Goal: Information Seeking & Learning: Learn about a topic

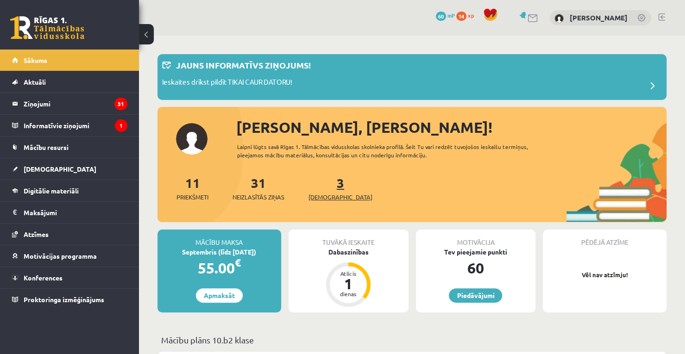
click at [325, 177] on link "3 Ieskaites" at bounding box center [341, 188] width 64 height 27
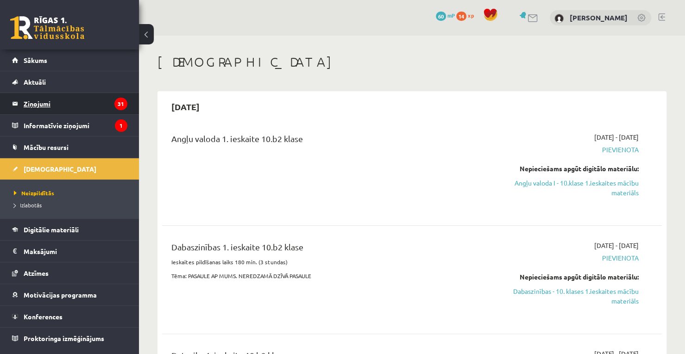
click at [121, 96] on legend "Ziņojumi 31" at bounding box center [76, 103] width 104 height 21
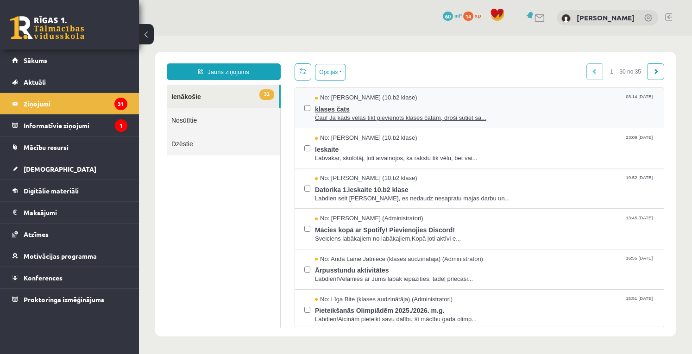
click at [378, 107] on span "klases čats" at bounding box center [485, 108] width 340 height 12
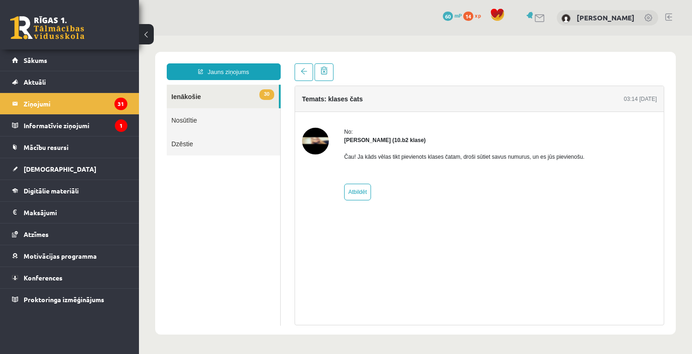
click at [314, 133] on img at bounding box center [315, 141] width 27 height 27
click at [358, 192] on link "Atbildēt" at bounding box center [357, 192] width 27 height 17
type input "**********"
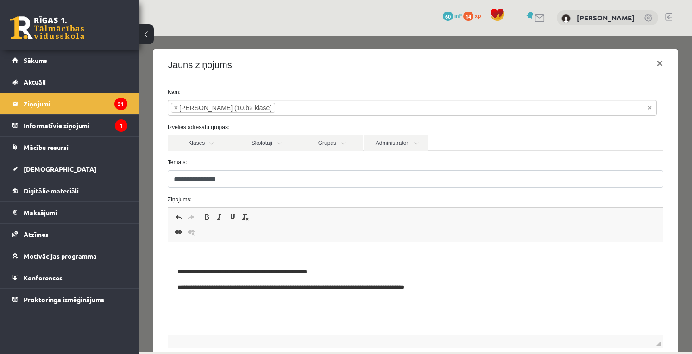
click at [435, 288] on p "**********" at bounding box center [412, 288] width 470 height 10
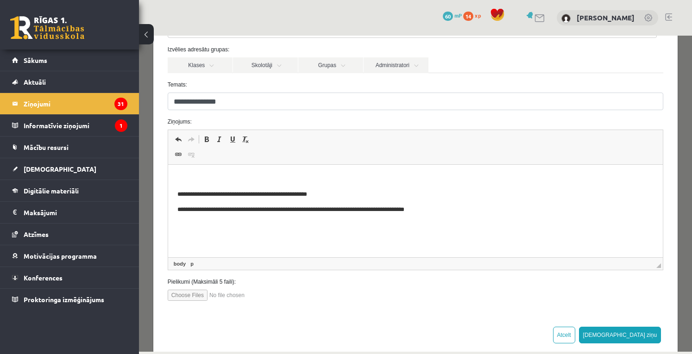
scroll to position [78, 0]
click at [449, 215] on html "**********" at bounding box center [415, 194] width 495 height 59
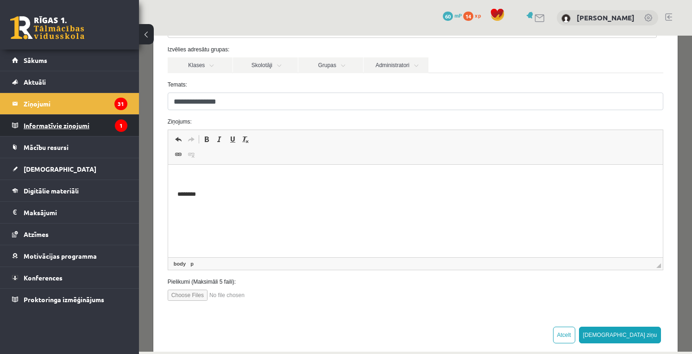
click at [116, 120] on legend "Informatīvie ziņojumi 1" at bounding box center [76, 125] width 104 height 21
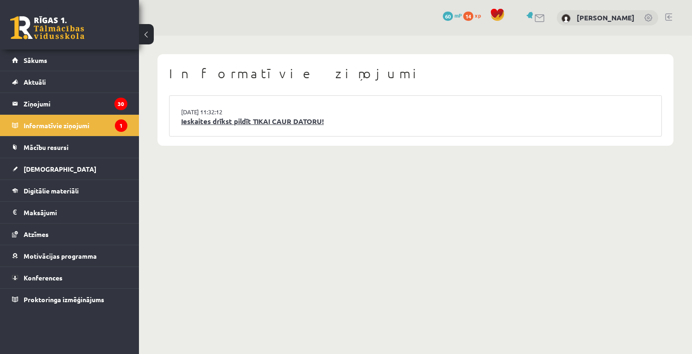
click at [231, 125] on link "Ieskaites drīkst pildīt TIKAI CAUR DATORU!" at bounding box center [415, 121] width 469 height 11
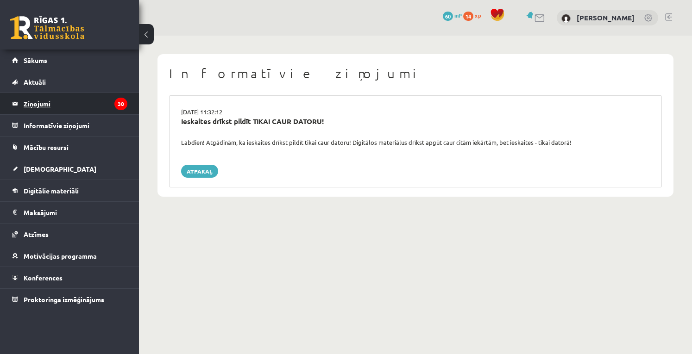
click at [108, 106] on legend "Ziņojumi 30" at bounding box center [76, 103] width 104 height 21
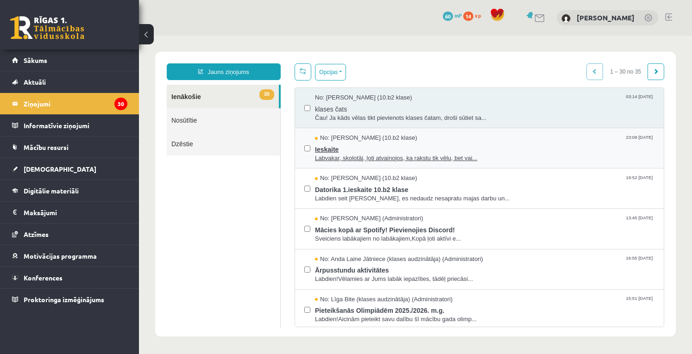
click at [351, 147] on span "Ieskaite" at bounding box center [485, 149] width 340 height 12
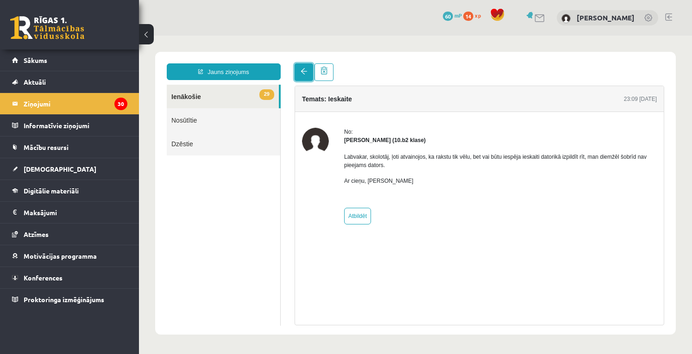
click at [302, 72] on span at bounding box center [304, 71] width 6 height 6
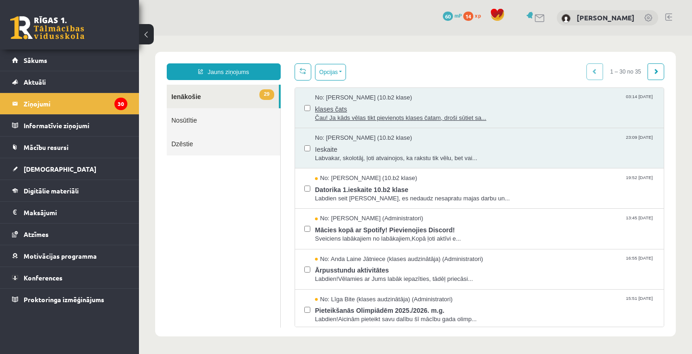
click at [406, 102] on span "klases čats" at bounding box center [485, 108] width 340 height 12
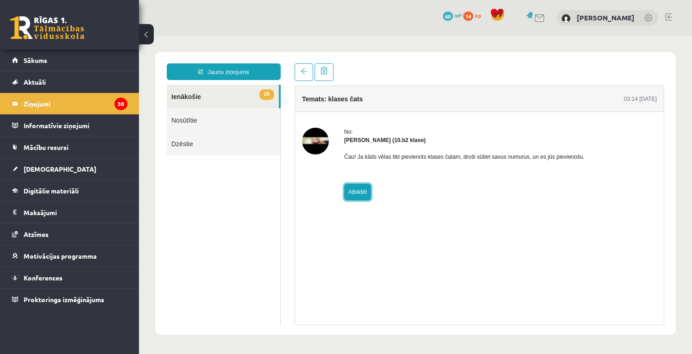
click at [357, 196] on link "Atbildēt" at bounding box center [357, 192] width 27 height 17
type input "**********"
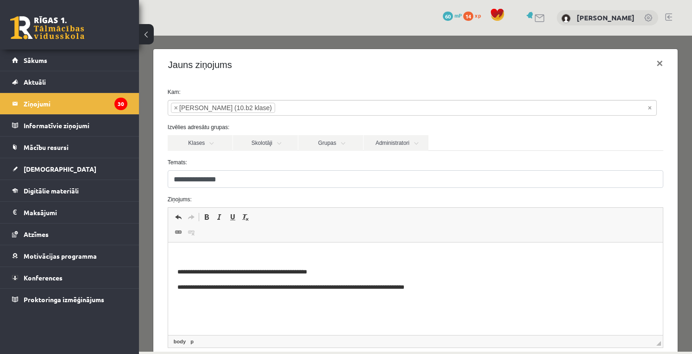
click at [438, 287] on p "**********" at bounding box center [412, 288] width 470 height 10
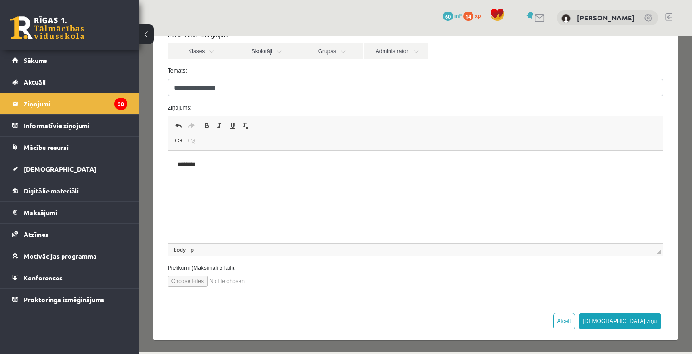
scroll to position [92, 0]
click at [192, 284] on input "file" at bounding box center [220, 281] width 105 height 11
click at [179, 123] on span at bounding box center [178, 125] width 7 height 7
click at [192, 122] on span at bounding box center [191, 125] width 7 height 7
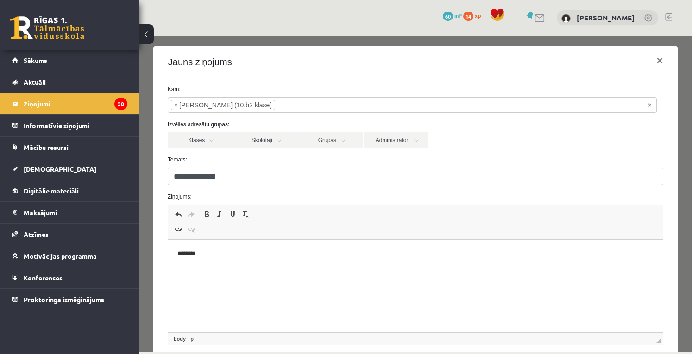
scroll to position [0, 0]
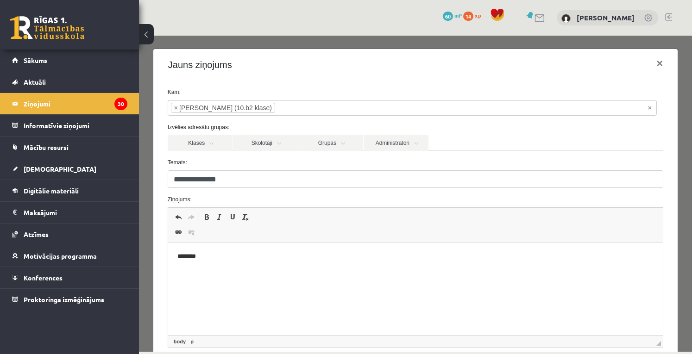
click at [275, 102] on input "search" at bounding box center [291, 108] width 32 height 15
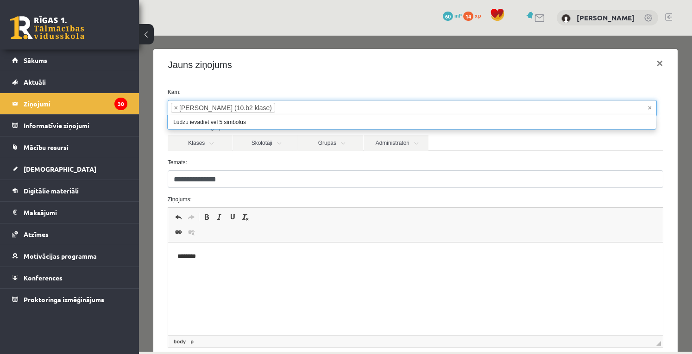
click at [240, 106] on li "× Felicita Rimeika (10.b2 klase)" at bounding box center [223, 108] width 104 height 10
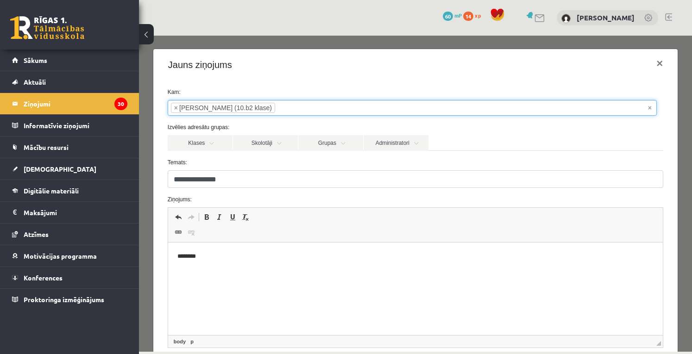
click at [240, 106] on li "× Felicita Rimeika (10.b2 klase)" at bounding box center [223, 108] width 104 height 10
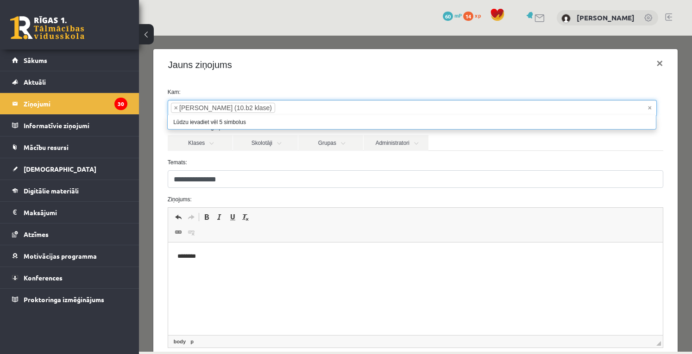
click at [183, 105] on li "× Felicita Rimeika (10.b2 klase)" at bounding box center [223, 108] width 104 height 10
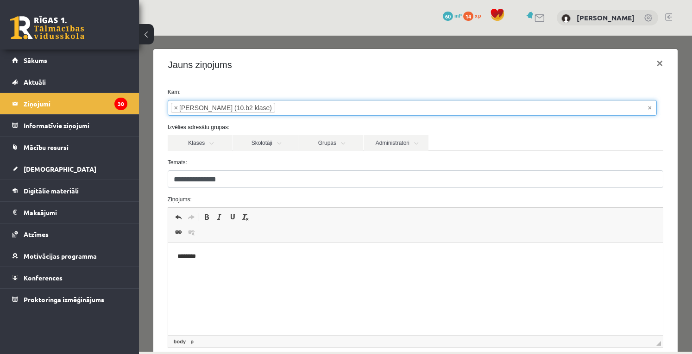
click at [183, 105] on li "× Felicita Rimeika (10.b2 klase)" at bounding box center [223, 108] width 104 height 10
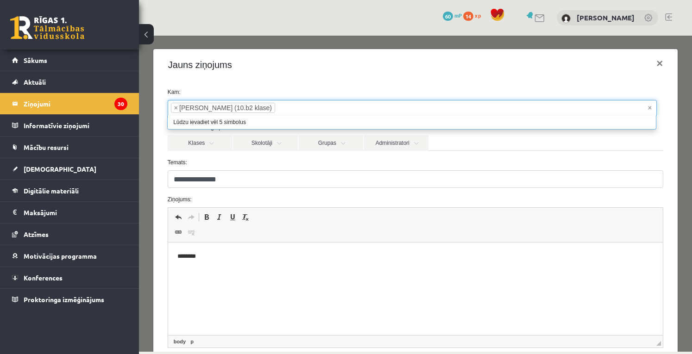
click at [183, 105] on li "× Felicita Rimeika (10.b2 klase)" at bounding box center [223, 108] width 104 height 10
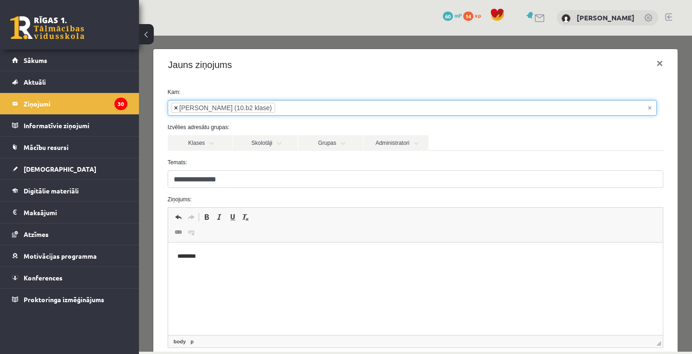
click at [176, 106] on span "×" at bounding box center [176, 107] width 4 height 9
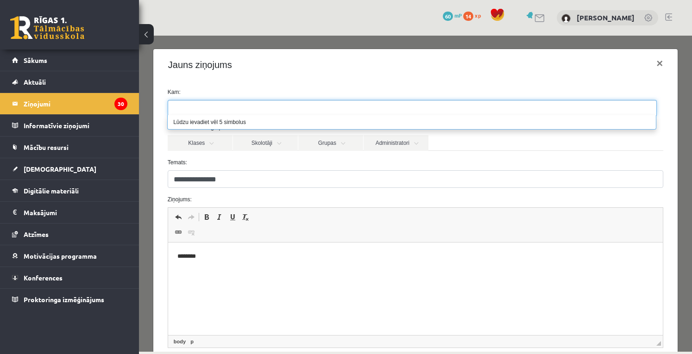
click at [176, 106] on input "search" at bounding box center [184, 108] width 32 height 15
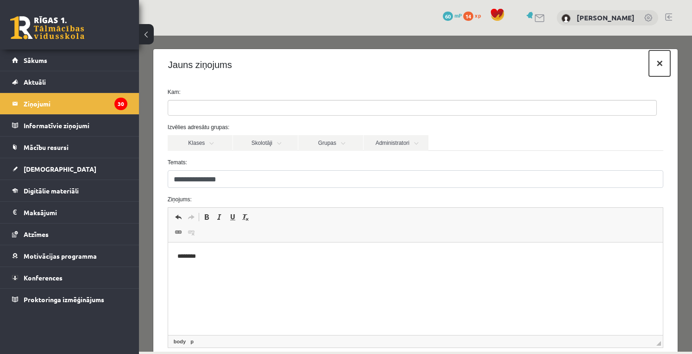
click at [649, 63] on button "×" at bounding box center [659, 64] width 21 height 26
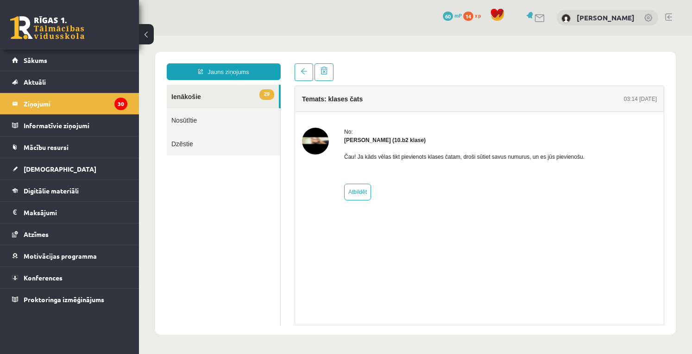
click at [262, 117] on link "Nosūtītie" at bounding box center [224, 120] width 114 height 24
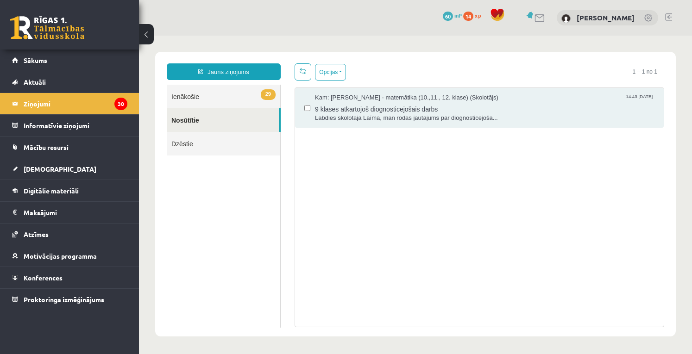
click at [253, 96] on link "29 Ienākošie" at bounding box center [224, 97] width 114 height 24
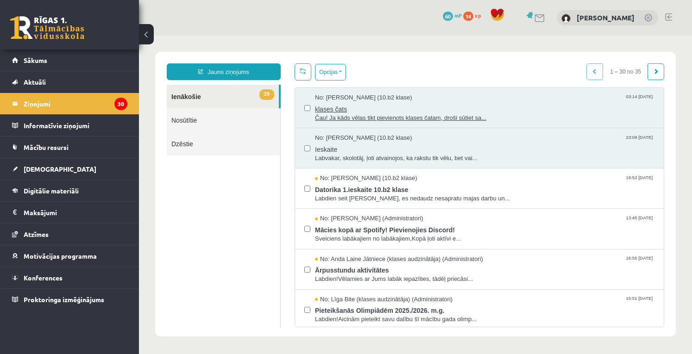
click at [353, 110] on span "klases čats" at bounding box center [485, 108] width 340 height 12
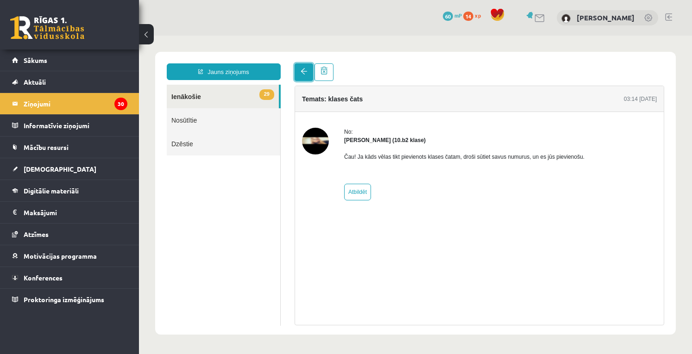
click at [309, 72] on link at bounding box center [304, 72] width 19 height 18
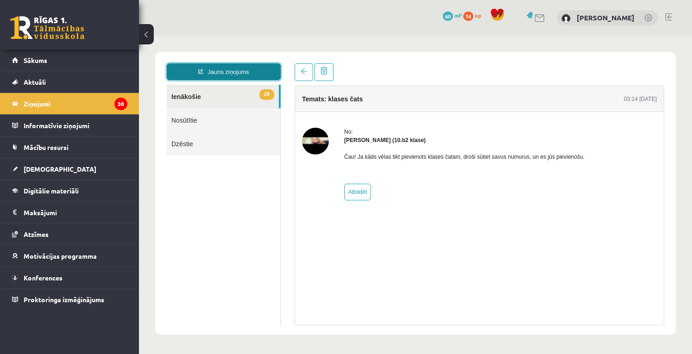
click at [246, 68] on link "Jauns ziņojums" at bounding box center [224, 71] width 114 height 17
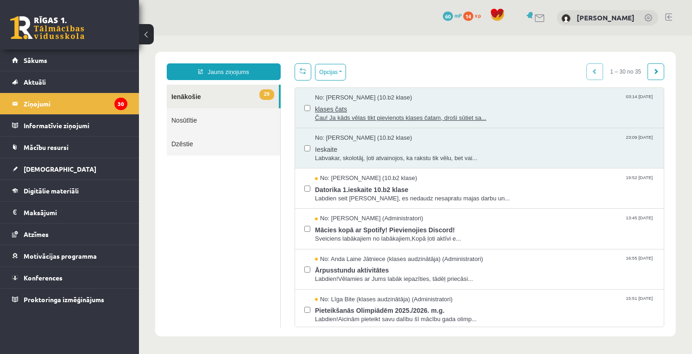
click at [349, 114] on span "Čau! Ja kāds vēlas tikt pievienots klases čatam, droši sūtiet sa..." at bounding box center [485, 118] width 340 height 9
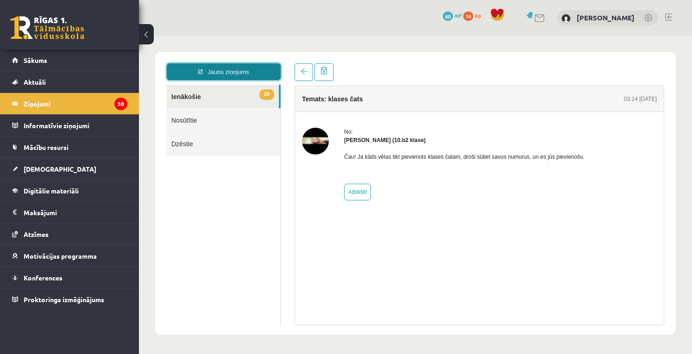
click at [247, 71] on link "Jauns ziņojums" at bounding box center [224, 71] width 114 height 17
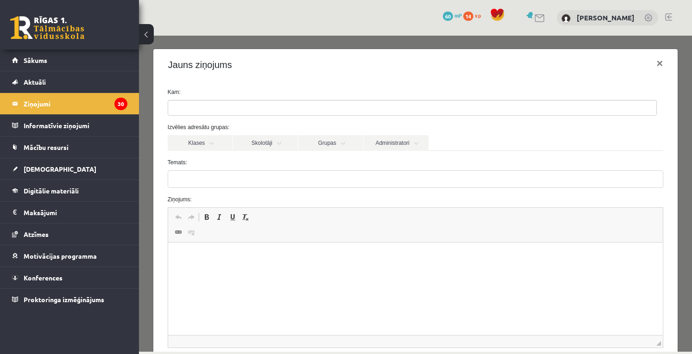
click at [257, 107] on ul at bounding box center [412, 108] width 488 height 15
click at [649, 62] on button "×" at bounding box center [659, 64] width 21 height 26
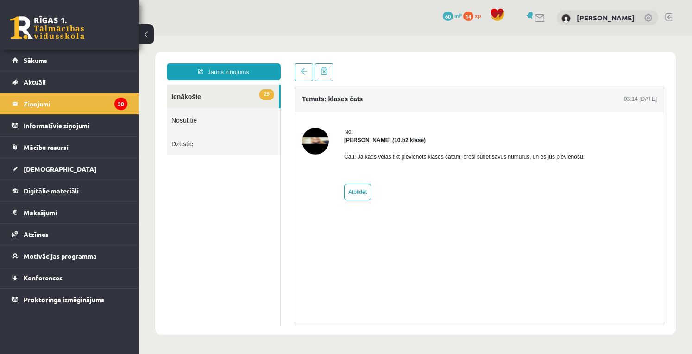
click at [345, 139] on strong "Felicita Rimeika (10.b2 klase)" at bounding box center [385, 140] width 82 height 6
click at [354, 145] on div "Čau! Ja kāds vēlas tikt pievienots klases čatam, droši sūtiet savus numurus, un…" at bounding box center [464, 161] width 240 height 32
drag, startPoint x: 344, startPoint y: 139, endPoint x: 429, endPoint y: 139, distance: 84.3
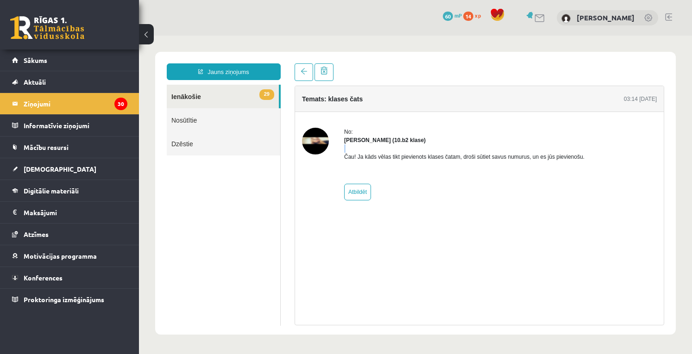
click at [429, 139] on div "Felicita Rimeika (10.b2 klase)" at bounding box center [464, 140] width 240 height 8
copy strong "Felicita Rimeika (10.b2 klase)"
click at [257, 78] on link "Jauns ziņojums" at bounding box center [224, 71] width 114 height 17
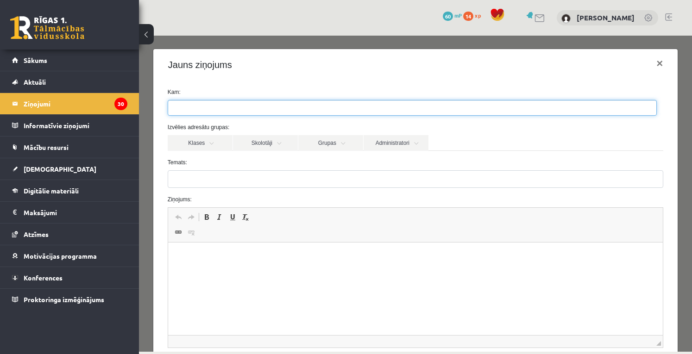
click at [256, 107] on ul at bounding box center [412, 108] width 488 height 15
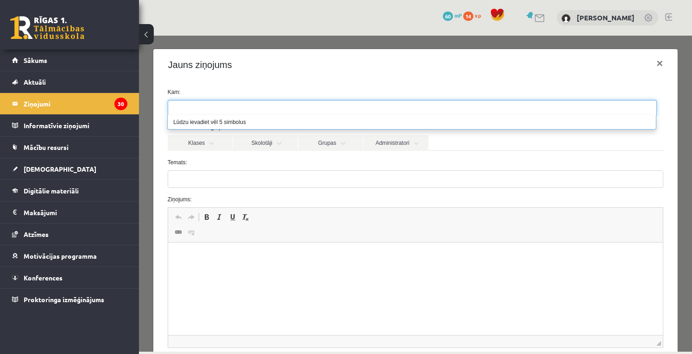
paste input "**********"
type input "**********"
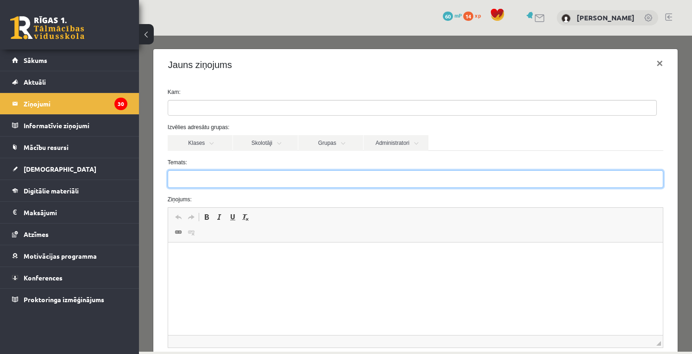
click at [222, 178] on input "Temats:" at bounding box center [416, 180] width 496 height 18
type input "**********"
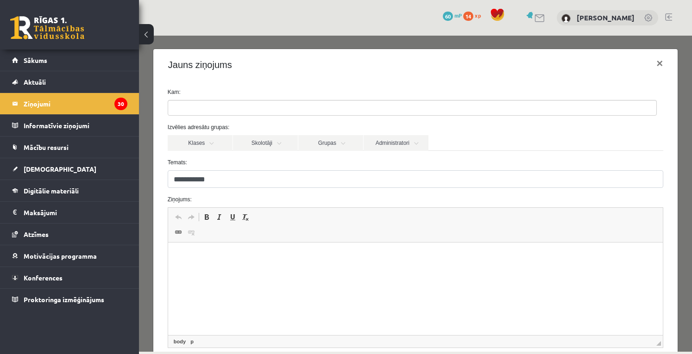
click at [234, 265] on html at bounding box center [415, 257] width 495 height 28
click at [224, 139] on link "Klases" at bounding box center [200, 143] width 65 height 16
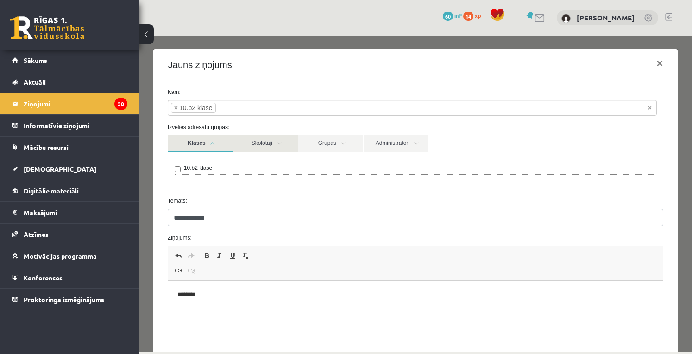
click at [284, 146] on link "Skolotāji" at bounding box center [265, 143] width 65 height 17
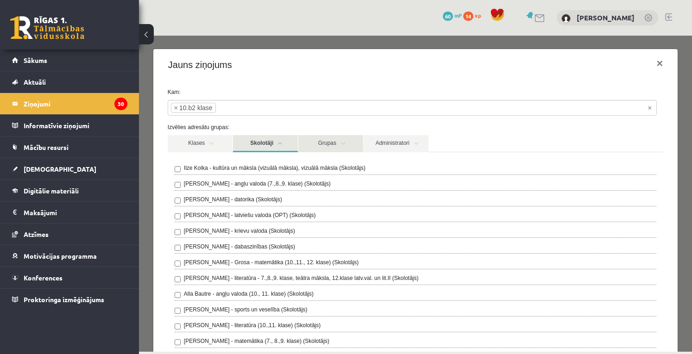
click at [318, 147] on link "Grupas" at bounding box center [330, 143] width 65 height 17
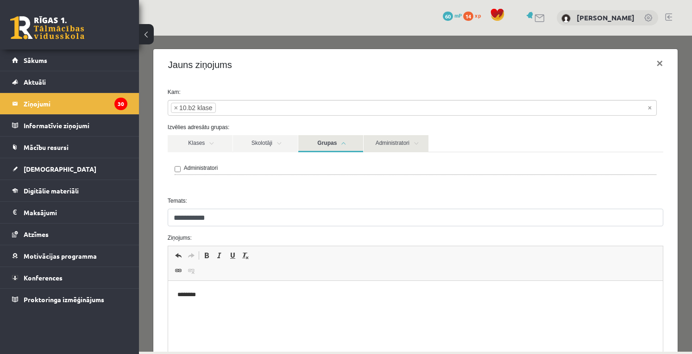
click at [396, 145] on link "Administratori" at bounding box center [396, 143] width 65 height 17
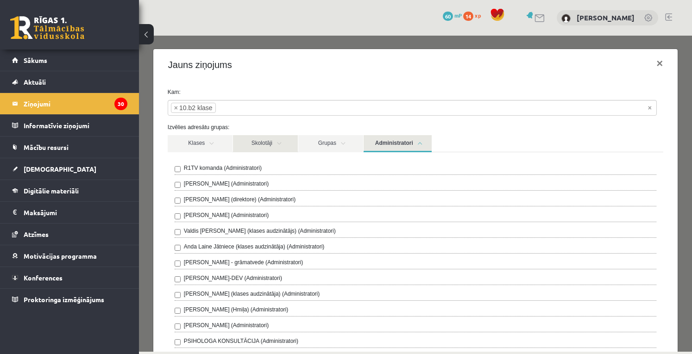
click at [274, 142] on link "Skolotāji" at bounding box center [265, 143] width 65 height 17
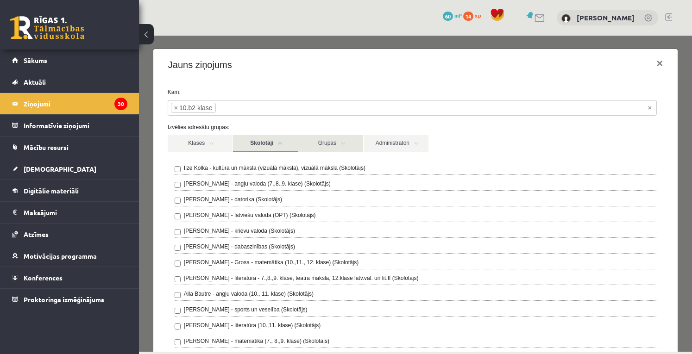
click at [330, 139] on link "Grupas" at bounding box center [330, 143] width 65 height 17
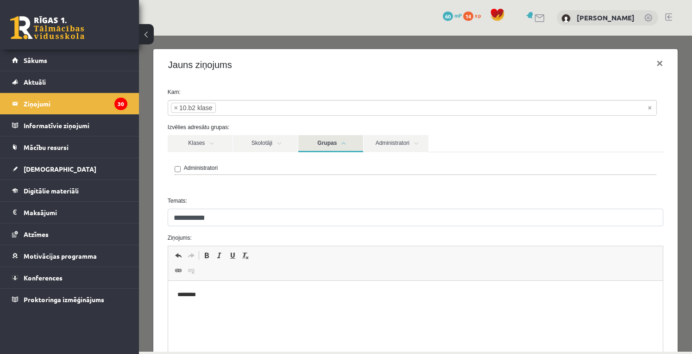
click at [204, 169] on label "Administratori" at bounding box center [201, 168] width 34 height 8
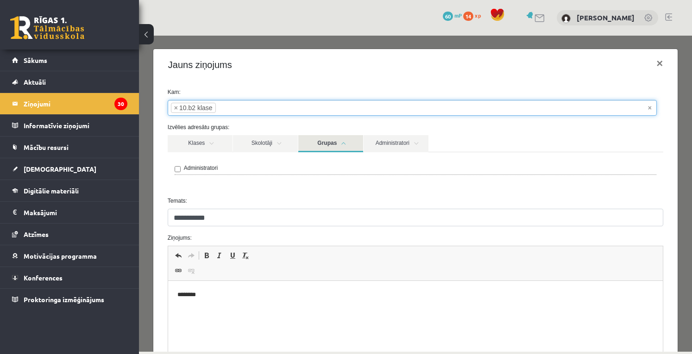
click at [230, 111] on input "search" at bounding box center [232, 108] width 32 height 15
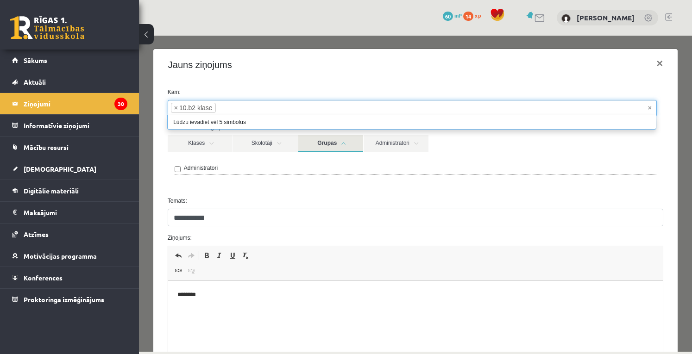
paste input "**********"
type input "**********"
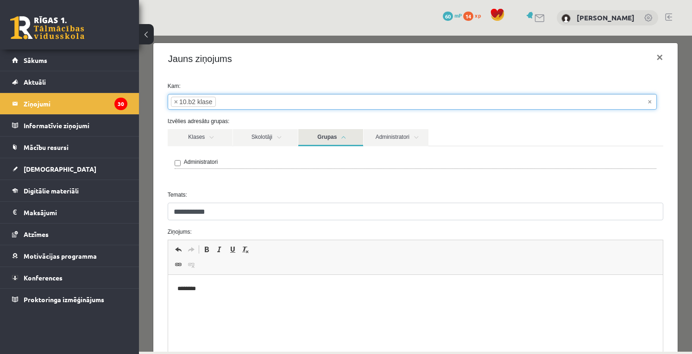
scroll to position [8, 0]
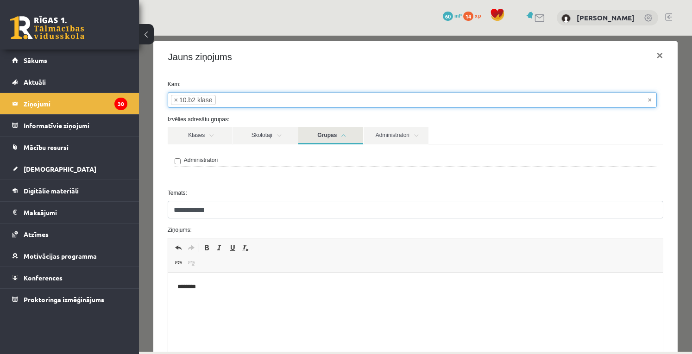
drag, startPoint x: 178, startPoint y: 101, endPoint x: 171, endPoint y: 98, distance: 7.7
click at [171, 98] on li "× 10.b2 klase" at bounding box center [193, 100] width 45 height 10
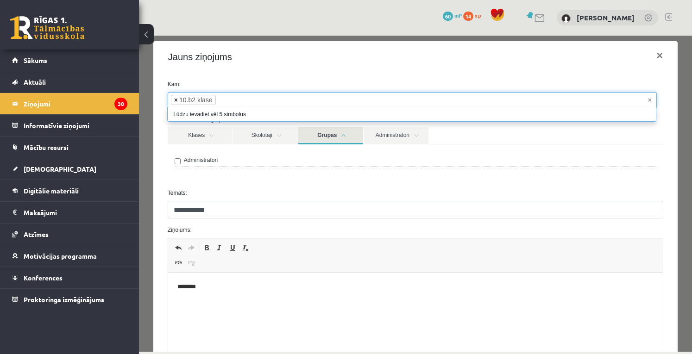
click at [175, 99] on span "×" at bounding box center [176, 99] width 4 height 9
click at [198, 97] on input "search" at bounding box center [184, 100] width 32 height 15
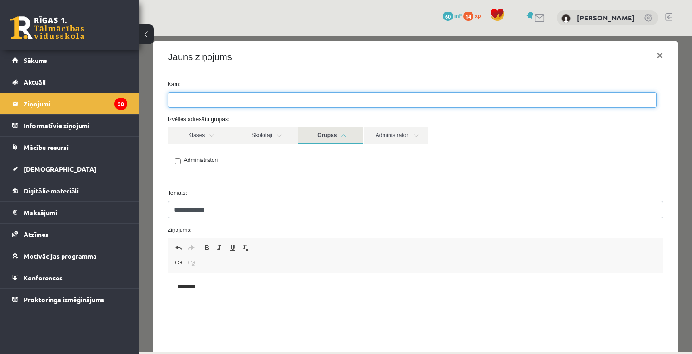
paste input "**********"
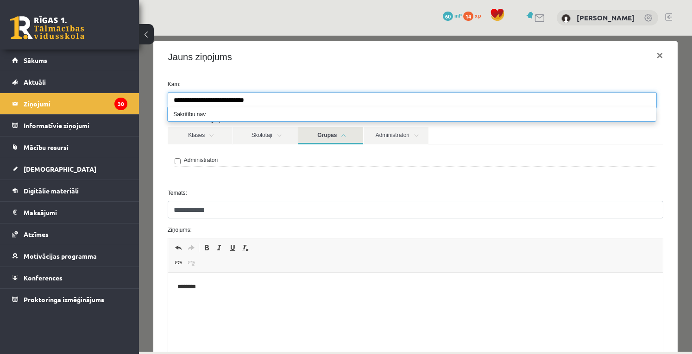
type input "**********"
click at [228, 113] on li "Sakritību nav" at bounding box center [412, 114] width 488 height 14
click at [82, 121] on legend "Informatīvie ziņojumi 0" at bounding box center [76, 125] width 104 height 21
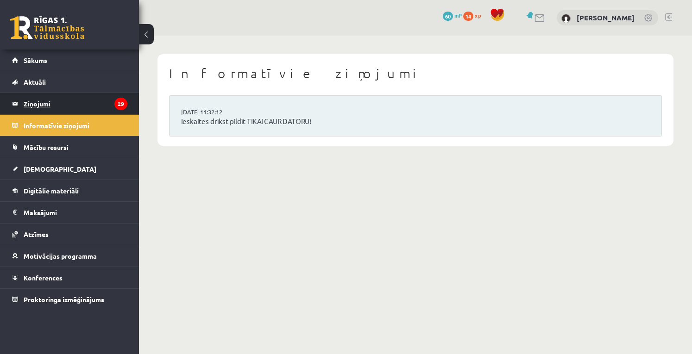
click at [83, 95] on legend "Ziņojumi 29" at bounding box center [76, 103] width 104 height 21
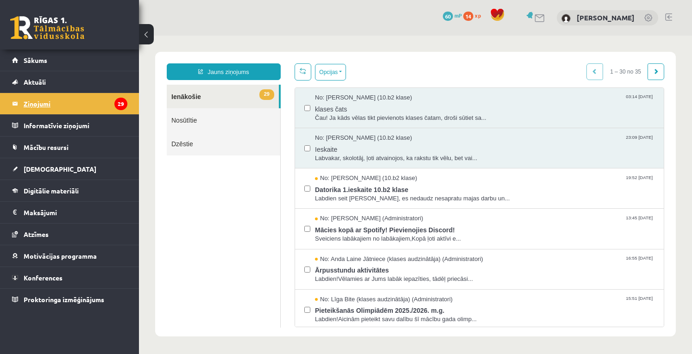
click at [94, 98] on legend "Ziņojumi 29" at bounding box center [76, 103] width 104 height 21
click at [340, 112] on span "klases čats" at bounding box center [485, 108] width 340 height 12
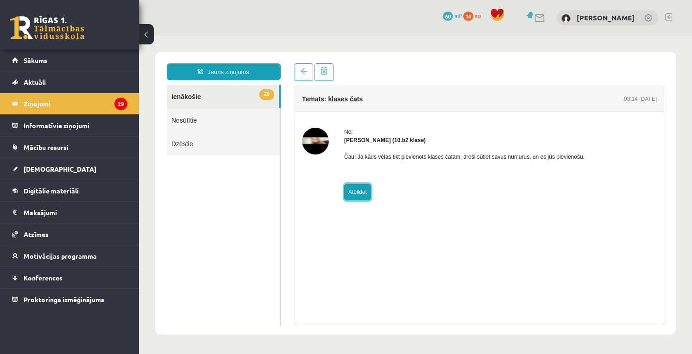
click at [348, 198] on link "Atbildēt" at bounding box center [357, 192] width 27 height 17
type input "**********"
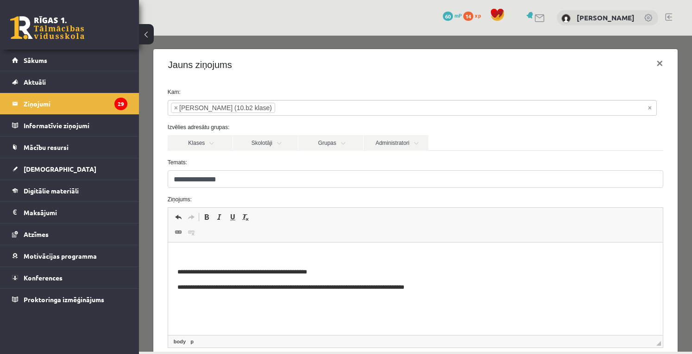
click at [441, 288] on p "**********" at bounding box center [412, 288] width 470 height 10
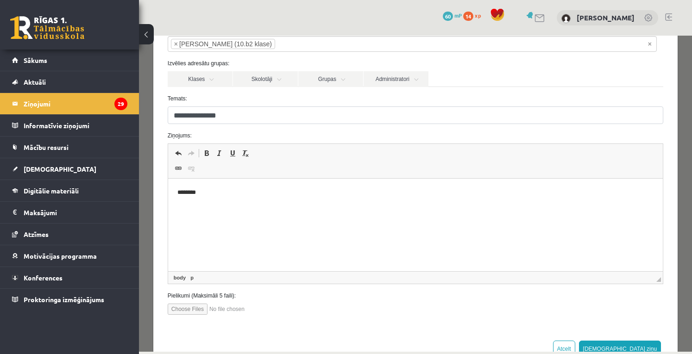
scroll to position [93, 0]
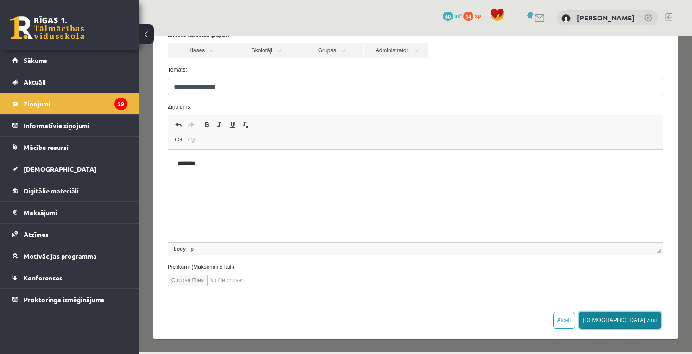
click at [638, 318] on button "Sūtīt ziņu" at bounding box center [620, 320] width 82 height 17
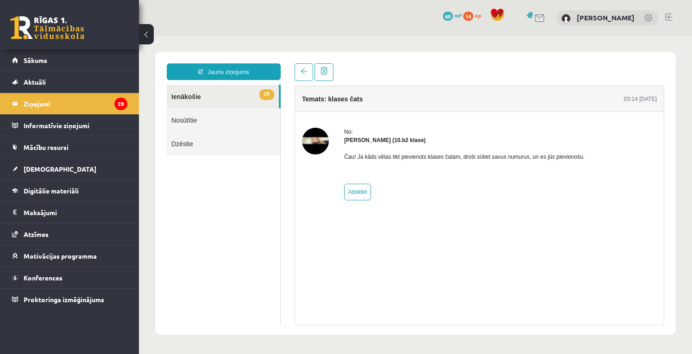
scroll to position [0, 0]
click at [304, 68] on link at bounding box center [304, 72] width 19 height 18
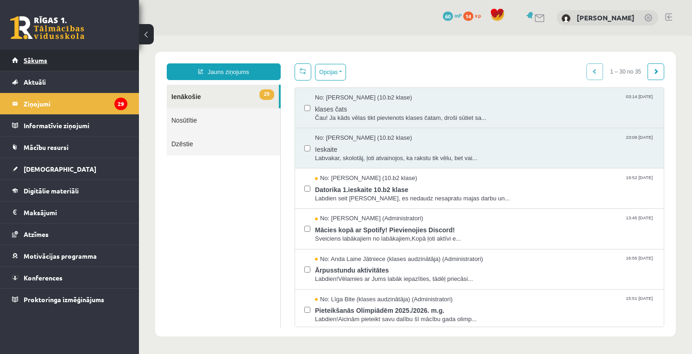
click at [81, 63] on link "Sākums" at bounding box center [69, 60] width 115 height 21
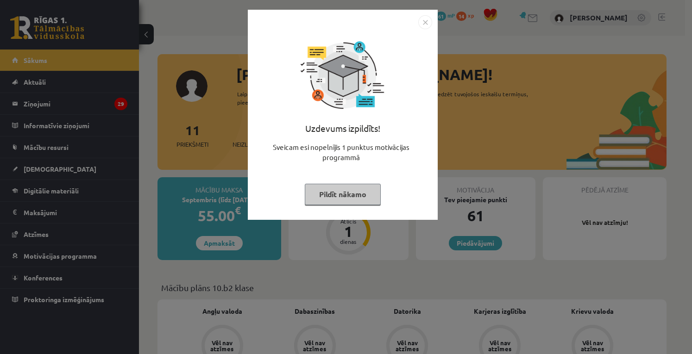
click at [358, 194] on button "Pildīt nākamo" at bounding box center [343, 194] width 76 height 21
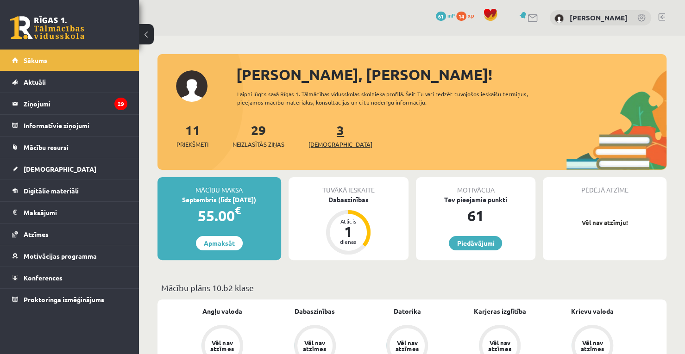
click at [328, 131] on link "3 Ieskaites" at bounding box center [341, 135] width 64 height 27
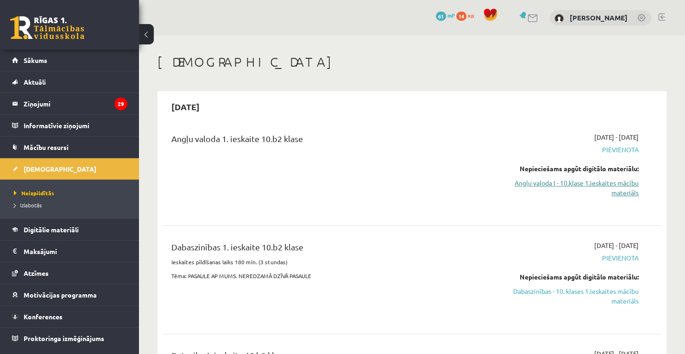
click at [620, 182] on link "Angļu valoda I - 10.klase 1.ieskaites mācību materiāls" at bounding box center [566, 187] width 146 height 19
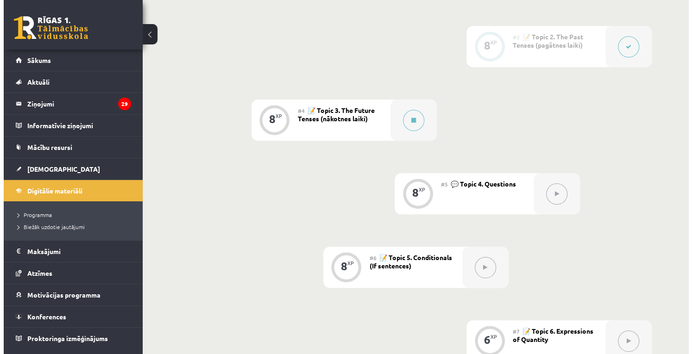
scroll to position [398, 0]
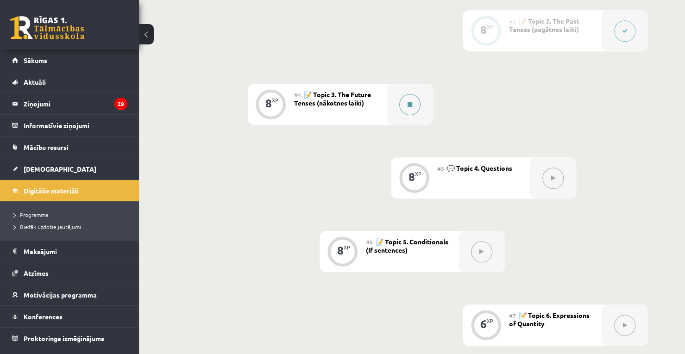
click at [403, 103] on button at bounding box center [409, 104] width 21 height 21
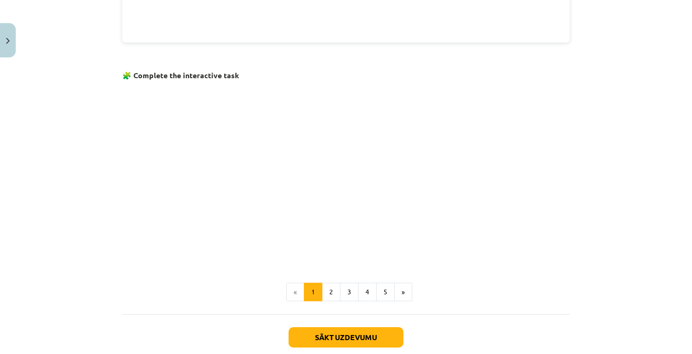
scroll to position [584, 0]
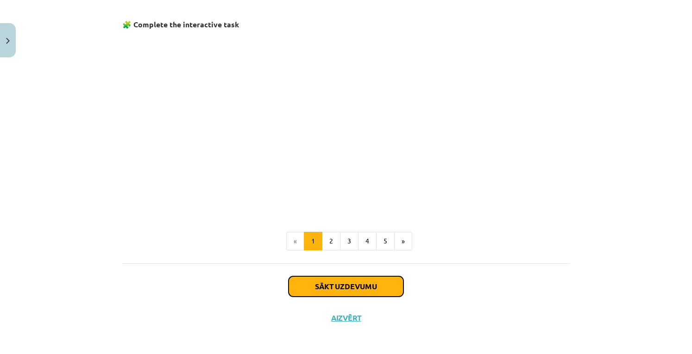
click at [324, 282] on button "Sākt uzdevumu" at bounding box center [346, 287] width 115 height 20
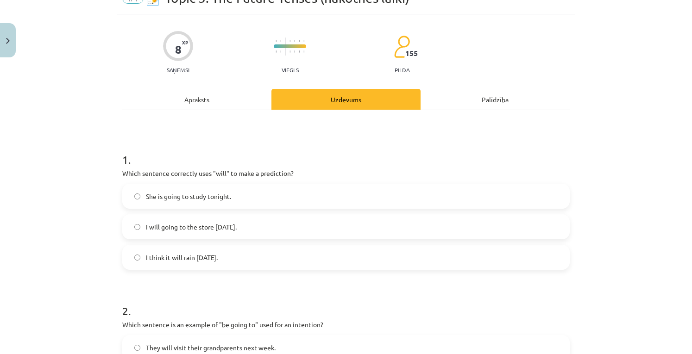
scroll to position [23, 0]
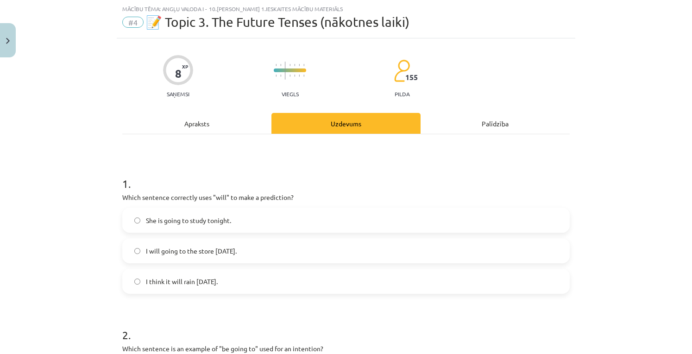
click at [233, 251] on span "I will going to the store tomorrow." at bounding box center [191, 252] width 91 height 10
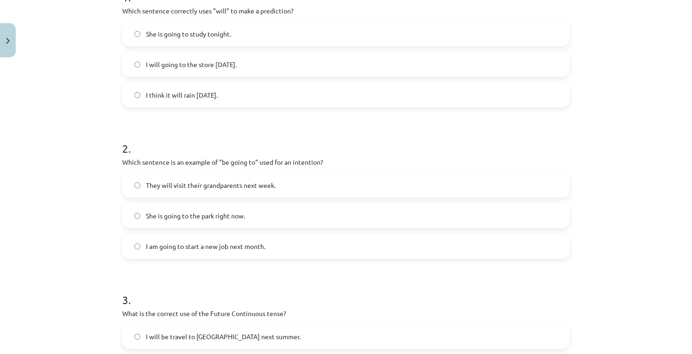
scroll to position [173, 0]
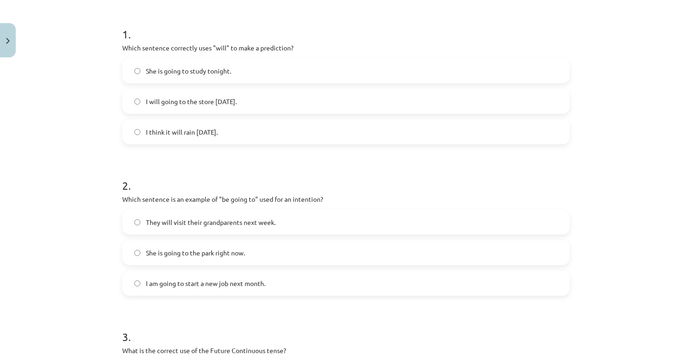
click at [448, 291] on label "I am going to start a new job next month." at bounding box center [346, 283] width 446 height 23
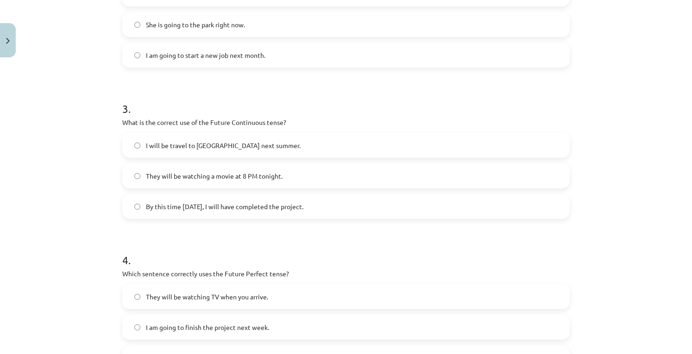
scroll to position [400, 0]
click at [410, 174] on label "They will be watching a movie at 8 PM tonight." at bounding box center [346, 176] width 446 height 23
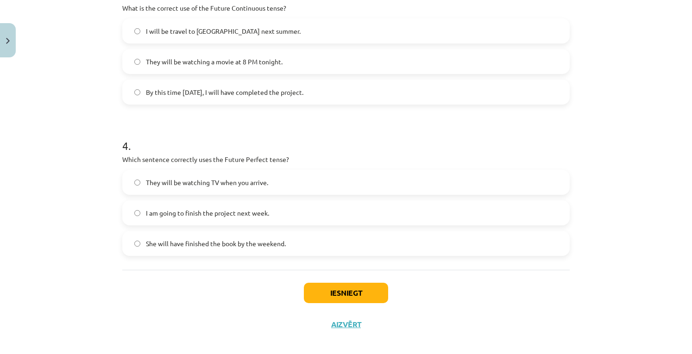
scroll to position [525, 0]
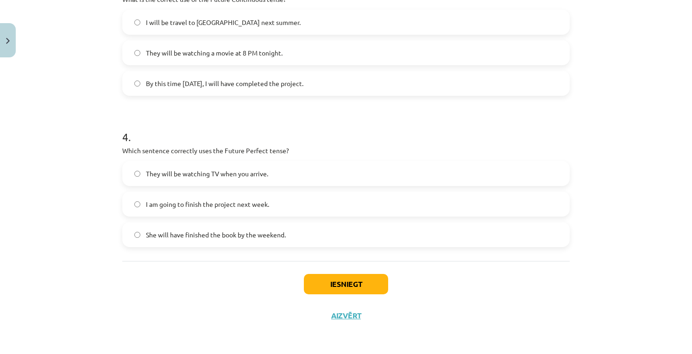
click at [461, 238] on label "She will have finished the book by the weekend." at bounding box center [346, 234] width 446 height 23
click at [370, 278] on button "Iesniegt" at bounding box center [346, 284] width 84 height 20
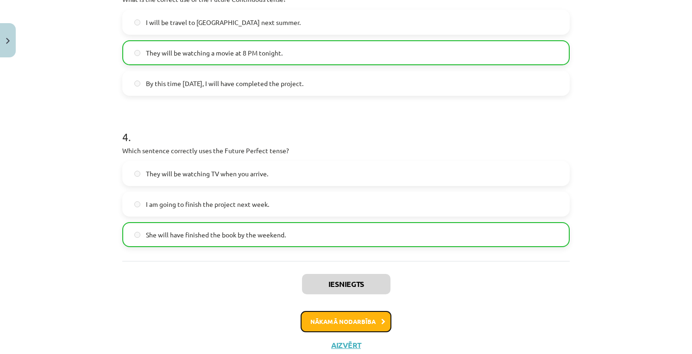
click at [367, 323] on button "Nākamā nodarbība" at bounding box center [346, 321] width 91 height 21
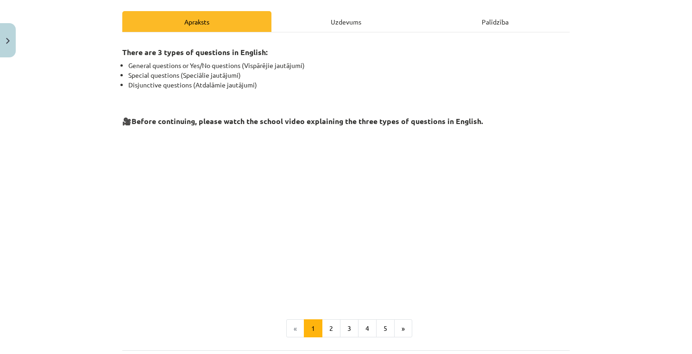
scroll to position [175, 0]
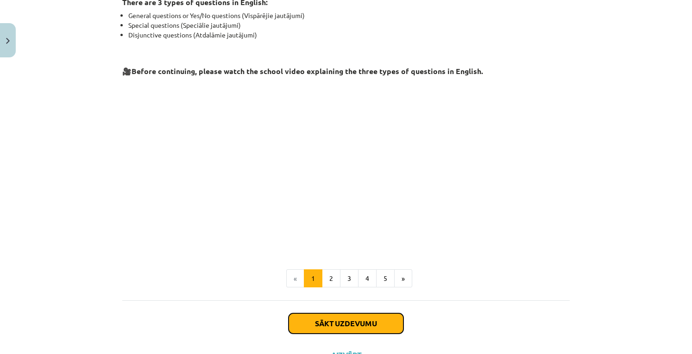
click at [334, 320] on button "Sākt uzdevumu" at bounding box center [346, 324] width 115 height 20
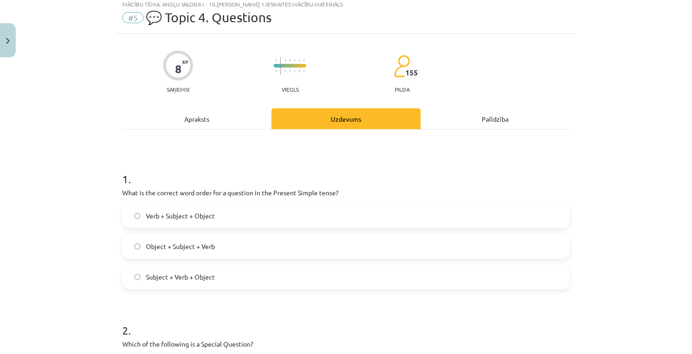
scroll to position [23, 0]
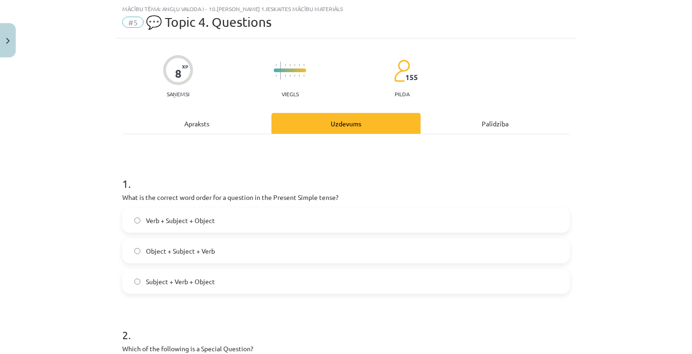
click at [238, 228] on label "Verb + Subject + Object" at bounding box center [346, 220] width 446 height 23
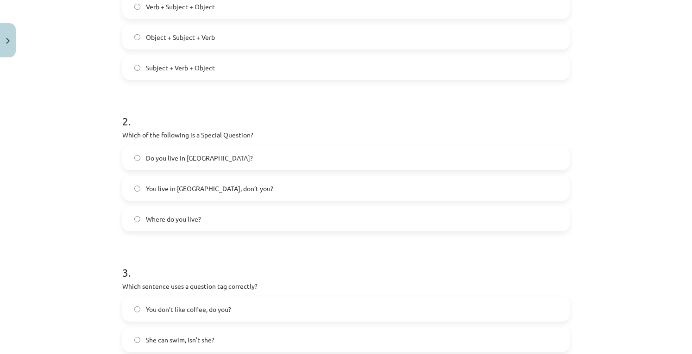
scroll to position [238, 0]
click at [537, 208] on label "Where do you live?" at bounding box center [346, 218] width 446 height 23
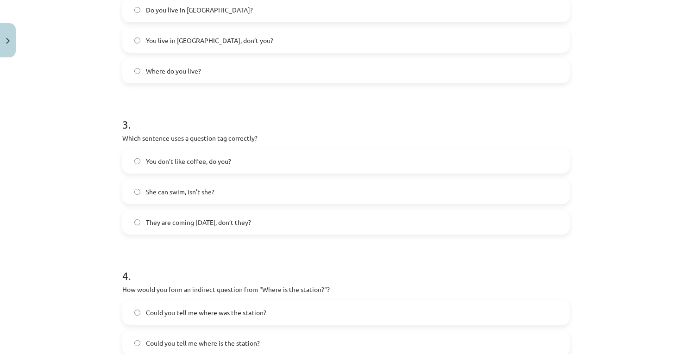
scroll to position [404, 0]
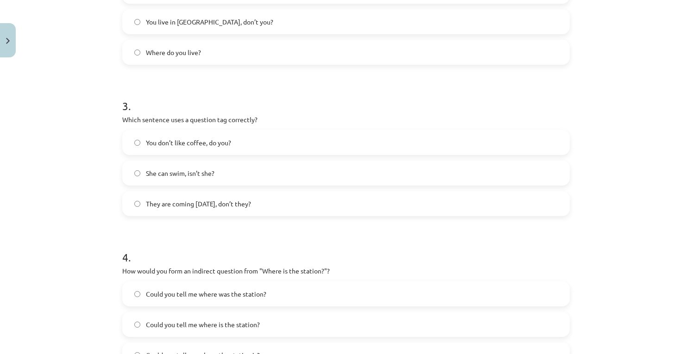
click at [496, 141] on label "You don’t like coffee, do you?" at bounding box center [346, 142] width 446 height 23
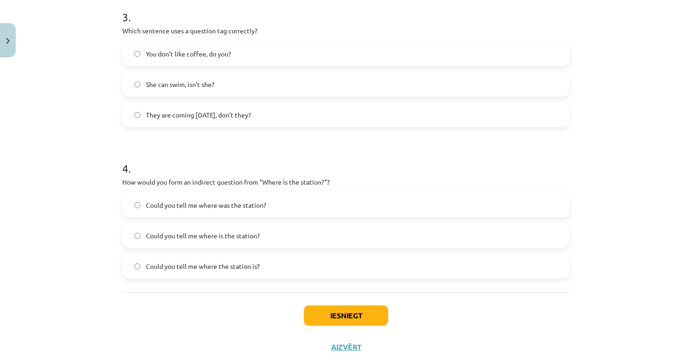
scroll to position [499, 0]
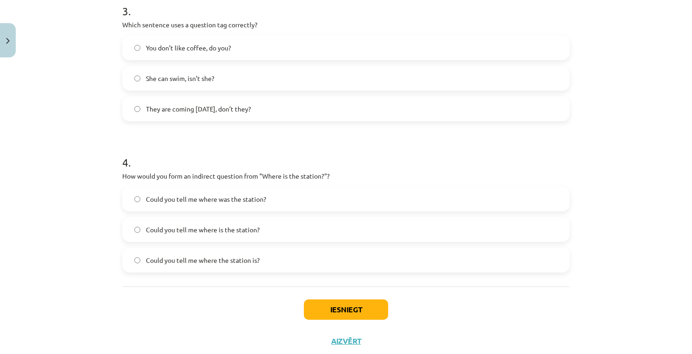
click at [348, 234] on label "Could you tell me where is the station?" at bounding box center [346, 229] width 446 height 23
click at [358, 308] on button "Iesniegt" at bounding box center [346, 310] width 84 height 20
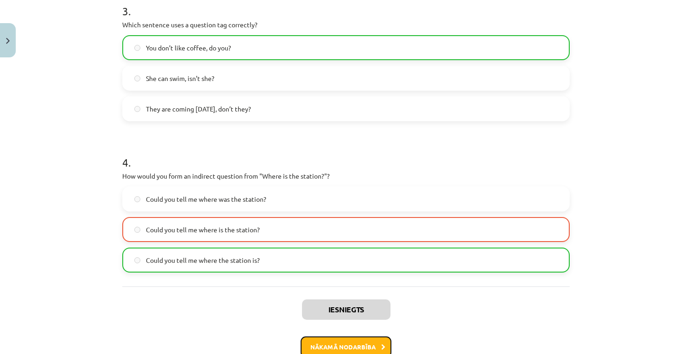
click at [354, 341] on button "Nākamā nodarbība" at bounding box center [346, 347] width 91 height 21
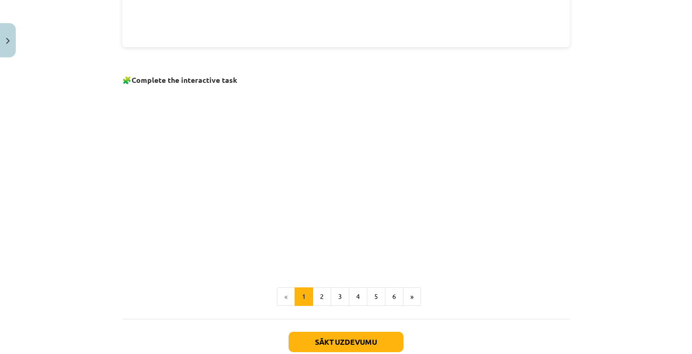
scroll to position [573, 0]
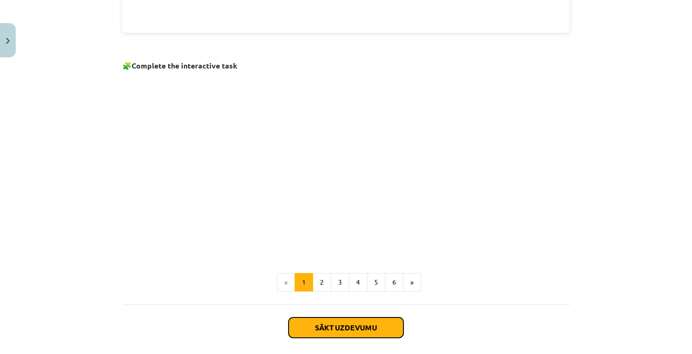
click at [331, 322] on button "Sākt uzdevumu" at bounding box center [346, 328] width 115 height 20
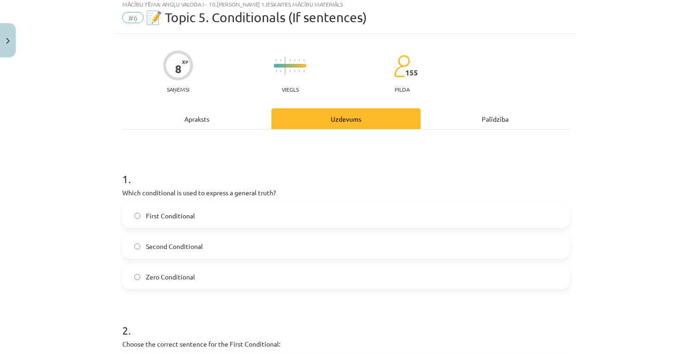
scroll to position [23, 0]
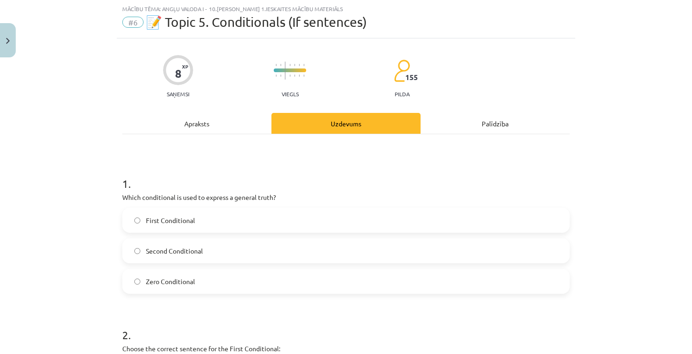
click at [265, 281] on label "Zero Conditional" at bounding box center [346, 281] width 446 height 23
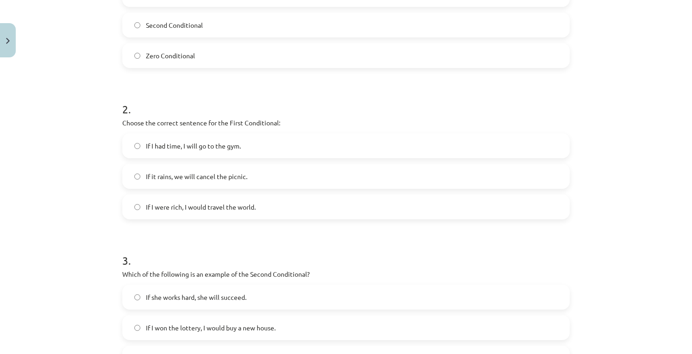
scroll to position [286, 0]
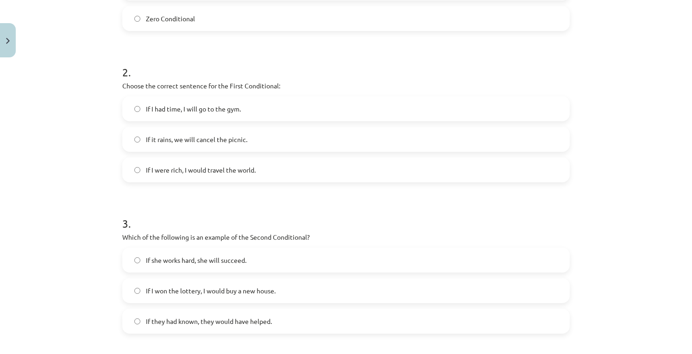
click at [224, 101] on label "If I had time, I will go to the gym." at bounding box center [346, 108] width 446 height 23
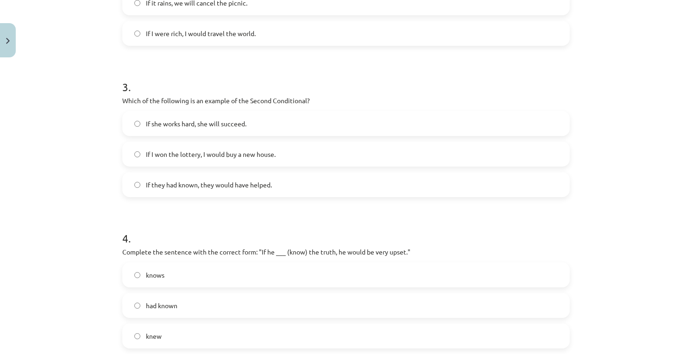
scroll to position [426, 0]
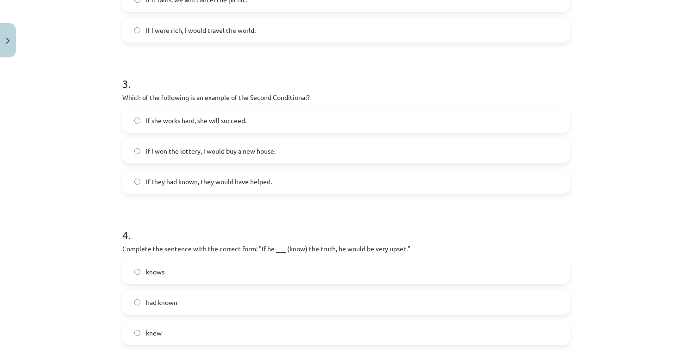
click at [295, 148] on label "If I won the lottery, I would buy a new house." at bounding box center [346, 150] width 446 height 23
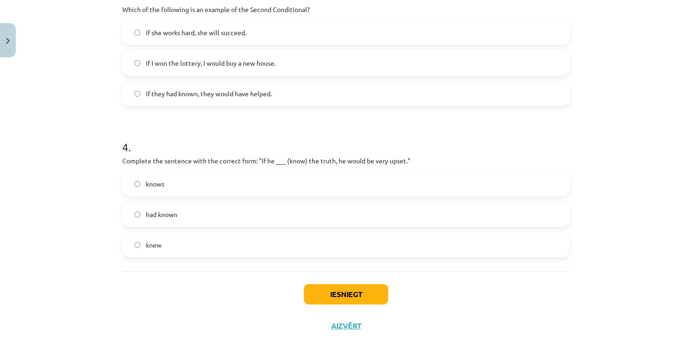
scroll to position [525, 0]
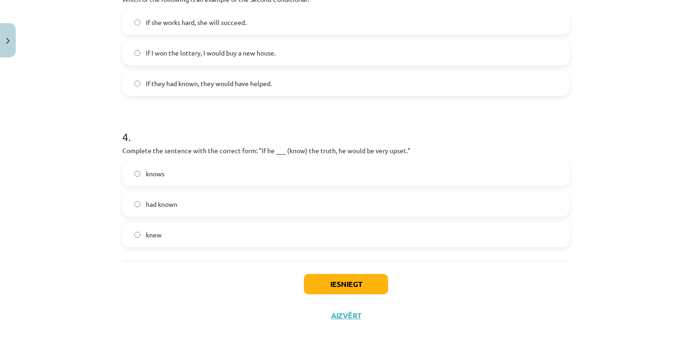
click at [337, 178] on label "knows" at bounding box center [346, 173] width 446 height 23
click at [348, 283] on button "Iesniegt" at bounding box center [346, 284] width 84 height 20
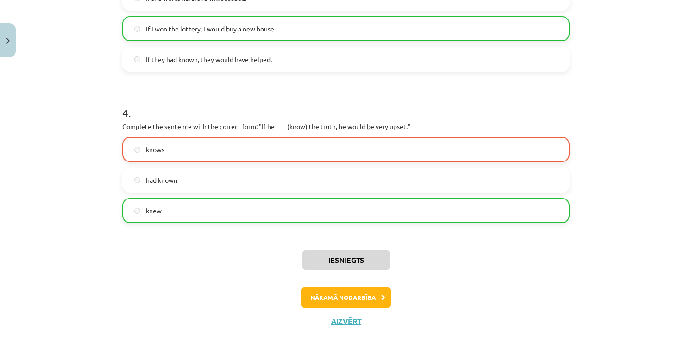
scroll to position [553, 0]
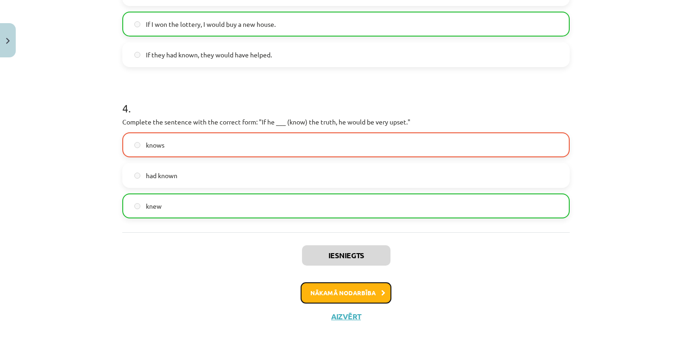
click at [367, 291] on button "Nākamā nodarbība" at bounding box center [346, 293] width 91 height 21
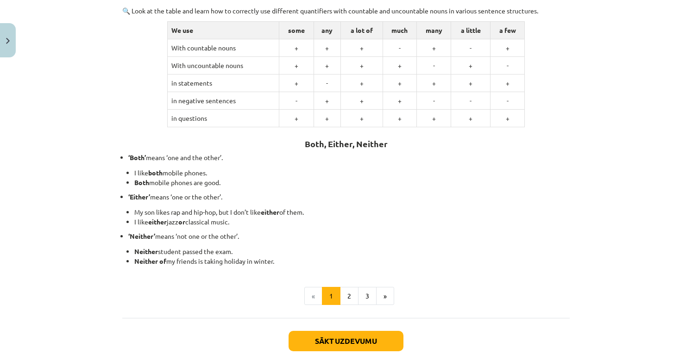
scroll to position [159, 0]
click at [367, 341] on button "Sākt uzdevumu" at bounding box center [346, 342] width 115 height 20
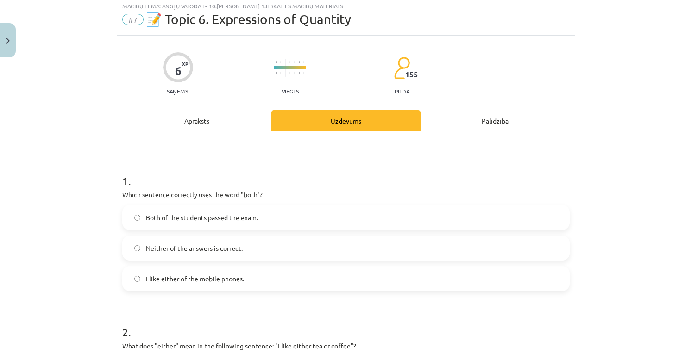
scroll to position [23, 0]
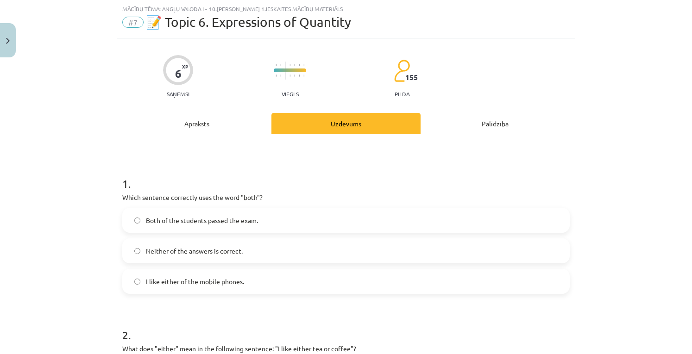
click at [255, 223] on span "Both of the students passed the exam." at bounding box center [202, 221] width 112 height 10
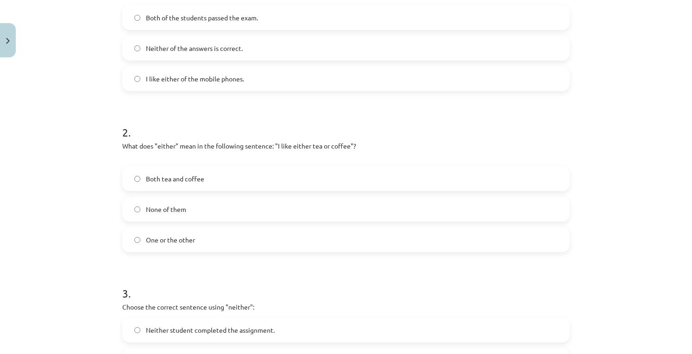
scroll to position [225, 0]
click at [490, 244] on label "One or the other" at bounding box center [346, 240] width 446 height 23
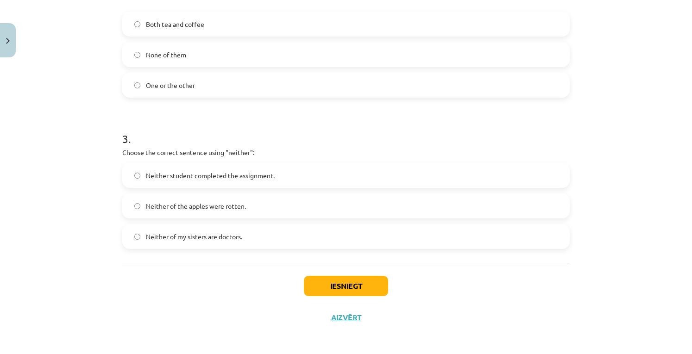
scroll to position [381, 0]
click at [455, 204] on label "Neither of the apples were rotten." at bounding box center [346, 205] width 446 height 23
click at [346, 284] on button "Iesniegt" at bounding box center [346, 286] width 84 height 20
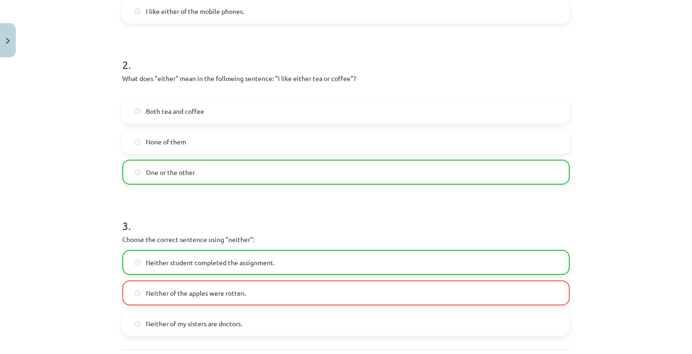
scroll to position [411, 0]
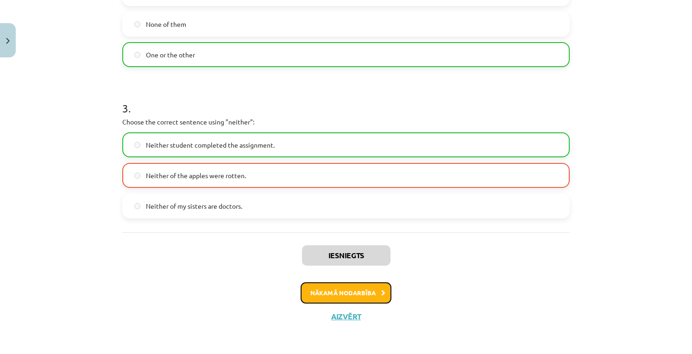
click at [376, 296] on button "Nākamā nodarbība" at bounding box center [346, 293] width 91 height 21
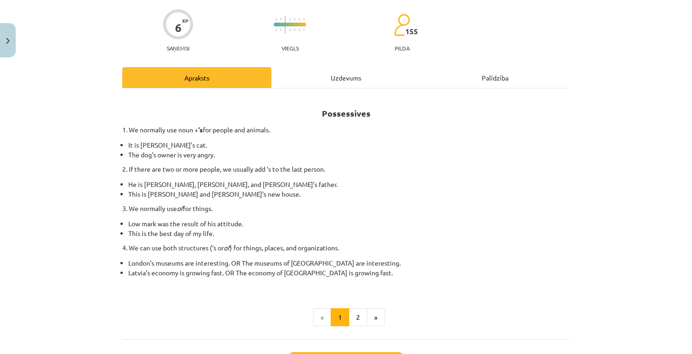
scroll to position [104, 0]
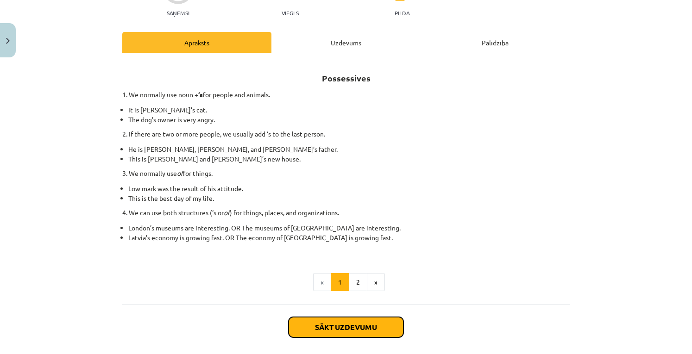
click at [361, 323] on button "Sākt uzdevumu" at bounding box center [346, 327] width 115 height 20
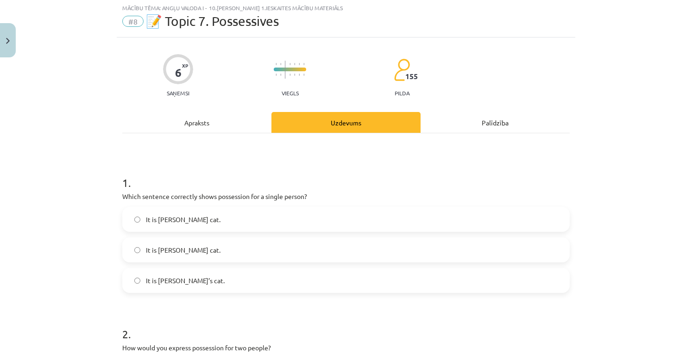
scroll to position [23, 0]
click at [216, 255] on label "It is Janes’s cat." at bounding box center [346, 251] width 446 height 23
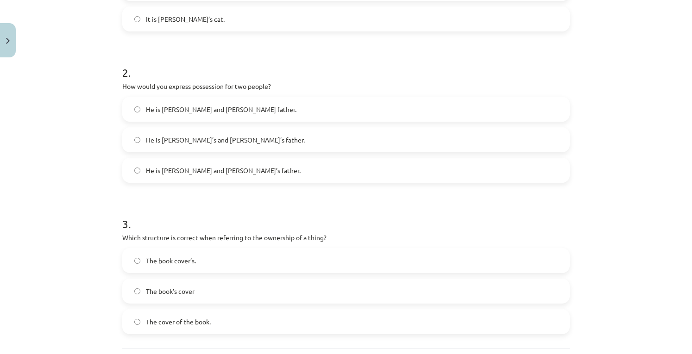
scroll to position [283, 0]
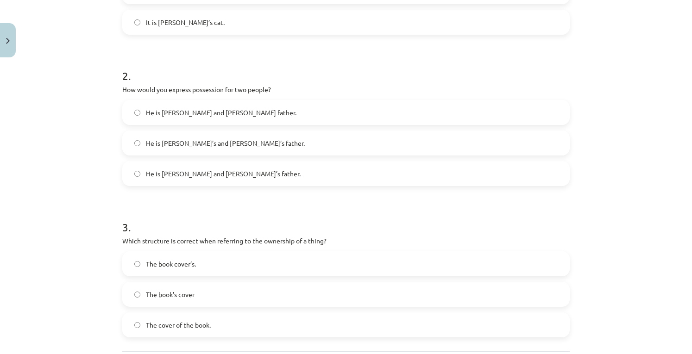
click at [395, 139] on label "He is Alice’s and James’s father." at bounding box center [346, 143] width 446 height 23
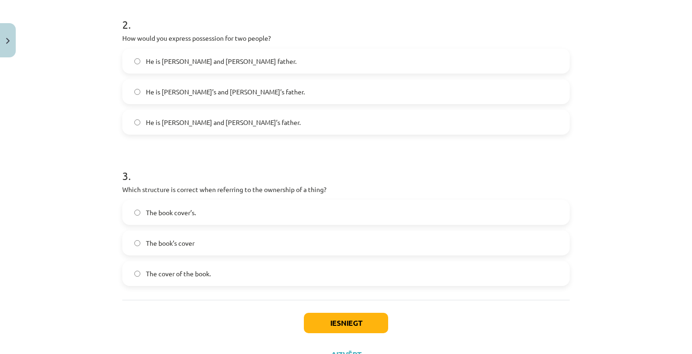
scroll to position [357, 0]
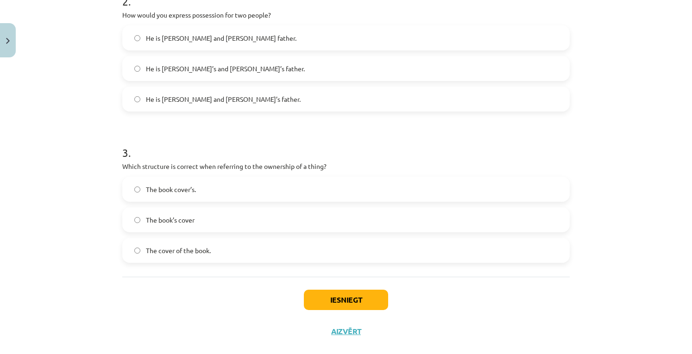
click at [495, 258] on label "The cover of the book." at bounding box center [346, 250] width 446 height 23
click at [363, 291] on button "Iesniegt" at bounding box center [346, 300] width 84 height 20
click at [335, 210] on label "The book’s cover" at bounding box center [346, 220] width 446 height 23
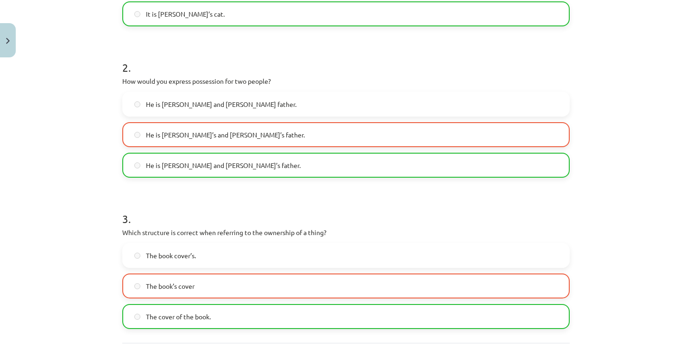
scroll to position [402, 0]
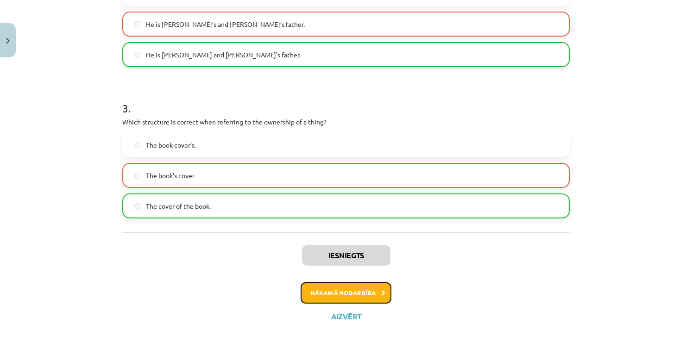
click at [378, 289] on button "Nākamā nodarbība" at bounding box center [346, 293] width 91 height 21
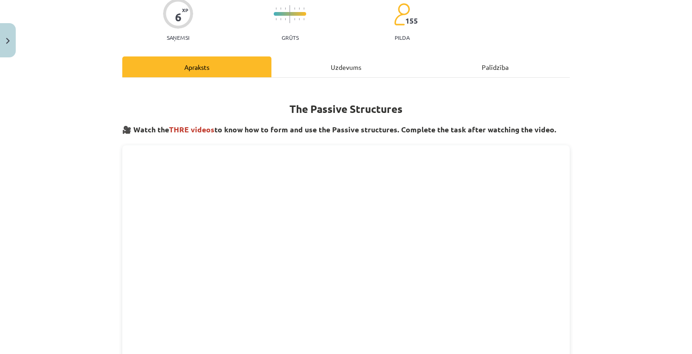
scroll to position [23, 0]
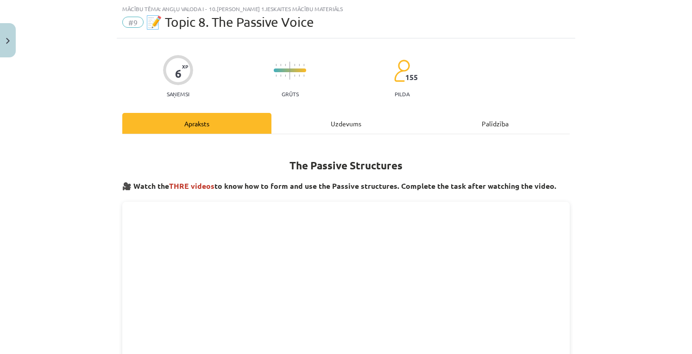
drag, startPoint x: 681, startPoint y: 97, endPoint x: 685, endPoint y: 121, distance: 24.5
click at [685, 121] on div "Mācību tēma: Angļu valoda i - 10.klase 1.ieskaites mācību materiāls #9 📝 Topic …" at bounding box center [346, 177] width 692 height 354
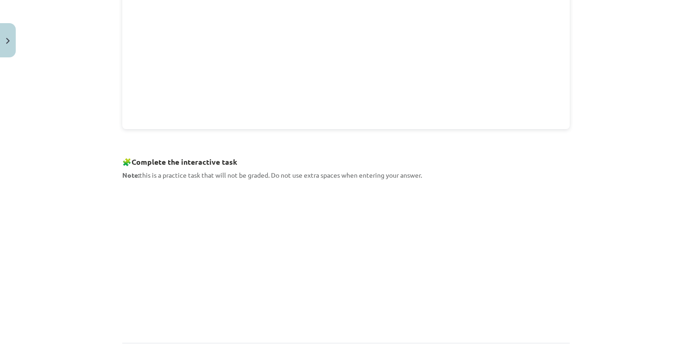
scroll to position [387, 0]
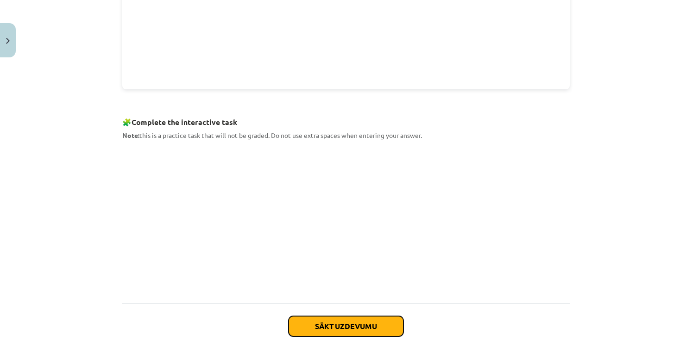
click at [388, 317] on button "Sākt uzdevumu" at bounding box center [346, 326] width 115 height 20
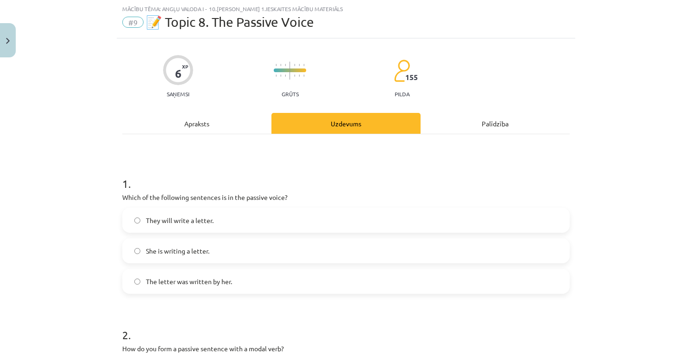
scroll to position [23, 0]
click at [355, 290] on label "The letter was written by her." at bounding box center [346, 281] width 446 height 23
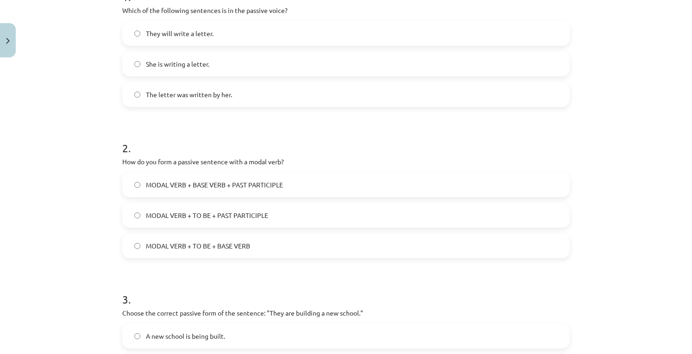
scroll to position [211, 0]
click at [298, 207] on label "MODAL VERB + TO BE + PAST PARTICIPLE" at bounding box center [346, 214] width 446 height 23
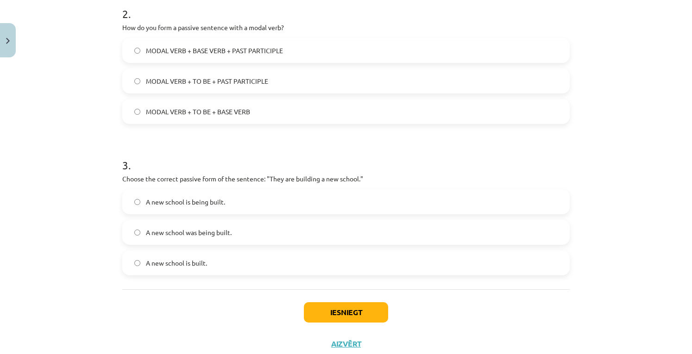
scroll to position [373, 0]
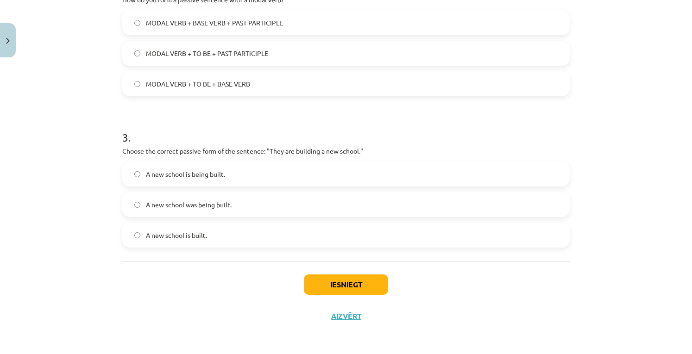
click at [370, 163] on label "A new school is being built." at bounding box center [346, 174] width 446 height 23
click at [374, 281] on button "Iesniegt" at bounding box center [346, 285] width 84 height 20
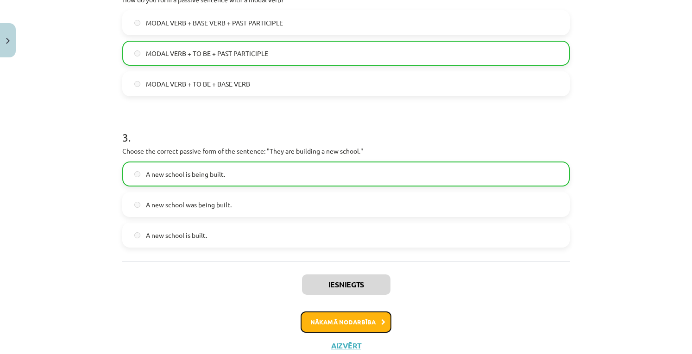
click at [365, 316] on button "Nākamā nodarbība" at bounding box center [346, 322] width 91 height 21
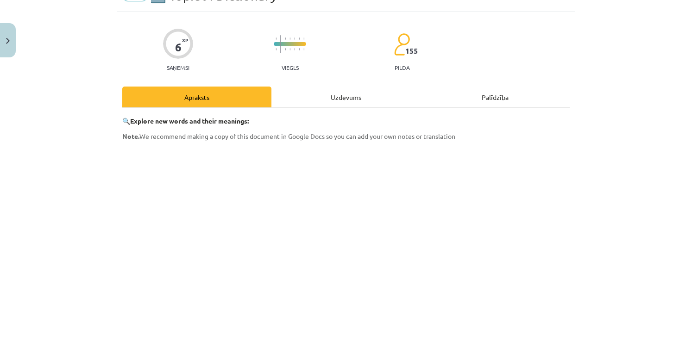
scroll to position [23, 0]
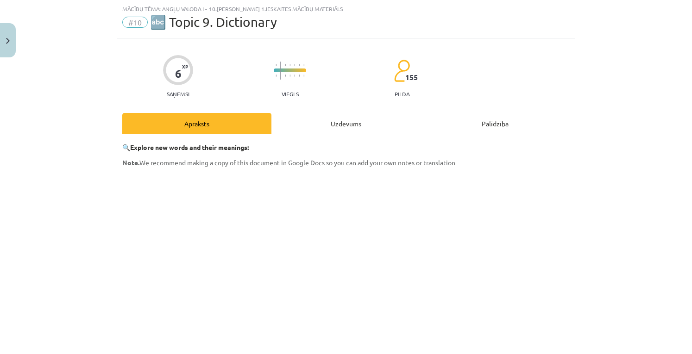
click at [133, 23] on span "#10" at bounding box center [134, 22] width 25 height 11
click at [223, 120] on div "Apraksts" at bounding box center [196, 123] width 149 height 21
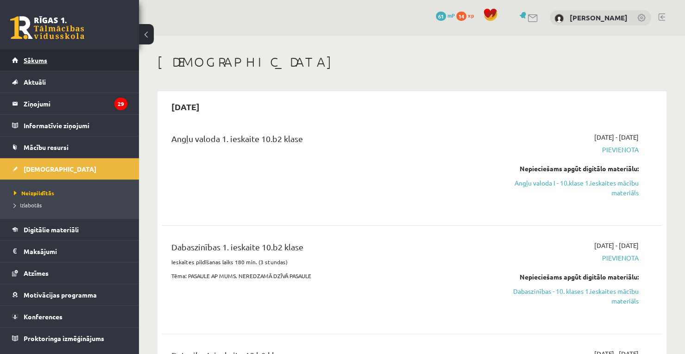
click at [92, 62] on link "Sākums" at bounding box center [69, 60] width 115 height 21
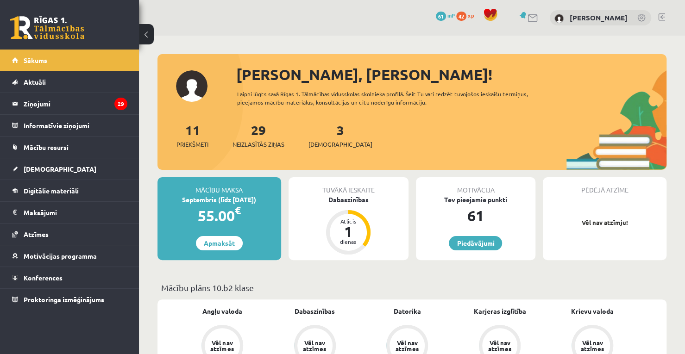
click at [333, 126] on div "3 Ieskaites" at bounding box center [341, 134] width 64 height 29
click at [328, 127] on link "3 Ieskaites" at bounding box center [341, 135] width 64 height 27
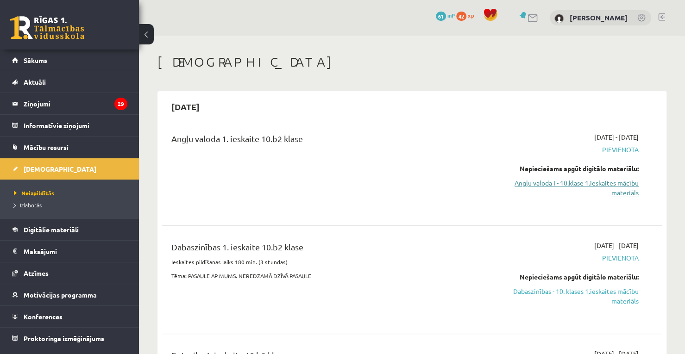
click at [578, 184] on link "Angļu valoda I - 10.klase 1.ieskaites mācību materiāls" at bounding box center [566, 187] width 146 height 19
click at [556, 190] on link "Angļu valoda I - 10.klase 1.ieskaites mācību materiāls" at bounding box center [566, 187] width 146 height 19
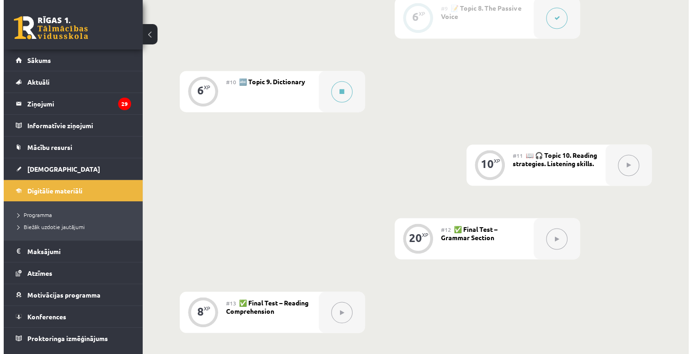
scroll to position [853, 0]
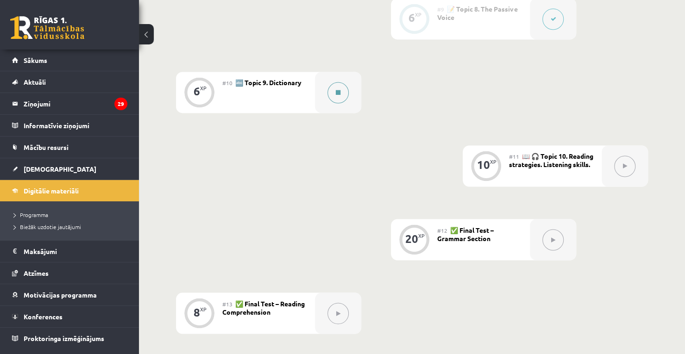
click at [343, 95] on button at bounding box center [338, 92] width 21 height 21
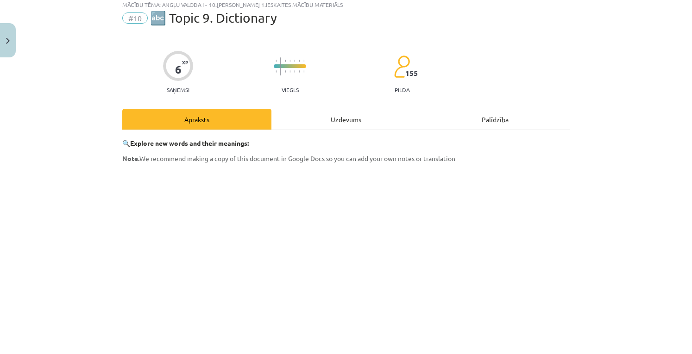
scroll to position [243, 0]
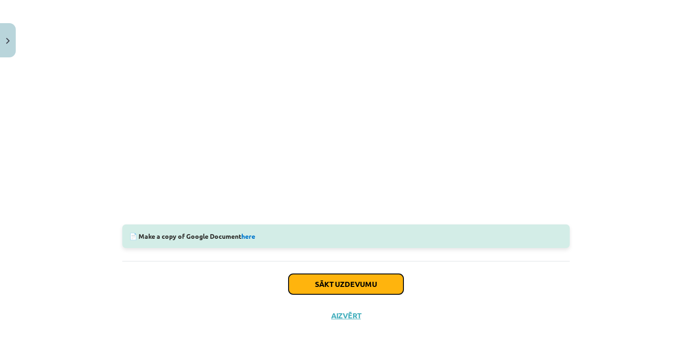
click at [367, 283] on button "Sākt uzdevumu" at bounding box center [346, 284] width 115 height 20
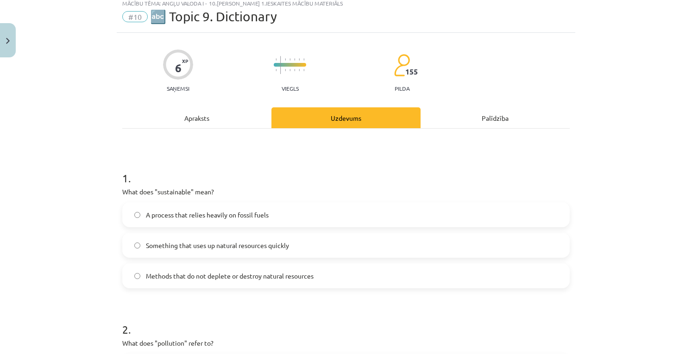
scroll to position [23, 0]
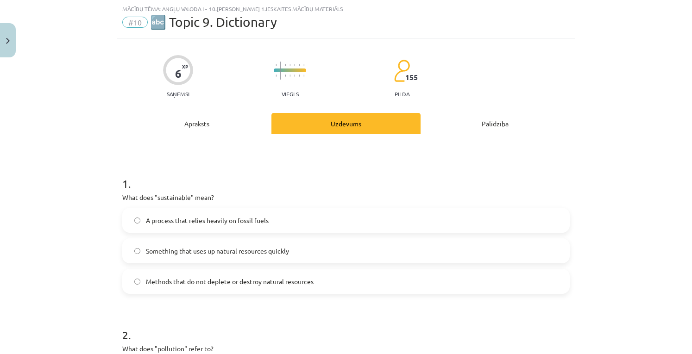
click at [218, 279] on span "Methods that do not deplete or destroy natural resources" at bounding box center [230, 282] width 168 height 10
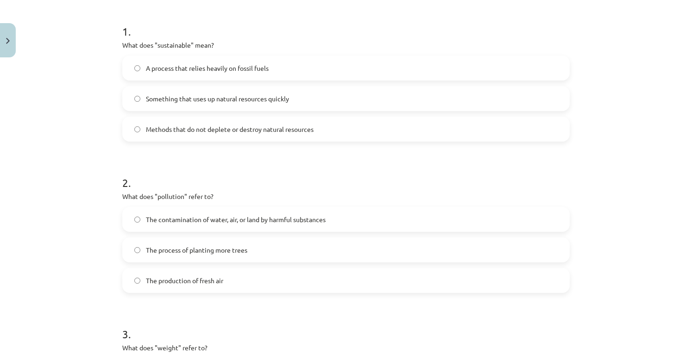
scroll to position [176, 0]
click at [388, 222] on label "The contamination of water, air, or land by harmful substances" at bounding box center [346, 219] width 446 height 23
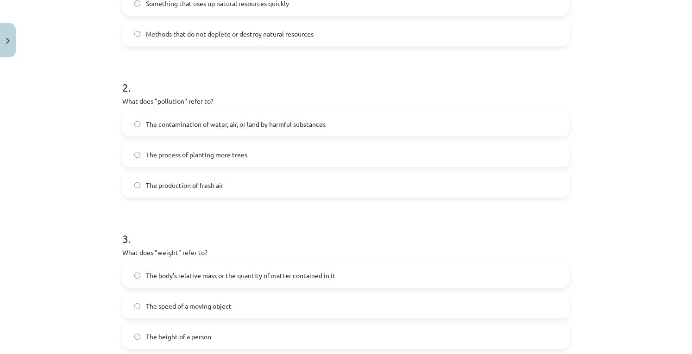
scroll to position [373, 0]
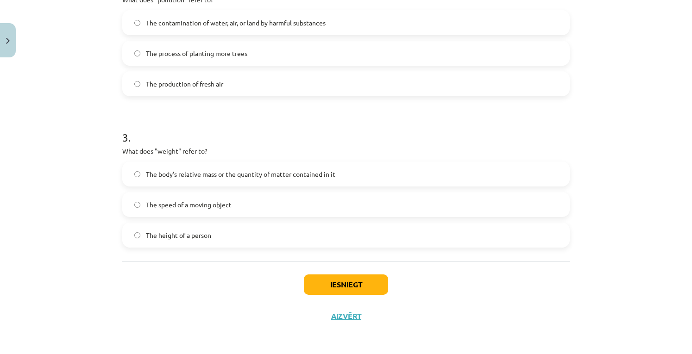
click at [366, 166] on label "The body's relative mass or the quantity of matter contained in it" at bounding box center [346, 174] width 446 height 23
click at [322, 284] on button "Iesniegt" at bounding box center [346, 285] width 84 height 20
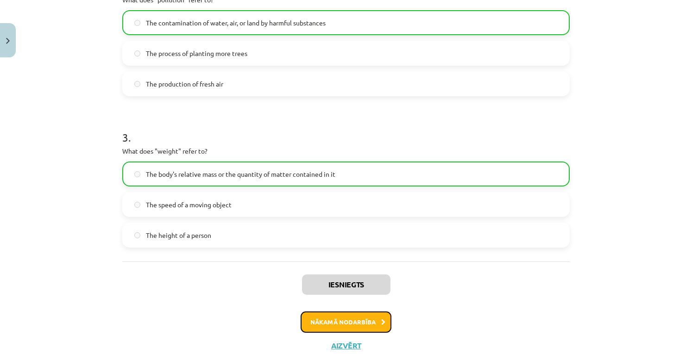
click at [330, 319] on button "Nākamā nodarbība" at bounding box center [346, 322] width 91 height 21
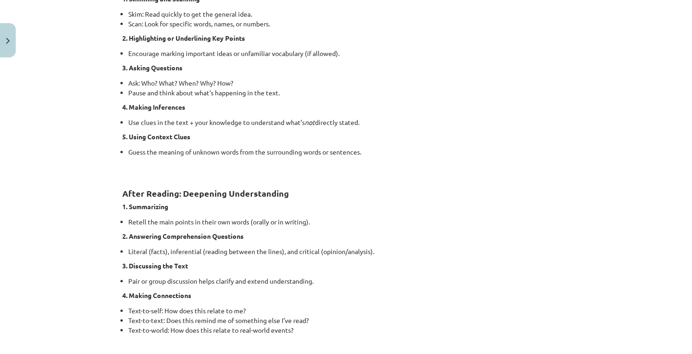
scroll to position [653, 0]
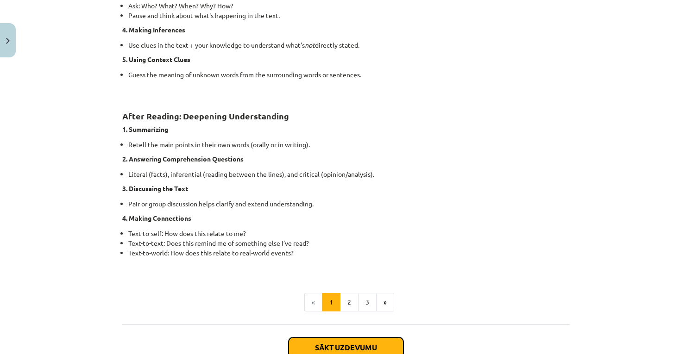
click at [360, 343] on button "Sākt uzdevumu" at bounding box center [346, 348] width 115 height 20
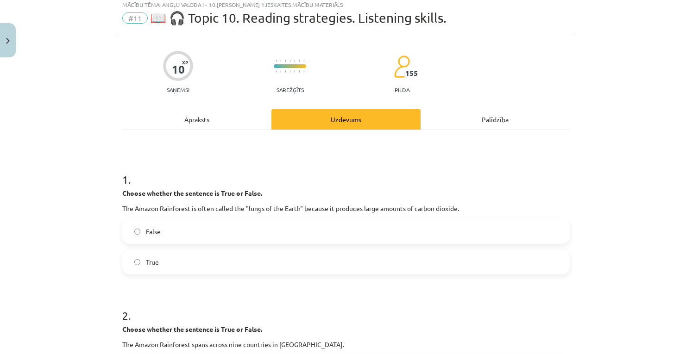
scroll to position [23, 0]
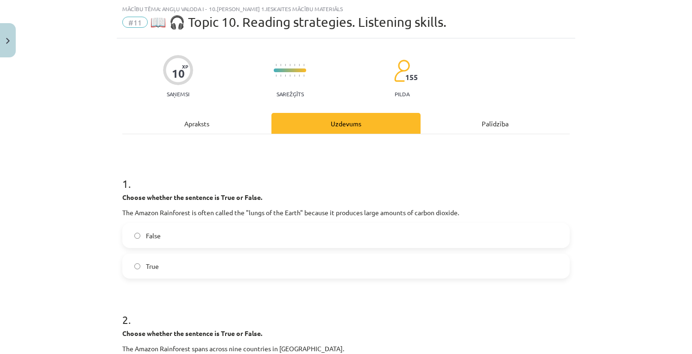
click at [198, 243] on label "False" at bounding box center [346, 235] width 446 height 23
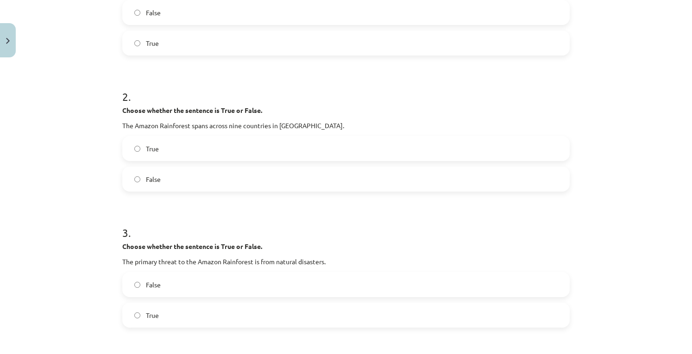
scroll to position [257, 0]
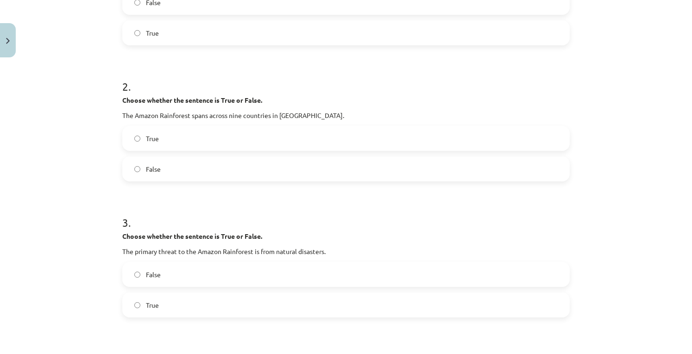
click at [234, 132] on label "True" at bounding box center [346, 138] width 446 height 23
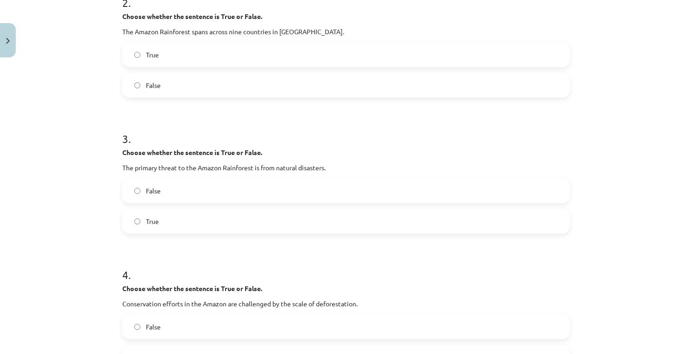
scroll to position [358, 0]
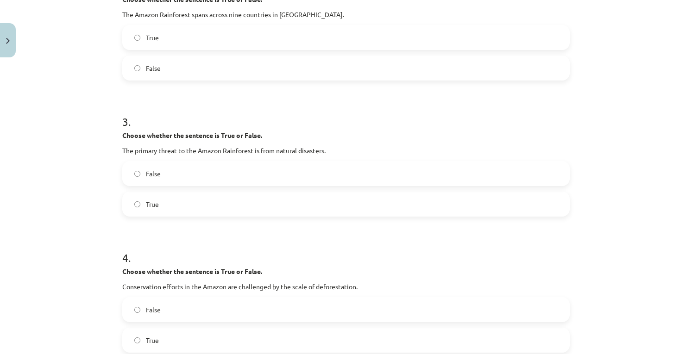
click at [536, 166] on label "False" at bounding box center [346, 173] width 446 height 23
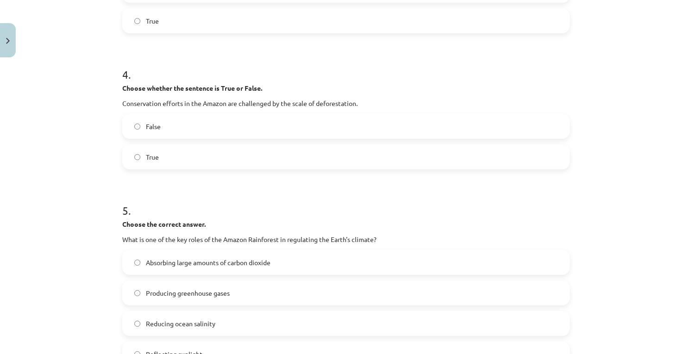
scroll to position [554, 0]
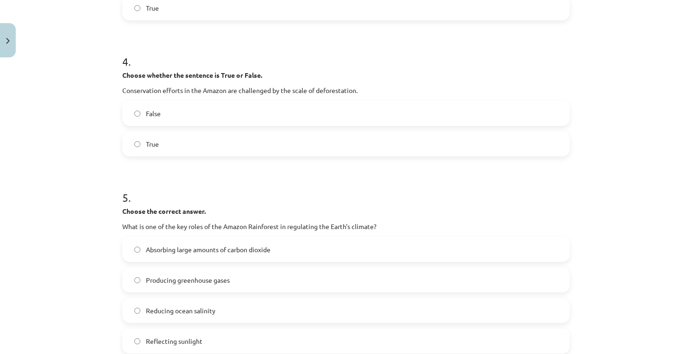
click at [509, 144] on label "True" at bounding box center [346, 144] width 446 height 23
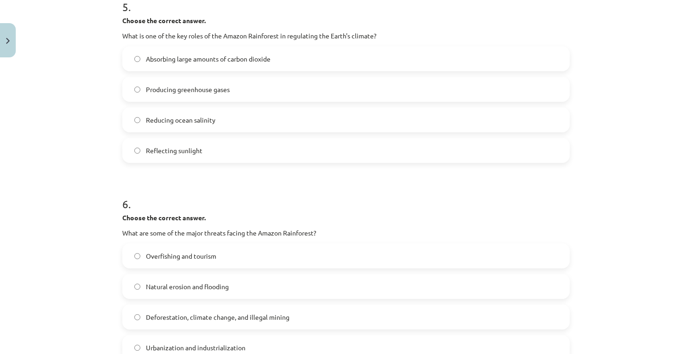
scroll to position [761, 0]
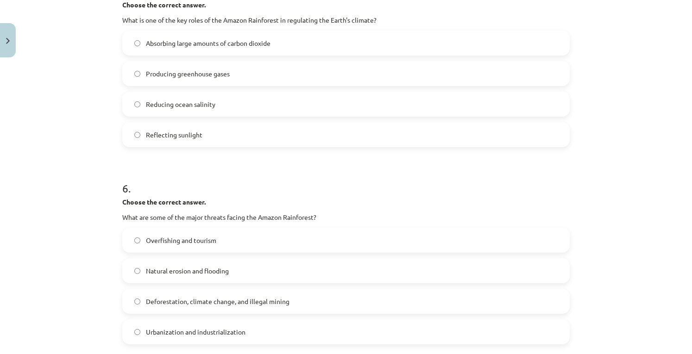
click at [426, 35] on label "Absorbing large amounts of carbon dioxide" at bounding box center [346, 43] width 446 height 23
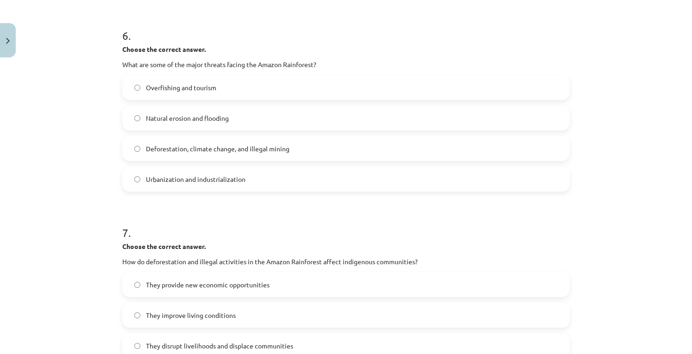
scroll to position [912, 0]
click at [354, 148] on label "Deforestation, climate change, and illegal mining" at bounding box center [346, 150] width 446 height 23
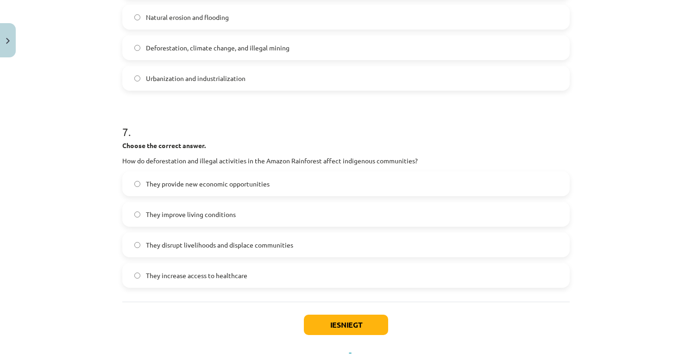
scroll to position [1026, 0]
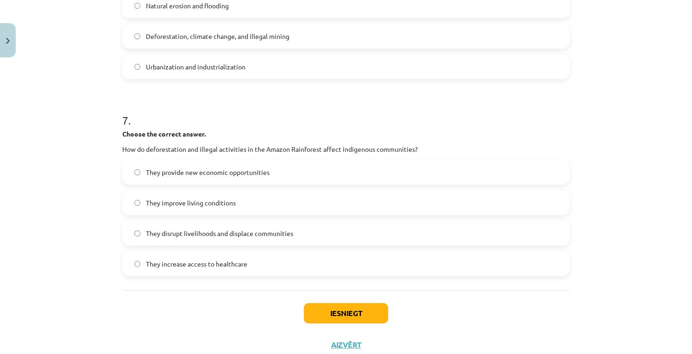
click at [313, 225] on label "They disrupt livelihoods and displace communities" at bounding box center [346, 233] width 446 height 23
click at [336, 304] on button "Iesniegt" at bounding box center [346, 313] width 84 height 20
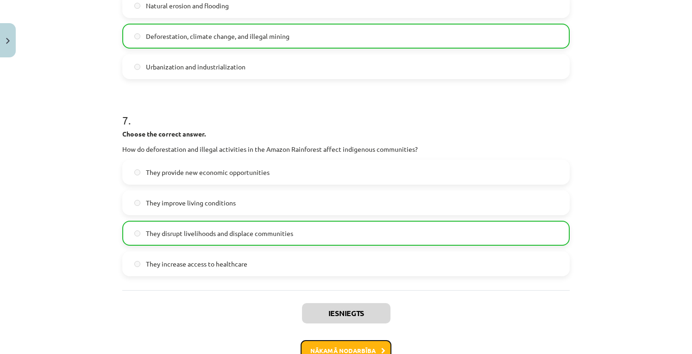
click at [352, 342] on button "Nākamā nodarbība" at bounding box center [346, 351] width 91 height 21
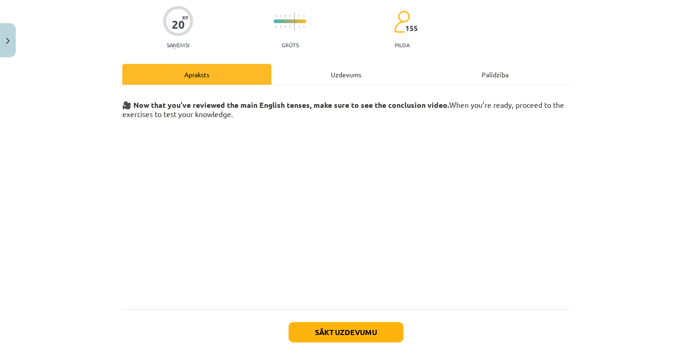
scroll to position [120, 0]
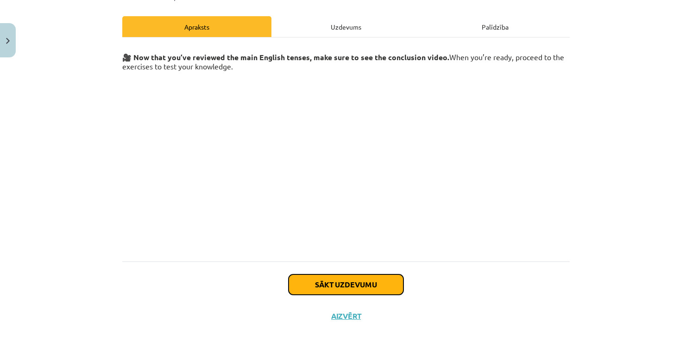
click at [350, 287] on button "Sākt uzdevumu" at bounding box center [346, 285] width 115 height 20
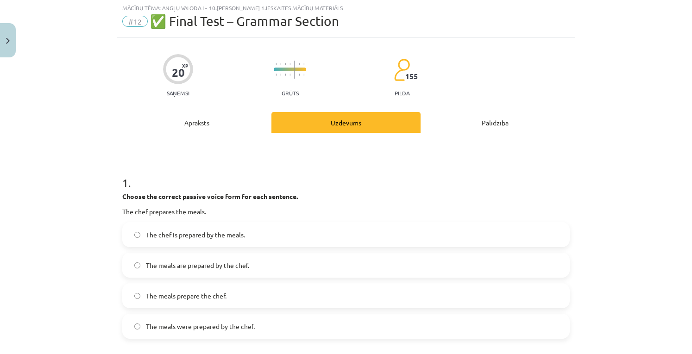
scroll to position [23, 0]
click at [253, 272] on label "The meals are prepared by the chef." at bounding box center [346, 266] width 446 height 23
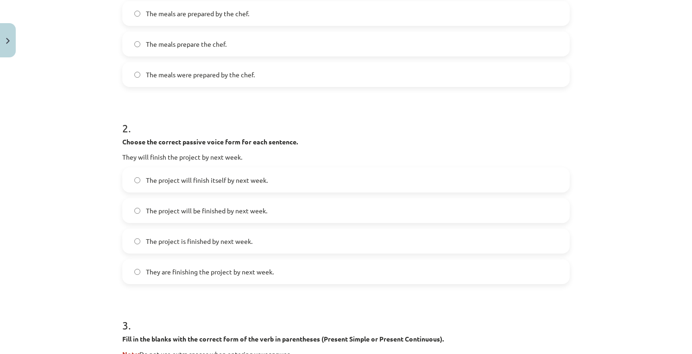
scroll to position [277, 0]
click at [443, 204] on label "The project will be finished by next week." at bounding box center [346, 209] width 446 height 23
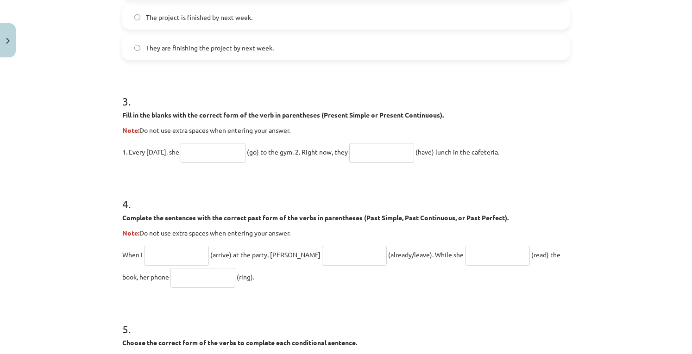
scroll to position [501, 0]
click at [229, 147] on input "text" at bounding box center [213, 152] width 65 height 20
type input "****"
click at [362, 153] on input "text" at bounding box center [381, 152] width 65 height 20
type input "******"
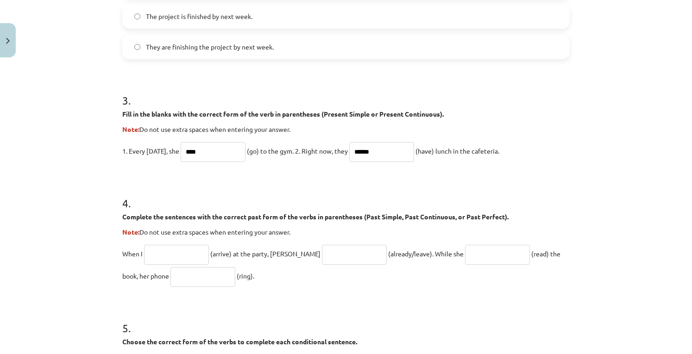
click at [164, 256] on input "text" at bounding box center [176, 255] width 65 height 20
type input "*"
type input "*******"
click at [322, 254] on input "text" at bounding box center [354, 255] width 65 height 20
drag, startPoint x: 355, startPoint y: 254, endPoint x: 379, endPoint y: 255, distance: 24.1
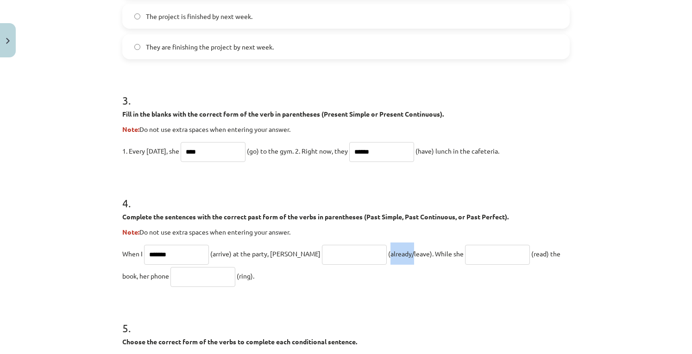
click at [388, 255] on span "(already/leave). While she" at bounding box center [426, 254] width 76 height 8
click at [322, 257] on input "********" at bounding box center [354, 255] width 65 height 20
type input "*******"
click at [465, 255] on input "text" at bounding box center [497, 255] width 65 height 20
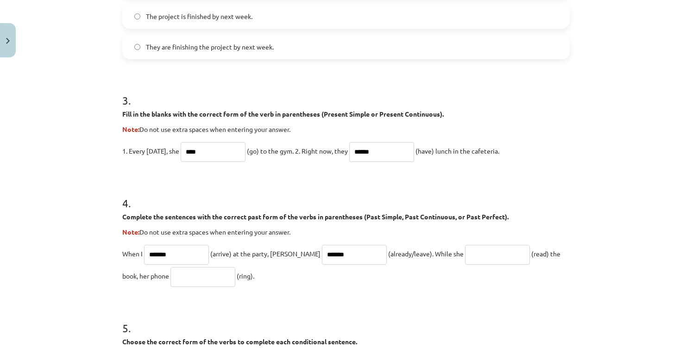
click at [187, 276] on input "text" at bounding box center [203, 277] width 65 height 20
type input "****"
click at [465, 259] on input "text" at bounding box center [497, 255] width 65 height 20
drag, startPoint x: 503, startPoint y: 253, endPoint x: 515, endPoint y: 253, distance: 12.1
click at [515, 253] on span "(read) the book, her phone" at bounding box center [341, 265] width 438 height 31
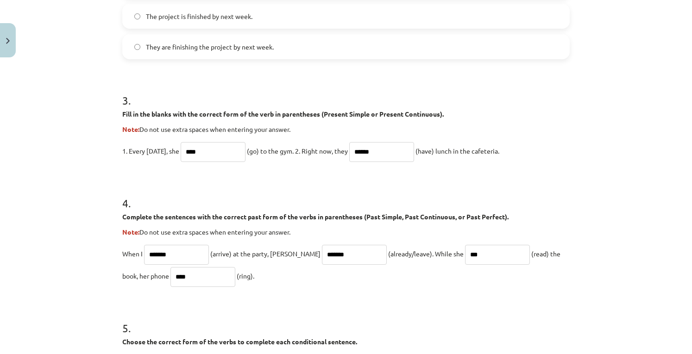
click at [465, 254] on input "***" at bounding box center [497, 255] width 65 height 20
type input "****"
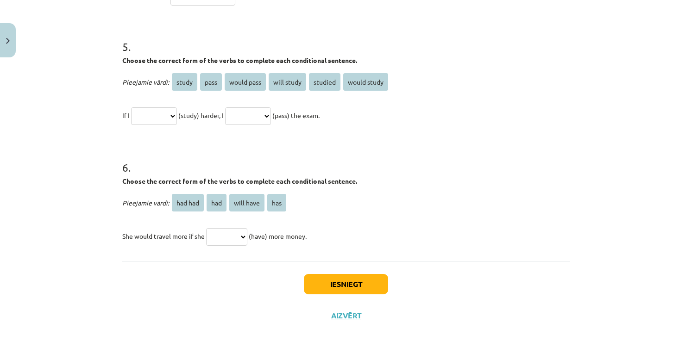
scroll to position [778, 0]
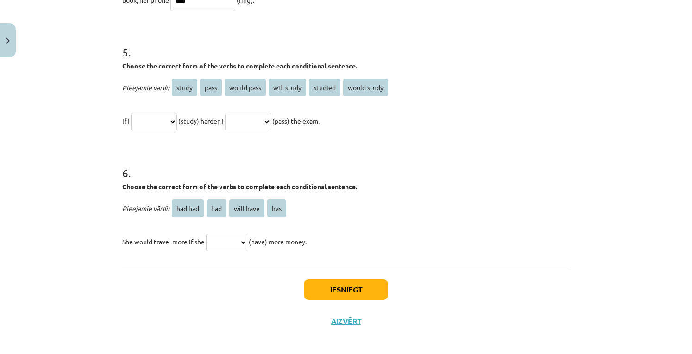
click at [271, 126] on select "**********" at bounding box center [248, 122] width 46 height 18
click at [177, 121] on select "**********" at bounding box center [154, 122] width 46 height 18
select select "**********"
click at [131, 113] on select "**********" at bounding box center [154, 122] width 46 height 18
click at [270, 121] on select "**********" at bounding box center [248, 122] width 46 height 18
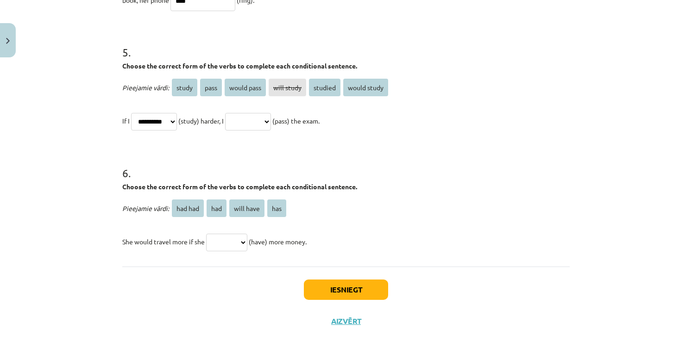
select select "****"
click at [236, 113] on select "**********" at bounding box center [248, 122] width 46 height 18
click at [214, 210] on span "had" at bounding box center [217, 209] width 20 height 18
click at [237, 241] on select "******* *** ********* ***" at bounding box center [226, 243] width 41 height 18
select select "***"
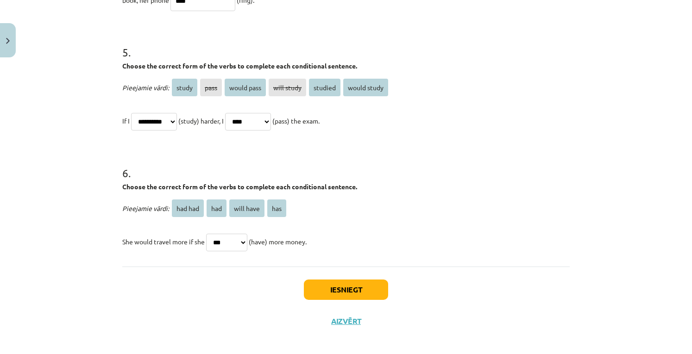
click at [206, 234] on select "******* *** ********* ***" at bounding box center [226, 243] width 41 height 18
click at [236, 245] on select "******* *** ********* ***" at bounding box center [226, 243] width 41 height 18
click at [243, 239] on select "******* *** ********* ***" at bounding box center [226, 243] width 41 height 18
click at [321, 293] on button "Iesniegt" at bounding box center [346, 290] width 84 height 20
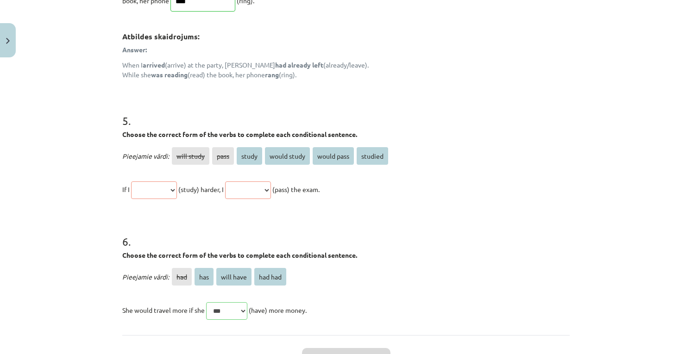
click at [249, 162] on div "**********" at bounding box center [346, 173] width 448 height 56
click at [249, 162] on span "study" at bounding box center [249, 156] width 25 height 18
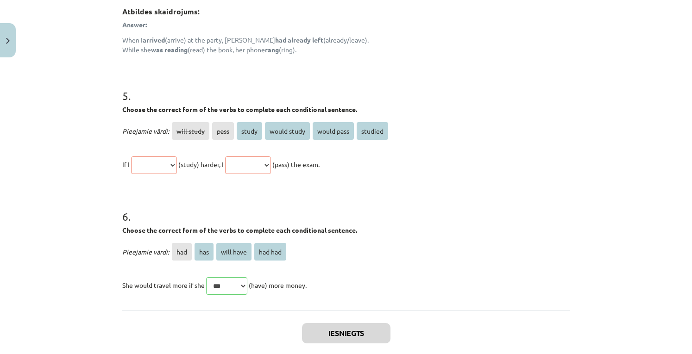
scroll to position [948, 0]
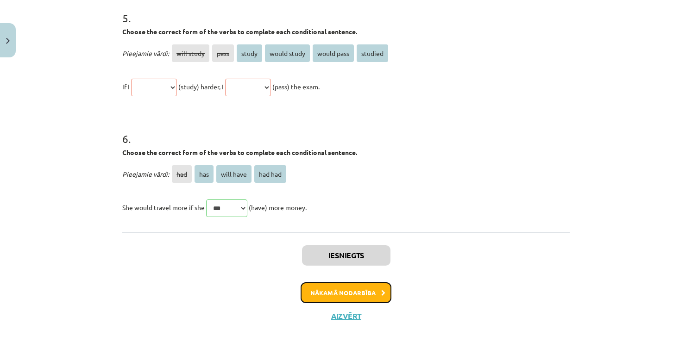
click at [373, 299] on button "Nākamā nodarbība" at bounding box center [346, 293] width 91 height 21
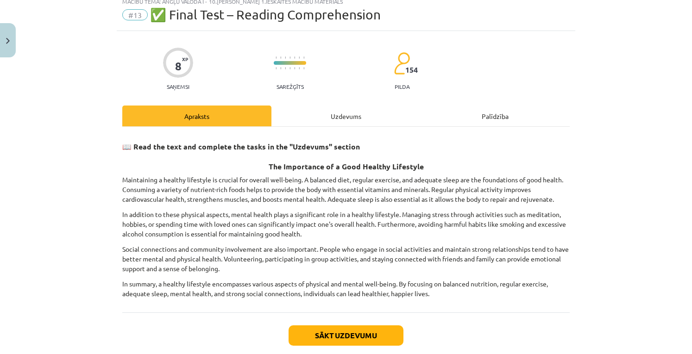
scroll to position [23, 0]
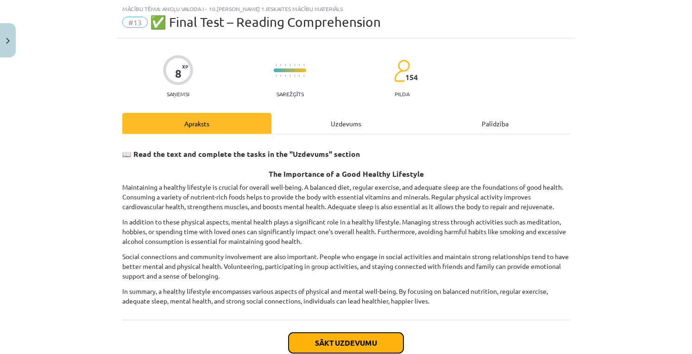
click at [359, 347] on button "Sākt uzdevumu" at bounding box center [346, 343] width 115 height 20
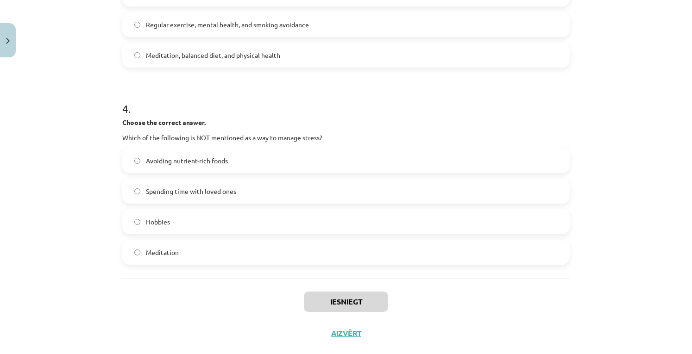
scroll to position [586, 0]
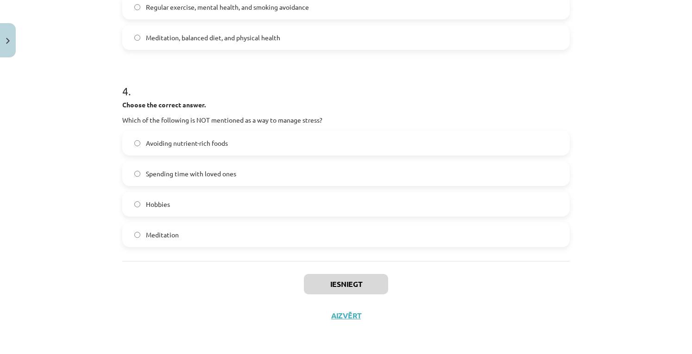
click at [444, 143] on label "Avoiding nutrient-rich foods" at bounding box center [346, 143] width 446 height 23
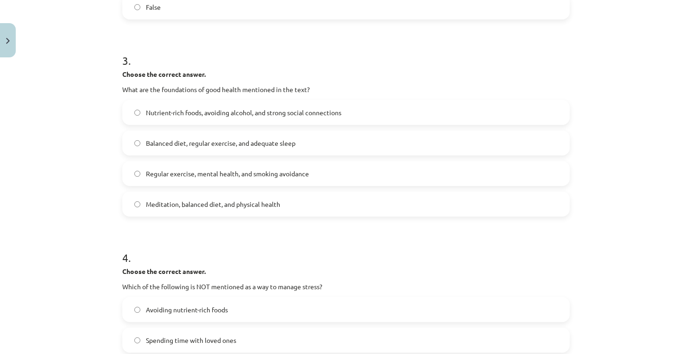
scroll to position [417, 0]
click at [366, 136] on label "Balanced diet, regular exercise, and adequate sleep" at bounding box center [346, 144] width 446 height 23
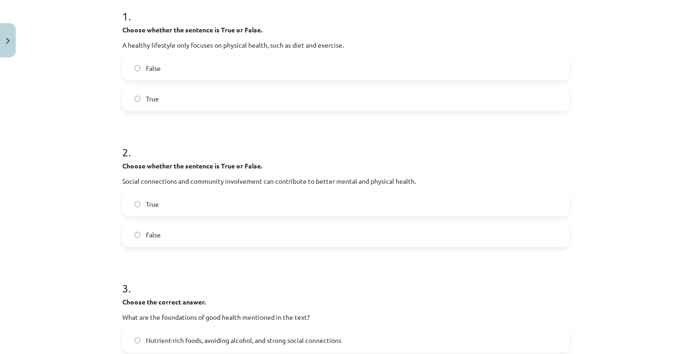
scroll to position [189, 0]
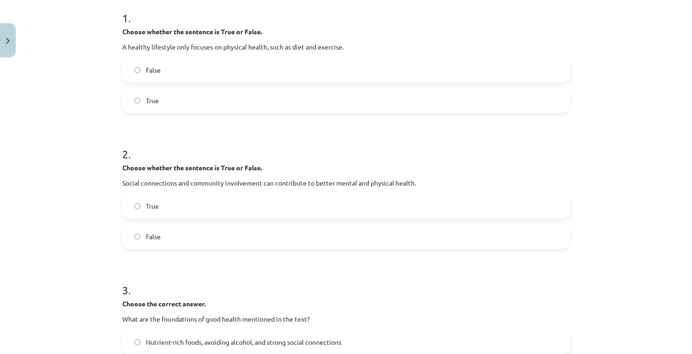
click at [426, 203] on label "True" at bounding box center [346, 206] width 446 height 23
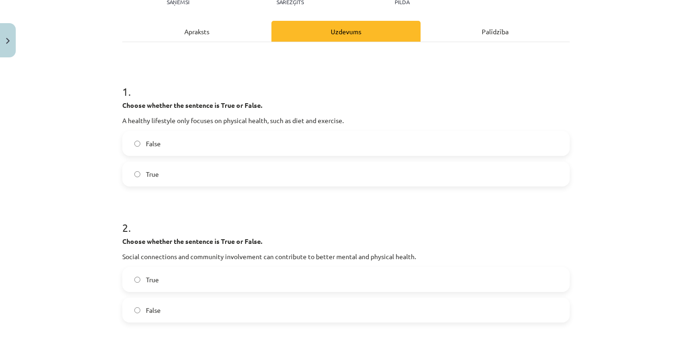
scroll to position [111, 0]
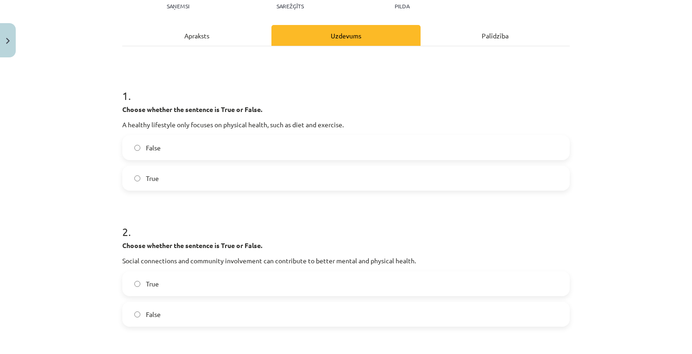
click at [379, 148] on label "False" at bounding box center [346, 147] width 446 height 23
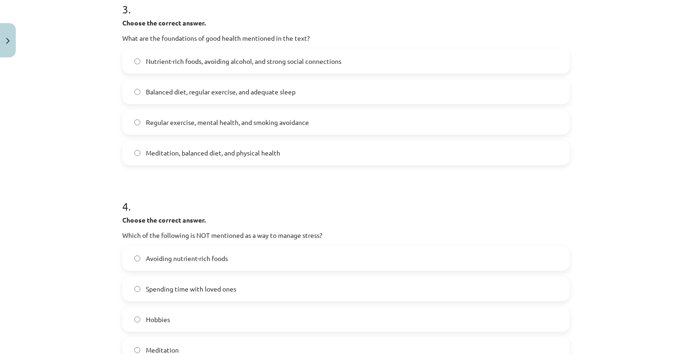
scroll to position [586, 0]
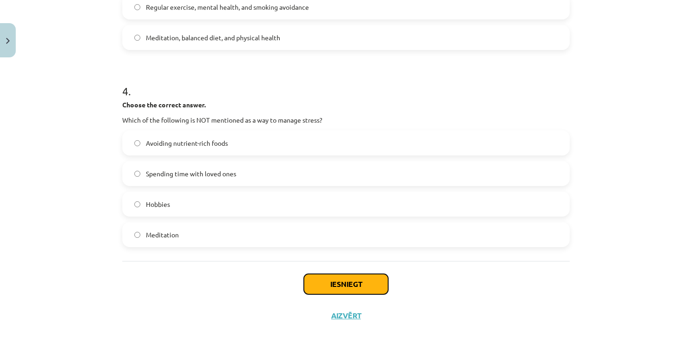
click at [351, 281] on button "Iesniegt" at bounding box center [346, 284] width 84 height 20
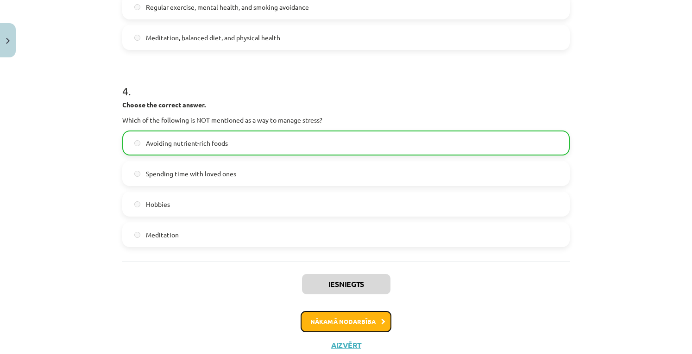
click at [350, 322] on button "Nākamā nodarbība" at bounding box center [346, 321] width 91 height 21
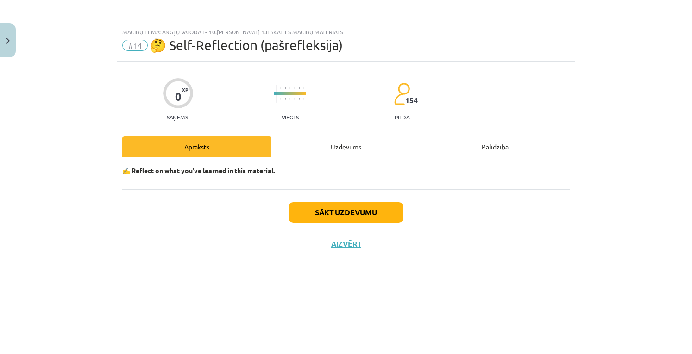
scroll to position [0, 0]
click at [337, 216] on button "Sākt uzdevumu" at bounding box center [346, 212] width 115 height 20
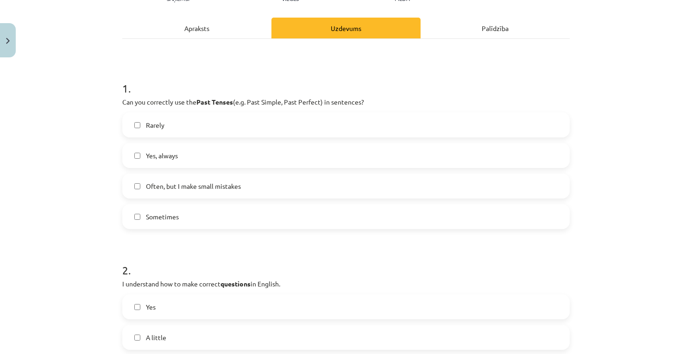
scroll to position [126, 0]
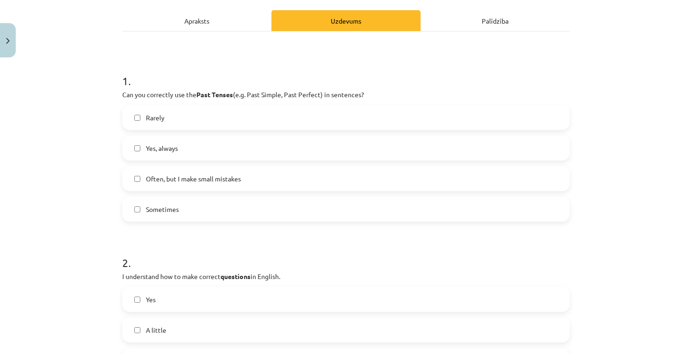
click at [421, 175] on label "Often, but I make small mistakes" at bounding box center [346, 178] width 446 height 23
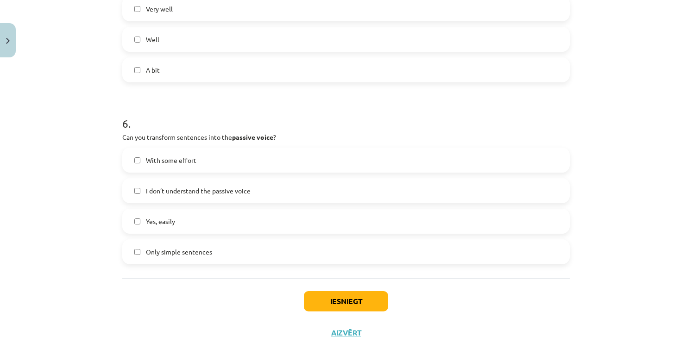
scroll to position [980, 0]
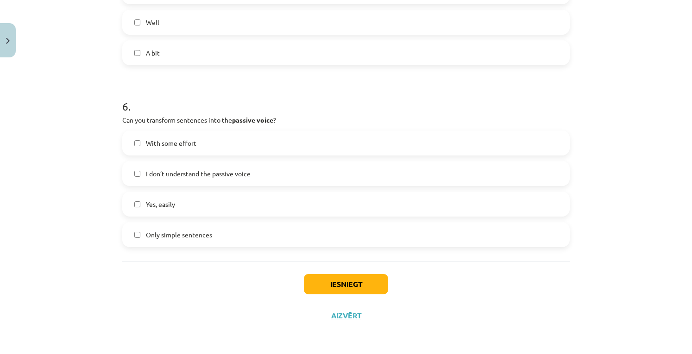
click at [434, 148] on label "With some effort" at bounding box center [346, 143] width 446 height 23
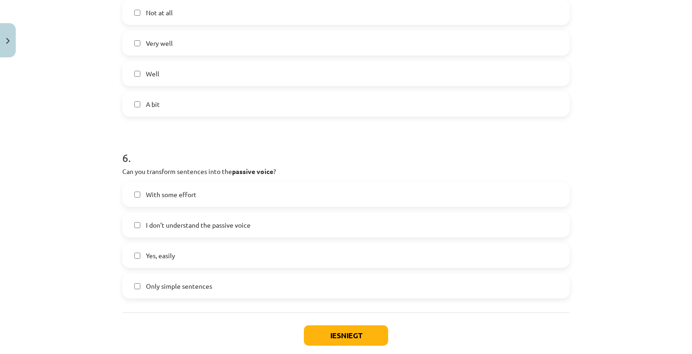
scroll to position [934, 0]
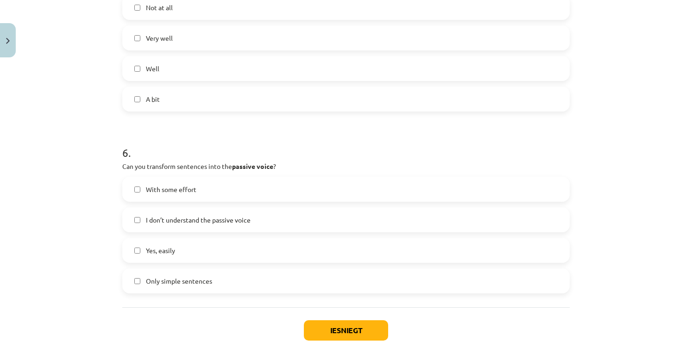
click at [316, 279] on label "Only simple sentences" at bounding box center [346, 281] width 446 height 23
click at [254, 216] on label "I don’t understand the passive voice" at bounding box center [346, 220] width 446 height 23
click at [243, 11] on label "Not at all" at bounding box center [346, 7] width 446 height 23
click at [274, 11] on label "Not at all" at bounding box center [346, 7] width 446 height 23
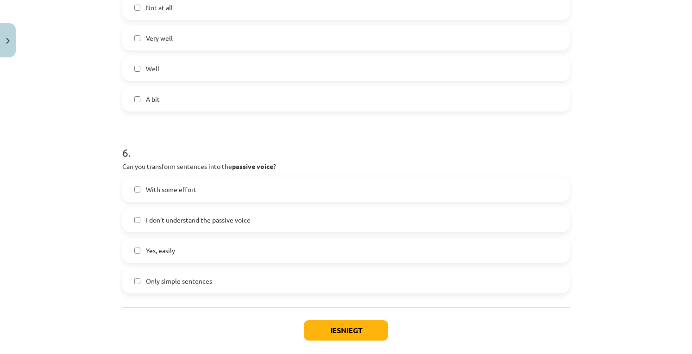
click at [275, 67] on label "Well" at bounding box center [346, 68] width 446 height 23
click at [269, 95] on label "A bit" at bounding box center [346, 99] width 446 height 23
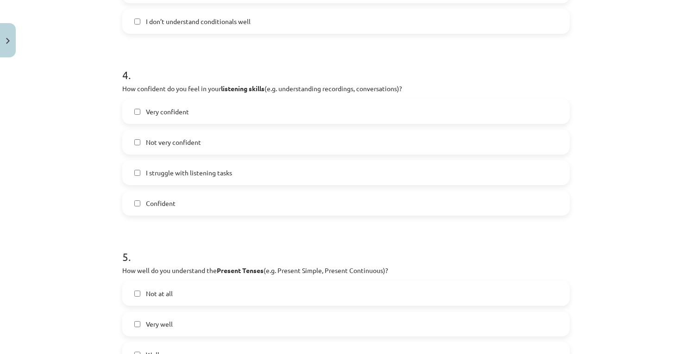
scroll to position [639, 0]
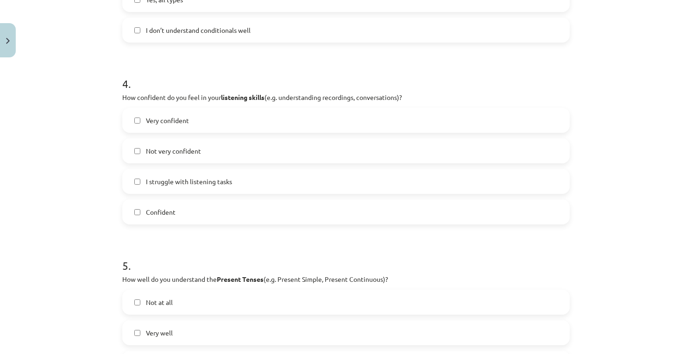
click at [380, 150] on label "Not very confident" at bounding box center [346, 150] width 446 height 23
click at [383, 177] on label "I struggle with listening tasks" at bounding box center [346, 181] width 446 height 23
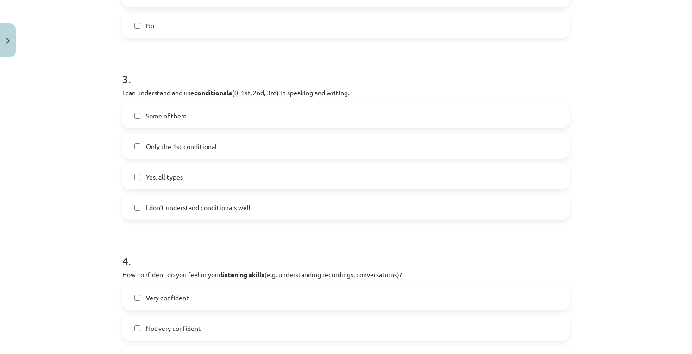
scroll to position [447, 0]
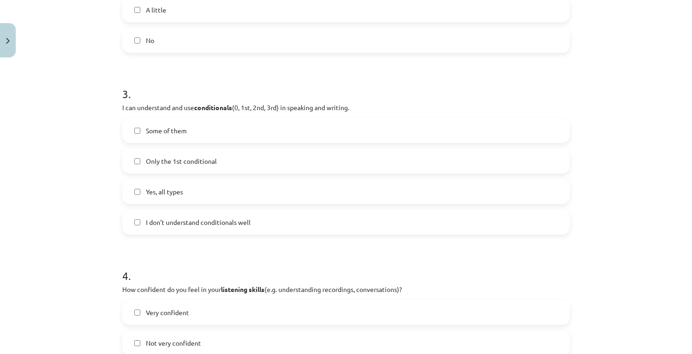
click at [305, 124] on label "Some of them" at bounding box center [346, 130] width 446 height 23
click at [292, 156] on label "Only the 1st conditional" at bounding box center [346, 161] width 446 height 23
click at [329, 152] on label "Only the 1st conditional" at bounding box center [346, 161] width 446 height 23
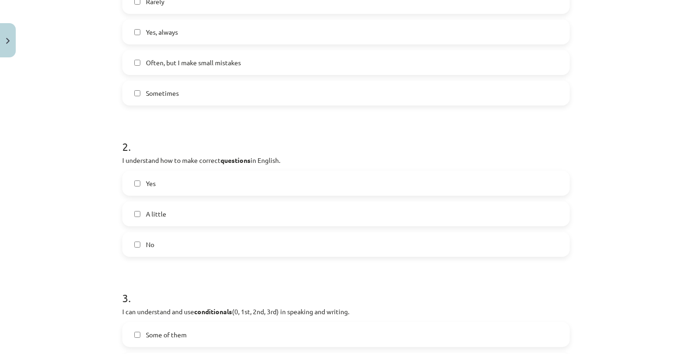
scroll to position [245, 0]
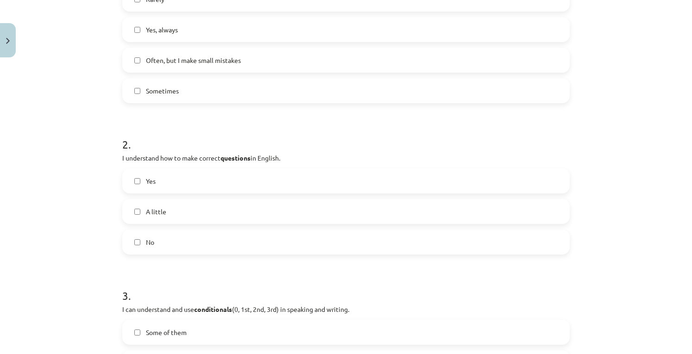
click at [390, 191] on label "Yes" at bounding box center [346, 181] width 446 height 23
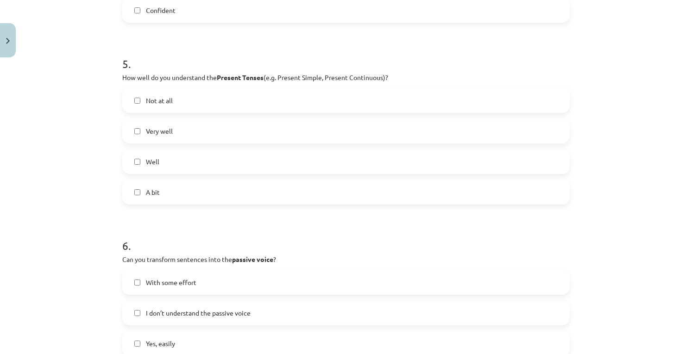
scroll to position [980, 0]
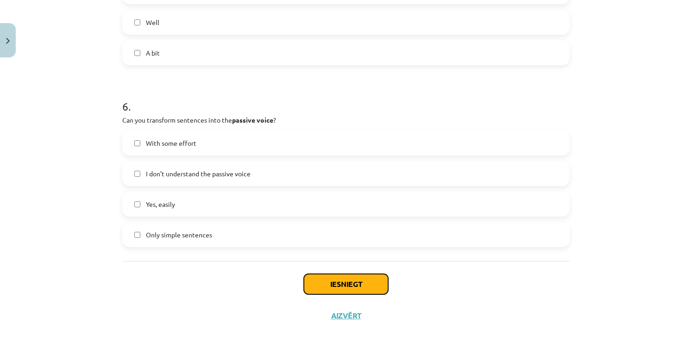
click at [345, 275] on button "Iesniegt" at bounding box center [346, 284] width 84 height 20
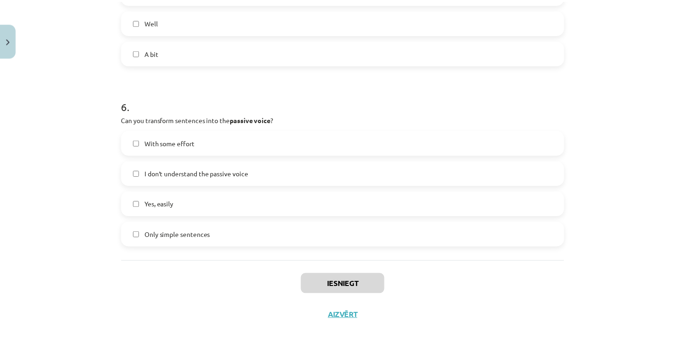
scroll to position [852, 0]
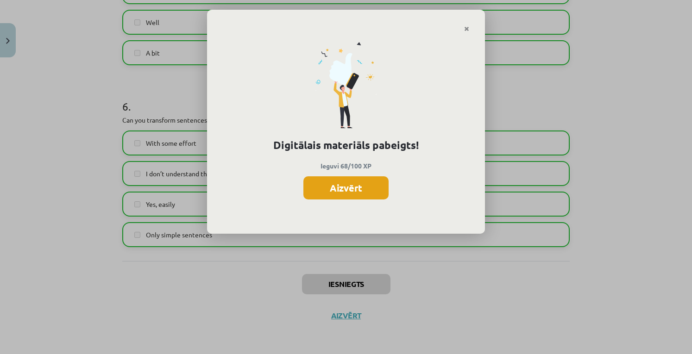
click at [369, 191] on button "Aizvērt" at bounding box center [345, 188] width 85 height 23
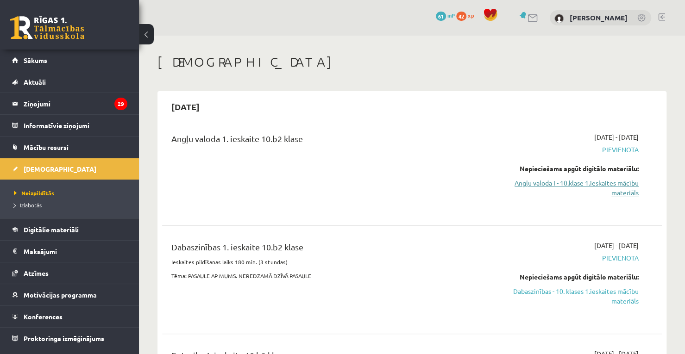
click at [622, 185] on link "Angļu valoda I - 10.klase 1.ieskaites mācību materiāls" at bounding box center [566, 187] width 146 height 19
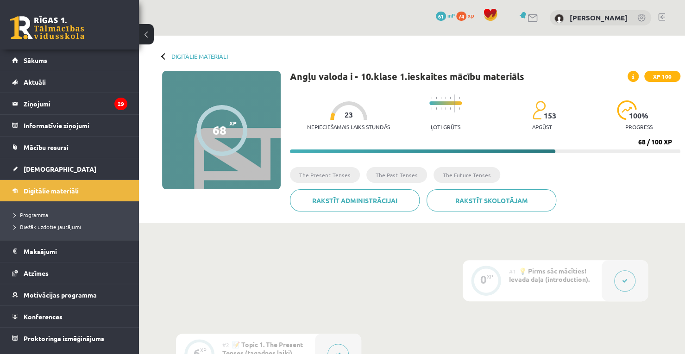
drag, startPoint x: 164, startPoint y: 51, endPoint x: 164, endPoint y: 58, distance: 7.0
click at [164, 58] on div "Digitālie materiāli 68 XP XP 100 68 / 100 XP Angļu valoda i - 10.klase 1.ieskai…" at bounding box center [412, 130] width 546 height 188
click at [164, 58] on div at bounding box center [164, 56] width 6 height 6
click at [181, 55] on link "Digitālie materiāli" at bounding box center [199, 56] width 57 height 7
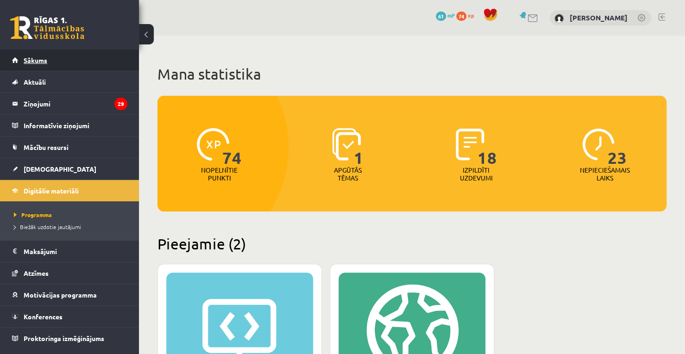
click at [70, 64] on link "Sākums" at bounding box center [69, 60] width 115 height 21
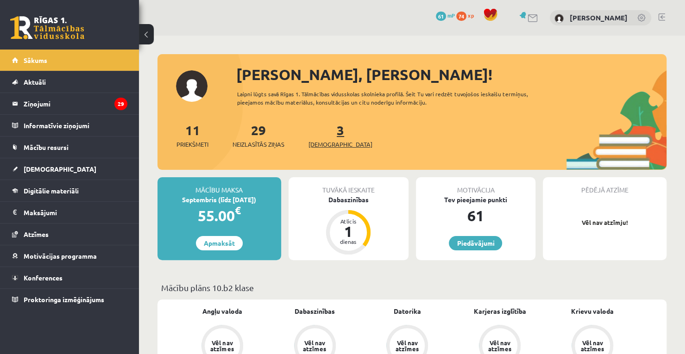
click at [329, 142] on span "[DEMOGRAPHIC_DATA]" at bounding box center [341, 144] width 64 height 9
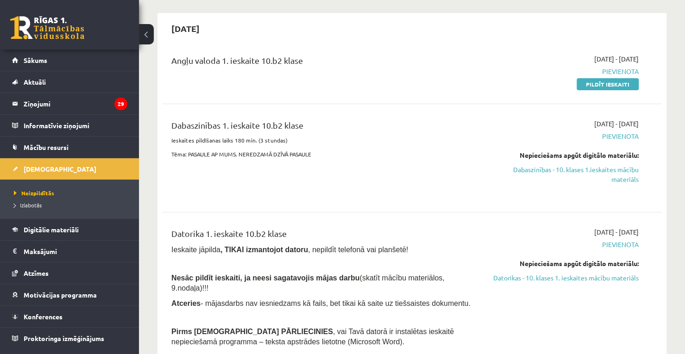
scroll to position [51, 0]
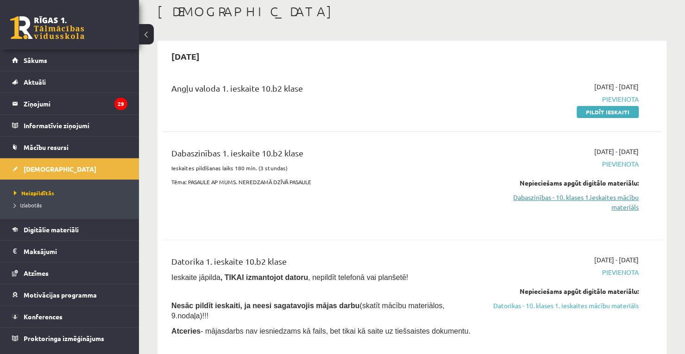
click at [613, 199] on link "Dabaszinības - 10. klases 1.ieskaites mācību materiāls" at bounding box center [566, 202] width 146 height 19
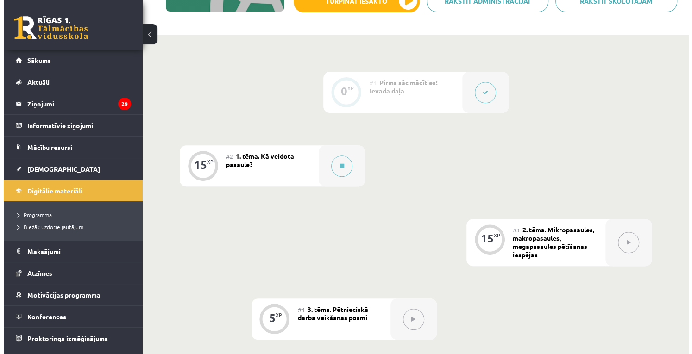
scroll to position [177, 0]
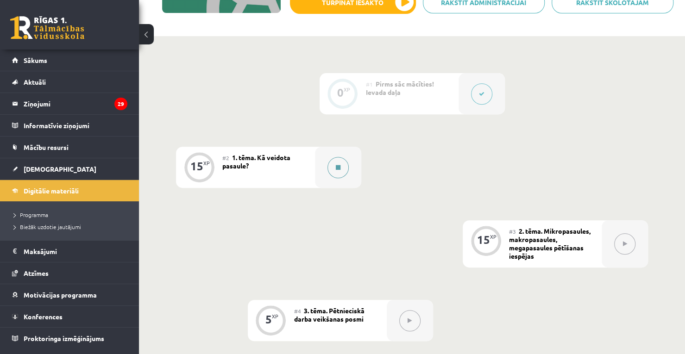
click at [334, 169] on button at bounding box center [338, 167] width 21 height 21
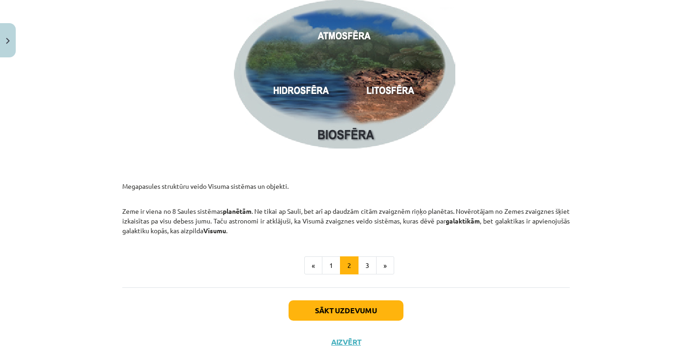
scroll to position [1390, 0]
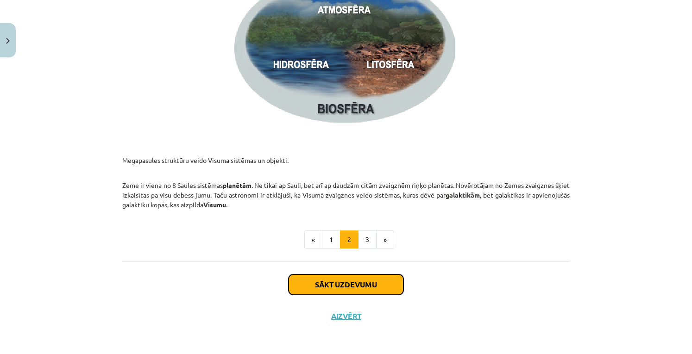
click at [353, 278] on button "Sākt uzdevumu" at bounding box center [346, 285] width 115 height 20
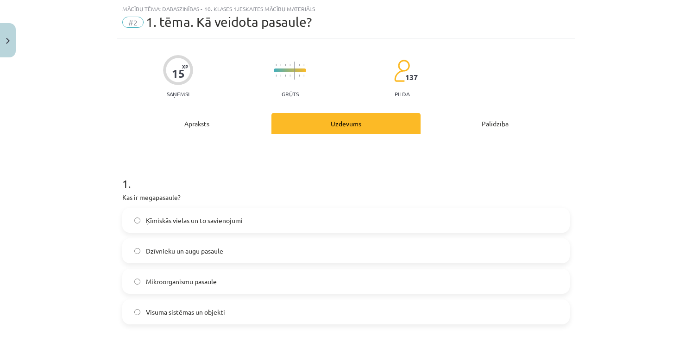
scroll to position [23, 0]
click at [357, 311] on label "Visuma sistēmas un objekti" at bounding box center [346, 312] width 446 height 23
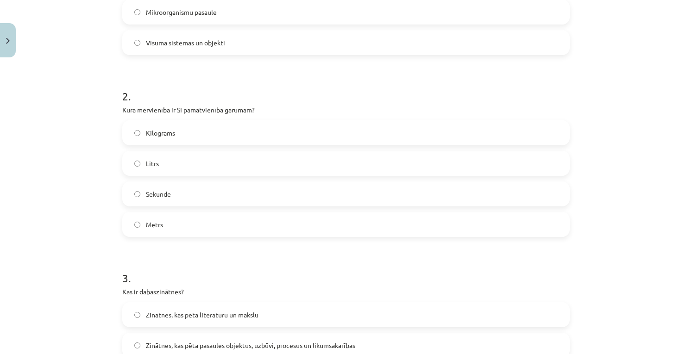
scroll to position [294, 0]
click at [418, 229] on label "Metrs" at bounding box center [346, 223] width 446 height 23
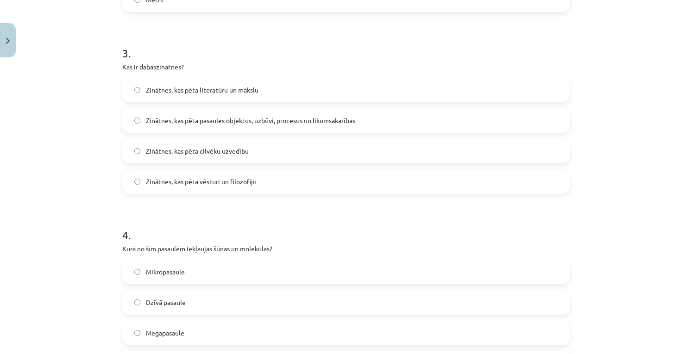
scroll to position [511, 0]
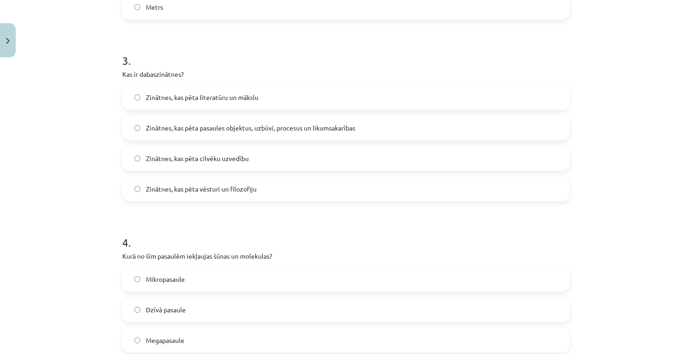
click at [447, 126] on label "Zinātnes, kas pēta pasaules objektus, uzbūvi, procesus un likumsakarības" at bounding box center [346, 127] width 446 height 23
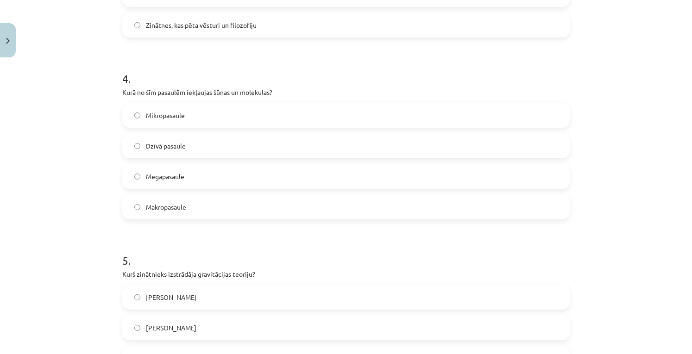
scroll to position [684, 0]
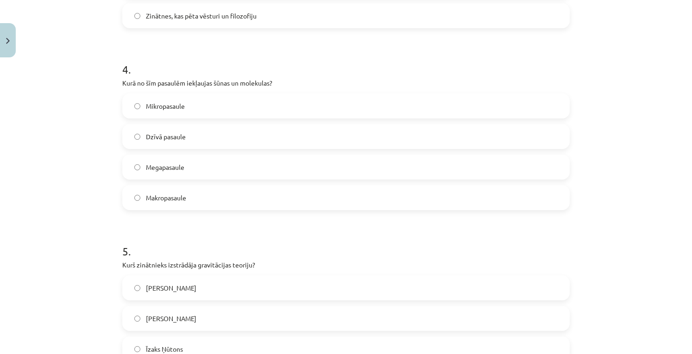
click at [474, 107] on label "Mikropasaule" at bounding box center [346, 106] width 446 height 23
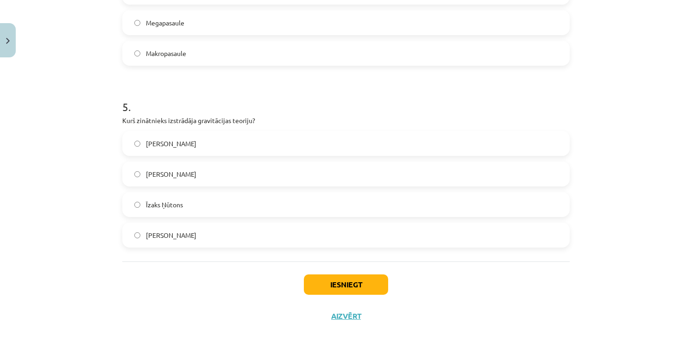
click at [457, 201] on label "Īzaks Ņūtons" at bounding box center [346, 204] width 446 height 23
click at [348, 283] on button "Iesniegt" at bounding box center [346, 285] width 84 height 20
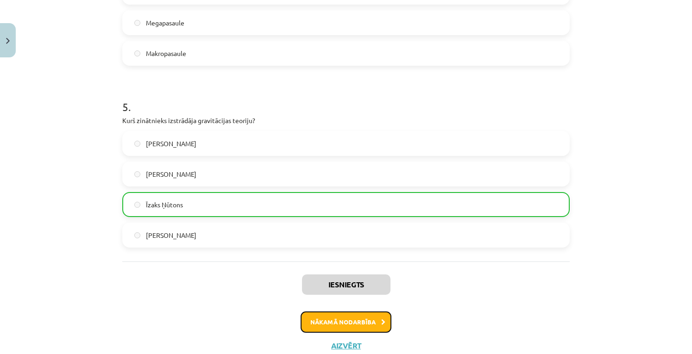
click at [354, 312] on button "Nākamā nodarbība" at bounding box center [346, 322] width 91 height 21
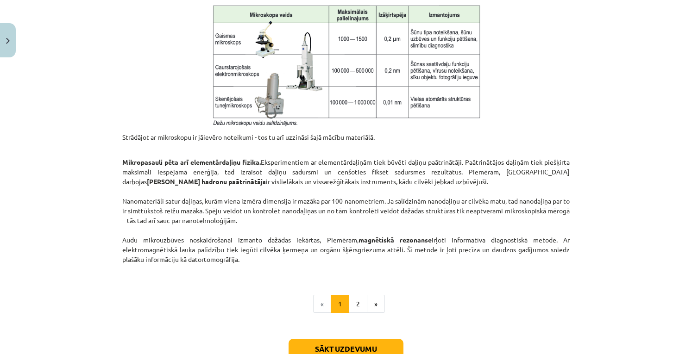
scroll to position [714, 0]
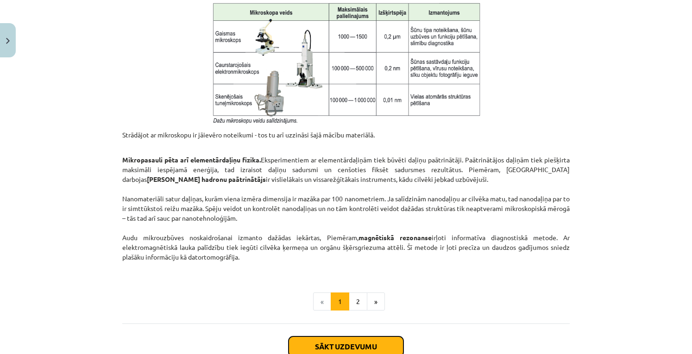
click at [385, 341] on button "Sākt uzdevumu" at bounding box center [346, 347] width 115 height 20
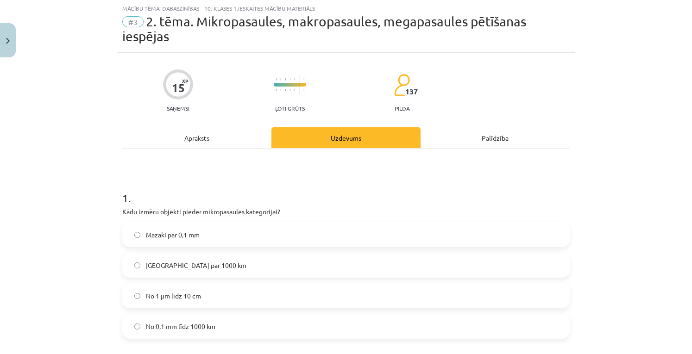
scroll to position [23, 0]
click at [259, 236] on label "Mazāki par 0,1 mm" at bounding box center [346, 235] width 446 height 23
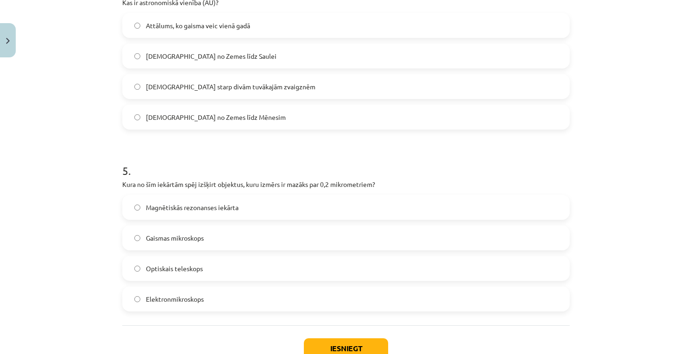
scroll to position [747, 0]
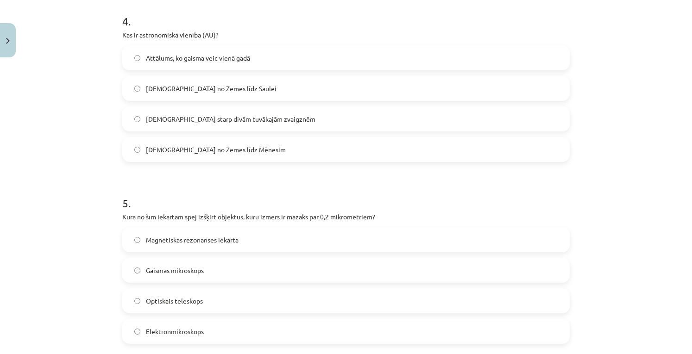
click at [684, 287] on div "Mācību tēma: Dabaszinības - 10. klases 1.ieskaites mācību materiāls #3 2. tēma.…" at bounding box center [346, 177] width 692 height 354
click at [438, 341] on label "Elektronmikroskops" at bounding box center [346, 331] width 446 height 23
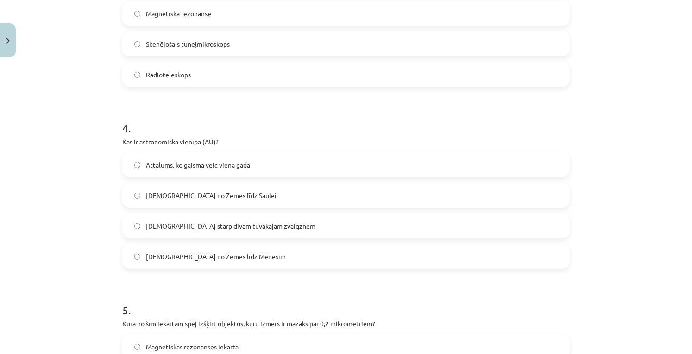
scroll to position [594, 0]
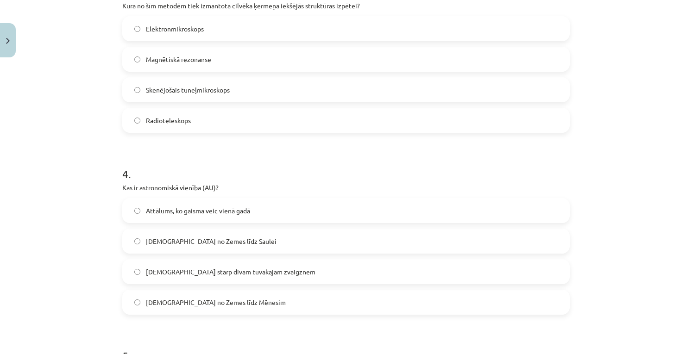
click at [367, 247] on label "Attālums no Zemes līdz Saulei" at bounding box center [346, 241] width 446 height 23
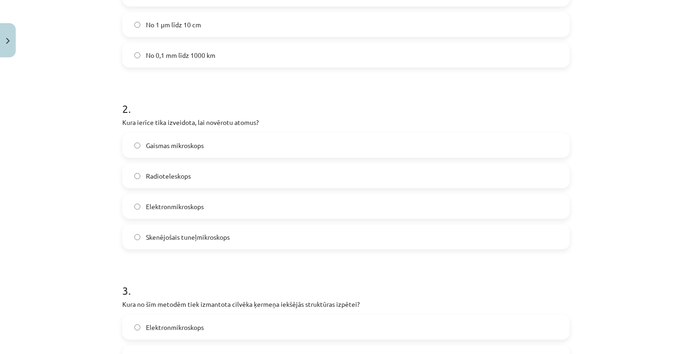
scroll to position [297, 0]
click at [455, 198] on label "Elektronmikroskops" at bounding box center [346, 205] width 446 height 23
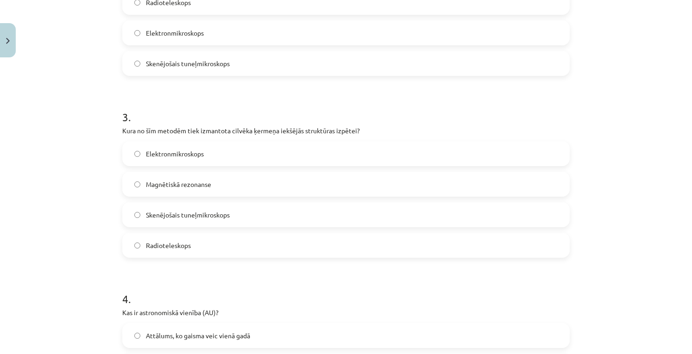
scroll to position [470, 0]
drag, startPoint x: 390, startPoint y: 181, endPoint x: 515, endPoint y: 183, distance: 125.1
click at [515, 183] on label "Magnētiskā rezonanse" at bounding box center [346, 183] width 446 height 23
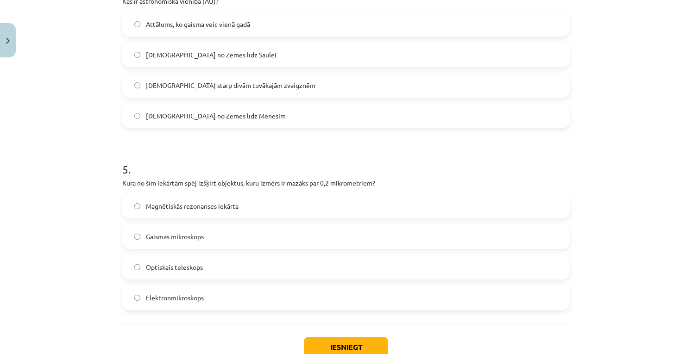
scroll to position [843, 0]
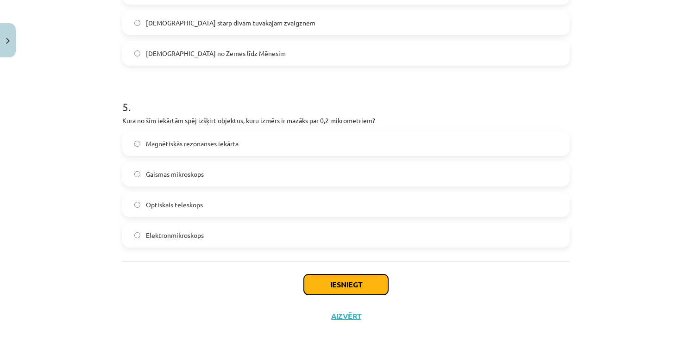
click at [333, 291] on button "Iesniegt" at bounding box center [346, 285] width 84 height 20
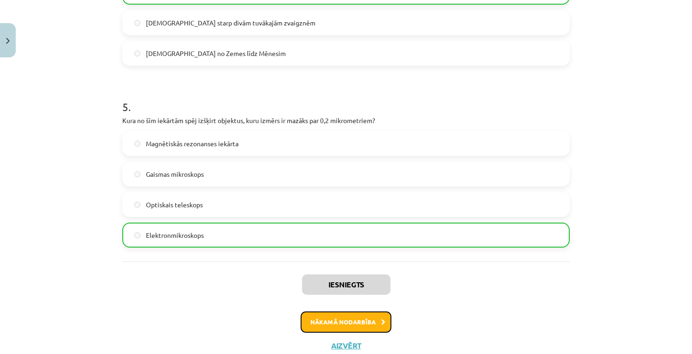
click at [349, 321] on button "Nākamā nodarbība" at bounding box center [346, 322] width 91 height 21
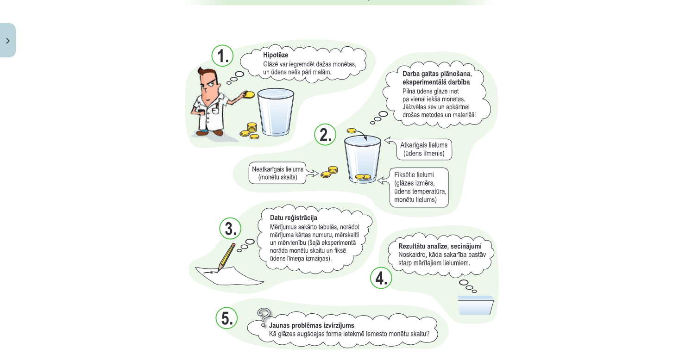
scroll to position [975, 0]
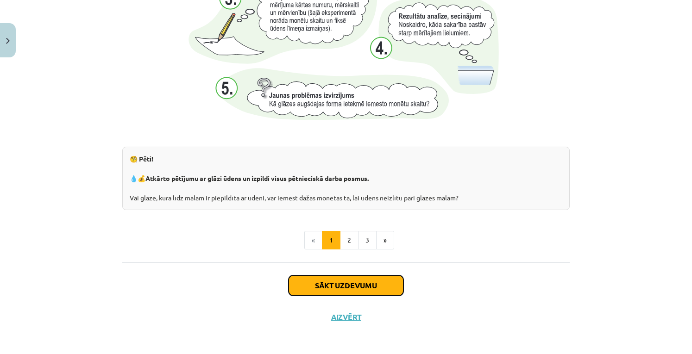
click at [347, 279] on button "Sākt uzdevumu" at bounding box center [346, 286] width 115 height 20
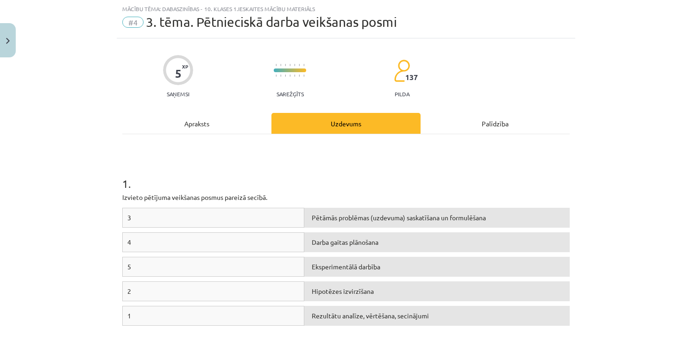
scroll to position [117, 0]
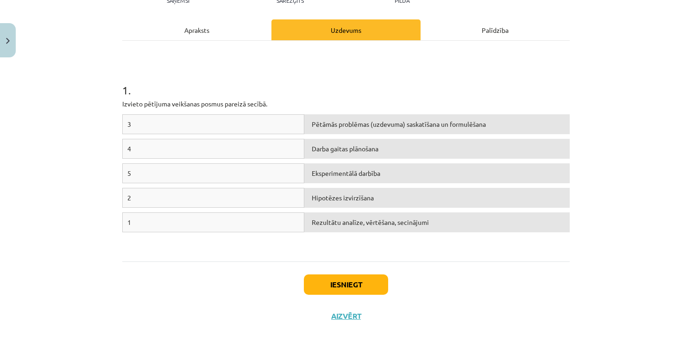
click at [350, 127] on div "Pētāmās problēmas (uzdevuma) saskatīšana un formulēšana" at bounding box center [437, 124] width 266 height 20
click at [234, 219] on div "1" at bounding box center [213, 223] width 182 height 20
drag, startPoint x: 232, startPoint y: 219, endPoint x: 327, endPoint y: 238, distance: 96.8
click at [327, 238] on div "3 Pētāmās problēmas (uzdevuma) saskatīšana un formulēšana 4 Darba gaitas plānoš…" at bounding box center [346, 183] width 448 height 139
click at [336, 218] on span "Rezultātu analīze, vērtēšana, secinājumi" at bounding box center [370, 222] width 117 height 8
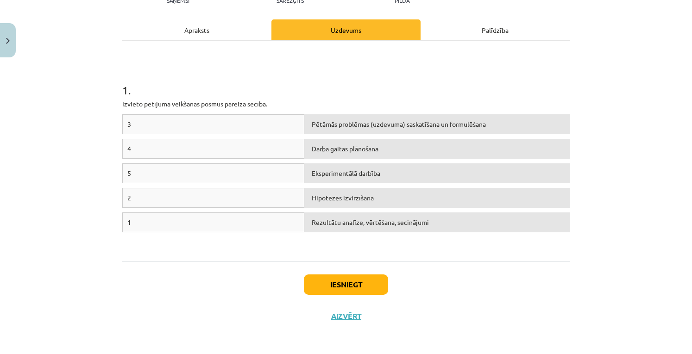
drag, startPoint x: 336, startPoint y: 217, endPoint x: 229, endPoint y: 165, distance: 119.0
click at [229, 165] on div "3 Pētāmās problēmas (uzdevuma) saskatīšana un formulēšana 4 Darba gaitas plānoš…" at bounding box center [346, 183] width 448 height 139
click at [347, 164] on div "Eksperimentālā darbība" at bounding box center [437, 174] width 266 height 20
click at [367, 259] on div "1 . Izvieto pētījuma veikšanas posmus pareizā secībā. 3 Hipotēzes izvirzīšana 4…" at bounding box center [346, 151] width 448 height 221
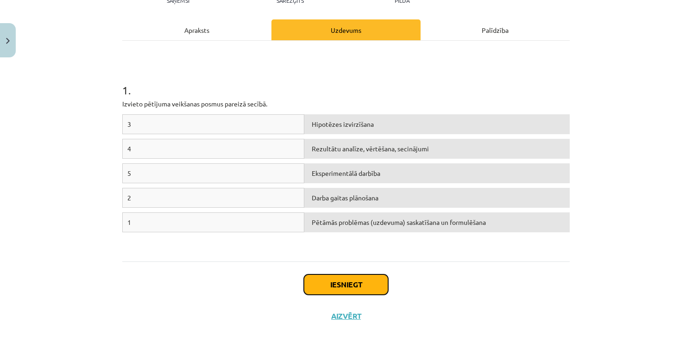
click at [365, 291] on button "Iesniegt" at bounding box center [346, 285] width 84 height 20
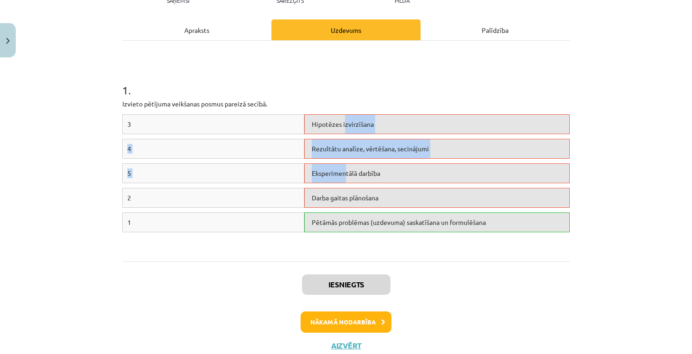
drag, startPoint x: 340, startPoint y: 126, endPoint x: 341, endPoint y: 183, distance: 57.0
click at [341, 183] on div "3 Hipotēzes izvirzīšana 4 Rezultātu analīze, vērtēšana, secinājumi 5 Eksperimen…" at bounding box center [346, 183] width 448 height 139
click at [360, 328] on button "Nākamā nodarbība" at bounding box center [346, 322] width 91 height 21
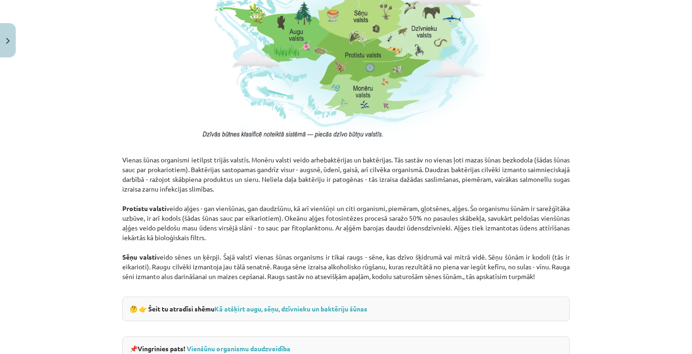
scroll to position [853, 0]
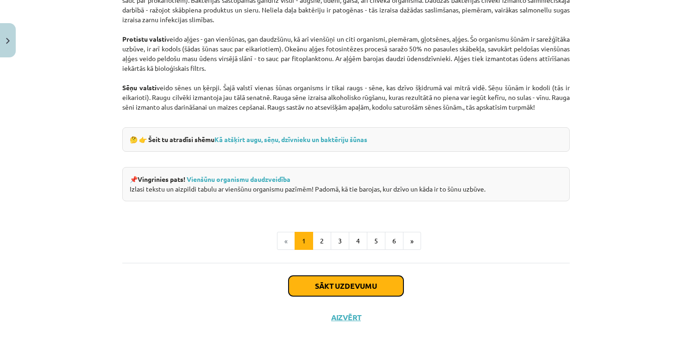
click at [327, 287] on button "Sākt uzdevumu" at bounding box center [346, 286] width 115 height 20
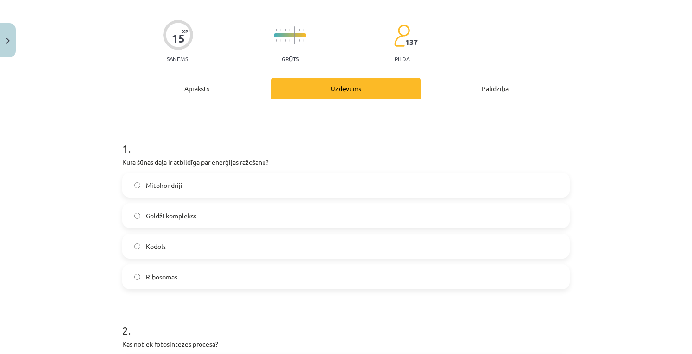
scroll to position [63, 0]
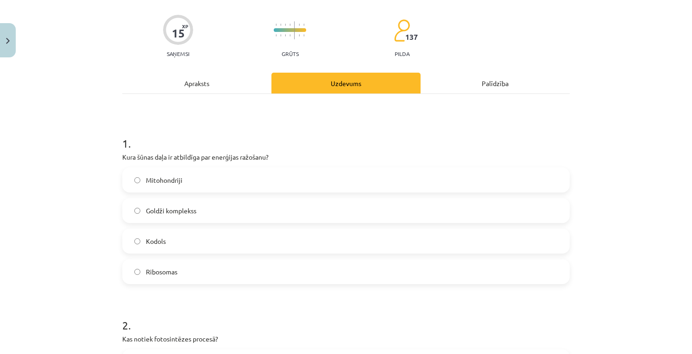
click at [370, 183] on label "Mitohondriji" at bounding box center [346, 180] width 446 height 23
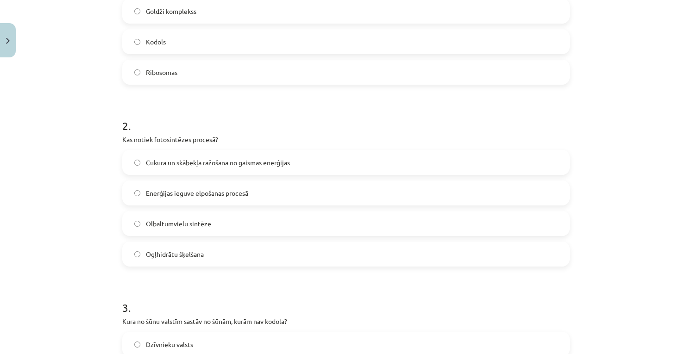
scroll to position [266, 0]
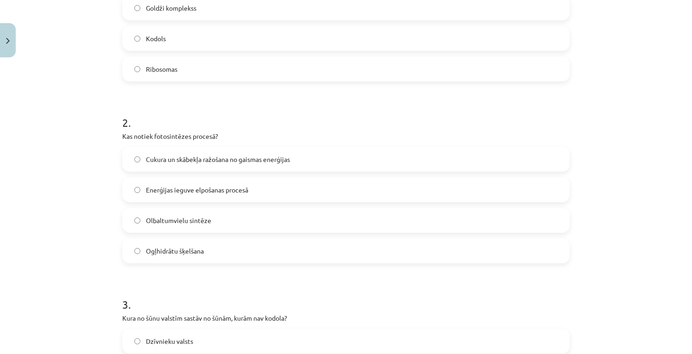
click at [384, 160] on label "Cukura un skābekļa ražošana no gaismas enerģijas" at bounding box center [346, 159] width 446 height 23
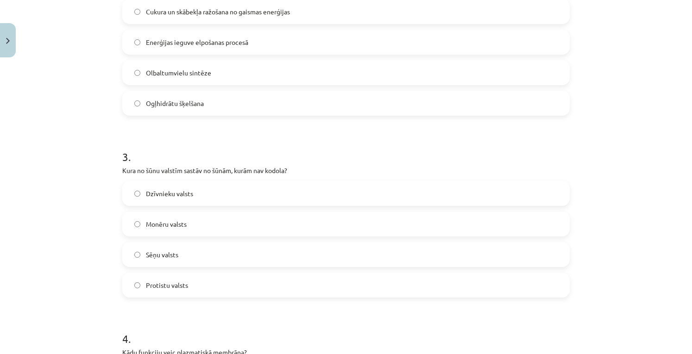
scroll to position [417, 0]
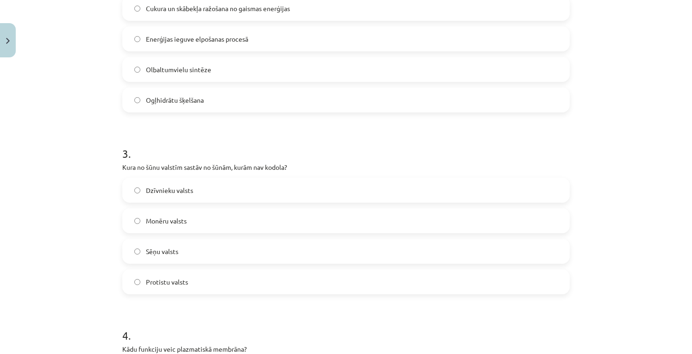
click at [425, 225] on label "Monēru valsts" at bounding box center [346, 220] width 446 height 23
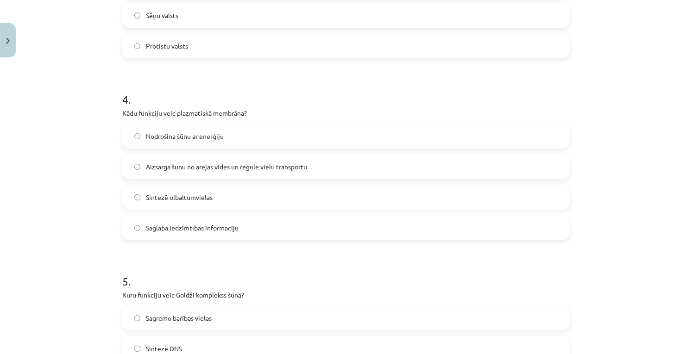
scroll to position [655, 0]
drag, startPoint x: 492, startPoint y: 167, endPoint x: 591, endPoint y: 135, distance: 103.9
click at [591, 135] on div "Mācību tēma: Dabaszinības - 10. klases 1.ieskaites mācību materiāls #5 4. tēma.…" at bounding box center [346, 177] width 692 height 354
click at [523, 167] on label "Aizsargā šūnu no ārējās vides un regulē vielu transportu" at bounding box center [346, 165] width 446 height 23
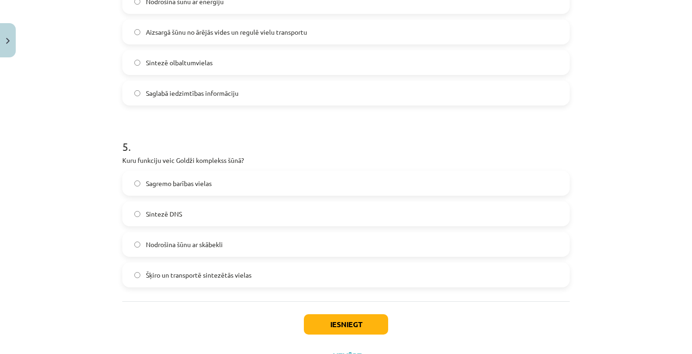
scroll to position [792, 0]
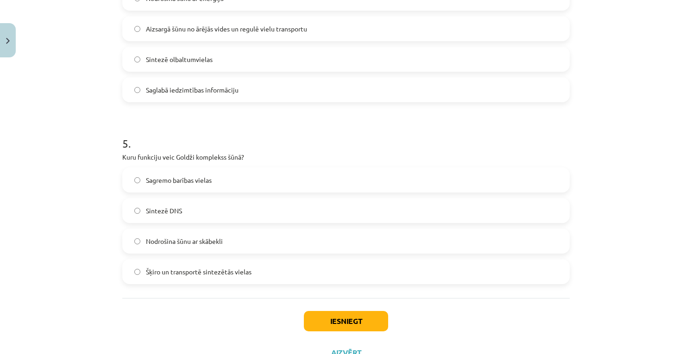
click at [460, 270] on label "Šķiro un transportē sintezētās vielas" at bounding box center [346, 271] width 446 height 23
click at [337, 314] on button "Iesniegt" at bounding box center [346, 321] width 84 height 20
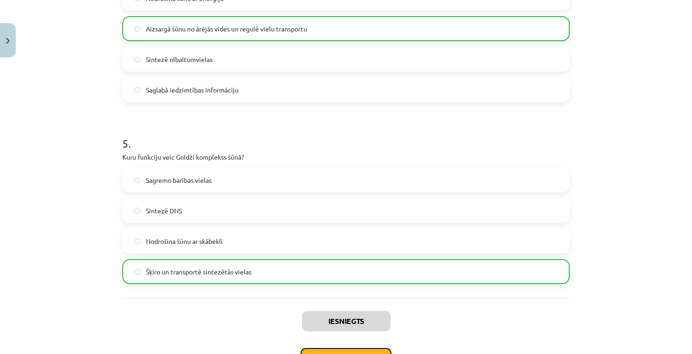
click at [358, 348] on button "Nākamā nodarbība" at bounding box center [346, 358] width 91 height 21
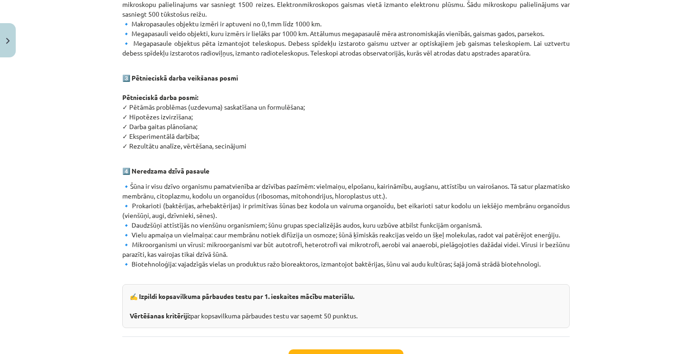
scroll to position [536, 0]
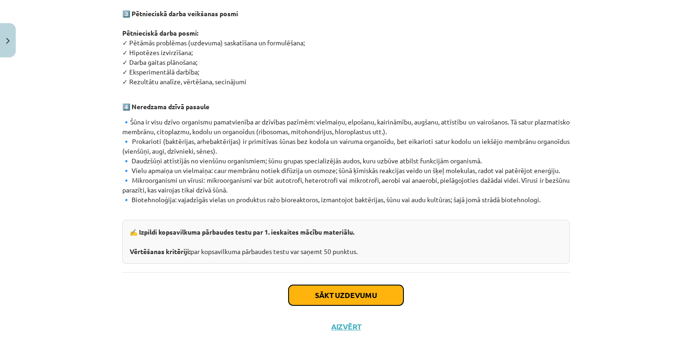
click at [307, 286] on button "Sākt uzdevumu" at bounding box center [346, 295] width 115 height 20
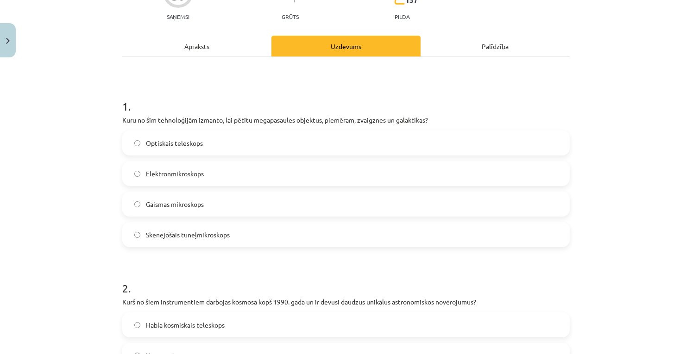
scroll to position [102, 0]
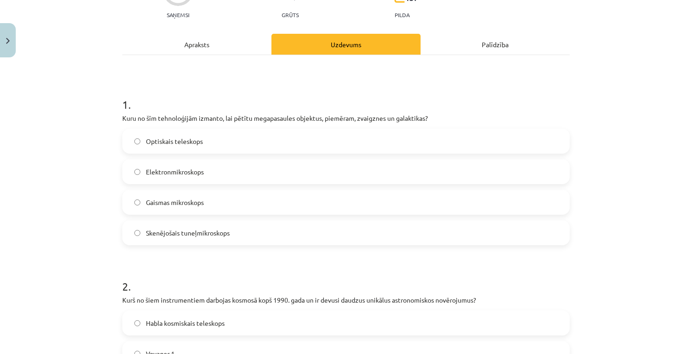
click at [474, 140] on label "Optiskais teleskops" at bounding box center [346, 141] width 446 height 23
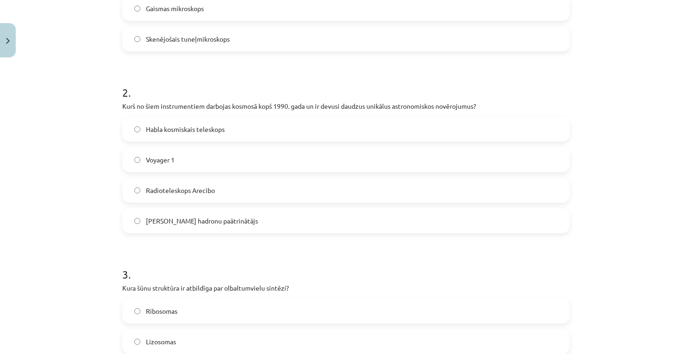
scroll to position [312, 0]
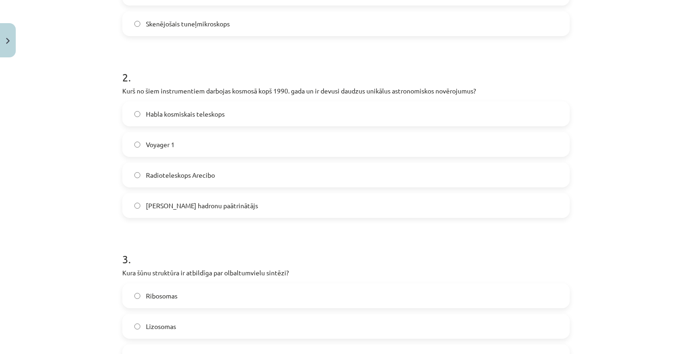
click at [437, 110] on label "Habla kosmiskais teleskops" at bounding box center [346, 113] width 446 height 23
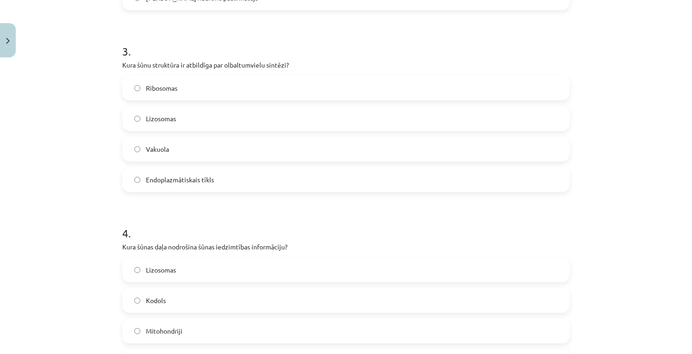
scroll to position [518, 0]
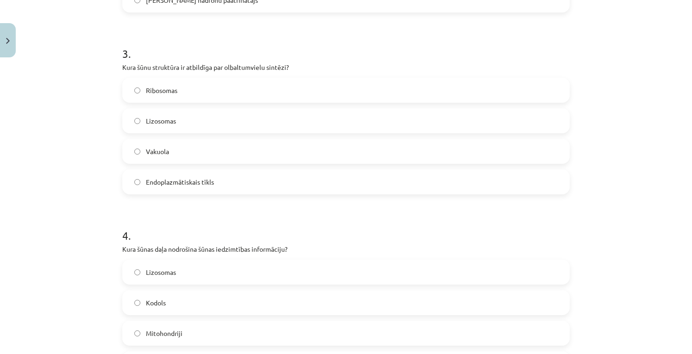
click at [474, 95] on label "Ribosomas" at bounding box center [346, 90] width 446 height 23
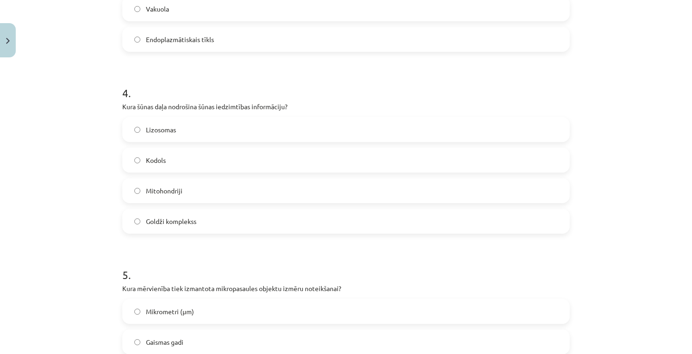
scroll to position [699, 0]
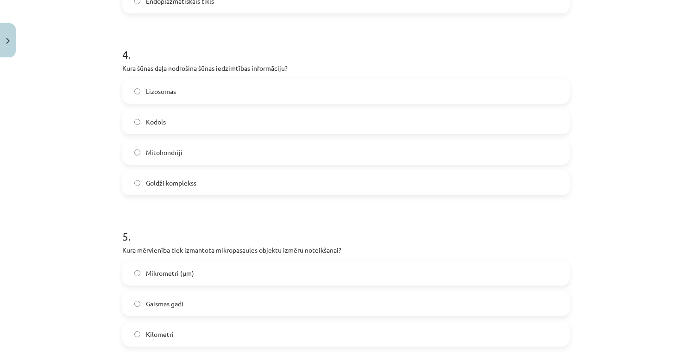
click at [431, 112] on label "Kodols" at bounding box center [346, 121] width 446 height 23
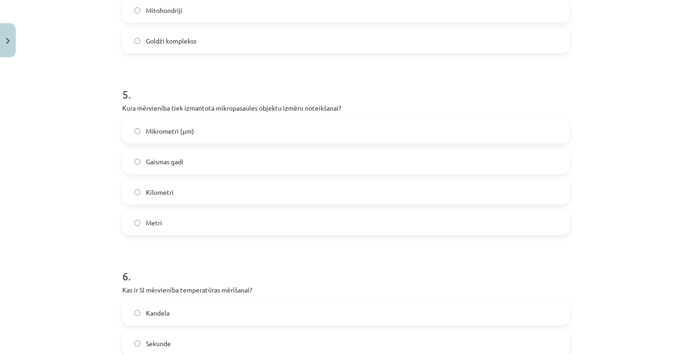
scroll to position [845, 0]
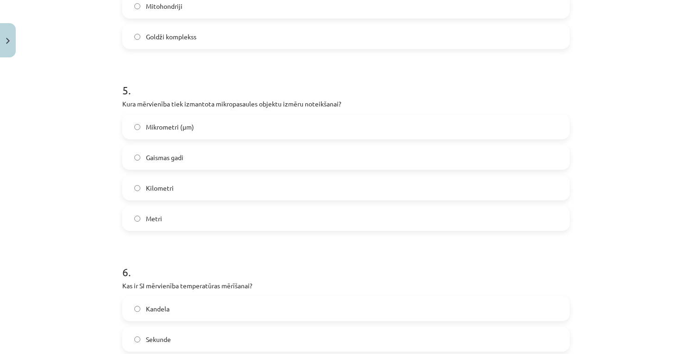
click at [445, 128] on label "Mikrometri (μm)" at bounding box center [346, 126] width 446 height 23
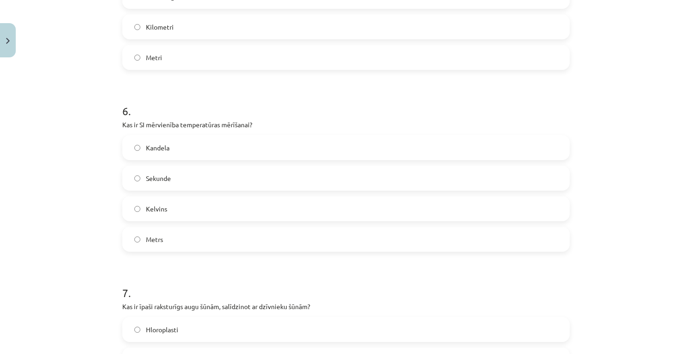
scroll to position [1010, 0]
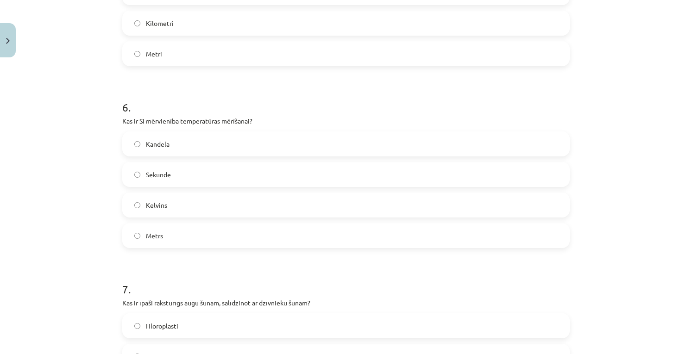
click at [454, 235] on label "Metrs" at bounding box center [346, 235] width 446 height 23
click at [255, 200] on label "Kelvins" at bounding box center [346, 205] width 446 height 23
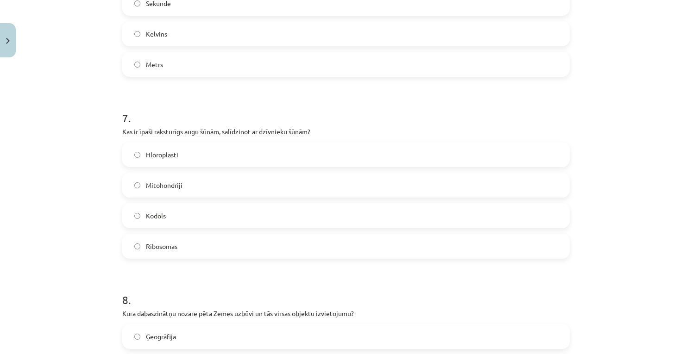
scroll to position [1207, 0]
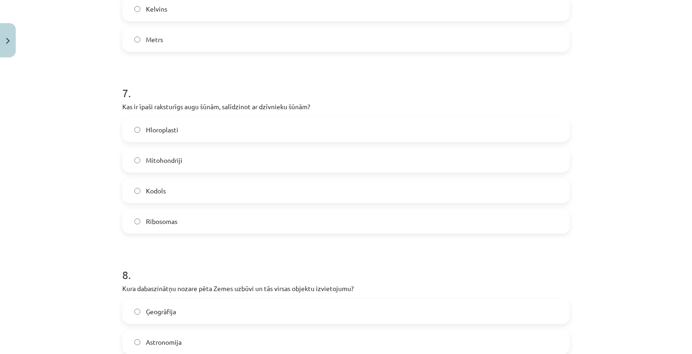
click at [520, 124] on label "Hloroplasti" at bounding box center [346, 129] width 446 height 23
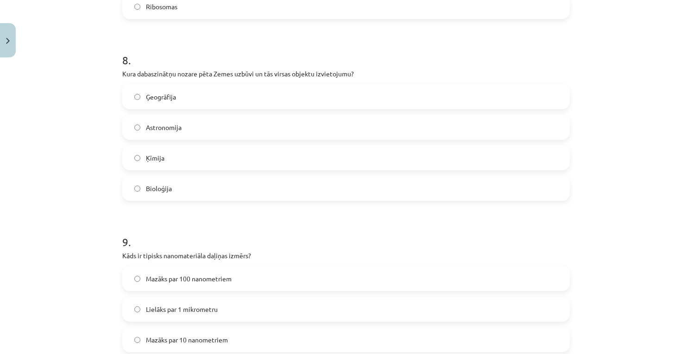
scroll to position [1466, 0]
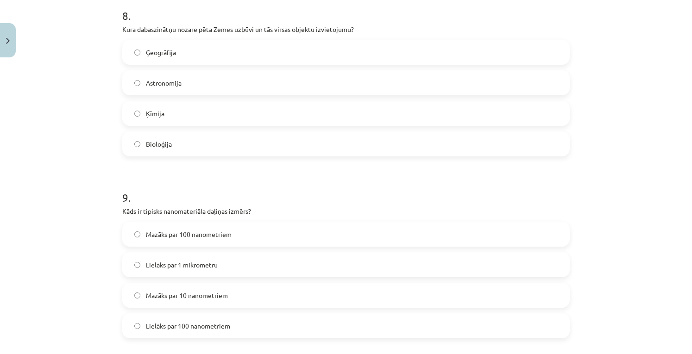
click at [462, 57] on label "Ģeogrāfija" at bounding box center [346, 52] width 446 height 23
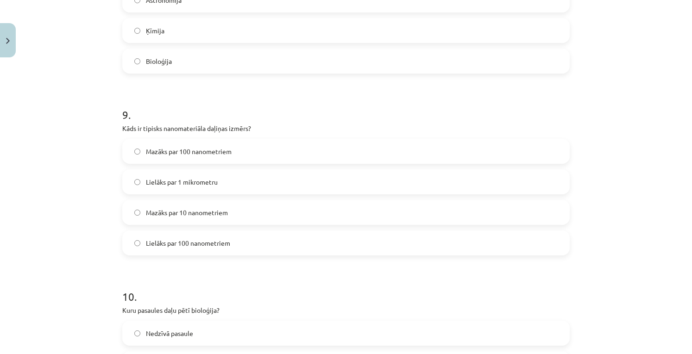
scroll to position [1561, 0]
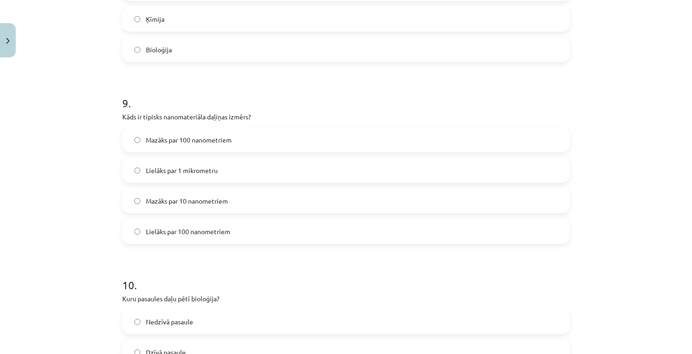
click at [341, 134] on label "Mazāks par 100 nanometriem" at bounding box center [346, 139] width 446 height 23
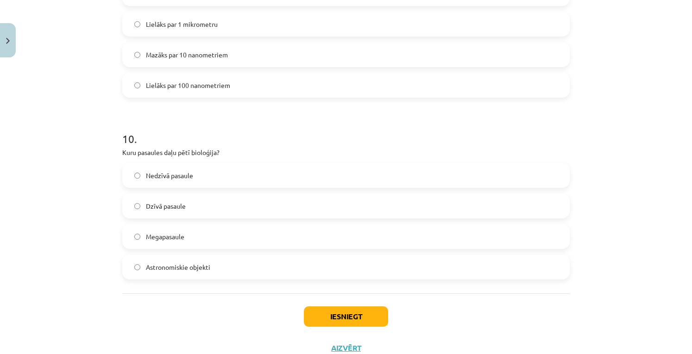
scroll to position [1730, 0]
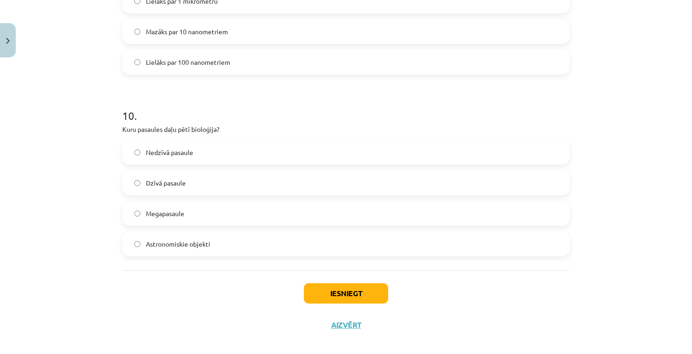
click at [293, 176] on label "Dzīvā pasaule" at bounding box center [346, 182] width 446 height 23
click at [329, 297] on button "Iesniegt" at bounding box center [346, 294] width 84 height 20
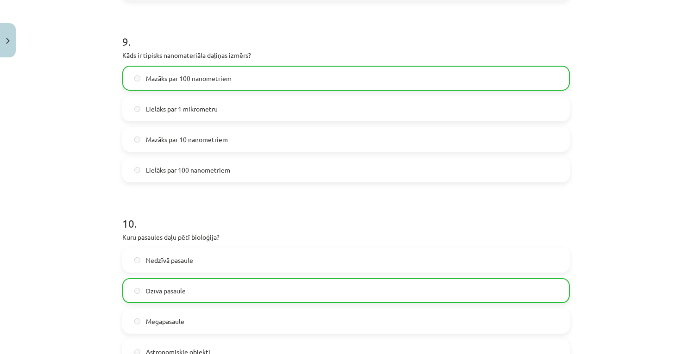
scroll to position [1768, 0]
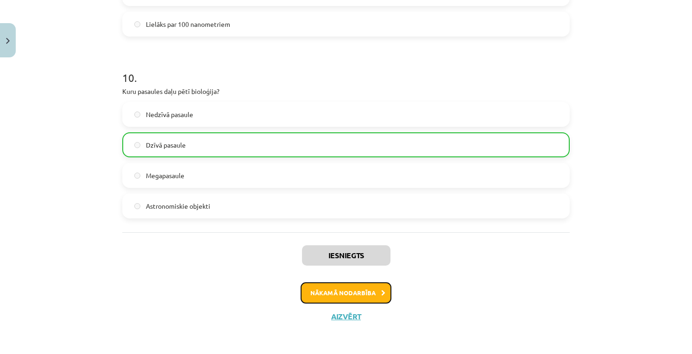
click at [336, 292] on button "Nākamā nodarbība" at bounding box center [346, 293] width 91 height 21
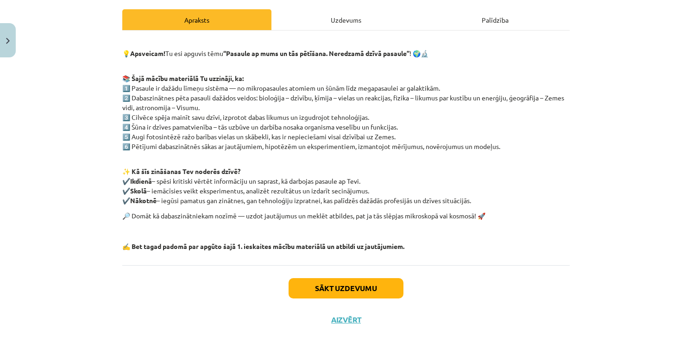
scroll to position [129, 0]
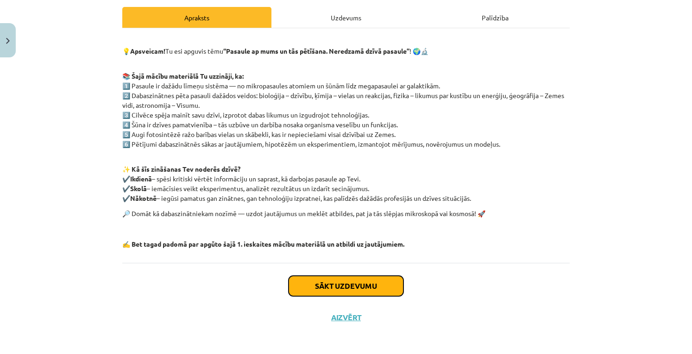
click at [372, 287] on button "Sākt uzdevumu" at bounding box center [346, 286] width 115 height 20
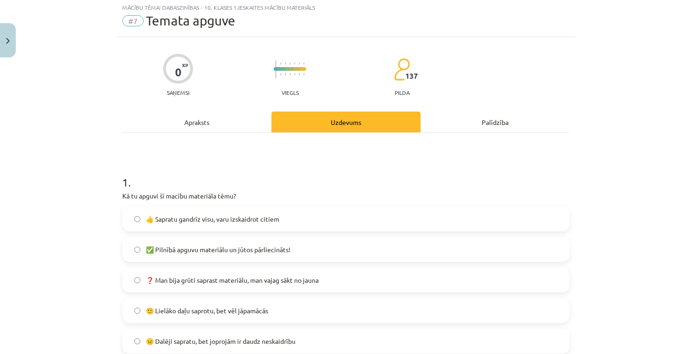
scroll to position [23, 0]
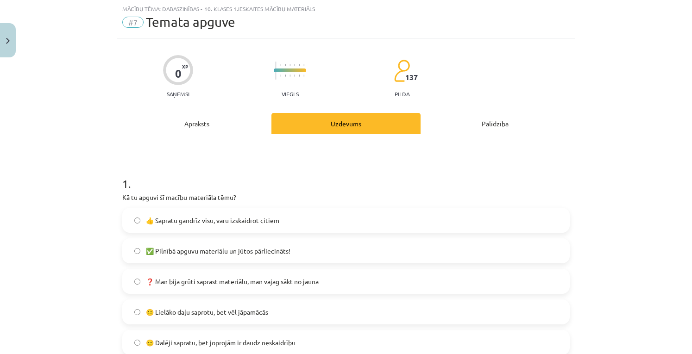
click at [348, 309] on label "🙂 Lielāko daļu saprotu, bet vēl jāpamācās" at bounding box center [346, 312] width 446 height 23
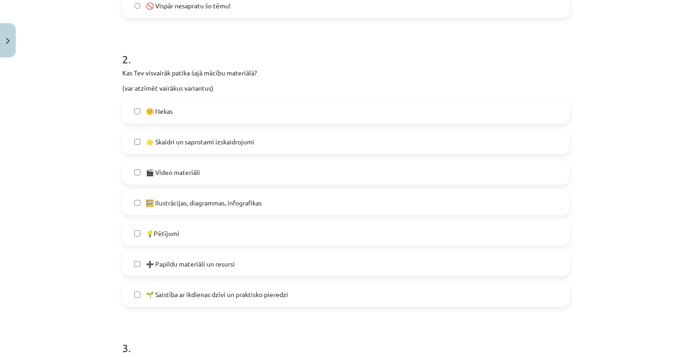
scroll to position [392, 0]
click at [392, 199] on label "🖼️ Ilustrācijas, diagrammas, infografikas" at bounding box center [346, 201] width 446 height 23
click at [277, 233] on label "💡Pētījumi" at bounding box center [346, 232] width 446 height 23
click at [262, 289] on span "🌱 Saistība ar ikdienas dzīvi un praktisko pieredzi" at bounding box center [217, 294] width 142 height 10
click at [262, 273] on label "➕ Papildu materiāli un resursi" at bounding box center [346, 263] width 446 height 23
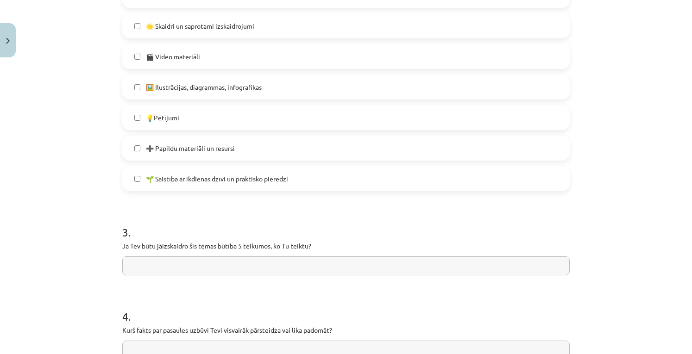
scroll to position [510, 0]
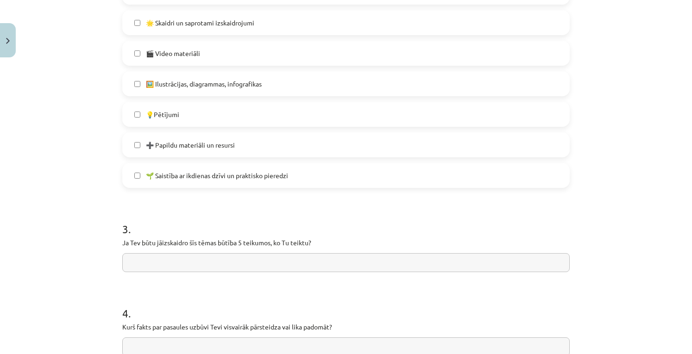
click at [525, 58] on label "🎬 Video materiāli" at bounding box center [346, 53] width 446 height 23
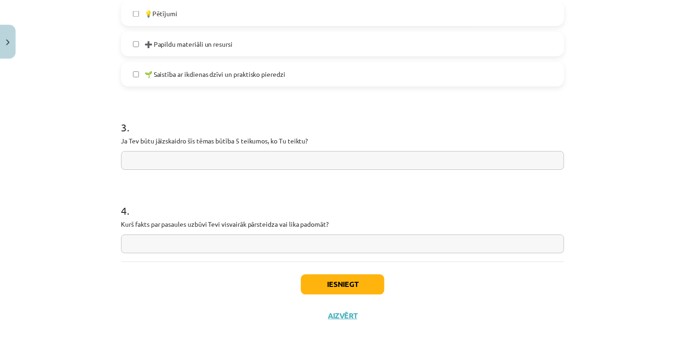
scroll to position [613, 0]
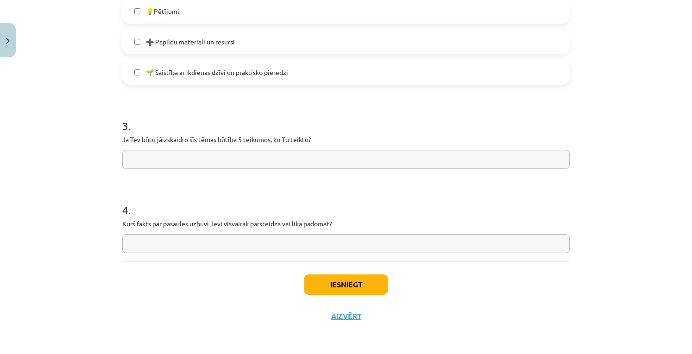
click at [465, 154] on input "text" at bounding box center [346, 159] width 448 height 19
click at [308, 240] on input "text" at bounding box center [346, 243] width 448 height 19
type input "********"
click at [308, 240] on input "text" at bounding box center [346, 243] width 448 height 19
type input "*"
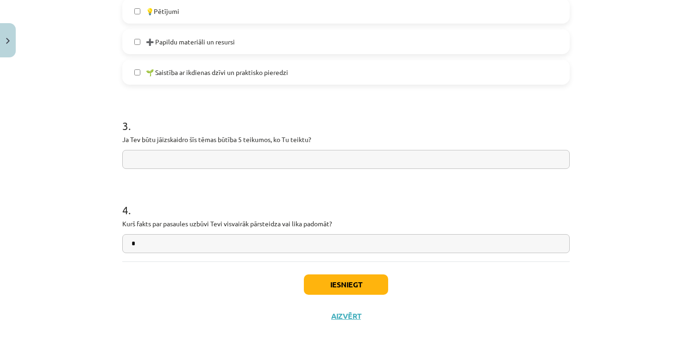
drag, startPoint x: 308, startPoint y: 240, endPoint x: 253, endPoint y: 236, distance: 54.4
click at [253, 236] on input "*" at bounding box center [346, 243] width 448 height 19
click at [277, 163] on input "text" at bounding box center [346, 159] width 448 height 19
click at [148, 242] on input "**********" at bounding box center [346, 243] width 448 height 19
click at [147, 243] on input "**********" at bounding box center [346, 243] width 448 height 19
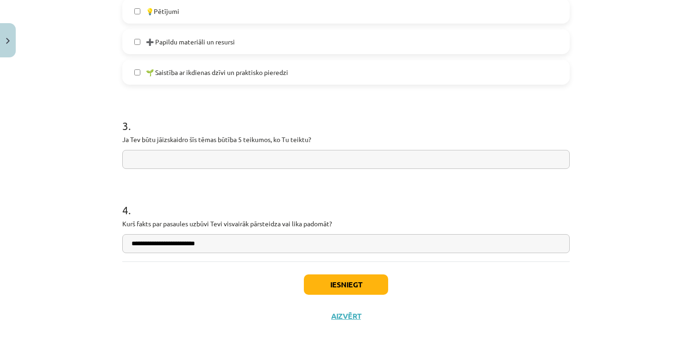
type input "**********"
click at [174, 163] on input "text" at bounding box center [346, 159] width 448 height 19
type input "**********"
click at [314, 284] on button "Iesniegt" at bounding box center [346, 285] width 84 height 20
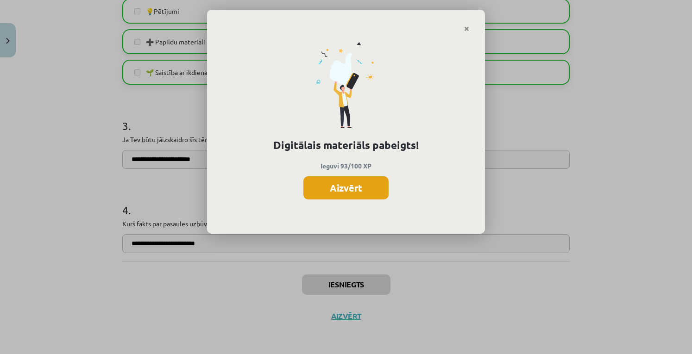
click at [348, 187] on button "Aizvērt" at bounding box center [345, 188] width 85 height 23
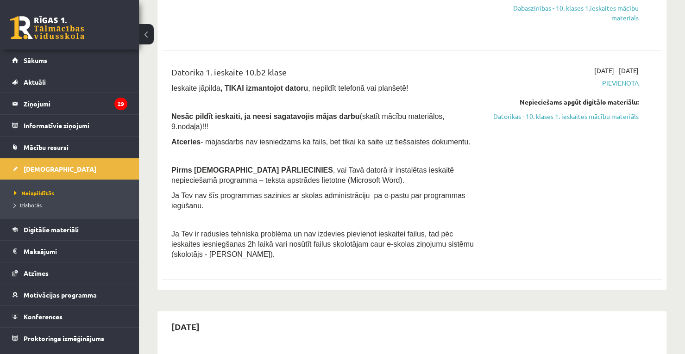
scroll to position [226, 0]
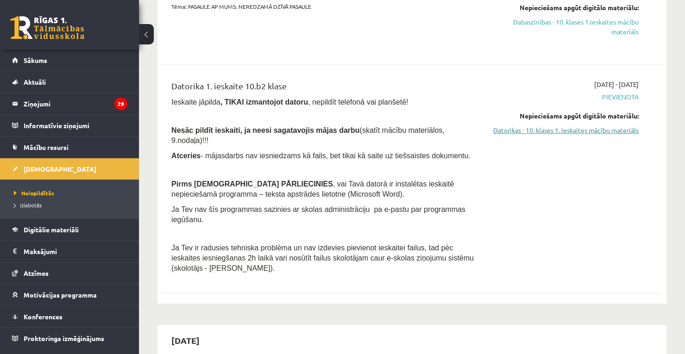
click at [624, 135] on link "Datorikas - 10. klases 1. ieskaites mācību materiāls" at bounding box center [566, 131] width 146 height 10
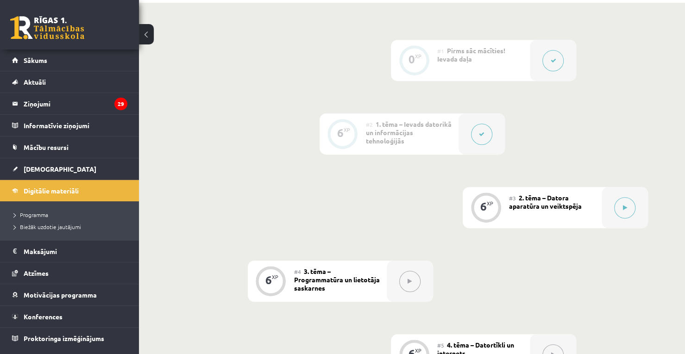
scroll to position [255, 0]
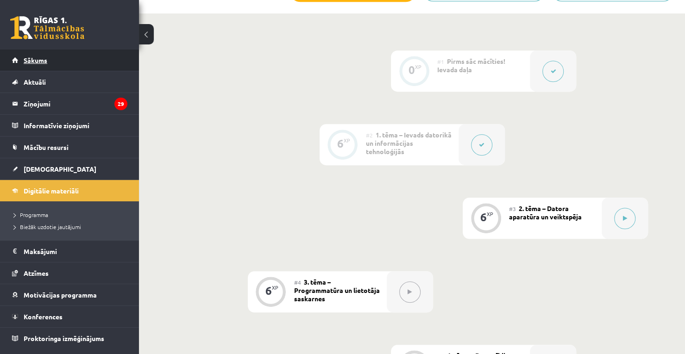
click at [86, 52] on link "Sākums" at bounding box center [69, 60] width 115 height 21
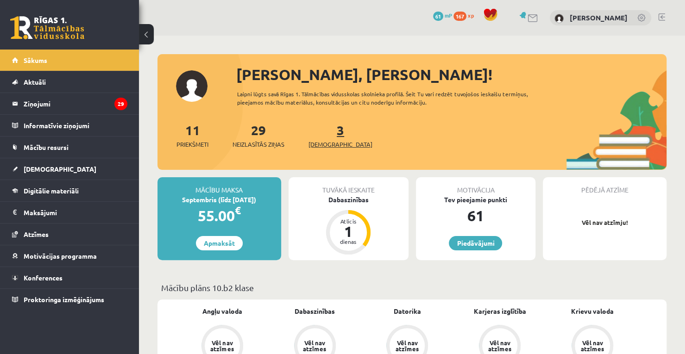
click at [328, 126] on link "3 Ieskaites" at bounding box center [341, 135] width 64 height 27
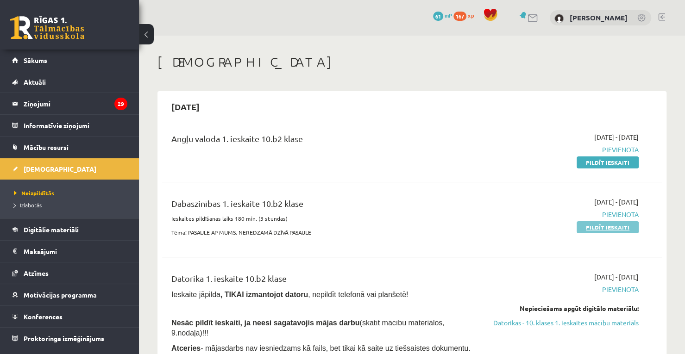
click at [609, 227] on link "Pildīt ieskaiti" at bounding box center [608, 227] width 62 height 12
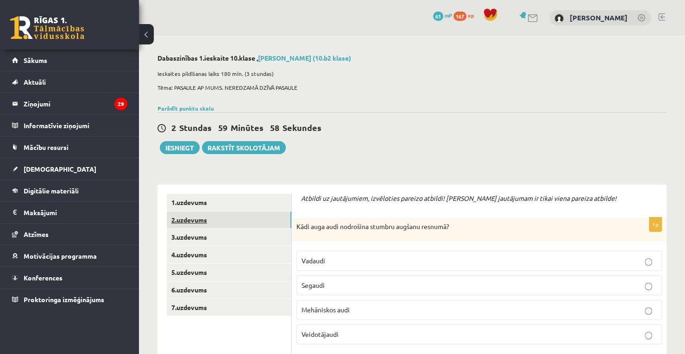
click at [251, 221] on link "2.uzdevums" at bounding box center [229, 220] width 125 height 17
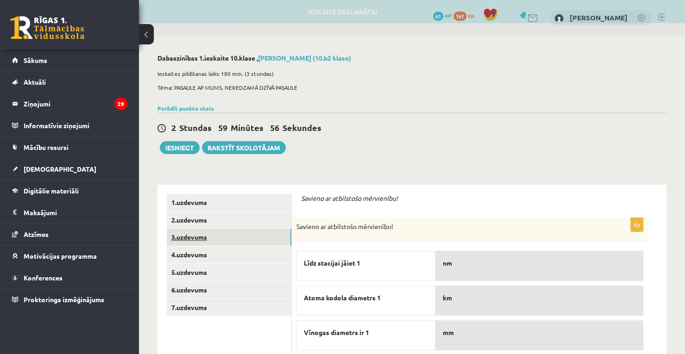
click at [261, 243] on link "3.uzdevums" at bounding box center [229, 237] width 125 height 17
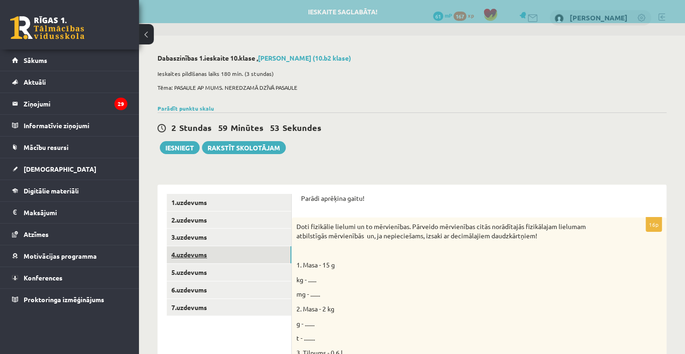
click at [270, 255] on link "4.uzdevums" at bounding box center [229, 255] width 125 height 17
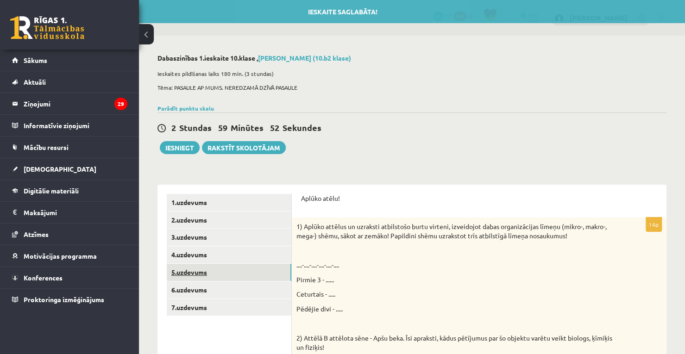
click at [272, 277] on link "5.uzdevums" at bounding box center [229, 272] width 125 height 17
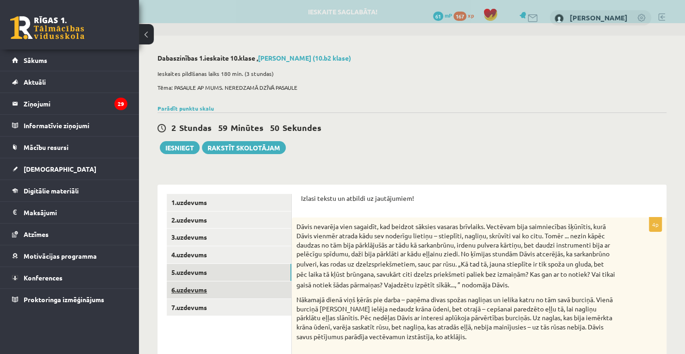
click at [276, 289] on link "6.uzdevums" at bounding box center [229, 290] width 125 height 17
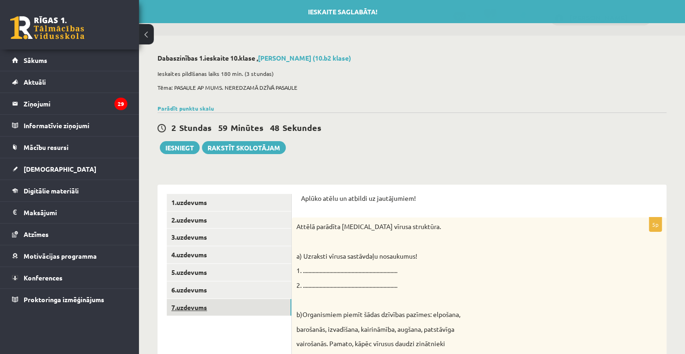
click at [279, 306] on link "7.uzdevums" at bounding box center [229, 307] width 125 height 17
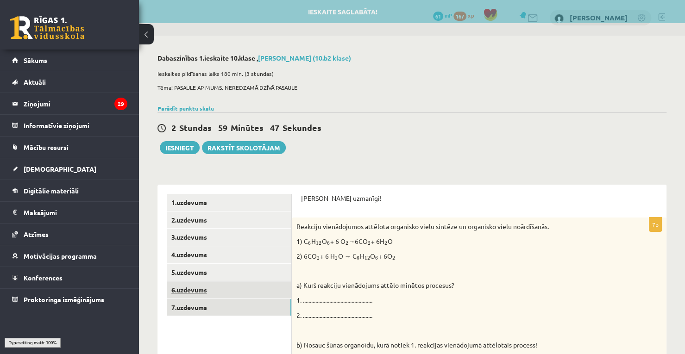
click at [273, 286] on link "6.uzdevums" at bounding box center [229, 290] width 125 height 17
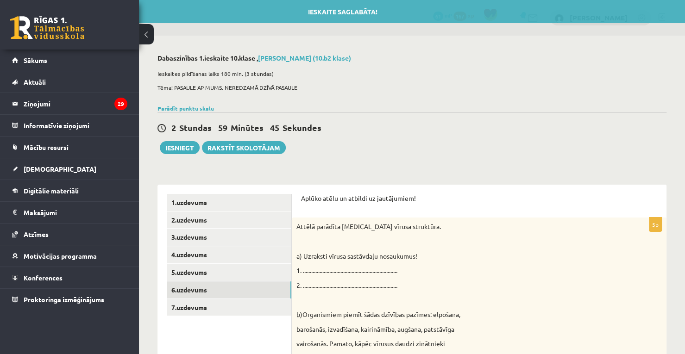
click at [311, 270] on p "1. ...................................................................." at bounding box center [456, 270] width 319 height 9
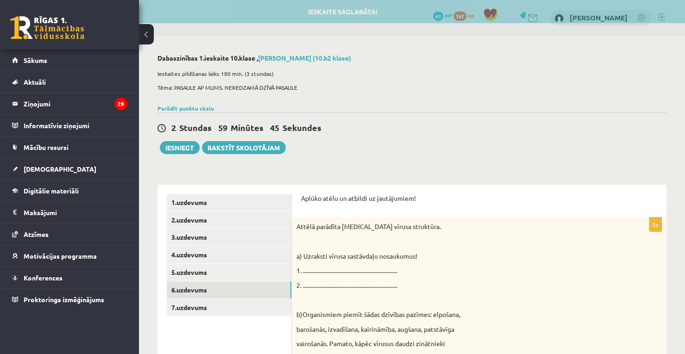
click at [311, 270] on p "1. ...................................................................." at bounding box center [456, 270] width 319 height 9
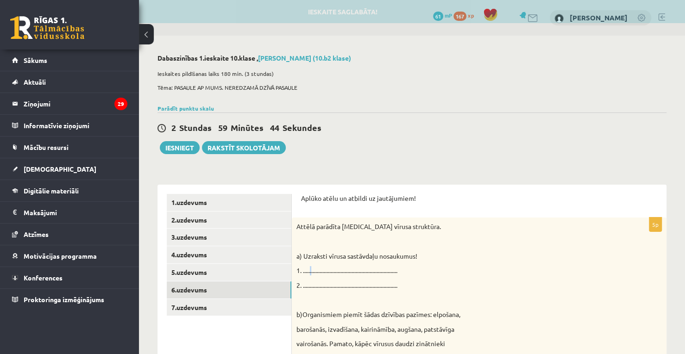
click at [311, 270] on p "1. ...................................................................." at bounding box center [456, 270] width 319 height 9
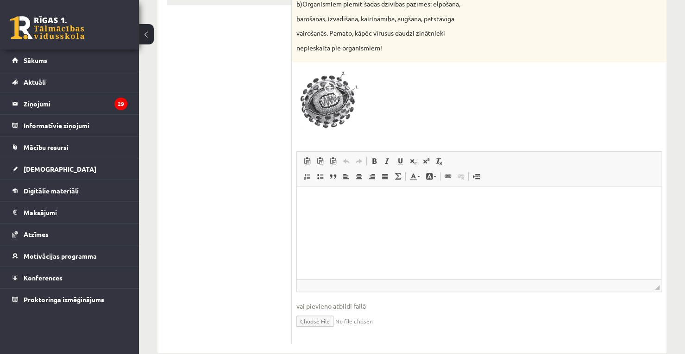
scroll to position [321, 0]
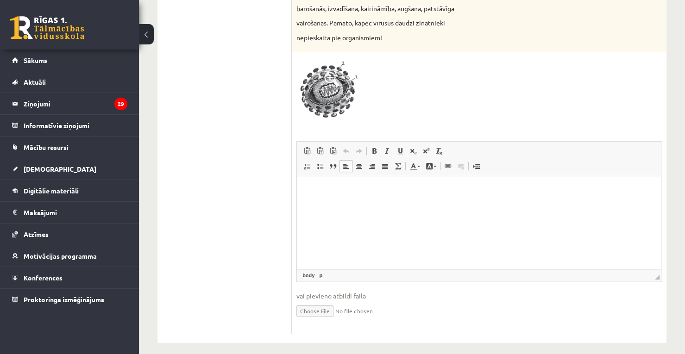
click at [368, 205] on html at bounding box center [479, 191] width 365 height 28
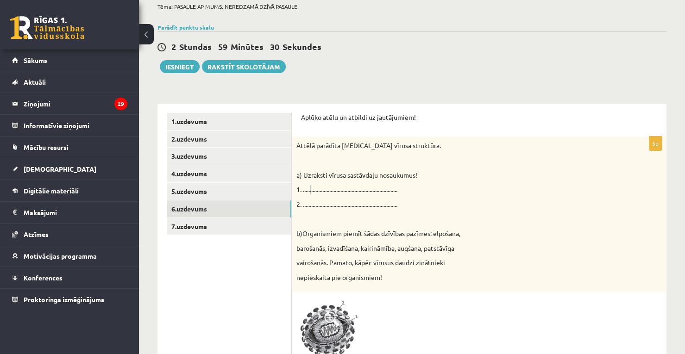
scroll to position [83, 0]
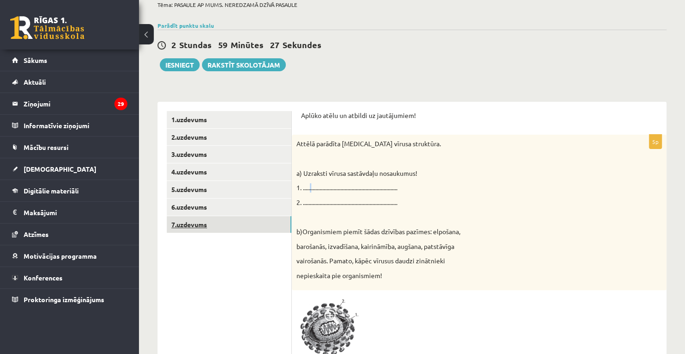
click at [251, 217] on link "7.uzdevums" at bounding box center [229, 224] width 125 height 17
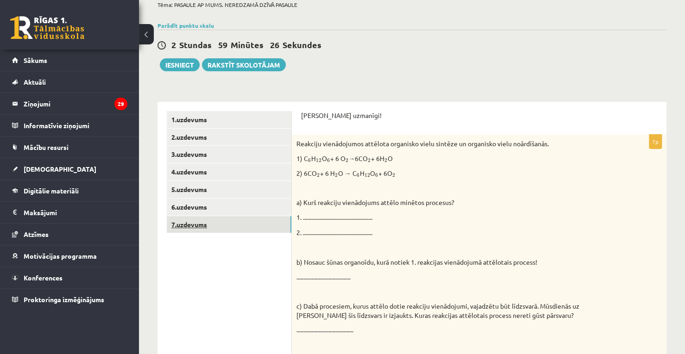
scroll to position [0, 0]
click at [306, 216] on p "1. .................................................." at bounding box center [456, 217] width 319 height 9
drag, startPoint x: 382, startPoint y: 218, endPoint x: 302, endPoint y: 220, distance: 80.2
click at [302, 220] on p "1. .................................................." at bounding box center [456, 217] width 319 height 9
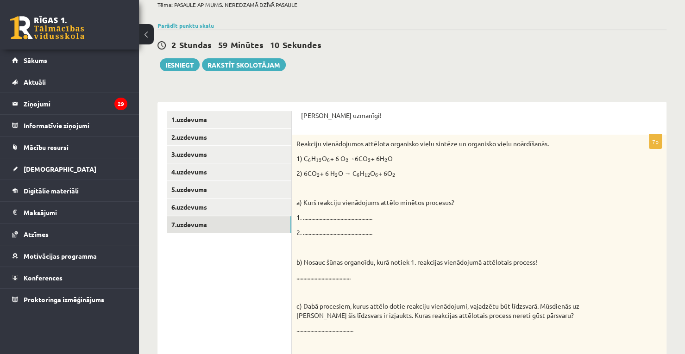
click at [414, 238] on div "Reakciju vienādojumos attēlota organisko vielu sintēze un organisko vielu noārd…" at bounding box center [479, 276] width 375 height 283
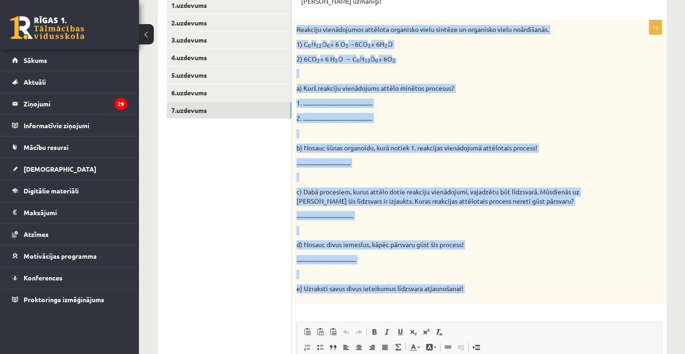
scroll to position [386, 0]
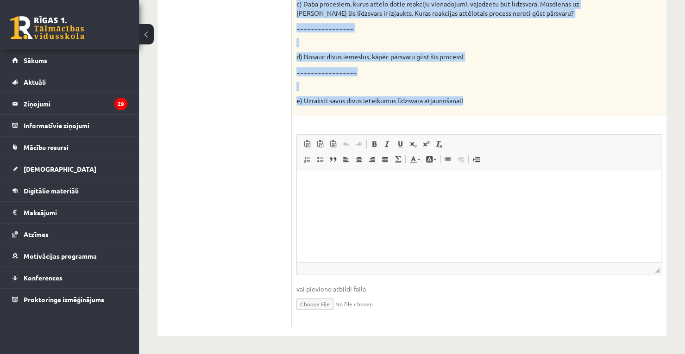
drag, startPoint x: 297, startPoint y: 104, endPoint x: 467, endPoint y: 107, distance: 169.6
copy div "Reakciju vienādojumos attēlota organisko vielu sintēze un organisko vielu noārd…"
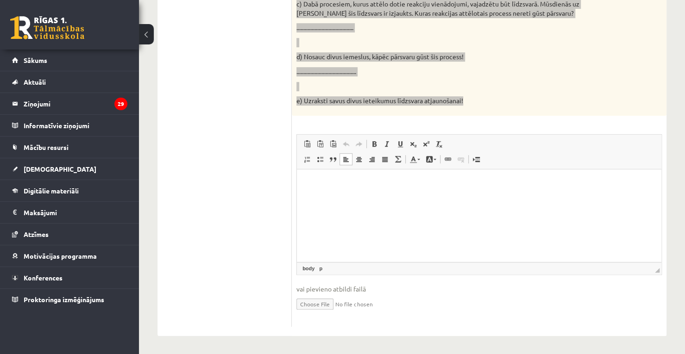
click at [378, 197] on html at bounding box center [479, 183] width 365 height 28
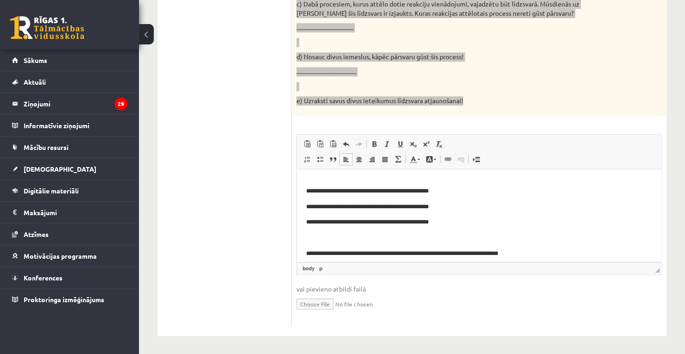
scroll to position [56, 0]
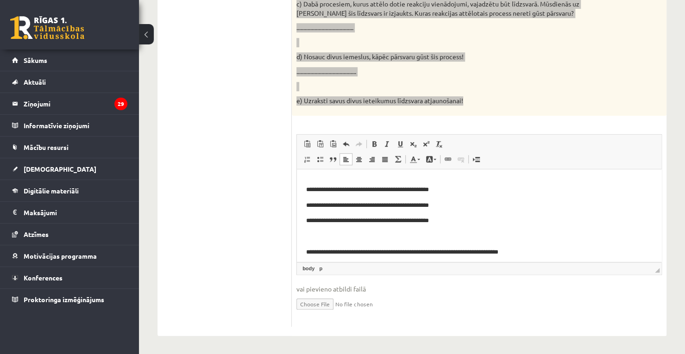
click at [348, 204] on p "**********" at bounding box center [475, 206] width 339 height 10
click at [404, 205] on p "**********" at bounding box center [475, 206] width 339 height 10
click at [407, 207] on p "**********" at bounding box center [475, 206] width 339 height 10
click at [400, 222] on p "**********" at bounding box center [475, 221] width 339 height 10
drag, startPoint x: 314, startPoint y: 221, endPoint x: 346, endPoint y: 226, distance: 32.8
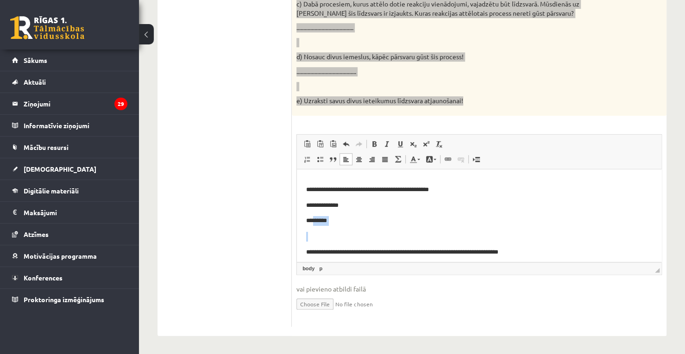
click at [346, 226] on body "**********" at bounding box center [479, 264] width 346 height 285
copy p "***"
click at [361, 206] on p "**********" at bounding box center [475, 206] width 339 height 10
drag, startPoint x: 313, startPoint y: 205, endPoint x: 353, endPoint y: 206, distance: 39.4
click at [353, 206] on p "**********" at bounding box center [475, 206] width 339 height 10
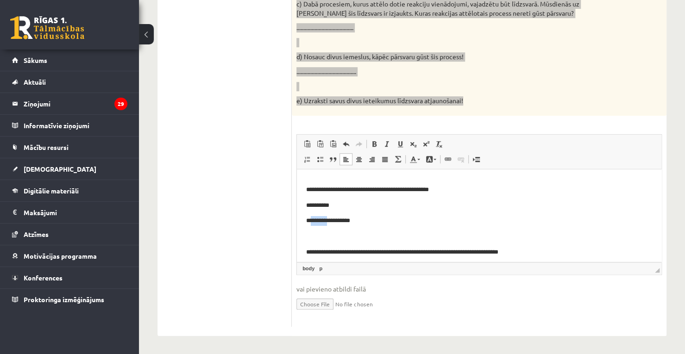
drag, startPoint x: 336, startPoint y: 221, endPoint x: 311, endPoint y: 220, distance: 25.6
click at [311, 220] on p "**********" at bounding box center [475, 221] width 339 height 10
click at [350, 224] on p "**********" at bounding box center [475, 221] width 339 height 10
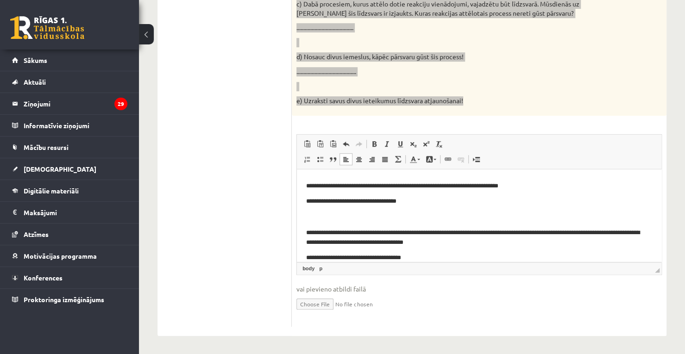
scroll to position [127, 0]
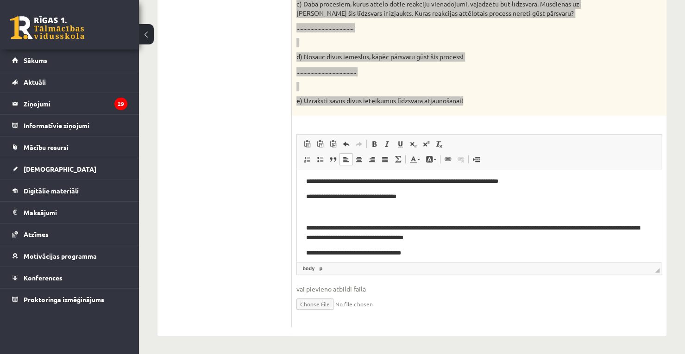
drag, startPoint x: 661, startPoint y: 209, endPoint x: 960, endPoint y: 396, distance: 353.0
click at [375, 197] on p "**********" at bounding box center [475, 197] width 339 height 10
click at [375, 254] on p "**********" at bounding box center [475, 253] width 339 height 10
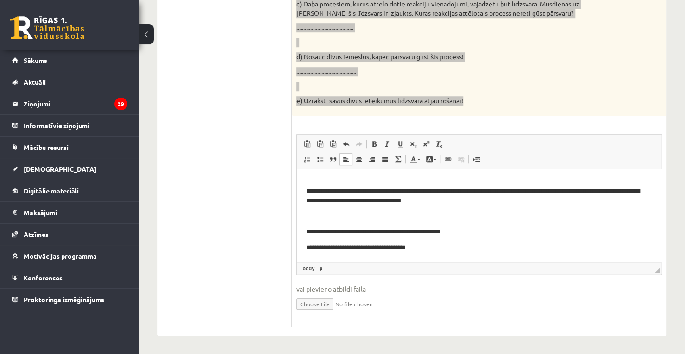
scroll to position [163, 0]
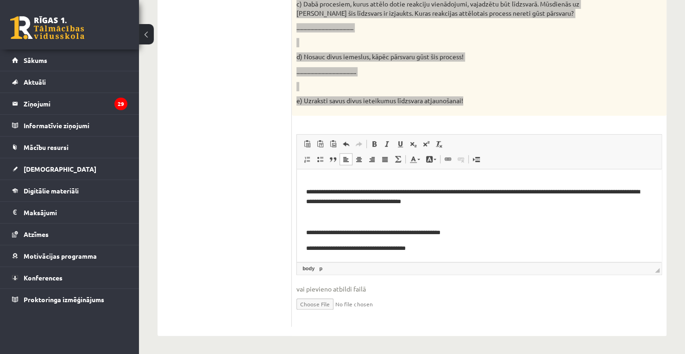
drag, startPoint x: 659, startPoint y: 224, endPoint x: 960, endPoint y: 403, distance: 349.2
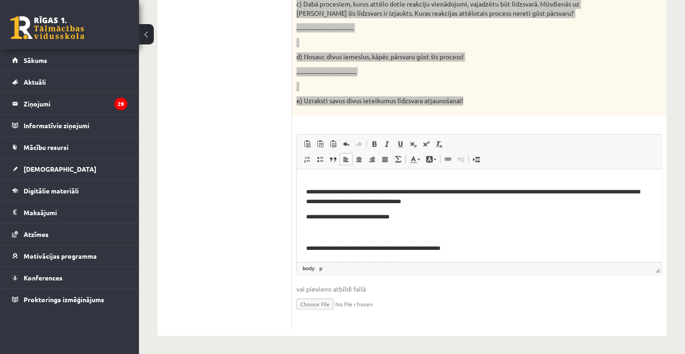
scroll to position [211, 0]
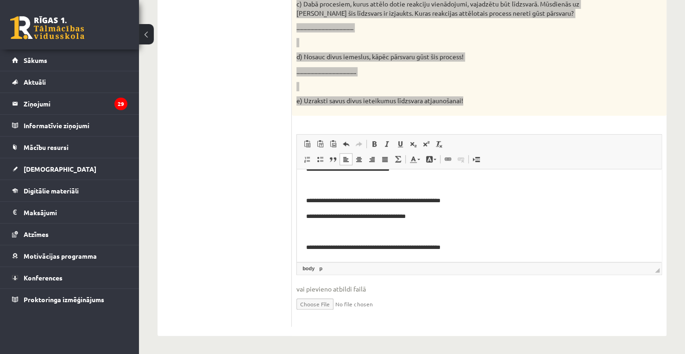
click at [388, 216] on p "**********" at bounding box center [475, 217] width 339 height 10
click at [345, 216] on p "**********" at bounding box center [475, 217] width 339 height 10
click at [305, 217] on html "**********" at bounding box center [479, 109] width 365 height 303
click at [362, 219] on p "**********" at bounding box center [475, 217] width 339 height 10
click at [464, 245] on p "**********" at bounding box center [475, 248] width 339 height 10
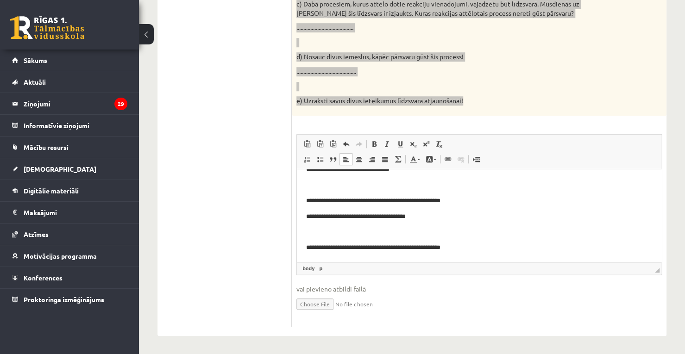
scroll to position [216, 0]
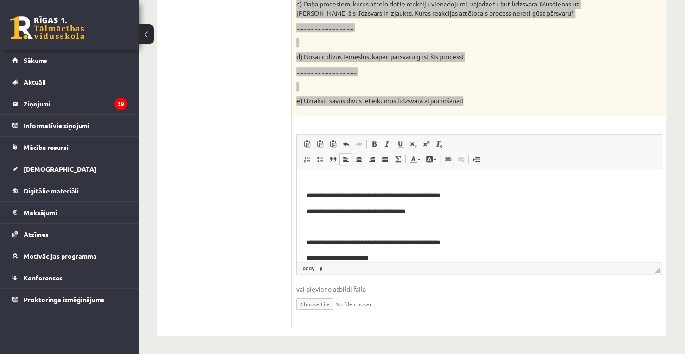
click at [378, 257] on p "**********" at bounding box center [475, 258] width 339 height 10
click at [306, 256] on p "**********" at bounding box center [475, 258] width 339 height 10
click at [400, 255] on p "**********" at bounding box center [475, 258] width 339 height 10
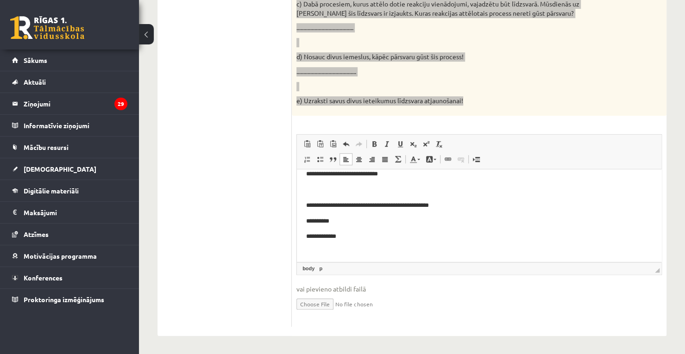
scroll to position [0, 0]
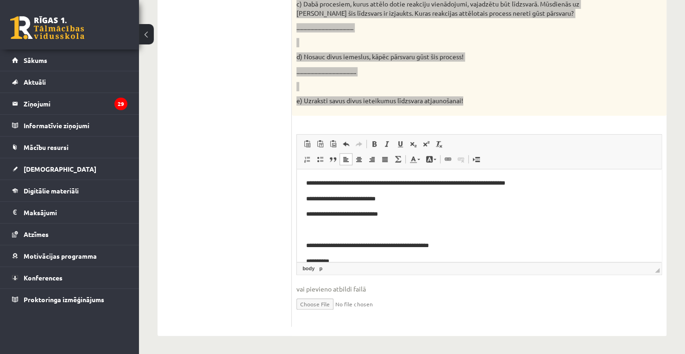
drag, startPoint x: 657, startPoint y: 215, endPoint x: 923, endPoint y: 312, distance: 283.2
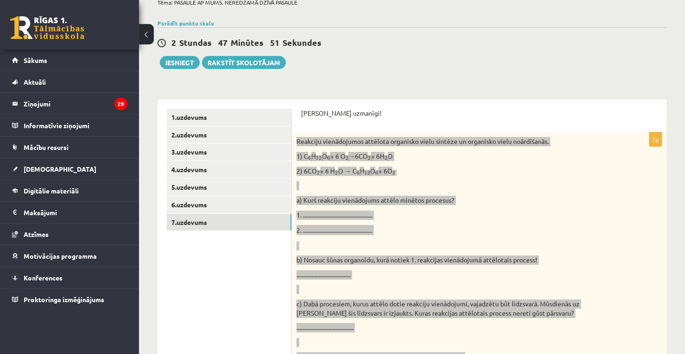
scroll to position [79, 0]
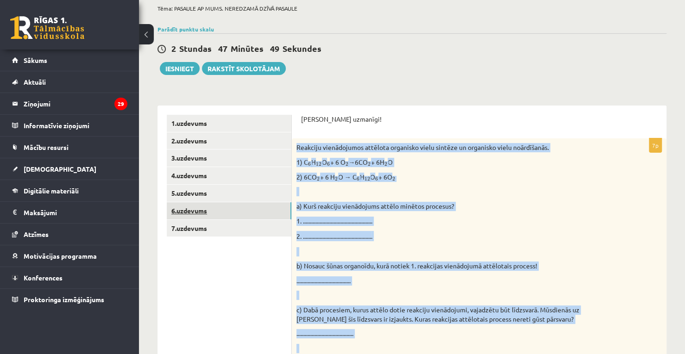
click at [209, 206] on link "6.uzdevums" at bounding box center [229, 210] width 125 height 17
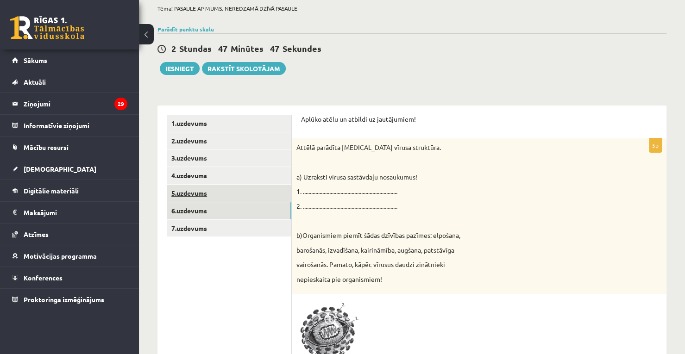
scroll to position [0, 0]
click at [229, 193] on link "5.uzdevums" at bounding box center [229, 193] width 125 height 17
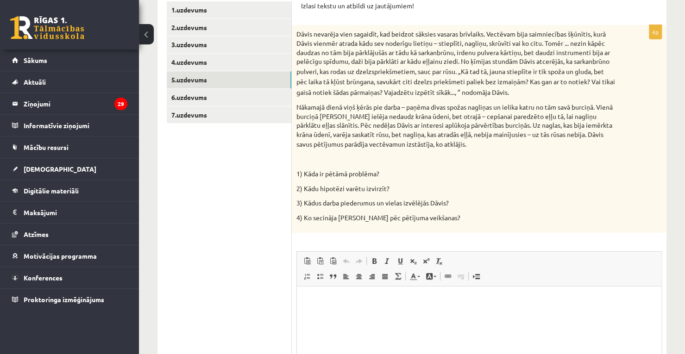
scroll to position [189, 0]
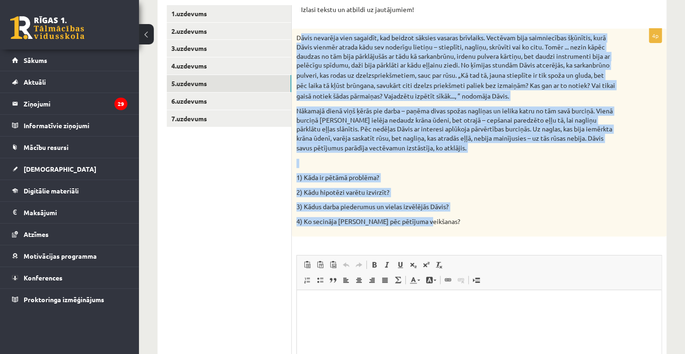
drag, startPoint x: 299, startPoint y: 37, endPoint x: 423, endPoint y: 234, distance: 233.2
click at [423, 234] on div "Dāvis nevarēja vien sagaidīt, kad beidzot sāksies vasaras brīvlaiks. Vectēvam b…" at bounding box center [479, 133] width 375 height 208
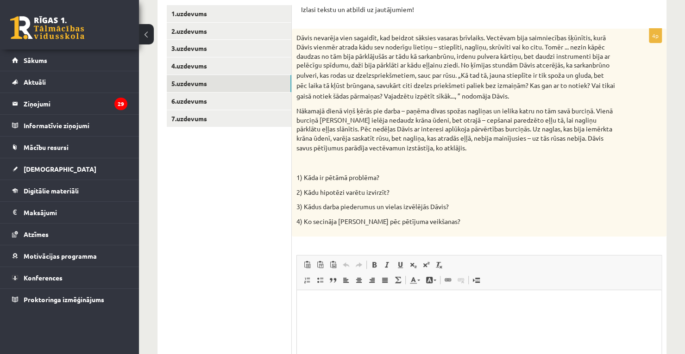
click at [246, 164] on ul "1.uzdevums 2.uzdevums 3.uzdevums 4.uzdevums 5.uzdevums 6.uzdevums 7.uzdevums" at bounding box center [229, 226] width 125 height 443
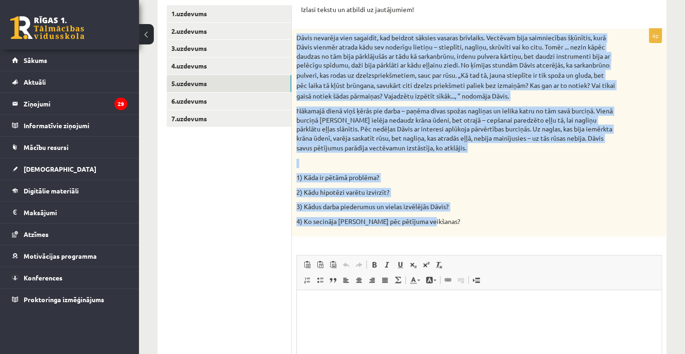
drag, startPoint x: 297, startPoint y: 37, endPoint x: 450, endPoint y: 230, distance: 247.3
click at [450, 230] on div "Dāvis nevarēja vien sagaidīt, kad beidzot sāksies vasaras brīvlaiks. Vectēvam b…" at bounding box center [479, 133] width 375 height 208
copy div "Dāvis nevarēja vien sagaidīt, kad beidzot sāksies vasaras brīvlaiks. Vectēvam b…"
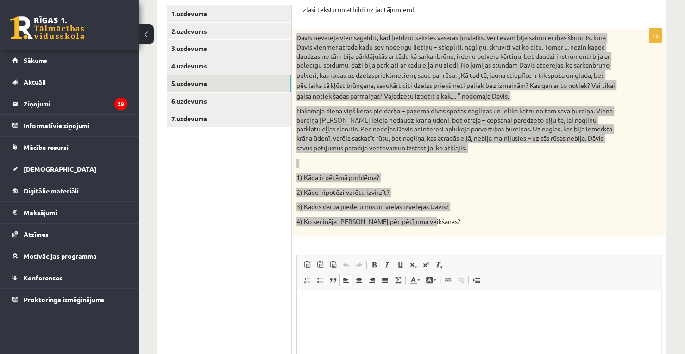
click at [450, 304] on p "Bagātinātā teksta redaktors, wiswyg-editor-user-answer-47024960847640" at bounding box center [479, 304] width 346 height 10
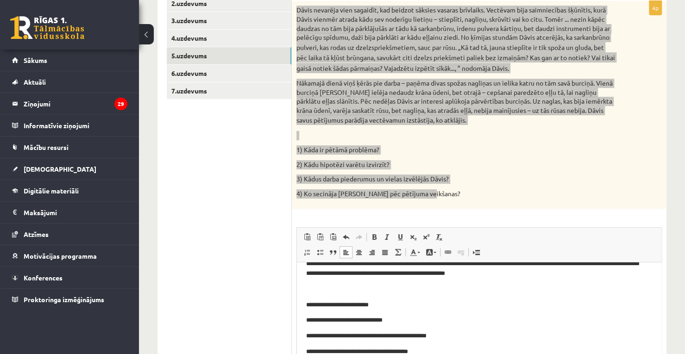
scroll to position [107, 0]
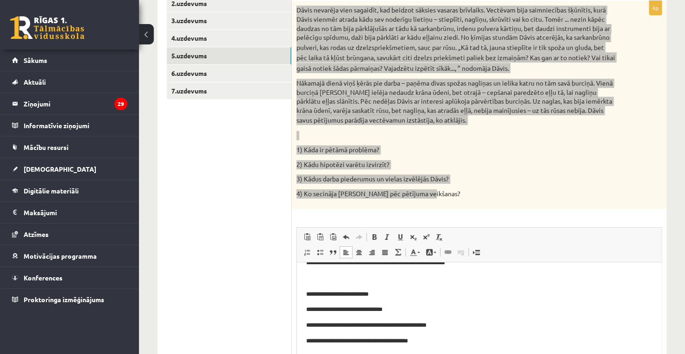
drag, startPoint x: 657, startPoint y: 318, endPoint x: 961, endPoint y: 613, distance: 423.4
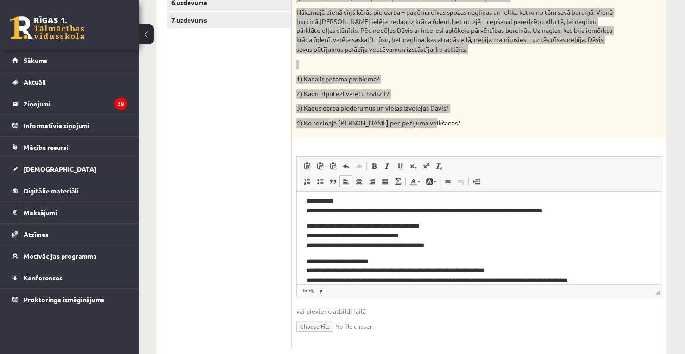
scroll to position [180, 0]
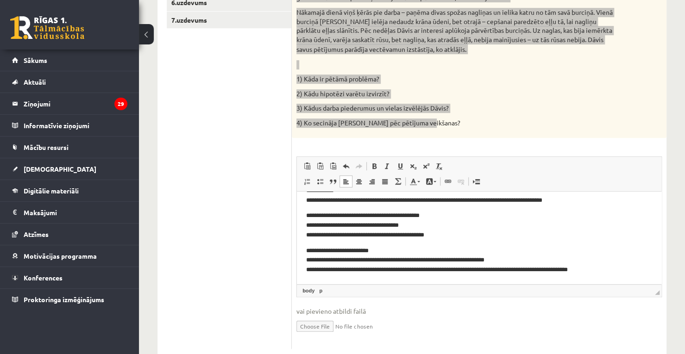
drag, startPoint x: 657, startPoint y: 259, endPoint x: 955, endPoint y: 476, distance: 368.5
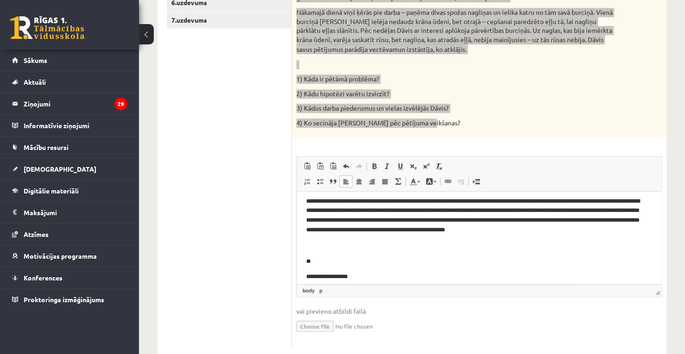
scroll to position [89, 0]
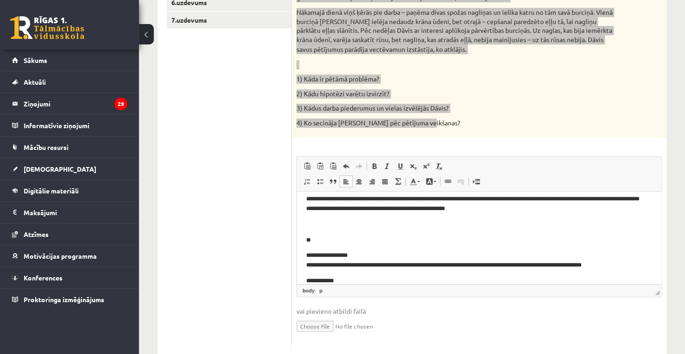
click at [309, 253] on p "**********" at bounding box center [475, 260] width 339 height 19
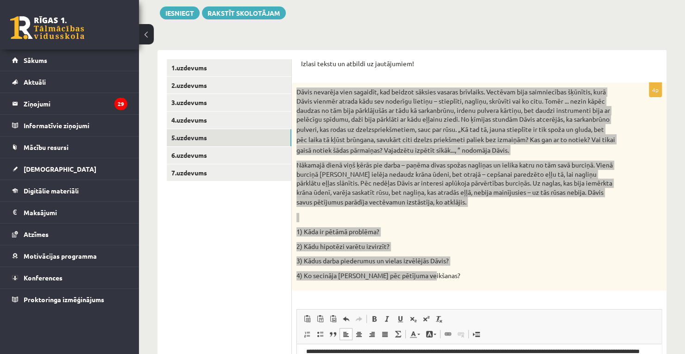
scroll to position [122, 0]
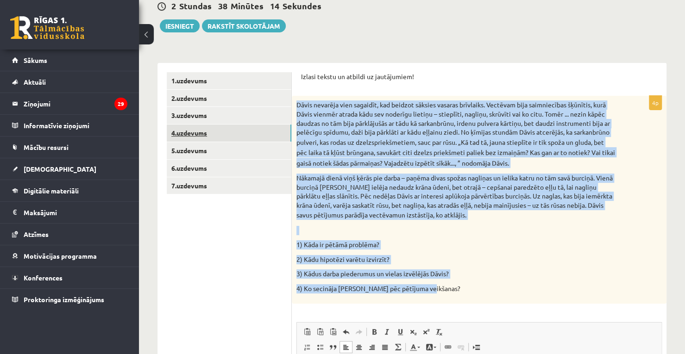
click at [237, 135] on link "4.uzdevums" at bounding box center [229, 133] width 125 height 17
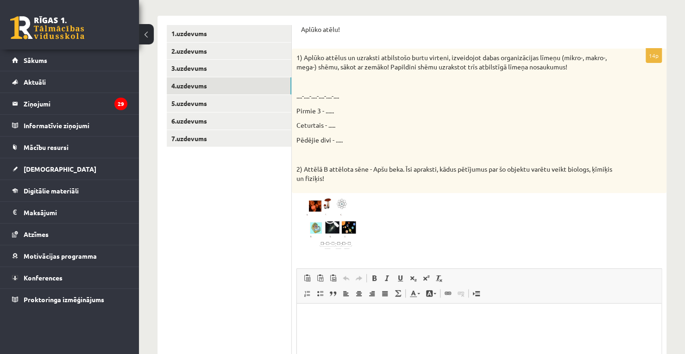
scroll to position [167, 0]
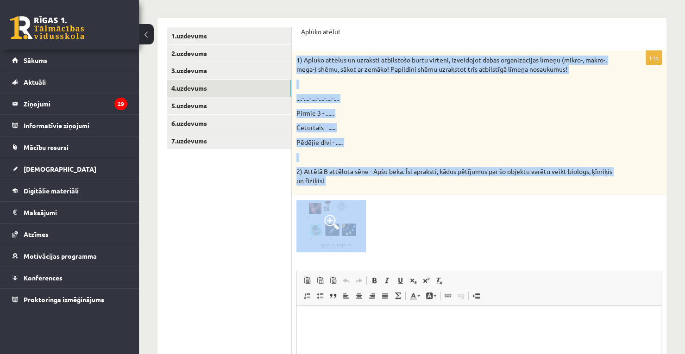
drag, startPoint x: 297, startPoint y: 61, endPoint x: 364, endPoint y: 207, distance: 160.5
click at [364, 207] on div "14p 1) Aplūko attēlus un uzraksti atbilstošo burtu virteni, izveidojot dabas or…" at bounding box center [479, 257] width 375 height 412
copy div "1) Aplūko attēlus un uzraksti atbilstošo burtu virteni, izveidojot dabas organi…"
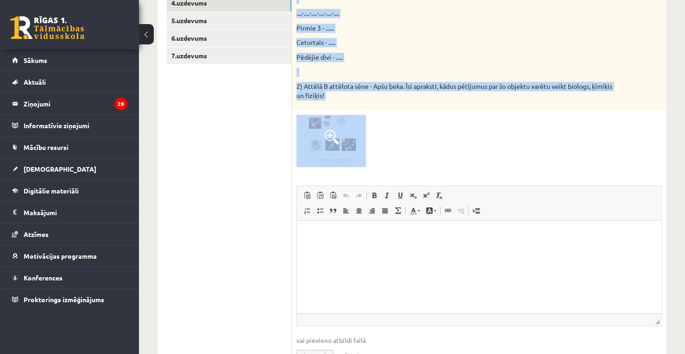
scroll to position [271, 0]
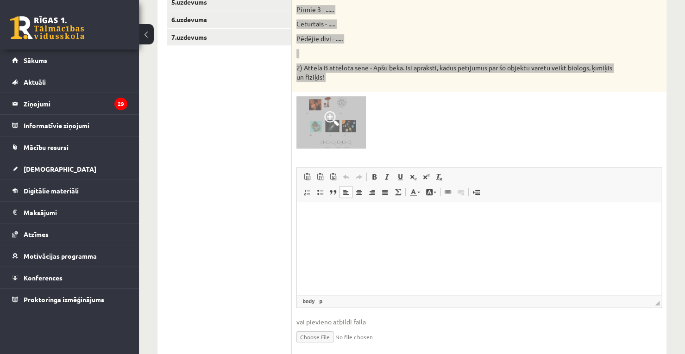
click at [349, 225] on html at bounding box center [479, 216] width 365 height 28
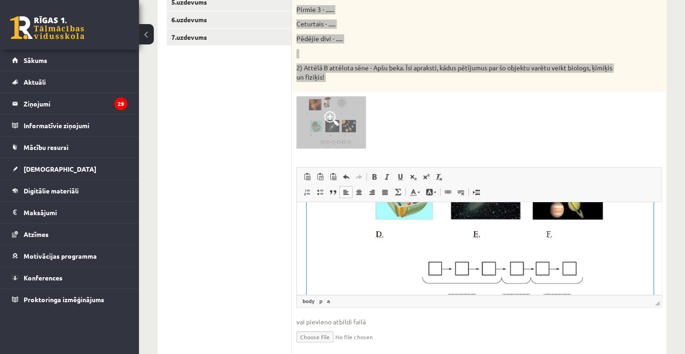
scroll to position [309, 0]
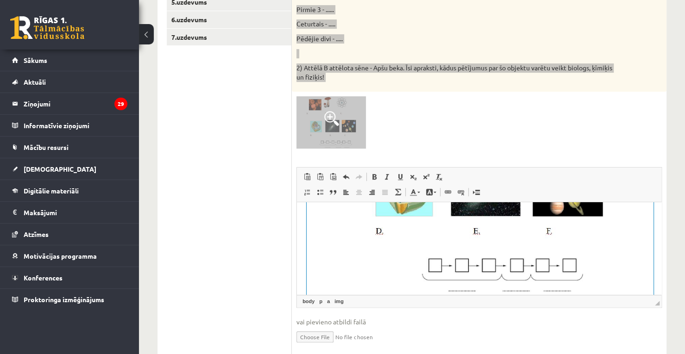
click at [428, 259] on img "Bagātinātā teksta redaktors, wiswyg-editor-user-answer-47024886363960" at bounding box center [480, 168] width 347 height 260
click at [635, 256] on img "Bagātinātā teksta redaktors, wiswyg-editor-user-answer-47024886363960" at bounding box center [480, 168] width 347 height 260
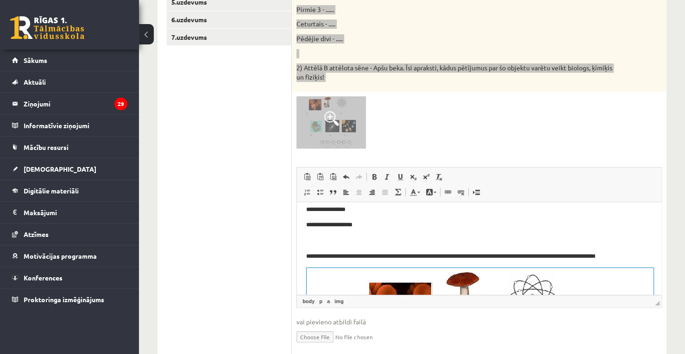
scroll to position [77, 0]
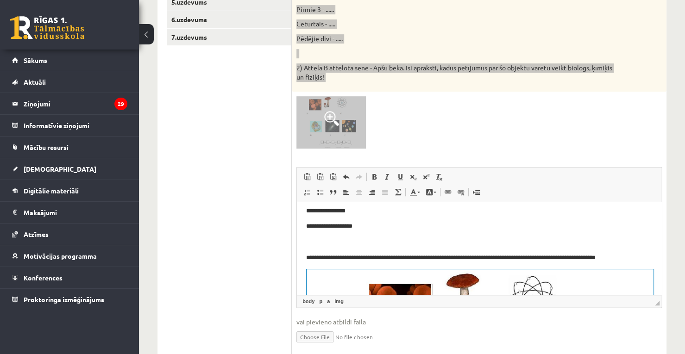
click at [566, 244] on p "Bagātinātā teksta redaktors, wiswyg-editor-user-answer-47024886363960" at bounding box center [479, 242] width 346 height 10
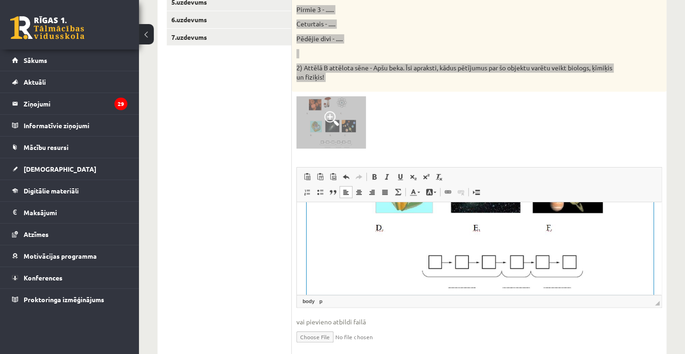
drag, startPoint x: 660, startPoint y: 233, endPoint x: 965, endPoint y: 480, distance: 392.4
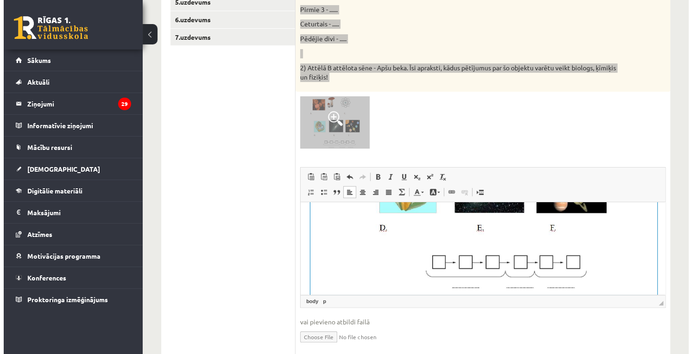
scroll to position [319, 0]
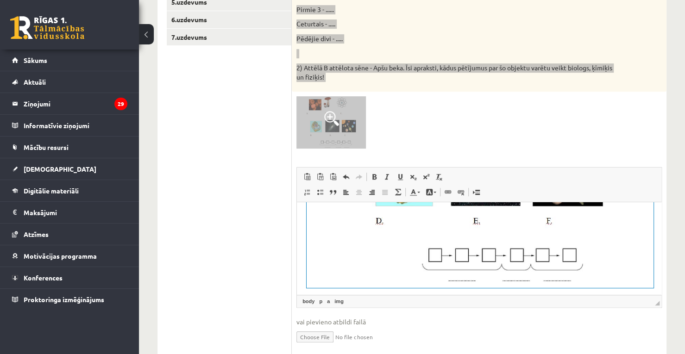
click at [438, 246] on img "Bagātinātā teksta redaktors, wiswyg-editor-user-answer-47024886363960" at bounding box center [480, 157] width 347 height 260
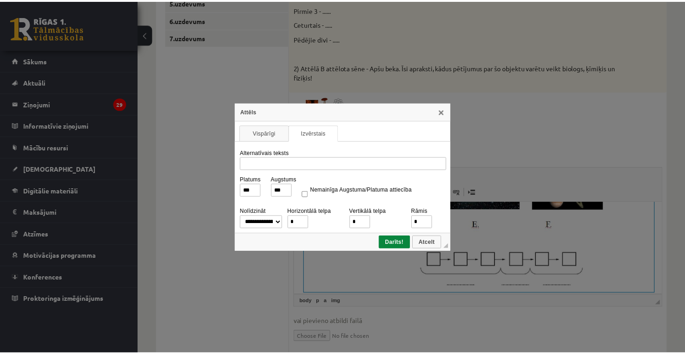
scroll to position [0, 0]
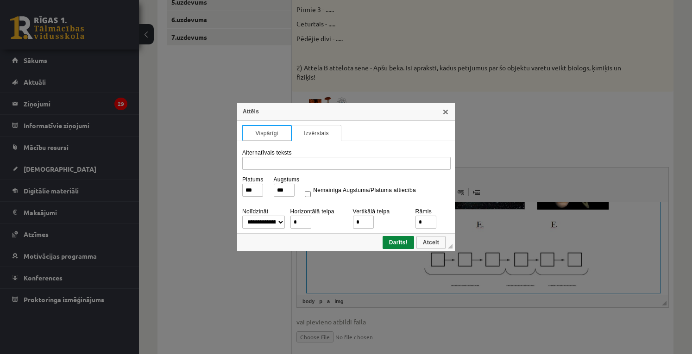
click at [285, 137] on link "Vispārīgi" at bounding box center [267, 133] width 50 height 16
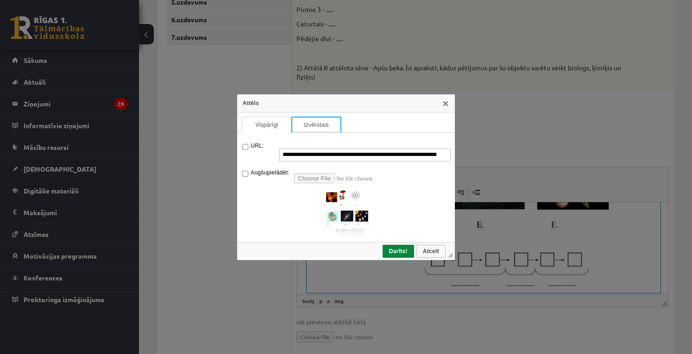
click at [303, 126] on link "Izvērstais" at bounding box center [316, 125] width 50 height 16
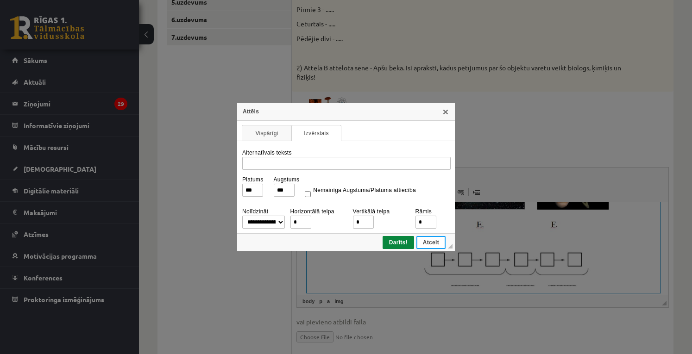
click at [434, 240] on span "Atcelt" at bounding box center [430, 243] width 27 height 6
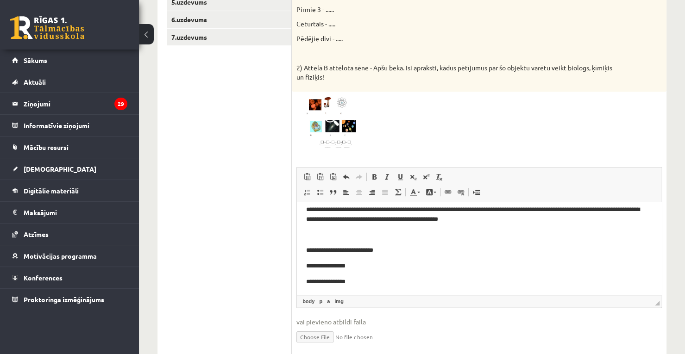
scroll to position [3, 0]
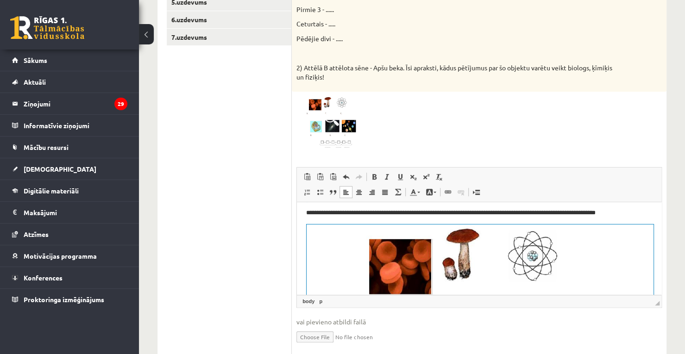
scroll to position [77, 0]
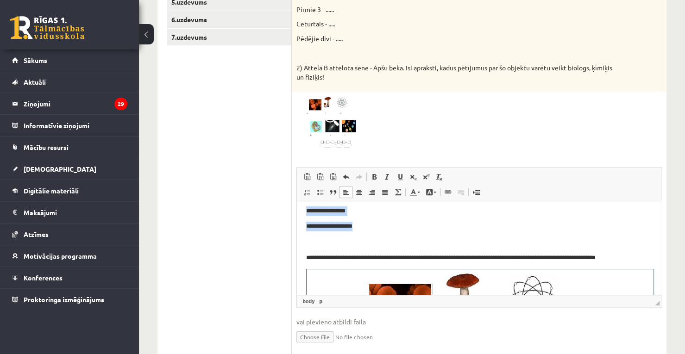
drag, startPoint x: 307, startPoint y: 213, endPoint x: 359, endPoint y: 217, distance: 52.1
click at [359, 217] on body "**********" at bounding box center [479, 334] width 346 height 400
copy body "**********"
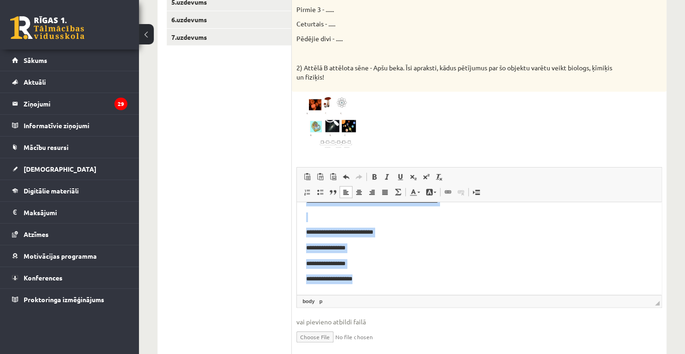
scroll to position [26, 0]
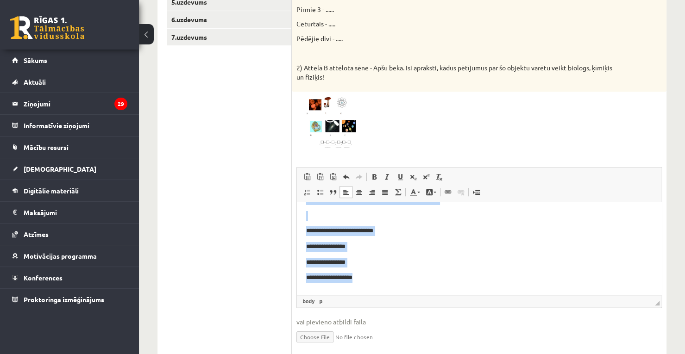
click at [356, 251] on p "**********" at bounding box center [475, 247] width 339 height 10
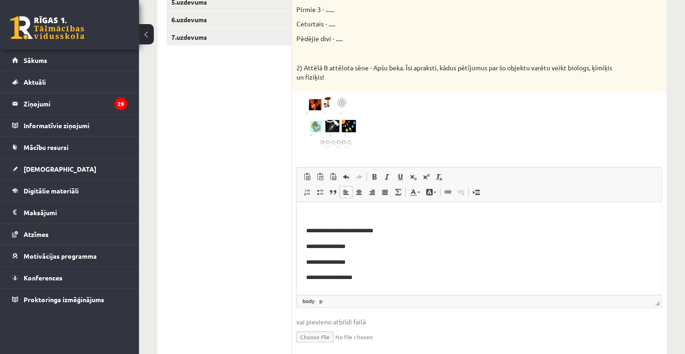
click at [357, 231] on p "**********" at bounding box center [475, 231] width 339 height 10
click at [329, 228] on p "Bagātinātā teksta redaktors, wiswyg-editor-user-answer-47024886363960" at bounding box center [475, 231] width 339 height 10
click at [344, 251] on p "**********" at bounding box center [475, 247] width 339 height 10
click at [349, 263] on p "**********" at bounding box center [475, 263] width 339 height 10
click at [363, 264] on p "**********" at bounding box center [475, 263] width 339 height 10
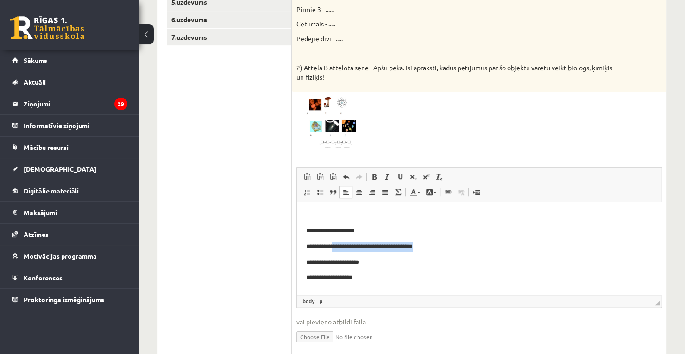
drag, startPoint x: 439, startPoint y: 245, endPoint x: 336, endPoint y: 250, distance: 103.0
click at [336, 250] on p "**********" at bounding box center [475, 247] width 339 height 10
drag, startPoint x: 376, startPoint y: 262, endPoint x: 336, endPoint y: 260, distance: 40.3
click at [336, 260] on p "**********" at bounding box center [475, 263] width 339 height 10
click at [360, 278] on p "**********" at bounding box center [475, 278] width 339 height 10
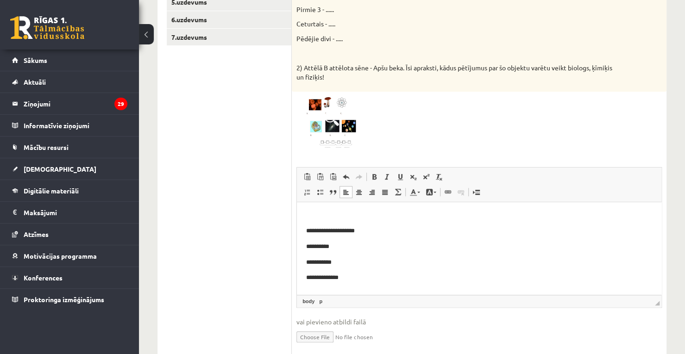
click at [354, 244] on p "**********" at bounding box center [475, 247] width 339 height 10
click at [354, 262] on p "**********" at bounding box center [475, 263] width 339 height 10
click at [349, 277] on p "**********" at bounding box center [475, 278] width 339 height 10
click at [341, 280] on p "**********" at bounding box center [475, 278] width 339 height 10
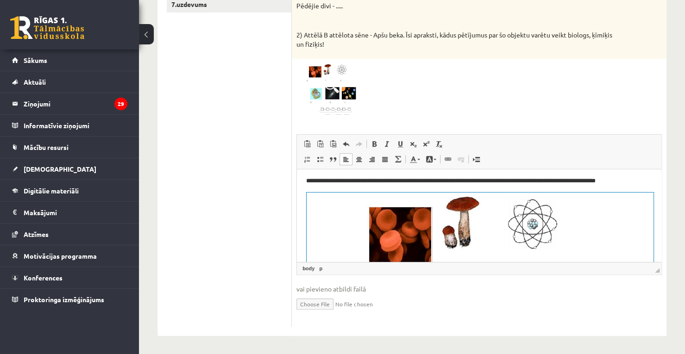
scroll to position [120, 0]
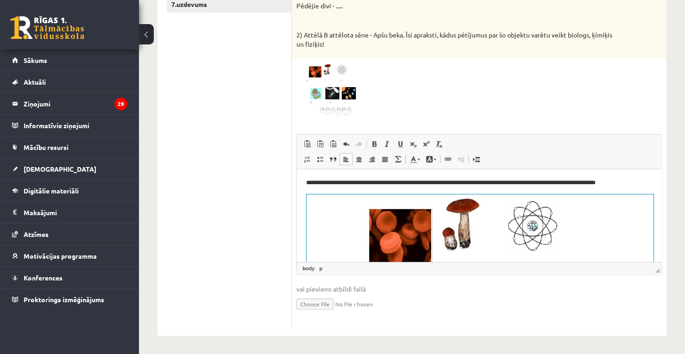
click at [628, 185] on p "**********" at bounding box center [475, 183] width 339 height 10
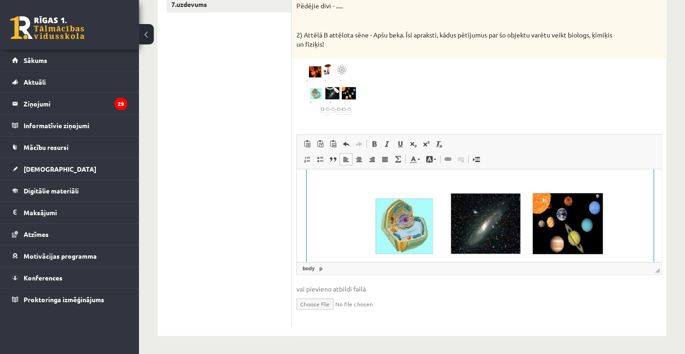
scroll to position [335, 0]
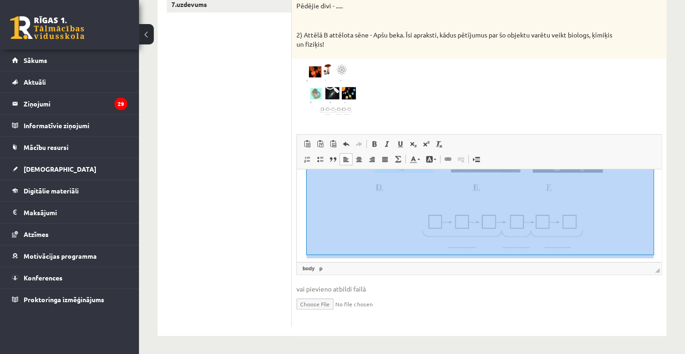
drag, startPoint x: 306, startPoint y: 178, endPoint x: 571, endPoint y: 231, distance: 270.2
click at [571, 231] on body "**********" at bounding box center [479, 50] width 346 height 415
copy body "**********"
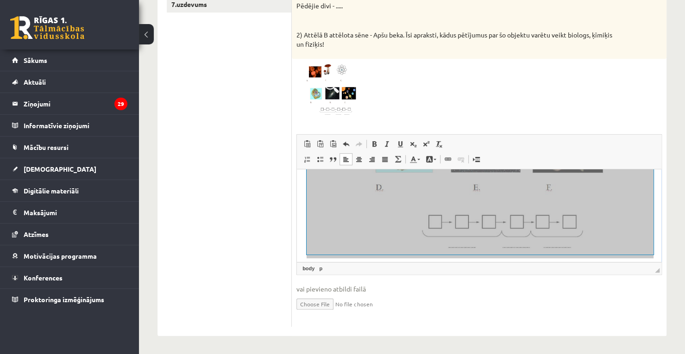
click at [475, 327] on div "Aplūko atēlu! 14p 1) Aplūko attēlus un uzraksti atbilstošo burtu virteni, izvei…" at bounding box center [479, 108] width 375 height 455
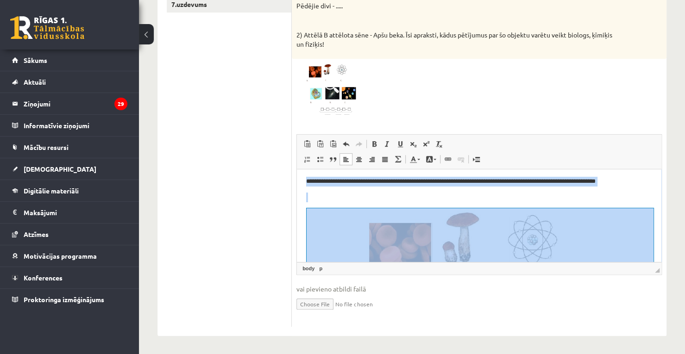
scroll to position [117, 0]
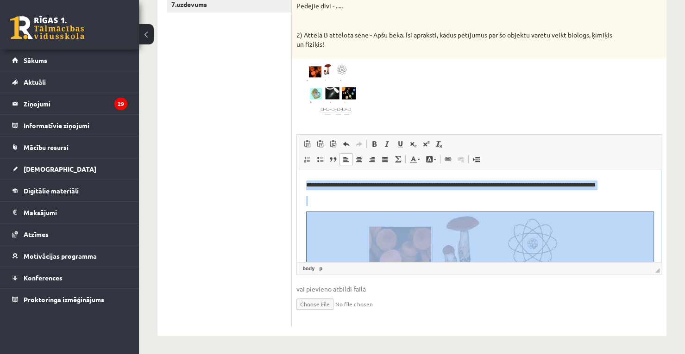
click at [604, 196] on p "Bagātinātā teksta redaktors, wiswyg-editor-user-answer-47024886363960" at bounding box center [479, 201] width 346 height 10
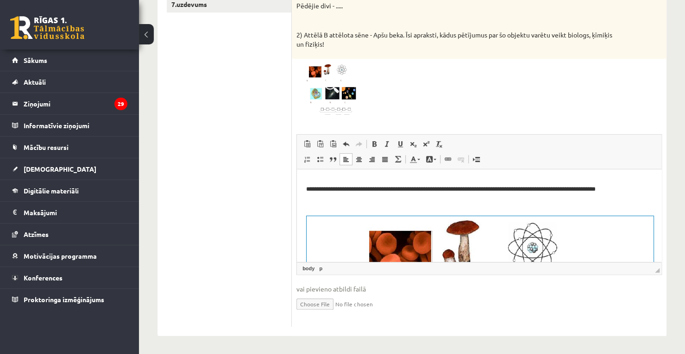
scroll to position [104, 0]
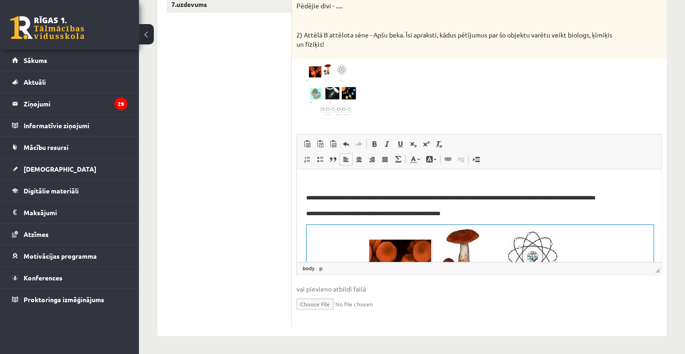
click at [304, 215] on html "**********" at bounding box center [479, 282] width 365 height 434
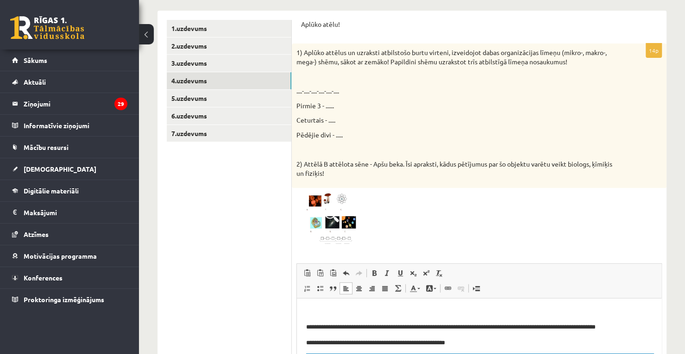
scroll to position [149, 0]
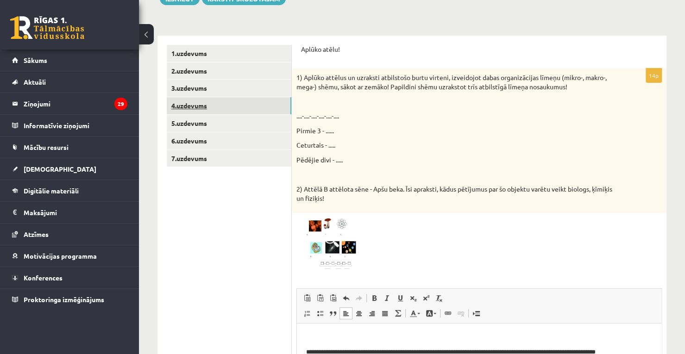
click at [259, 101] on link "4.uzdevums" at bounding box center [229, 105] width 125 height 17
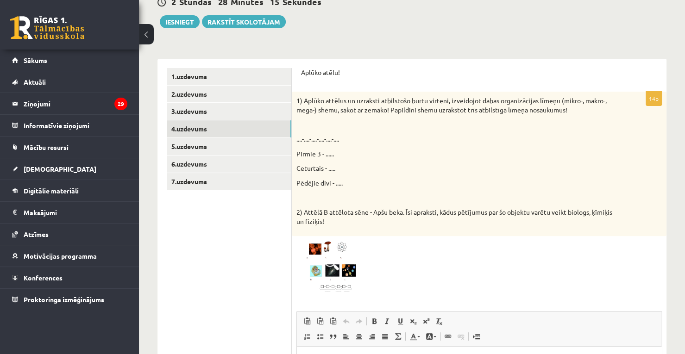
scroll to position [124, 0]
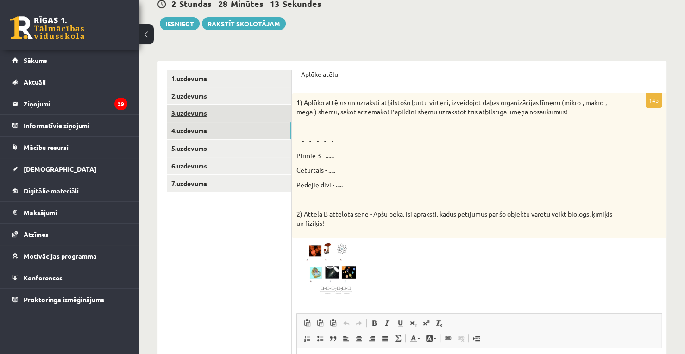
click at [199, 109] on link "3.uzdevums" at bounding box center [229, 113] width 125 height 17
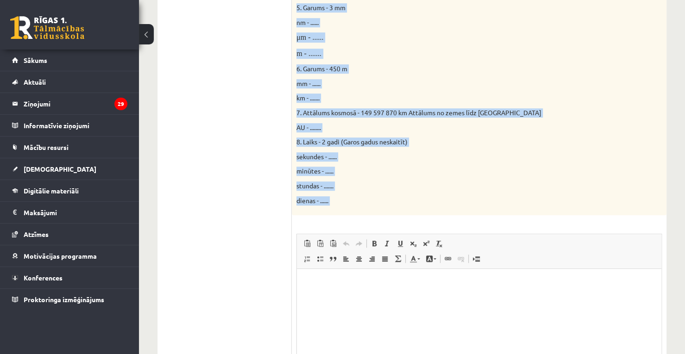
scroll to position [488, 0]
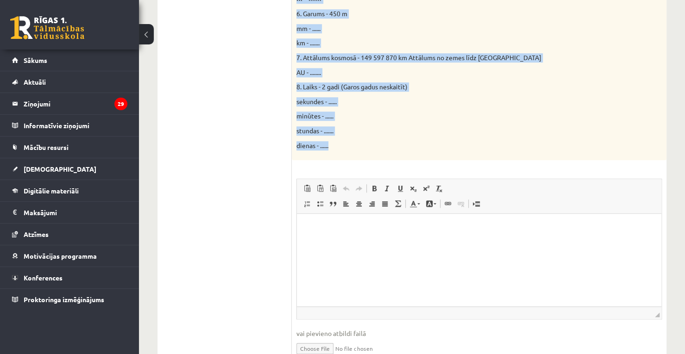
drag, startPoint x: 297, startPoint y: 102, endPoint x: 359, endPoint y: 141, distance: 73.5
copy div "Doti fizikālie lielumi un to mērvienības. Pārveido mērvienības citās norādītajā…"
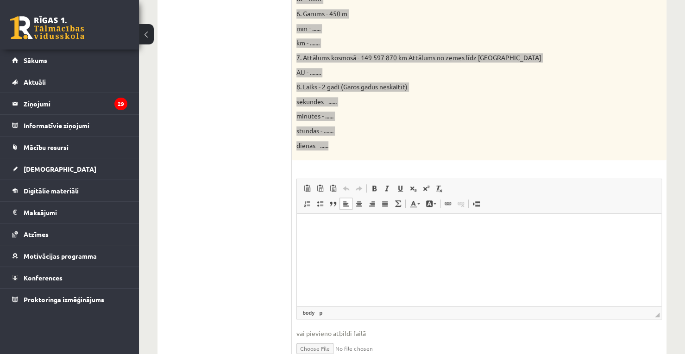
click at [345, 228] on p "Bagātinātā teksta redaktors, wiswyg-editor-user-answer-47024778482060" at bounding box center [479, 228] width 346 height 10
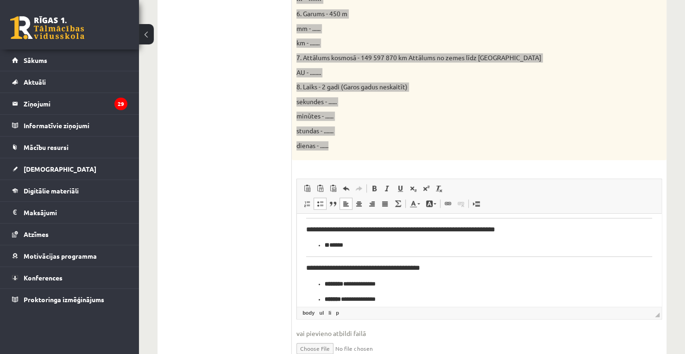
scroll to position [381, 0]
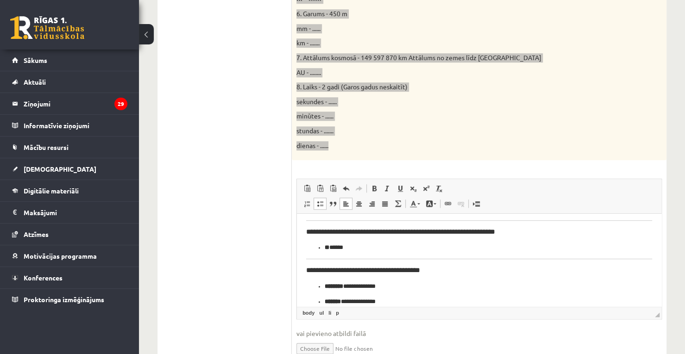
click at [616, 254] on body "**********" at bounding box center [479, 90] width 346 height 496
drag, startPoint x: 645, startPoint y: 256, endPoint x: 640, endPoint y: 259, distance: 5.7
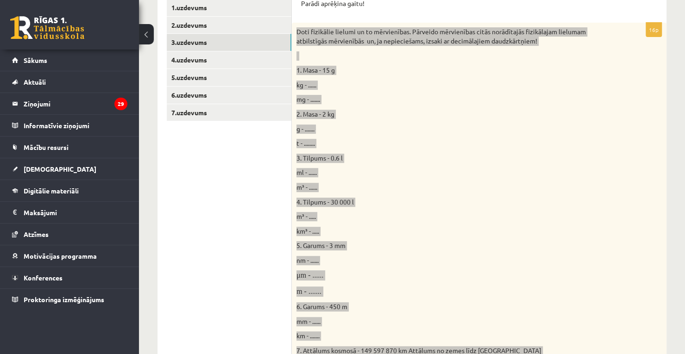
scroll to position [114, 0]
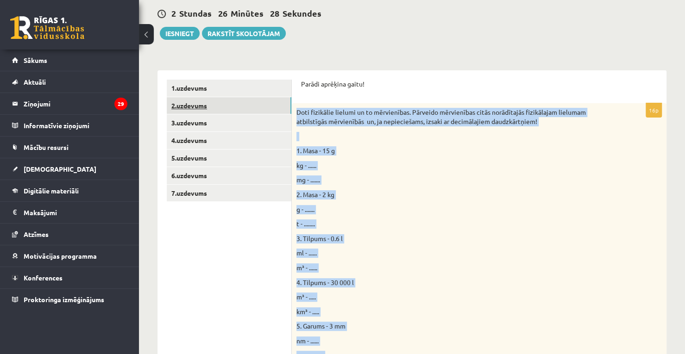
click at [214, 107] on link "2.uzdevums" at bounding box center [229, 105] width 125 height 17
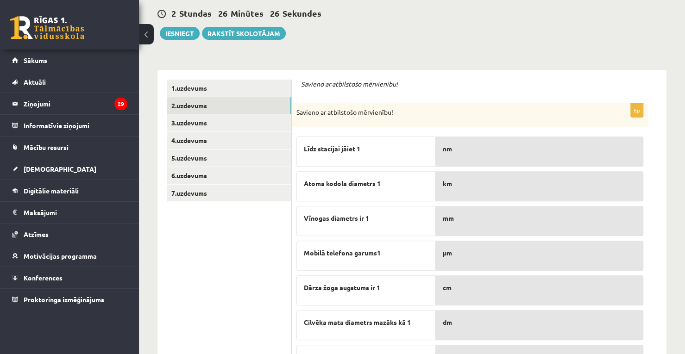
scroll to position [165, 0]
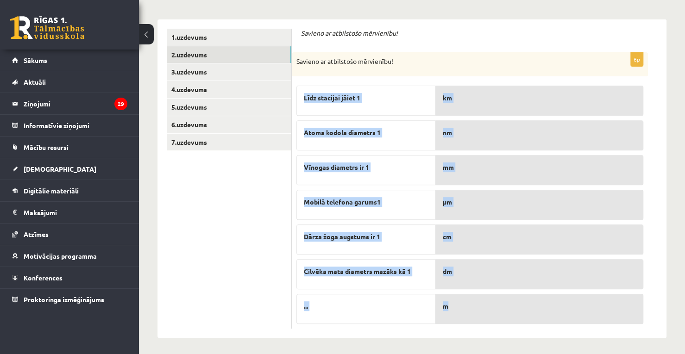
drag, startPoint x: 303, startPoint y: 98, endPoint x: 503, endPoint y: 300, distance: 283.7
click at [503, 300] on fieldset "Līdz stacijai jāiet 1 Atoma kodola diametrs 1 Vīnogas diametrs ir 1 Mobilā tele…" at bounding box center [470, 202] width 347 height 243
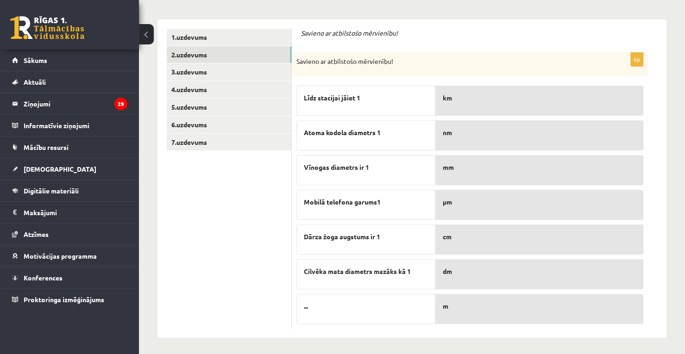
click at [388, 39] on div "Savieno ar atbilstošo mērvienību!" at bounding box center [479, 36] width 356 height 15
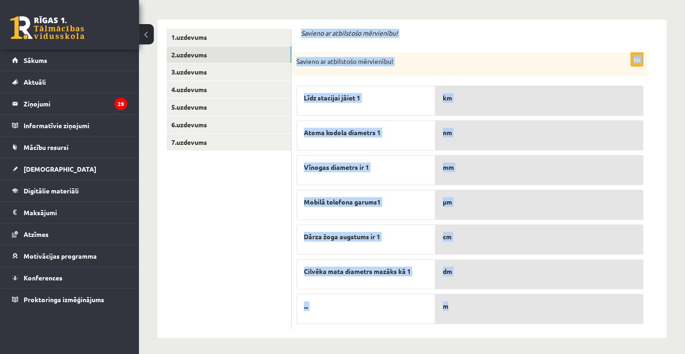
drag, startPoint x: 302, startPoint y: 32, endPoint x: 493, endPoint y: 297, distance: 326.6
click at [493, 297] on form "Savieno ar atbilstošo mērvienību! 6p Savieno ar atbilstošo mērvienību! Līdz sta…" at bounding box center [479, 179] width 356 height 300
copy form "Savieno ar atbilstošo mērvienību! 6p Savieno ar atbilstošo mērvienību! Līdz sta…"
click at [378, 336] on div "Dabaszinības 1.ieskaite 10.klase , Andris Plēsums (10.b2 klase) Ieskaites pildī…" at bounding box center [412, 113] width 546 height 487
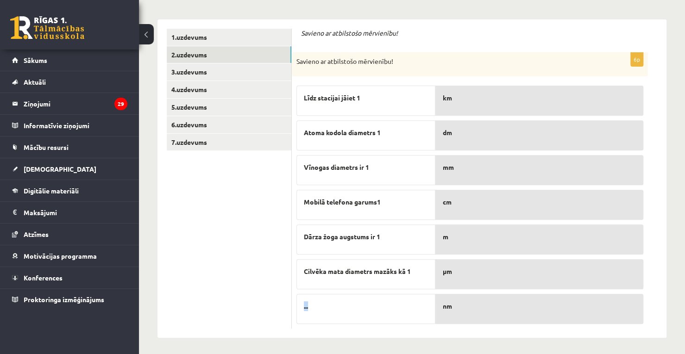
drag, startPoint x: 371, startPoint y: 306, endPoint x: 303, endPoint y: 297, distance: 68.2
click at [303, 297] on div "..." at bounding box center [366, 309] width 139 height 30
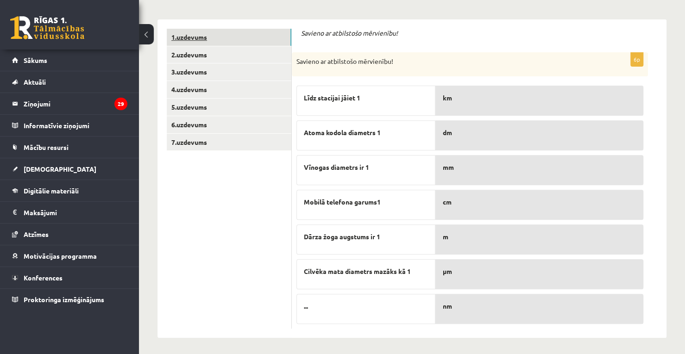
click at [258, 32] on link "1.uzdevums" at bounding box center [229, 37] width 125 height 17
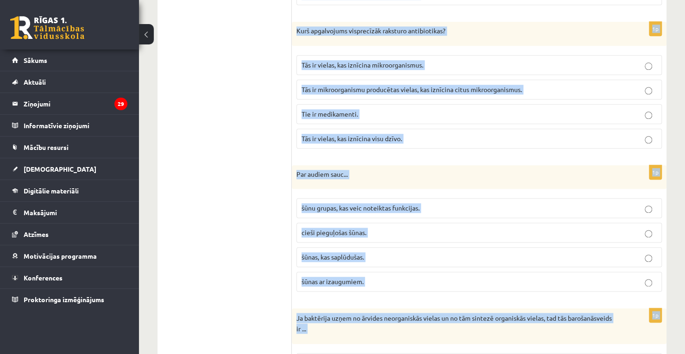
scroll to position [2756, 0]
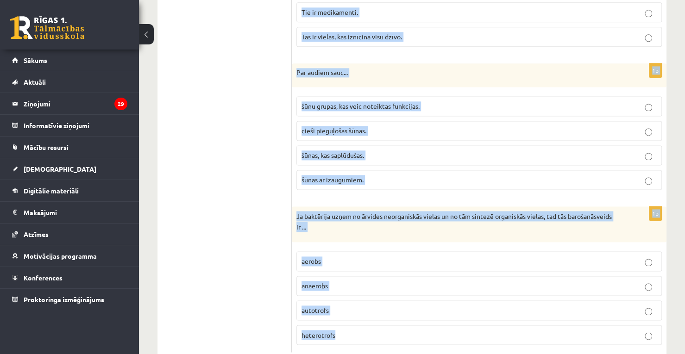
drag, startPoint x: 302, startPoint y: 39, endPoint x: 407, endPoint y: 374, distance: 350.7
copy form "Atbildi uz jautājumiem, izvēloties pareizo atbildi! Katram jautājumam ir tikai …"
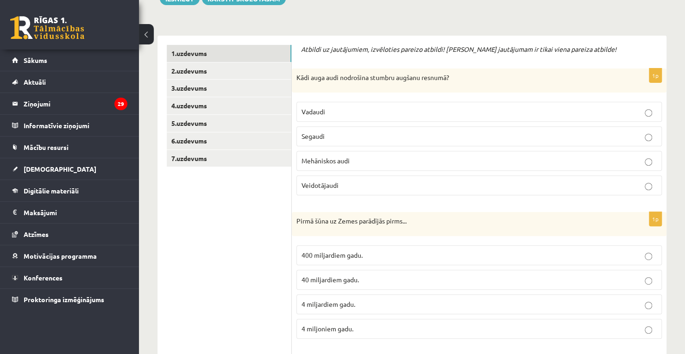
scroll to position [107, 0]
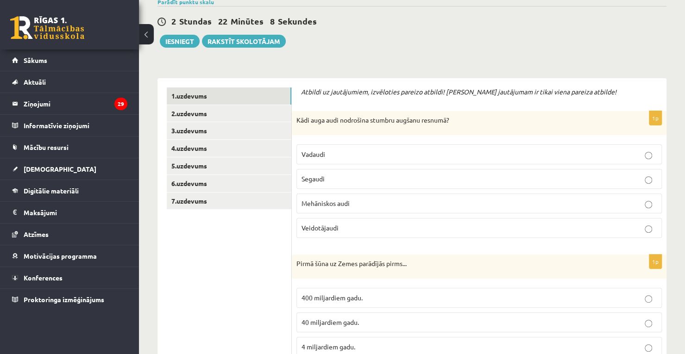
click at [413, 229] on p "Veidotājaudi" at bounding box center [479, 228] width 355 height 10
click at [429, 339] on label "4 miljardiem gadu." at bounding box center [480, 347] width 366 height 20
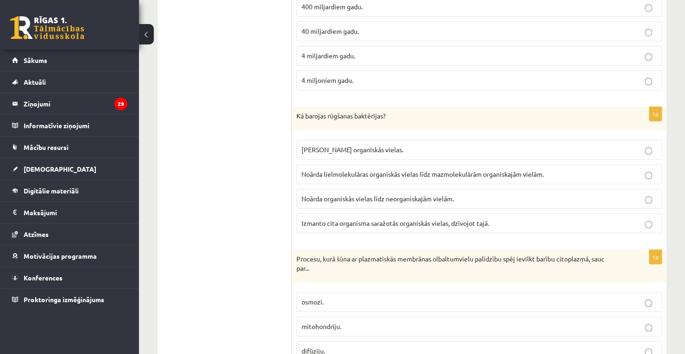
scroll to position [415, 0]
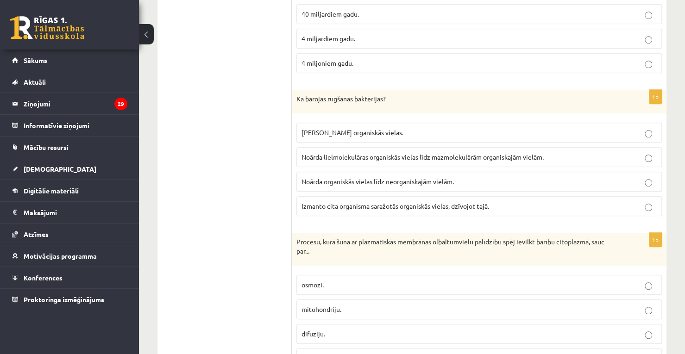
click at [366, 177] on span "Noārda organiskās vielas līdz neorganiskajām vielām." at bounding box center [378, 181] width 152 height 8
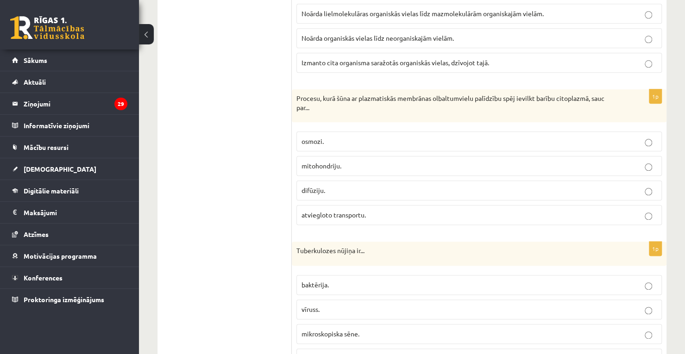
scroll to position [575, 0]
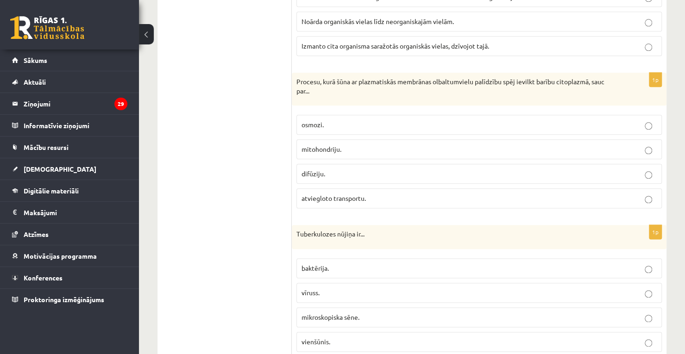
click at [371, 196] on p "atviegloto transportu." at bounding box center [479, 199] width 355 height 10
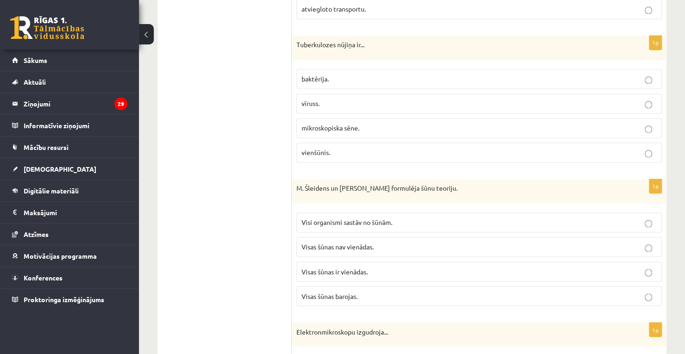
scroll to position [762, 0]
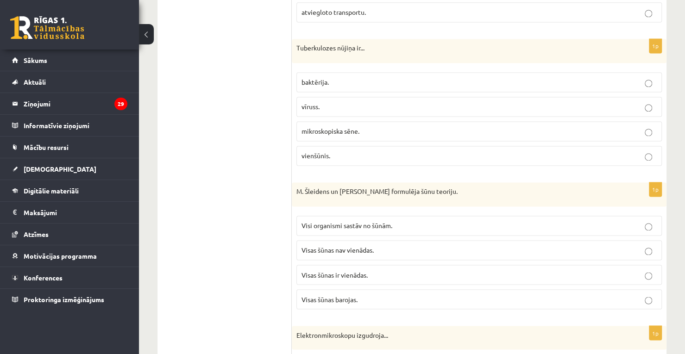
click at [340, 77] on p "baktērija." at bounding box center [479, 82] width 355 height 10
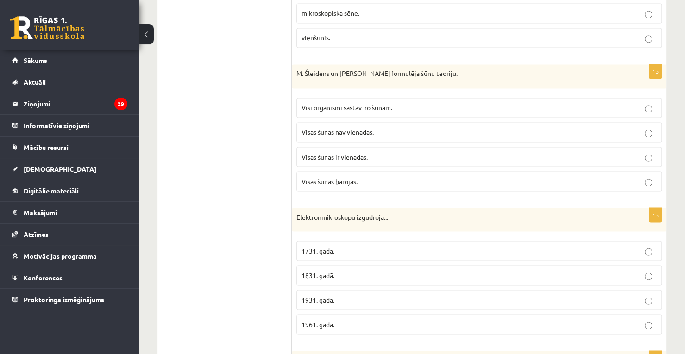
scroll to position [905, 0]
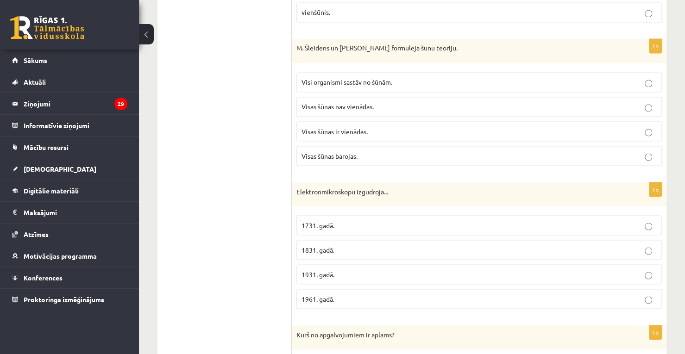
click at [354, 78] on span "Visi organismi sastāv no šūnām." at bounding box center [347, 82] width 91 height 8
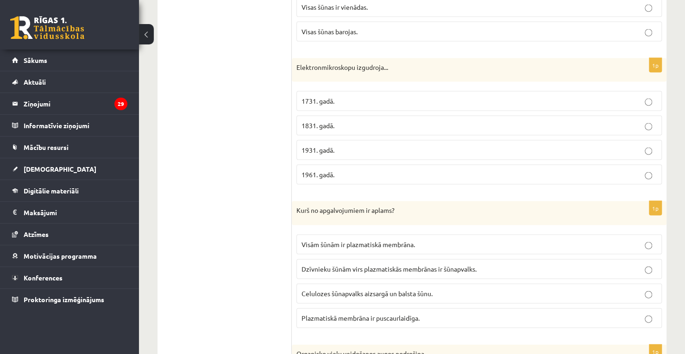
scroll to position [1041, 0]
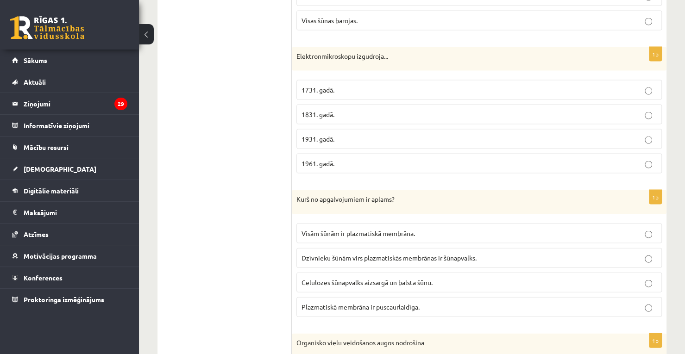
click at [373, 137] on label "1931. gadā." at bounding box center [480, 139] width 366 height 20
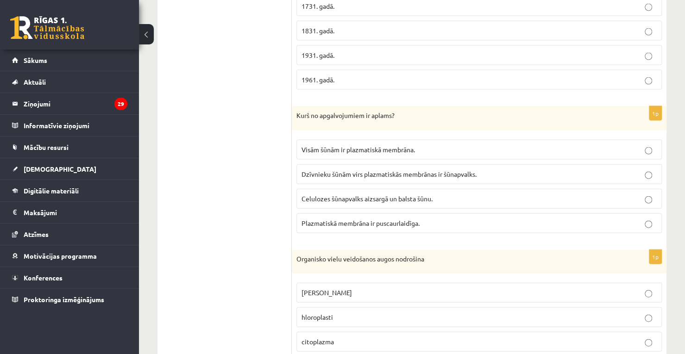
scroll to position [1139, 0]
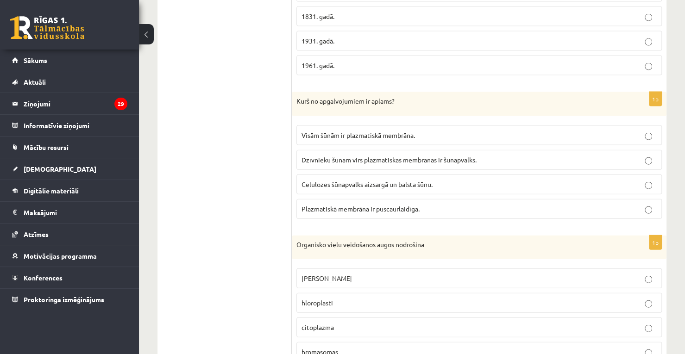
click at [399, 155] on p "Dzīvnieku šūnām virs plazmatiskās membrānas ir šūnapvalks." at bounding box center [479, 160] width 355 height 10
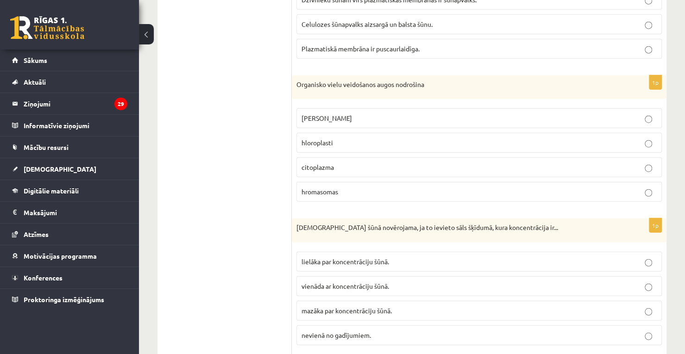
scroll to position [1302, 0]
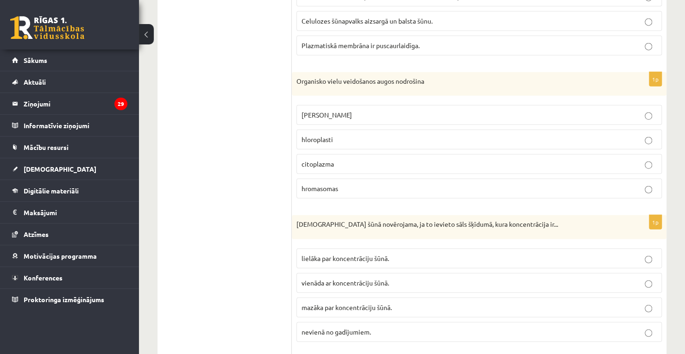
click at [342, 135] on p "hloroplasti" at bounding box center [479, 140] width 355 height 10
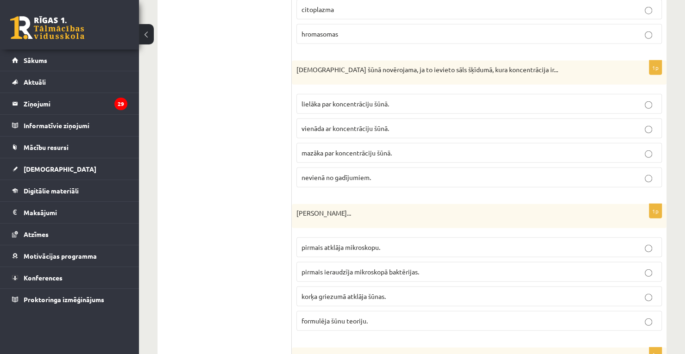
scroll to position [1376, 0]
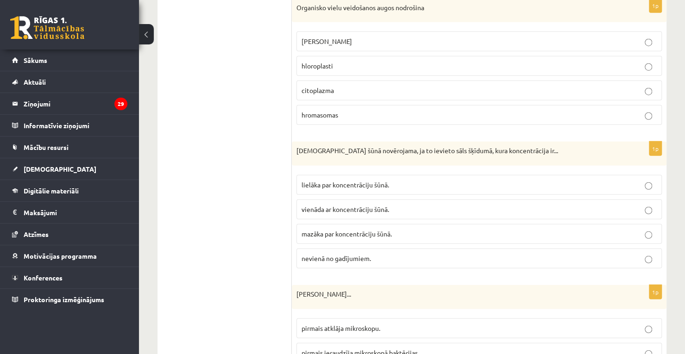
click at [366, 230] on span "mazāka par koncentrāciju šūnā." at bounding box center [347, 234] width 90 height 8
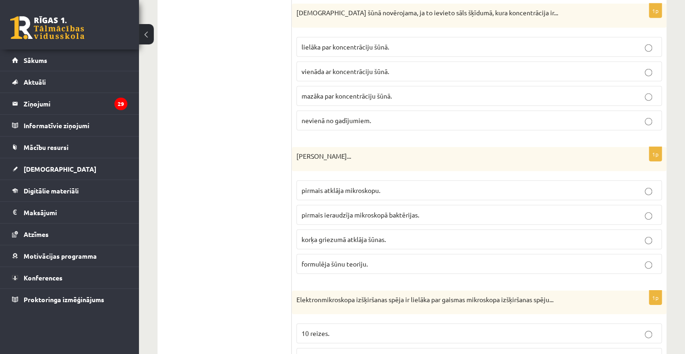
scroll to position [1517, 0]
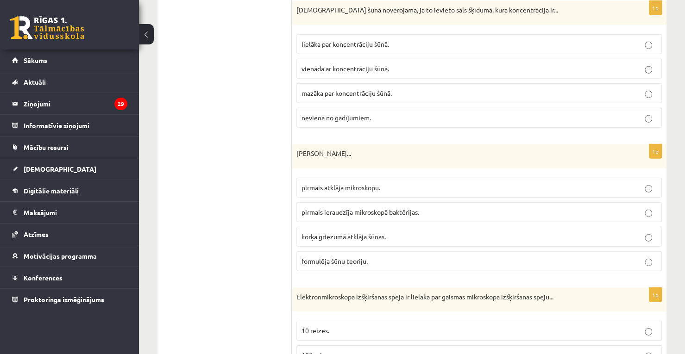
click at [376, 233] on span "korķa griezumā atklāja šūnas." at bounding box center [344, 237] width 84 height 8
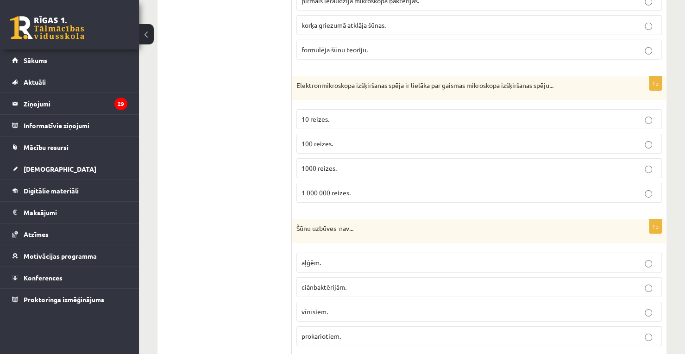
scroll to position [1735, 0]
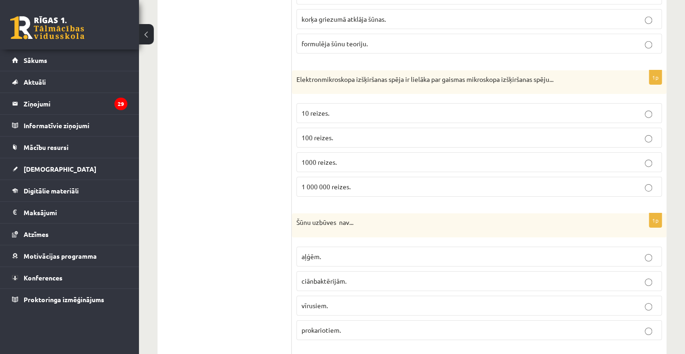
click at [364, 158] on p "1000 reizes." at bounding box center [479, 163] width 355 height 10
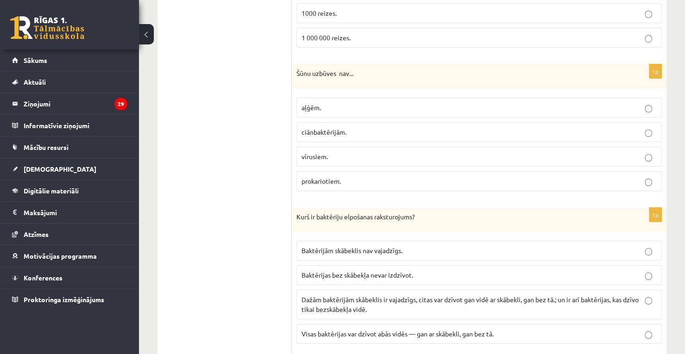
scroll to position [1892, 0]
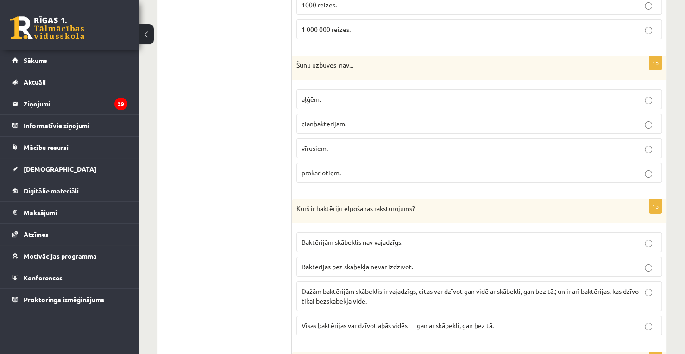
click at [352, 144] on p "vīrusiem." at bounding box center [479, 149] width 355 height 10
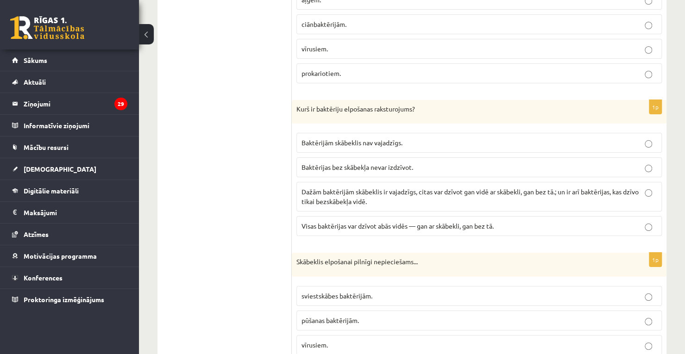
scroll to position [1969, 0]
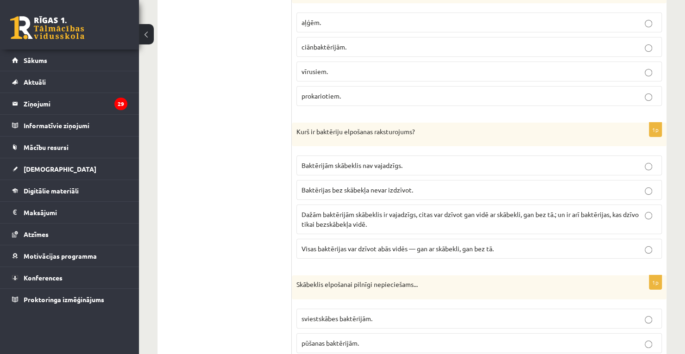
click at [350, 210] on span "Dažām baktērijām skābeklis ir vajadzīgs, citas var dzīvot gan vidē ar skābekli,…" at bounding box center [470, 219] width 337 height 18
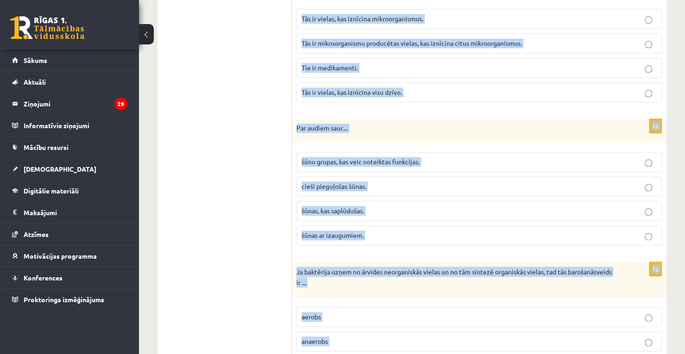
scroll to position [2756, 0]
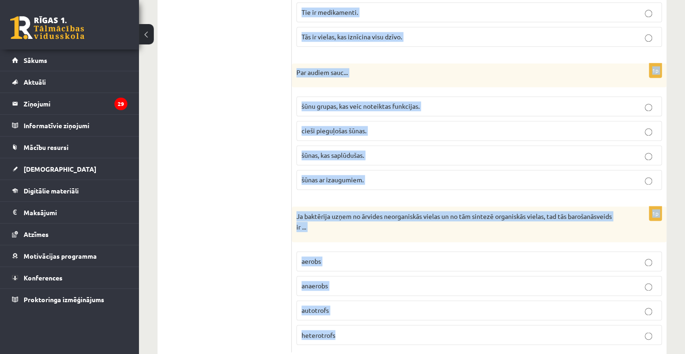
drag, startPoint x: 297, startPoint y: 266, endPoint x: 345, endPoint y: 376, distance: 119.3
copy form "Skābeklis elpošanai pilnīgi nepieciešams... sviestskābes baktērijām. pūšanas ba…"
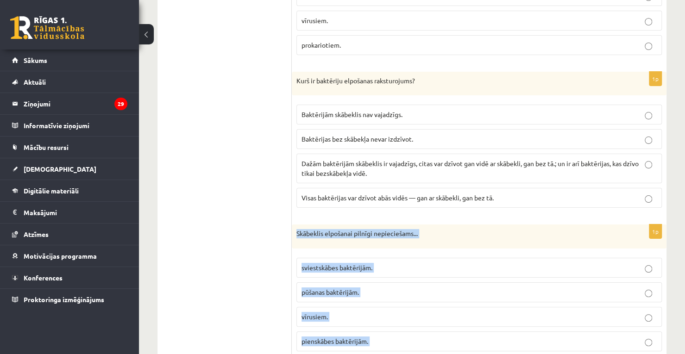
scroll to position [2026, 0]
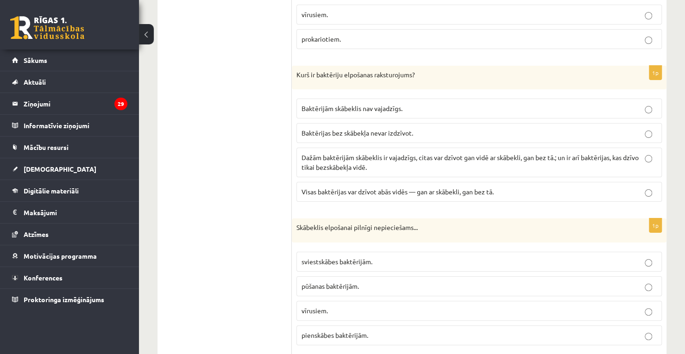
click at [348, 331] on span "pienskābes baktērijām." at bounding box center [335, 335] width 67 height 8
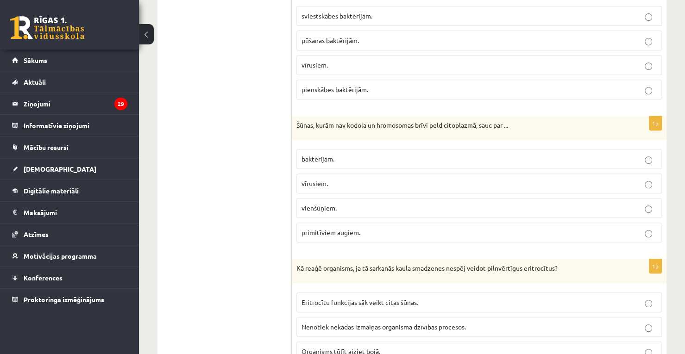
scroll to position [2275, 0]
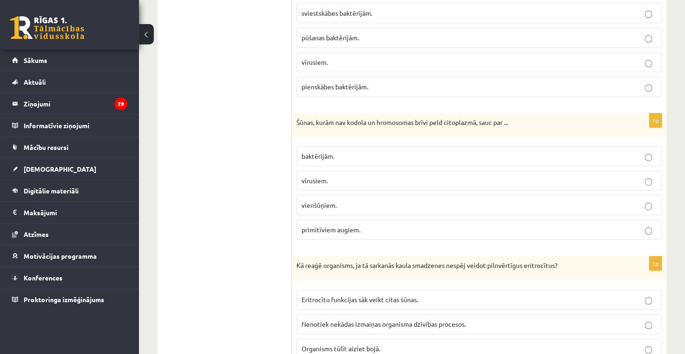
click at [373, 146] on label "baktērijām." at bounding box center [480, 156] width 366 height 20
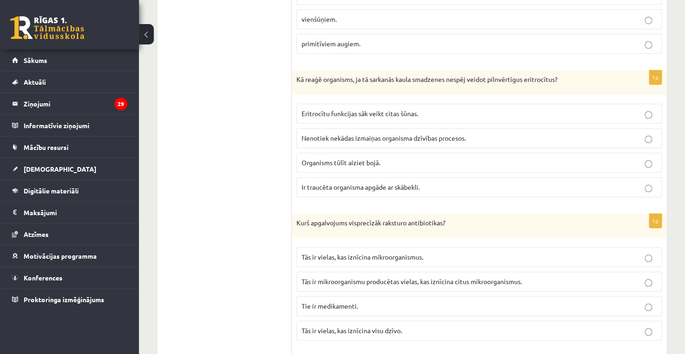
scroll to position [2467, 0]
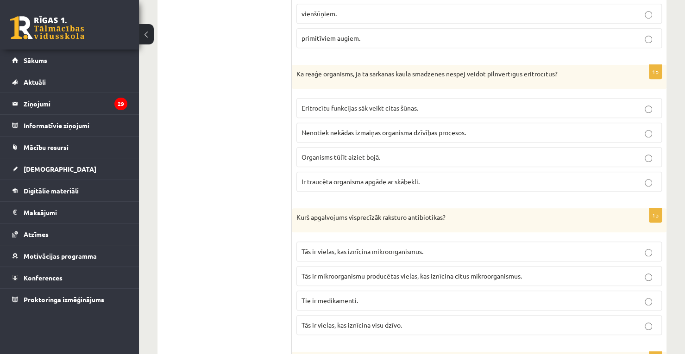
click at [402, 172] on label "Ir traucēta organisma apgāde ar skābekli." at bounding box center [480, 182] width 366 height 20
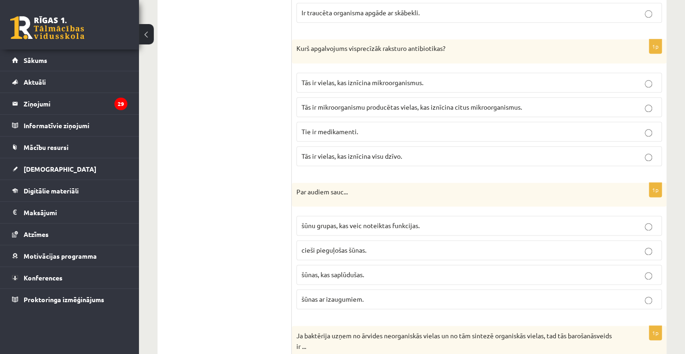
scroll to position [2625, 0]
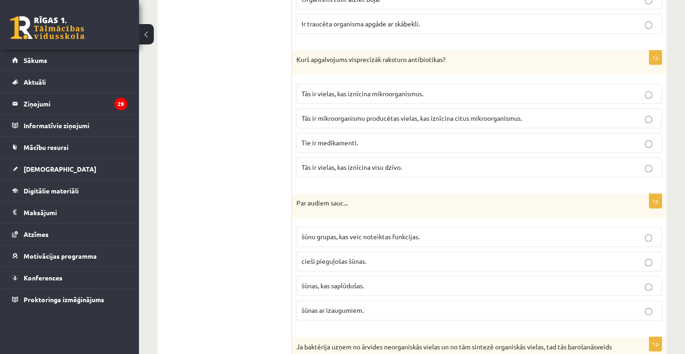
click at [348, 114] on span "Tās ir mikroorganismu producētas vielas, kas iznīcina citus mikroorganismus." at bounding box center [412, 118] width 221 height 8
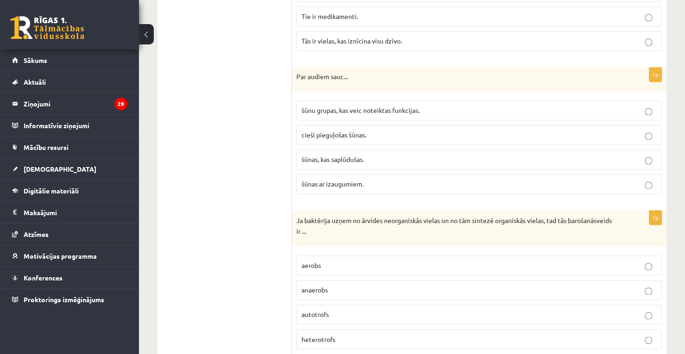
scroll to position [2756, 0]
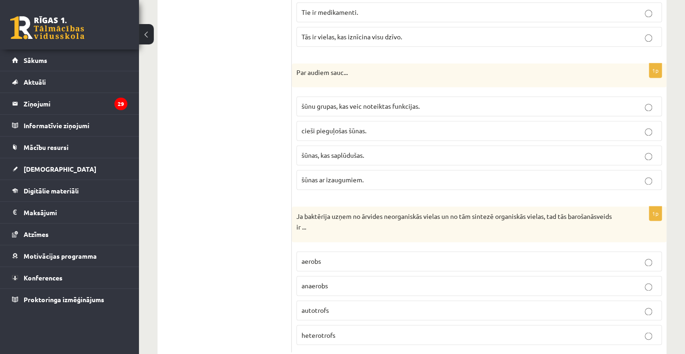
click at [379, 102] on span "šūnu grupas, kas veic noteiktas funkcijas." at bounding box center [361, 106] width 118 height 8
click at [365, 306] on p "autotrofs" at bounding box center [479, 311] width 355 height 10
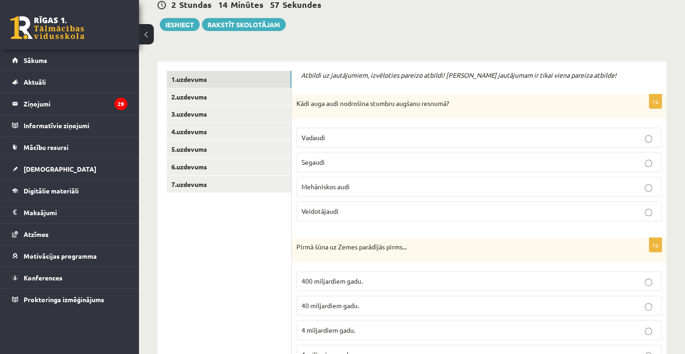
scroll to position [132, 0]
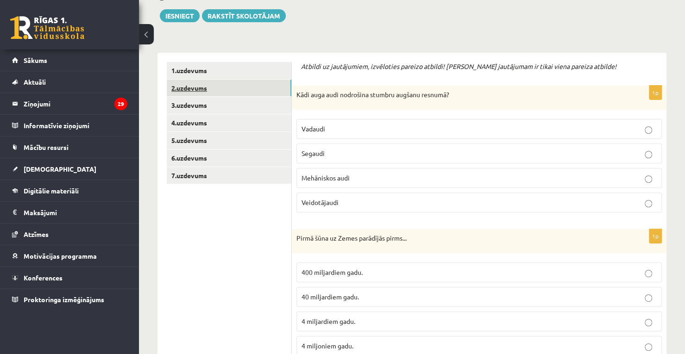
click at [234, 82] on link "2.uzdevums" at bounding box center [229, 88] width 125 height 17
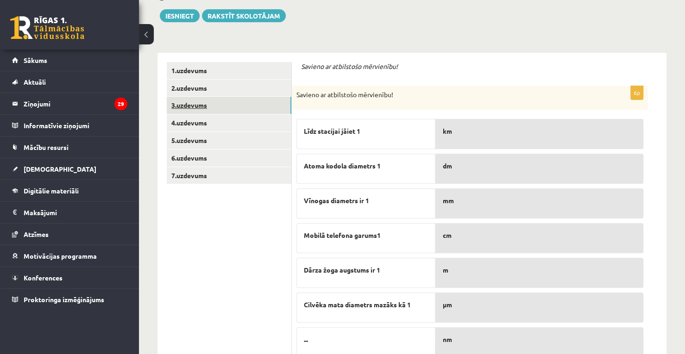
click at [244, 107] on link "3.uzdevums" at bounding box center [229, 105] width 125 height 17
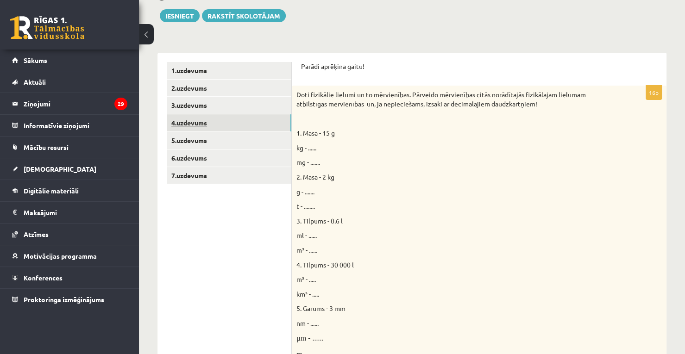
click at [241, 122] on link "4.uzdevums" at bounding box center [229, 122] width 125 height 17
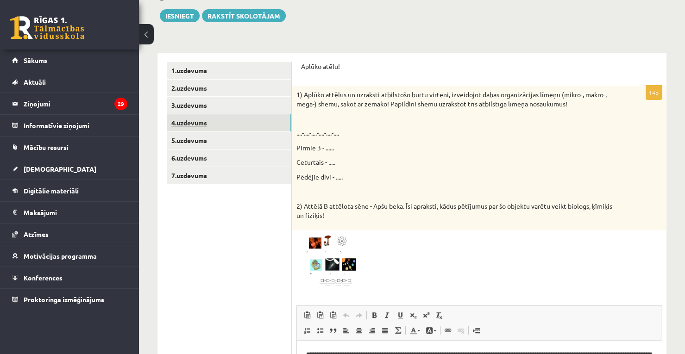
scroll to position [0, 0]
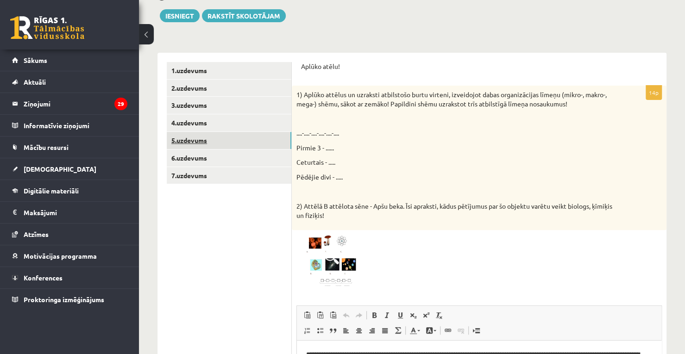
click at [256, 138] on link "5.uzdevums" at bounding box center [229, 140] width 125 height 17
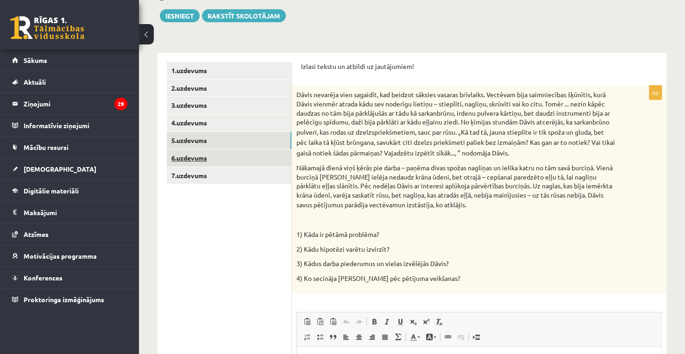
click at [252, 155] on link "6.uzdevums" at bounding box center [229, 158] width 125 height 17
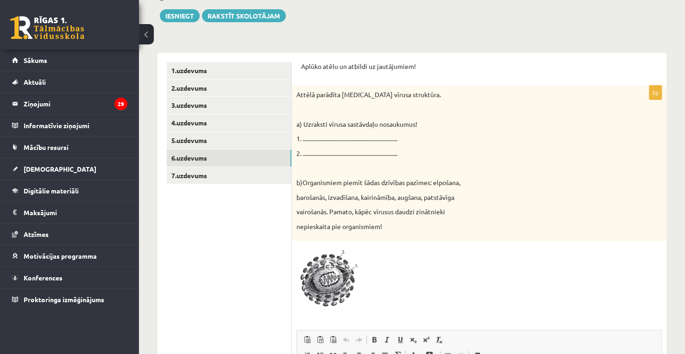
click at [299, 95] on p "Attēlā parādīta HIV vīrusa struktūra." at bounding box center [456, 94] width 319 height 9
click at [303, 67] on p "Aplūko atēlu un atbildi uz jautājumiem!" at bounding box center [479, 66] width 356 height 9
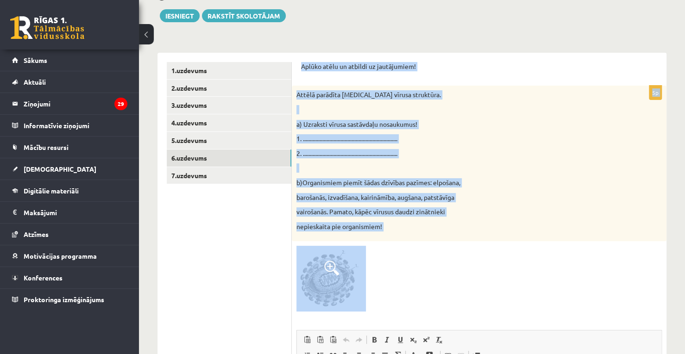
drag, startPoint x: 302, startPoint y: 66, endPoint x: 396, endPoint y: 256, distance: 211.8
click at [396, 256] on form "Aplūko atēlu un atbildi uz jautājumiem! 5p Attēlā parādīta HIV vīrusa struktūra…" at bounding box center [479, 292] width 356 height 461
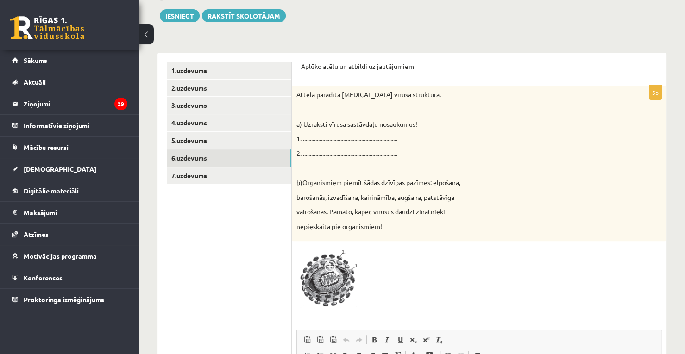
click at [448, 282] on div at bounding box center [480, 279] width 366 height 66
click at [296, 121] on div "Attēlā parādīta HIV vīrusa struktūra. a) Uzraksti vīrusa sastāvdaļu nosaukumus!…" at bounding box center [479, 164] width 375 height 156
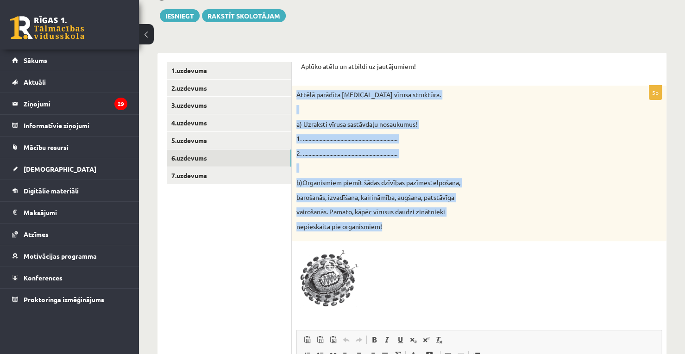
drag, startPoint x: 297, startPoint y: 95, endPoint x: 393, endPoint y: 230, distance: 165.2
click at [393, 230] on div "Attēlā parādīta HIV vīrusa struktūra. a) Uzraksti vīrusa sastāvdaļu nosaukumus!…" at bounding box center [479, 164] width 375 height 156
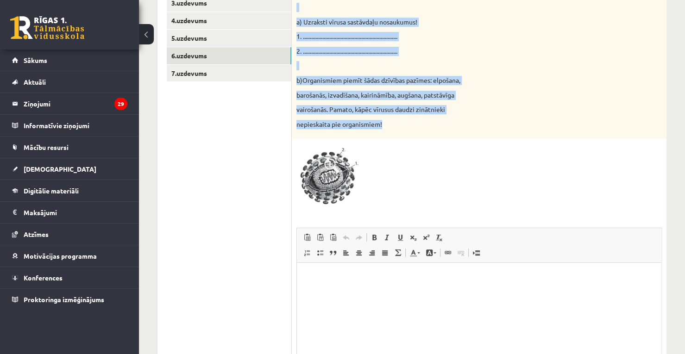
scroll to position [289, 0]
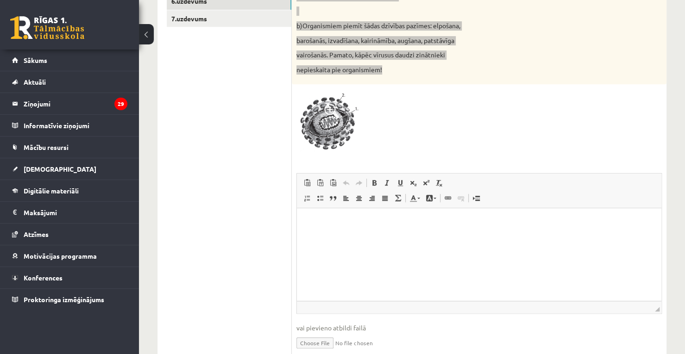
click at [499, 237] on html at bounding box center [479, 223] width 365 height 28
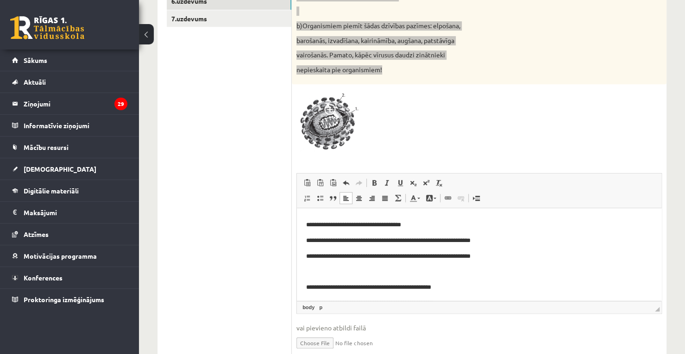
scroll to position [30, 0]
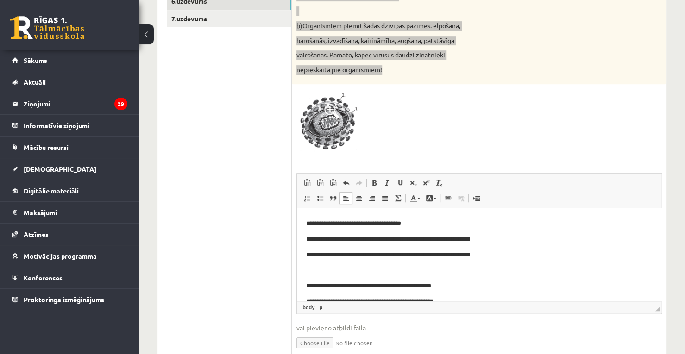
click at [323, 235] on p "**********" at bounding box center [475, 240] width 339 height 10
click at [474, 248] on body "**********" at bounding box center [479, 263] width 346 height 150
click at [469, 235] on p "**********" at bounding box center [475, 240] width 339 height 10
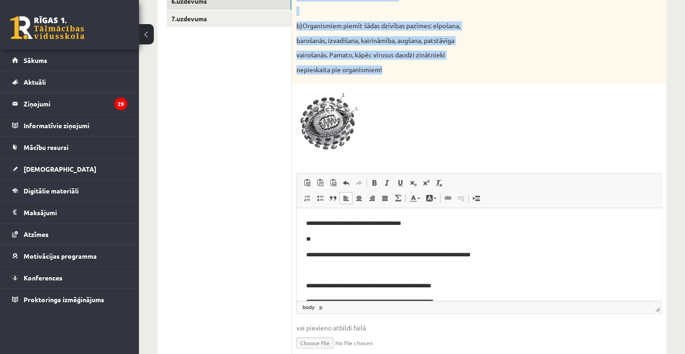
click at [327, 111] on span at bounding box center [331, 111] width 15 height 15
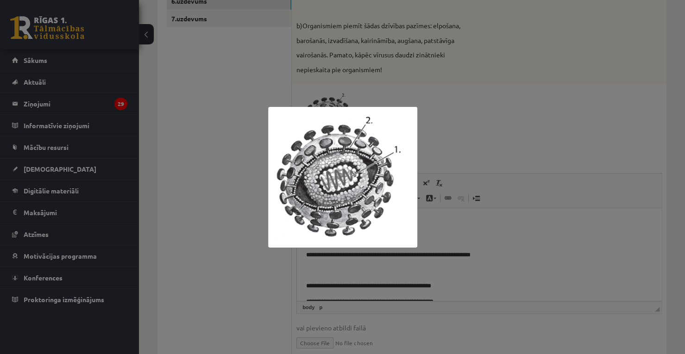
click at [421, 294] on div at bounding box center [342, 177] width 685 height 354
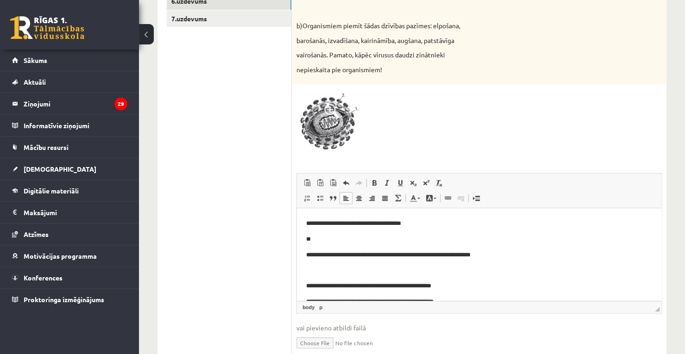
click at [323, 242] on p "**" at bounding box center [475, 240] width 339 height 10
click at [443, 266] on p "Bagātinātā teksta redaktors, wiswyg-editor-user-answer-47024954842920" at bounding box center [479, 271] width 346 height 10
click at [438, 258] on p "**********" at bounding box center [475, 256] width 339 height 10
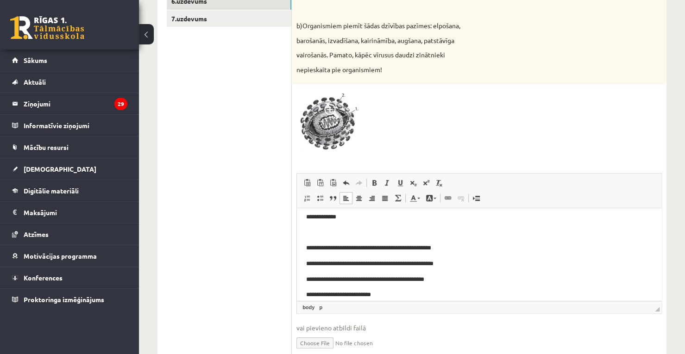
scroll to position [76, 0]
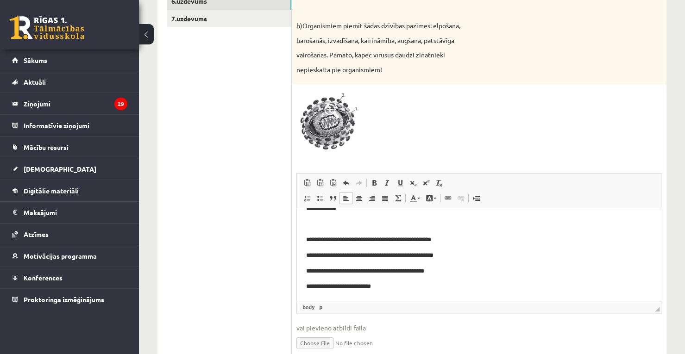
click at [408, 291] on p "**********" at bounding box center [475, 287] width 339 height 10
click at [383, 285] on p "**********" at bounding box center [475, 291] width 339 height 19
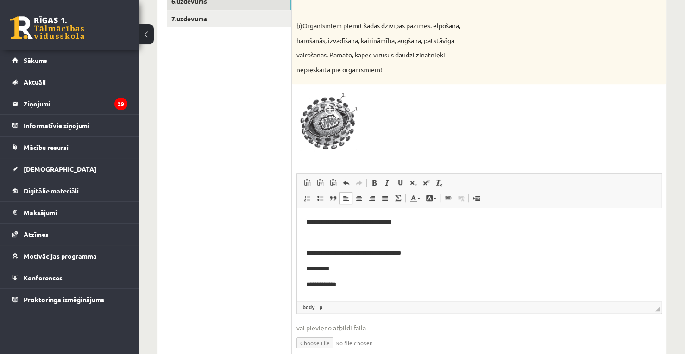
scroll to position [92, 0]
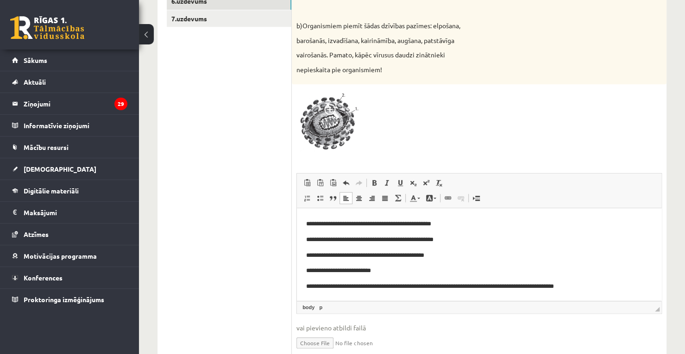
drag, startPoint x: 658, startPoint y: 279, endPoint x: 936, endPoint y: 556, distance: 391.9
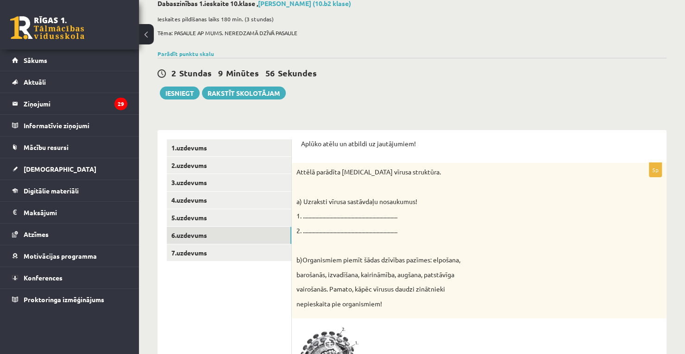
scroll to position [53, 0]
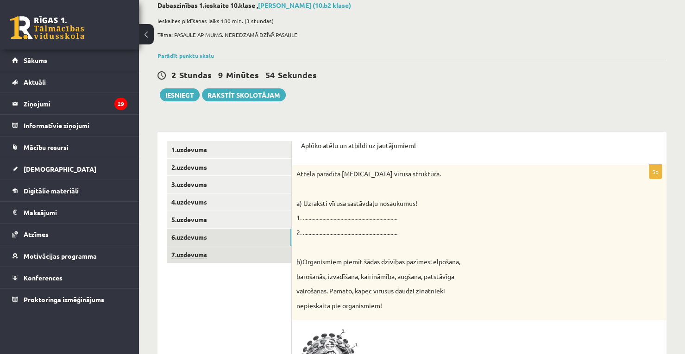
click at [235, 253] on link "7.uzdevums" at bounding box center [229, 255] width 125 height 17
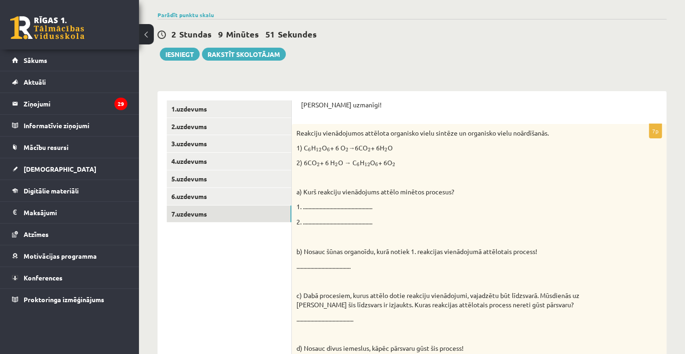
scroll to position [37, 0]
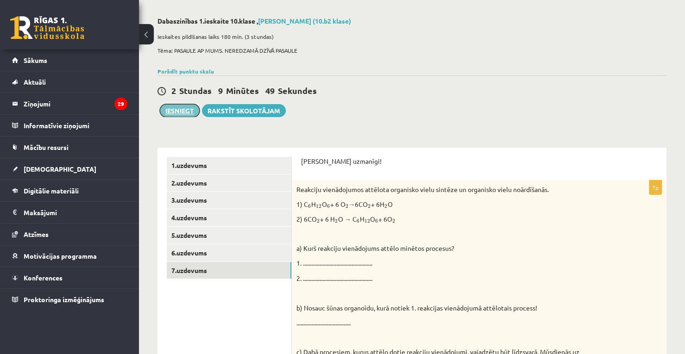
click at [175, 106] on button "Iesniegt" at bounding box center [180, 110] width 40 height 13
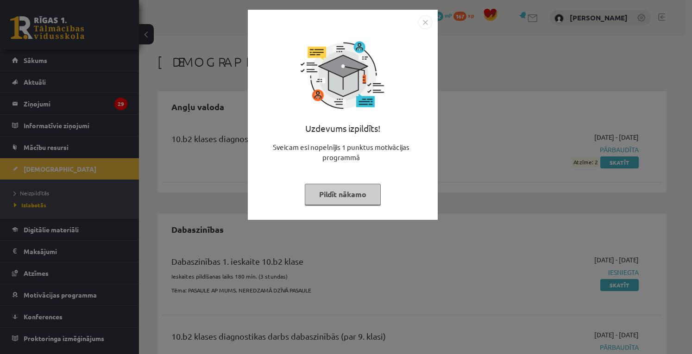
click at [360, 192] on button "Pildīt nākamo" at bounding box center [343, 194] width 76 height 21
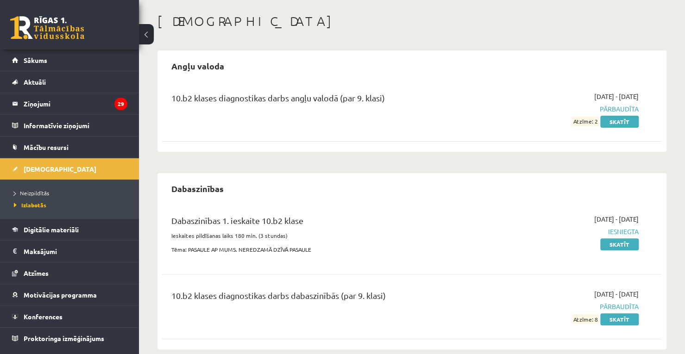
scroll to position [55, 0]
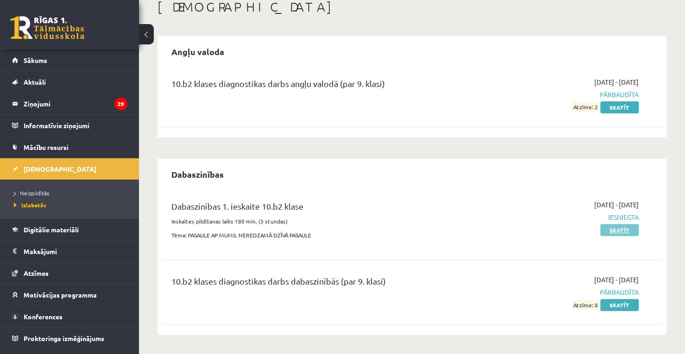
click at [622, 230] on link "Skatīt" at bounding box center [620, 230] width 38 height 12
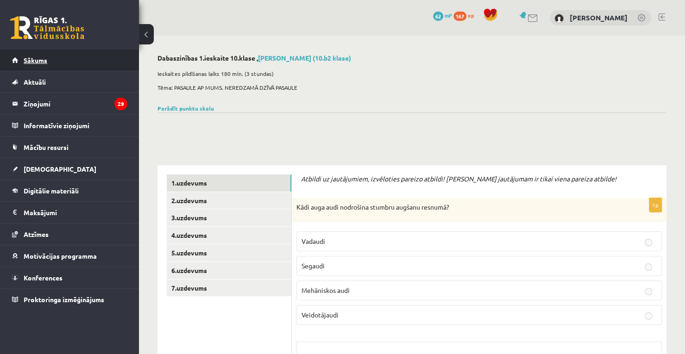
click at [58, 59] on link "Sākums" at bounding box center [69, 60] width 115 height 21
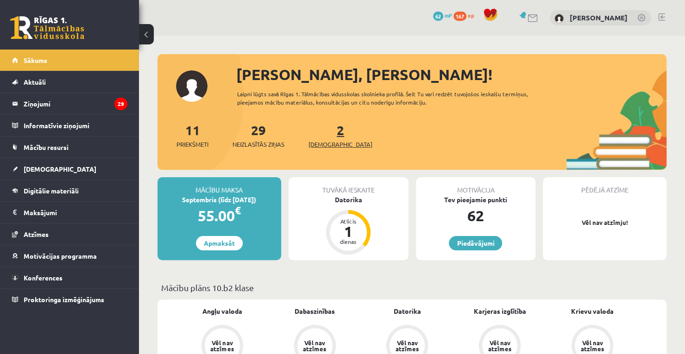
click at [323, 133] on link "2 Ieskaites" at bounding box center [341, 135] width 64 height 27
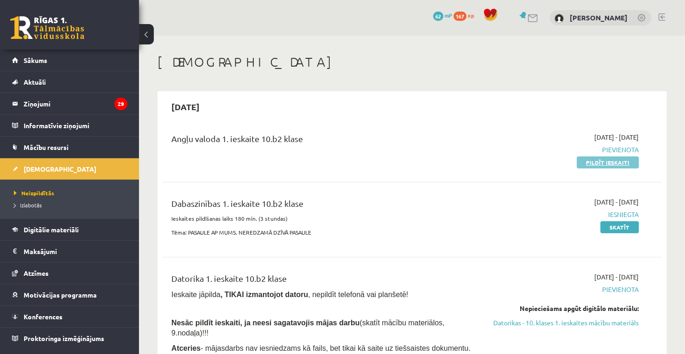
click at [627, 160] on link "Pildīt ieskaiti" at bounding box center [608, 163] width 62 height 12
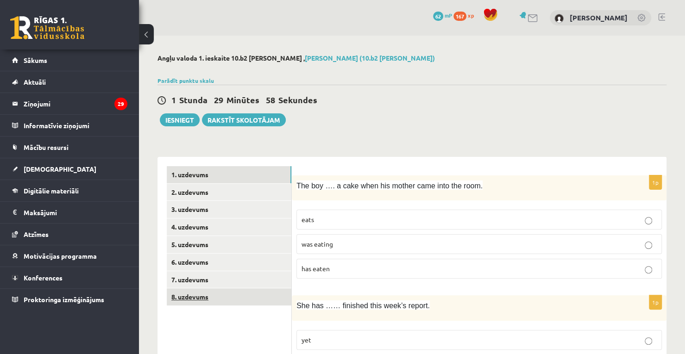
click at [234, 304] on link "8. uzdevums" at bounding box center [229, 297] width 125 height 17
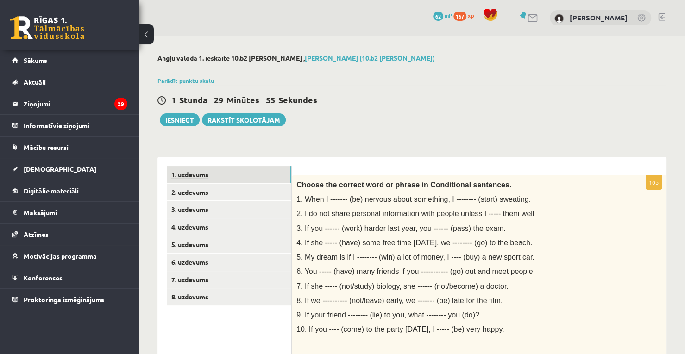
click at [234, 174] on link "1. uzdevums" at bounding box center [229, 174] width 125 height 17
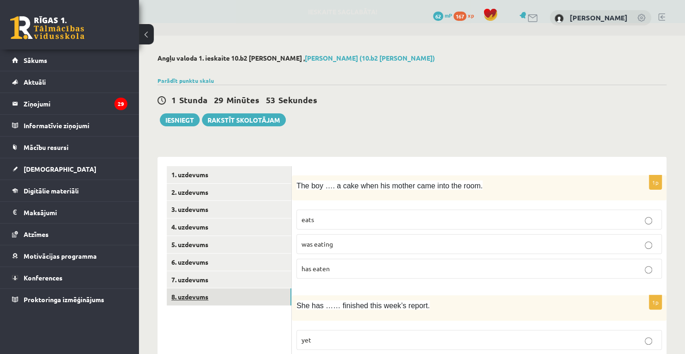
click at [254, 298] on link "8. uzdevums" at bounding box center [229, 297] width 125 height 17
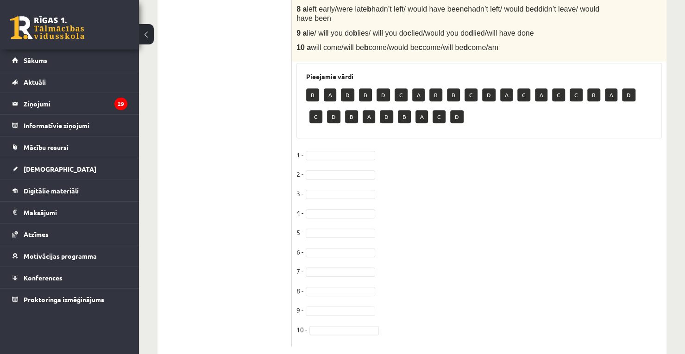
scroll to position [474, 0]
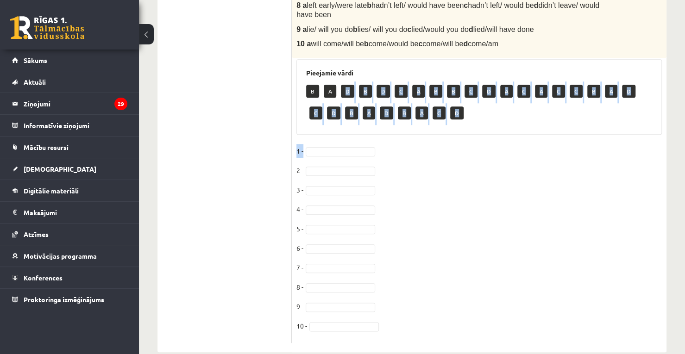
drag, startPoint x: 343, startPoint y: 87, endPoint x: 317, endPoint y: 148, distance: 66.4
click at [317, 148] on div "10p Choose the correct word or phrase in Conditional sentences. 1. When I -----…" at bounding box center [479, 22] width 375 height 641
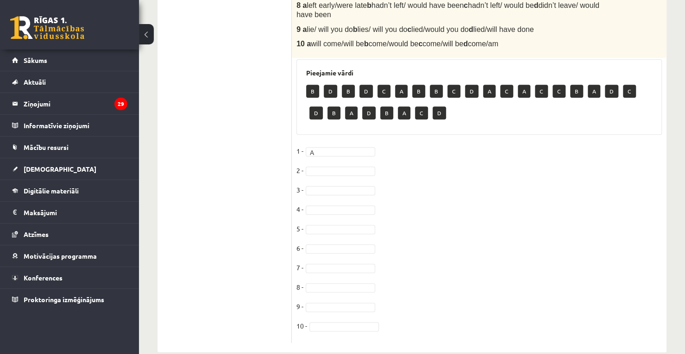
click at [326, 163] on fieldset "1 - A * 2 - 3 - 4 - 5 - [DATE] - [DATE] -" at bounding box center [480, 241] width 366 height 195
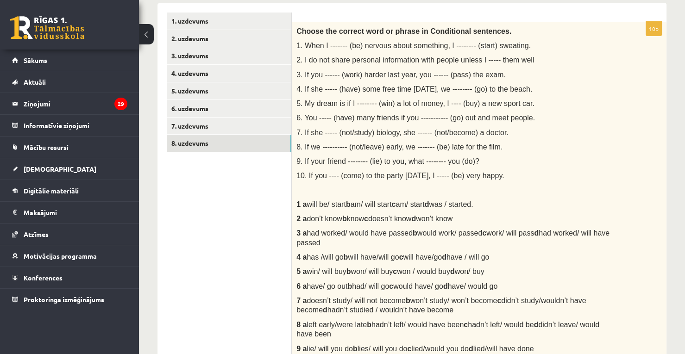
scroll to position [143, 0]
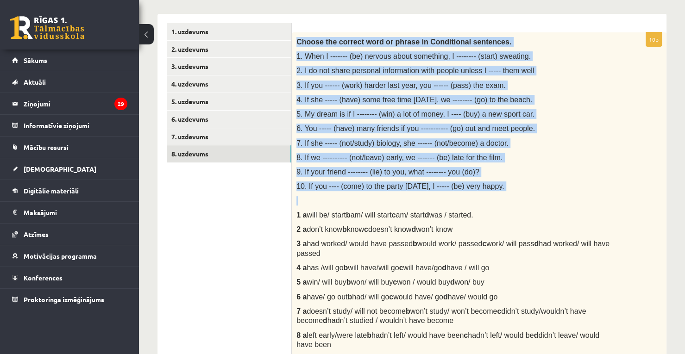
drag, startPoint x: 297, startPoint y: 40, endPoint x: 472, endPoint y: 193, distance: 232.5
click at [472, 193] on div "Choose the correct word or phrase in Conditional sentences. 1. When I ------- (…" at bounding box center [479, 210] width 375 height 356
copy div "Choose the correct word or phrase in Conditional sentences. 1. When I ------- (…"
click at [592, 192] on div "Choose the correct word or phrase in Conditional sentences. 1. When I ------- (…" at bounding box center [479, 210] width 375 height 356
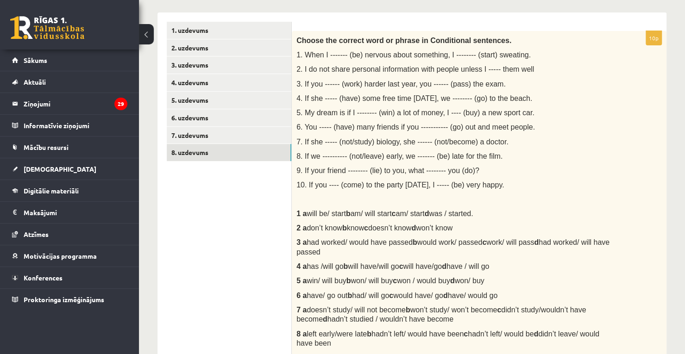
scroll to position [146, 0]
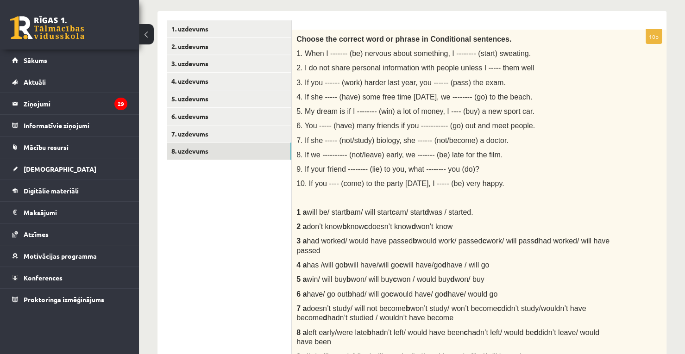
click at [319, 57] on span "1. When I ------- (be) nervous about something, I -------- (start) sweating." at bounding box center [414, 54] width 234 height 8
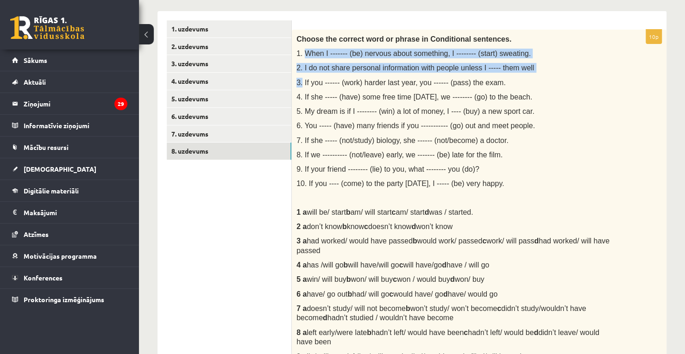
drag, startPoint x: 319, startPoint y: 57, endPoint x: 302, endPoint y: 80, distance: 28.8
click at [302, 80] on div "Choose the correct word or phrase in Conditional sentences. 1. When I ------- (…" at bounding box center [479, 208] width 375 height 356
click at [302, 80] on span "3. If you ------ (work) harder last year, you ------ (pass) the exam." at bounding box center [401, 83] width 209 height 8
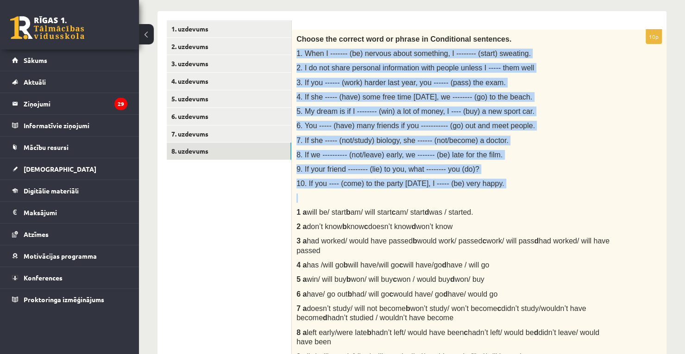
drag, startPoint x: 296, startPoint y: 52, endPoint x: 505, endPoint y: 202, distance: 256.4
click at [505, 202] on div "Choose the correct word or phrase in Conditional sentences. 1. When I ------- (…" at bounding box center [479, 208] width 375 height 356
copy div "1. When I ------- (be) nervous about something, I -------- (start) sweating. 2.…"
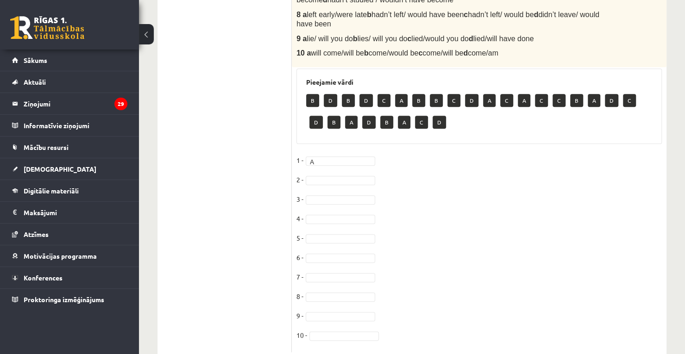
scroll to position [478, 0]
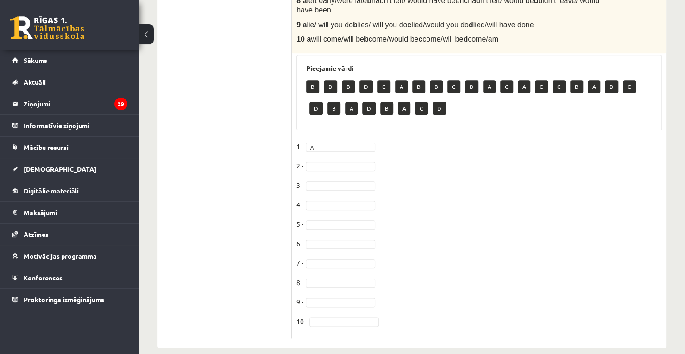
click at [388, 322] on fieldset "1 - A * 2 - 3 - 4 - 5 - [DATE] - [DATE] -" at bounding box center [480, 236] width 366 height 195
type input "**********"
click at [372, 297] on input "**********" at bounding box center [344, 297] width 66 height 13
drag, startPoint x: 387, startPoint y: 274, endPoint x: 348, endPoint y: 326, distance: 65.1
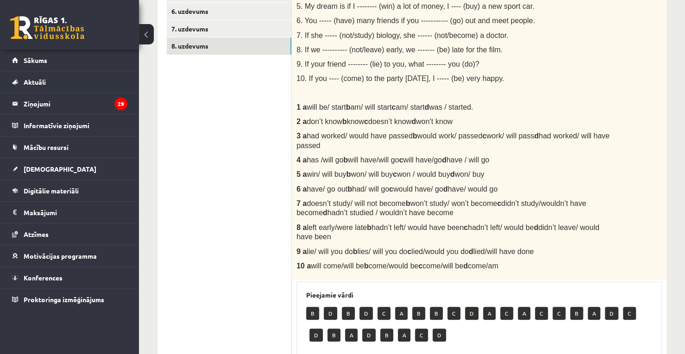
scroll to position [252, 0]
click at [330, 78] on span "10. If you ---- (come) to the party [DATE], I ----- (be) very happy." at bounding box center [401, 78] width 208 height 8
drag, startPoint x: 297, startPoint y: 107, endPoint x: 517, endPoint y: 266, distance: 270.7
click at [517, 266] on div "Choose the correct word or phrase in Conditional sentences. 1. When I ------- (…" at bounding box center [479, 102] width 375 height 356
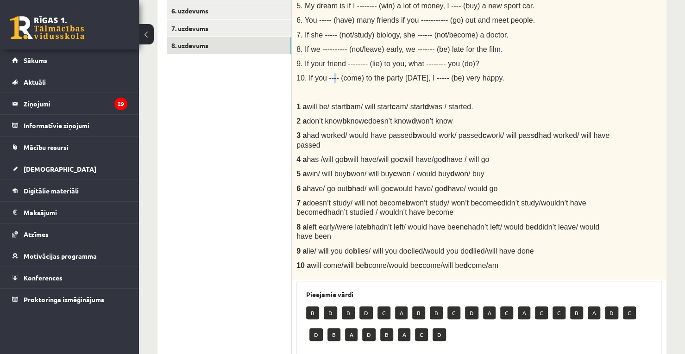
copy div "7 l ipsu do/ sitam c ad/ elit seddo e te/ incid u lab / etdolor. 0 m ali’e admi…"
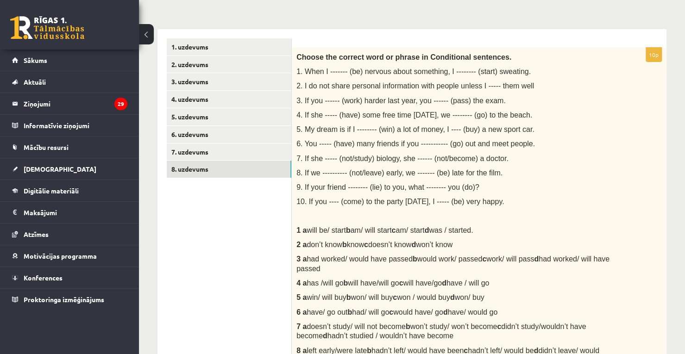
scroll to position [125, 0]
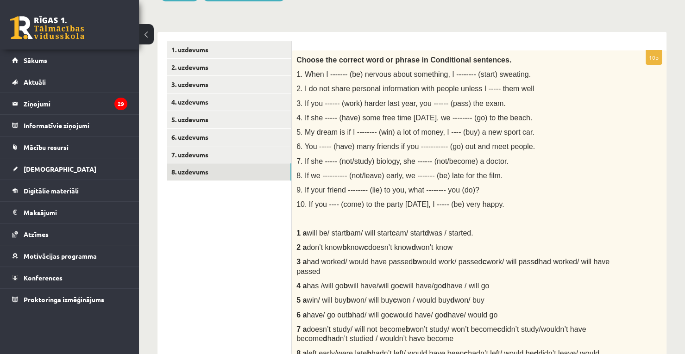
click at [237, 189] on ul "1. uzdevums 2. uzdevums 3. uzdevums 4. uzdevums 5. uzdevums 6. uzdevums 7. uzde…" at bounding box center [229, 355] width 125 height 629
click at [226, 149] on link "7. uzdevums" at bounding box center [229, 154] width 125 height 17
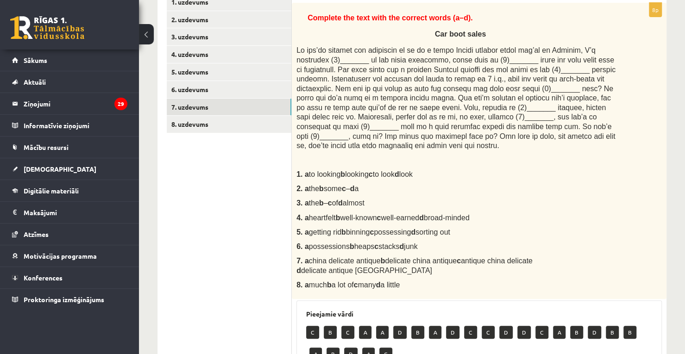
scroll to position [174, 0]
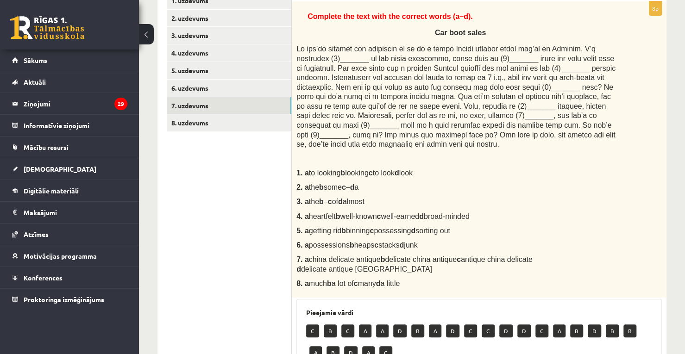
drag, startPoint x: 308, startPoint y: 15, endPoint x: 416, endPoint y: 277, distance: 283.4
click at [416, 277] on div "Complete the text with the correct words (a–d). Car boot sales 1. a to looking …" at bounding box center [479, 149] width 375 height 297
copy div "Loremips dol sita cons adi elitsed doeiu (t–i). Utl etdo magna Al eni’ad minimv…"
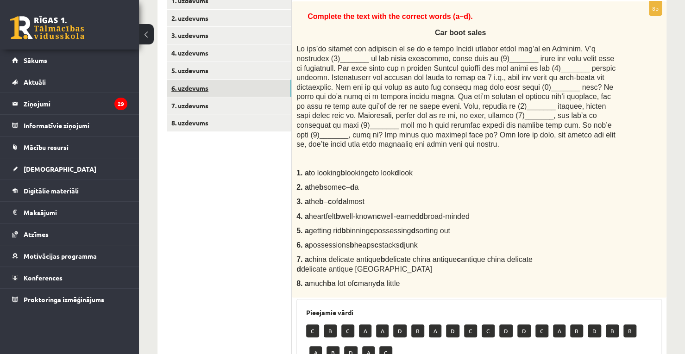
click at [240, 81] on link "6. uzdevums" at bounding box center [229, 88] width 125 height 17
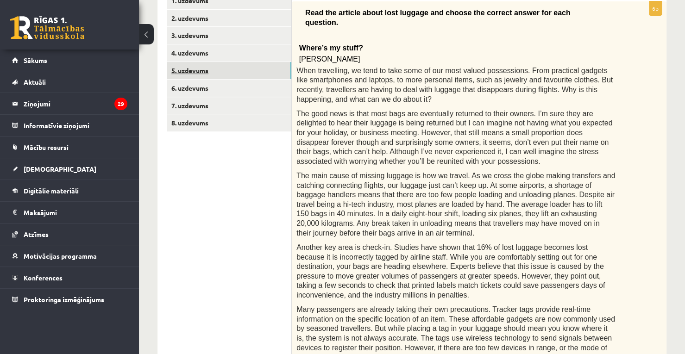
click at [229, 74] on link "5. uzdevums" at bounding box center [229, 70] width 125 height 17
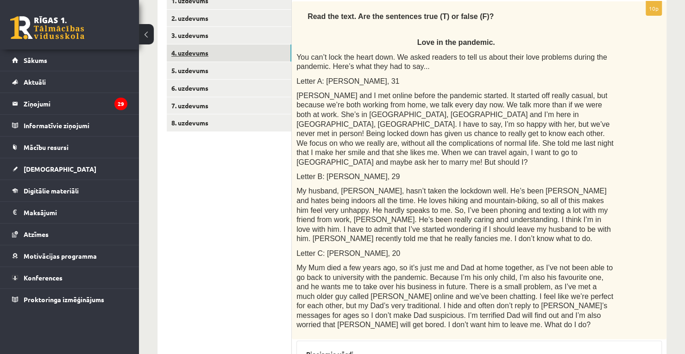
click at [221, 58] on link "4. uzdevums" at bounding box center [229, 52] width 125 height 17
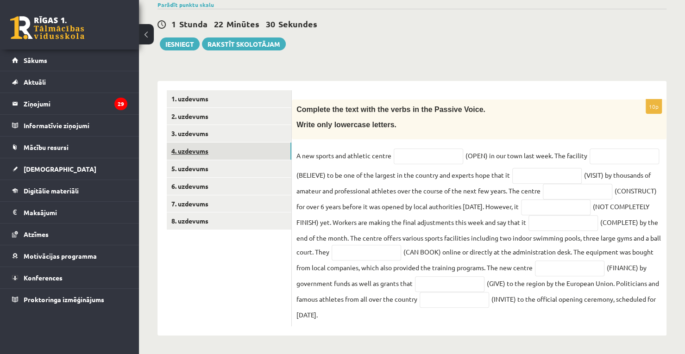
scroll to position [72, 0]
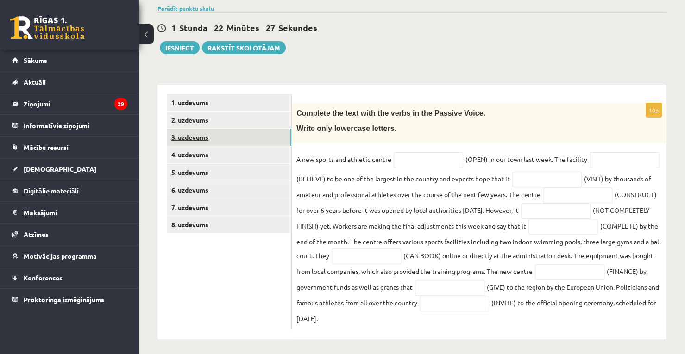
click at [242, 130] on link "3. uzdevums" at bounding box center [229, 137] width 125 height 17
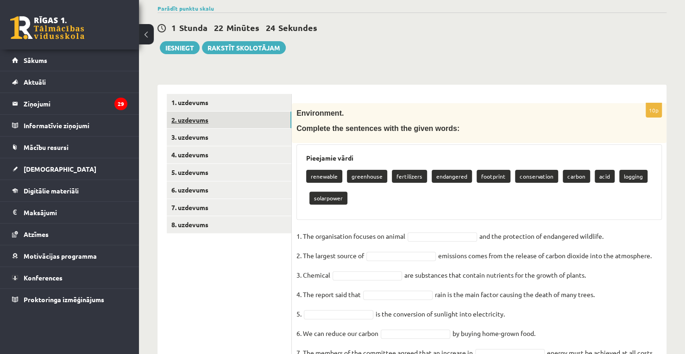
click at [236, 122] on link "2. uzdevums" at bounding box center [229, 120] width 125 height 17
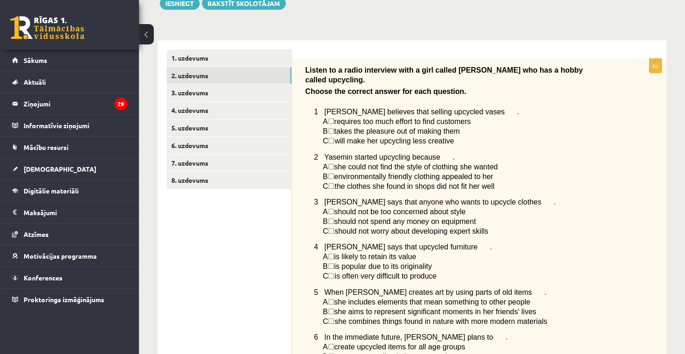
scroll to position [118, 0]
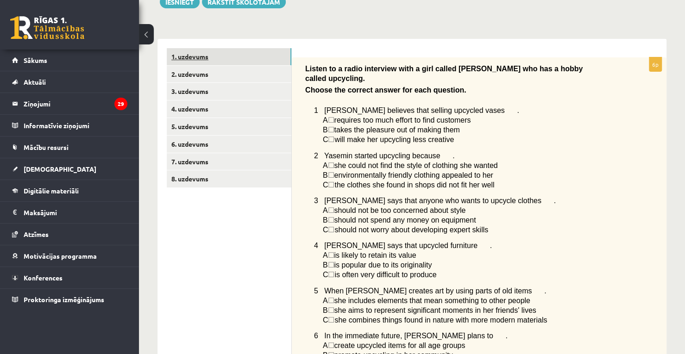
click at [224, 62] on link "1. uzdevums" at bounding box center [229, 56] width 125 height 17
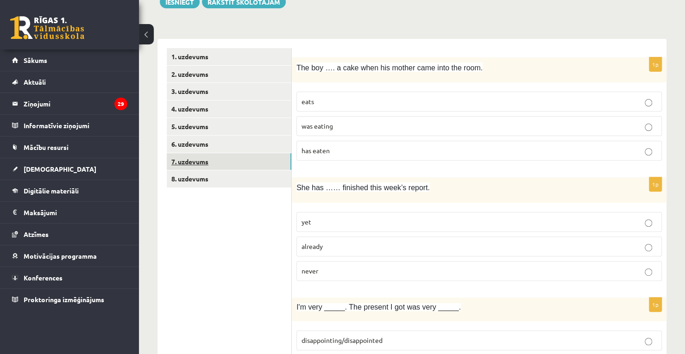
click at [220, 168] on link "7. uzdevums" at bounding box center [229, 161] width 125 height 17
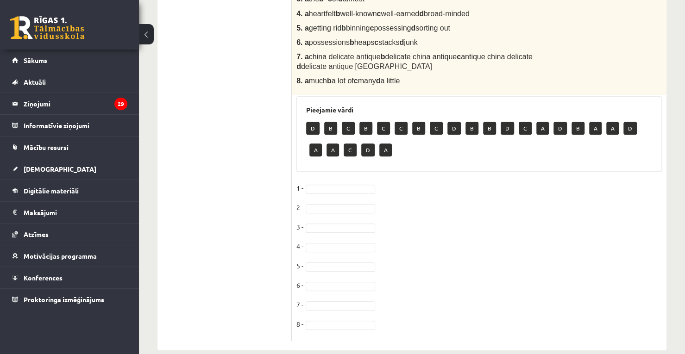
scroll to position [381, 0]
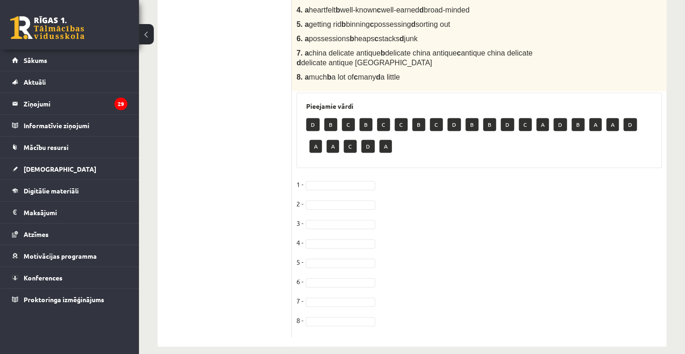
drag, startPoint x: 604, startPoint y: 299, endPoint x: 574, endPoint y: 311, distance: 32.9
click at [574, 311] on fieldset "1 - 2 - 3 - 4 - 5 - 6 - 7 - 8 -" at bounding box center [480, 255] width 366 height 156
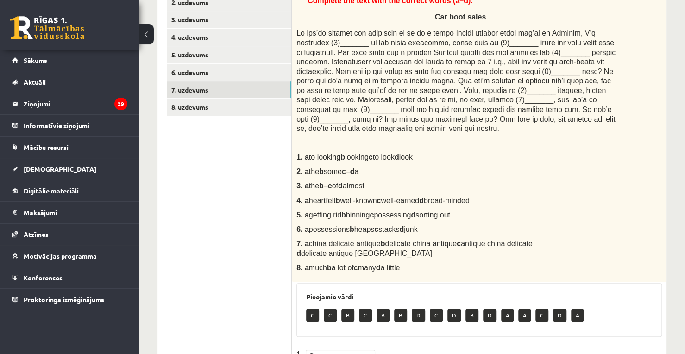
scroll to position [187, 0]
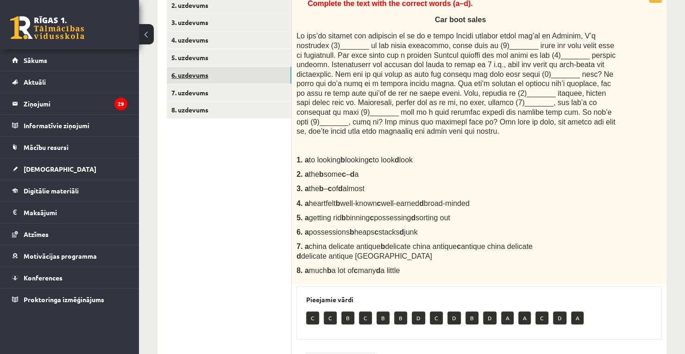
click at [242, 71] on link "6. uzdevums" at bounding box center [229, 75] width 125 height 17
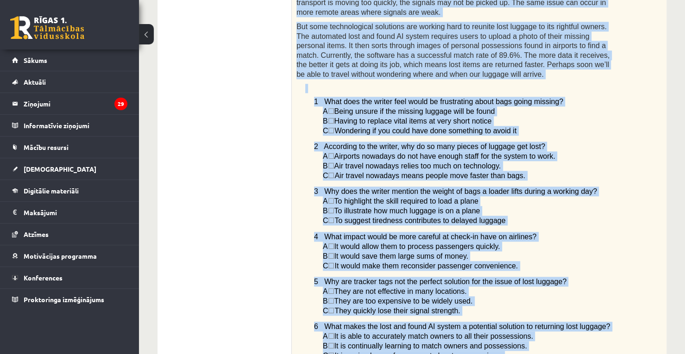
scroll to position [727, 0]
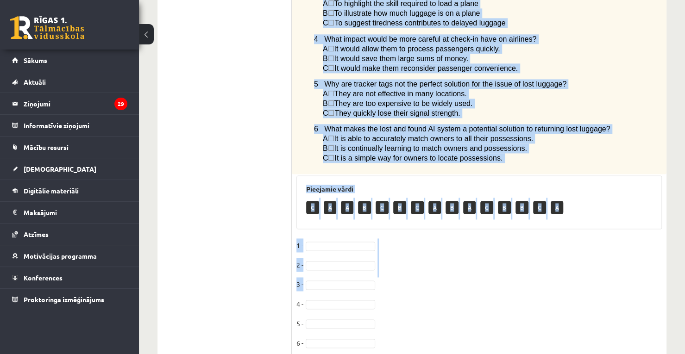
drag, startPoint x: 307, startPoint y: 38, endPoint x: 497, endPoint y: 132, distance: 212.0
copy div "Lore ips dolorsi ametc adip elitsed doe tempor inc utlabor etdolo mag aliq enim…"
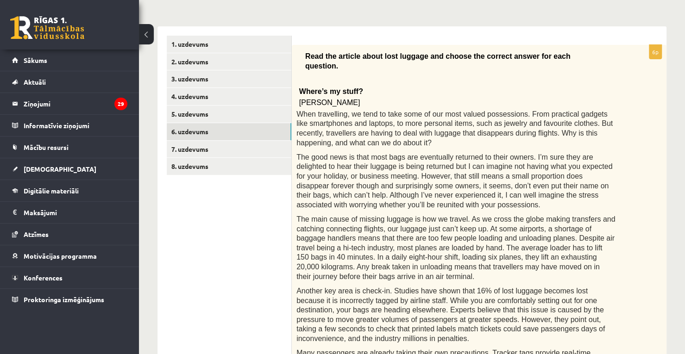
scroll to position [133, 0]
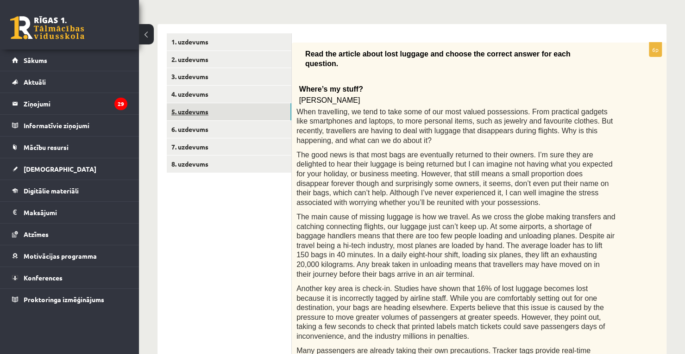
click at [225, 112] on link "5. uzdevums" at bounding box center [229, 111] width 125 height 17
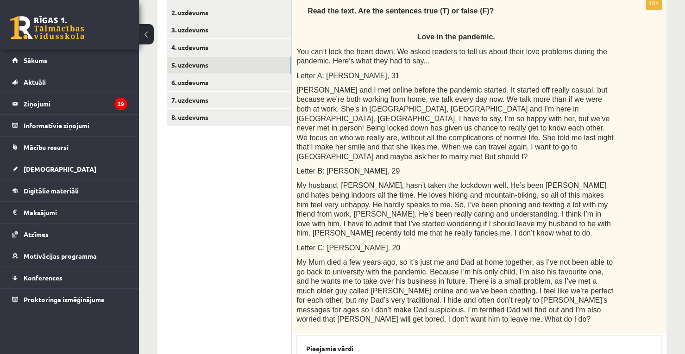
scroll to position [142, 0]
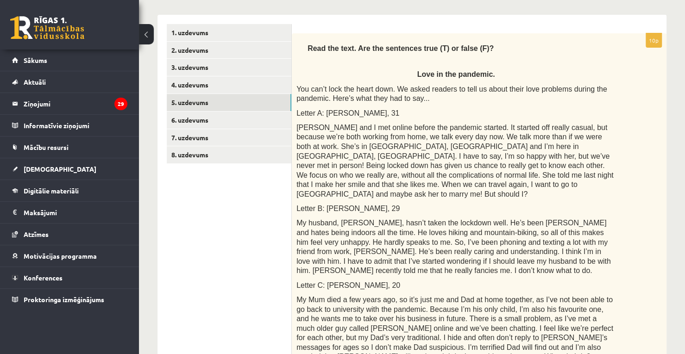
click at [297, 86] on span "You can’t lock the heart down. We asked readers to tell us about their love pro…" at bounding box center [452, 94] width 311 height 18
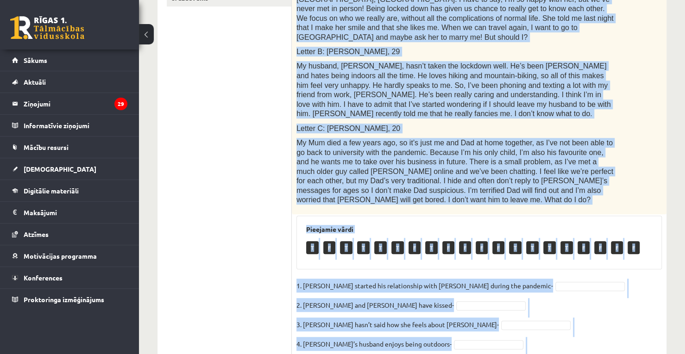
scroll to position [411, 0]
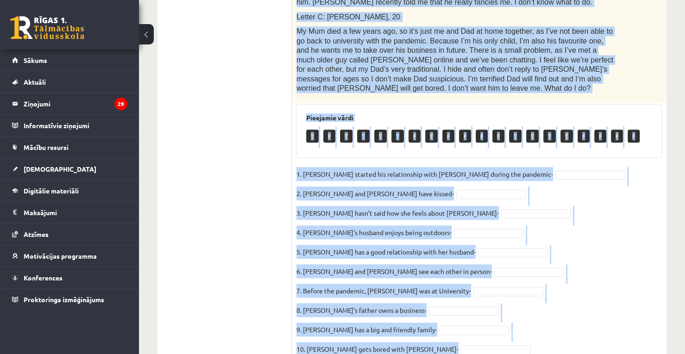
drag, startPoint x: 310, startPoint y: 48, endPoint x: 468, endPoint y: 371, distance: 360.4
copy div "Lore ips dolo. Sit ame consectet adip (E) se doeiu (T)? Inci ut lab etdolore. M…"
click at [568, 212] on fieldset "1. [PERSON_NAME] started his relationship with [PERSON_NAME] during the pandemi…" at bounding box center [480, 264] width 366 height 195
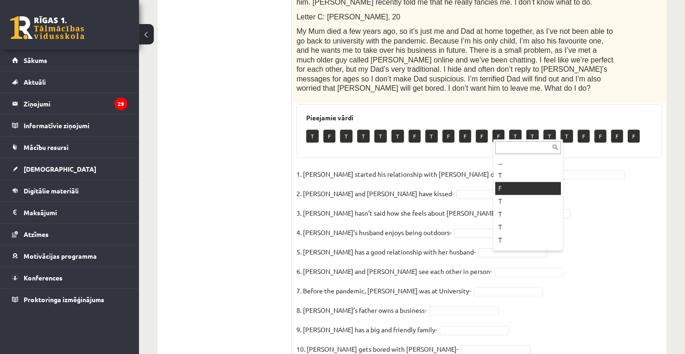
drag, startPoint x: 513, startPoint y: 190, endPoint x: 521, endPoint y: 182, distance: 10.5
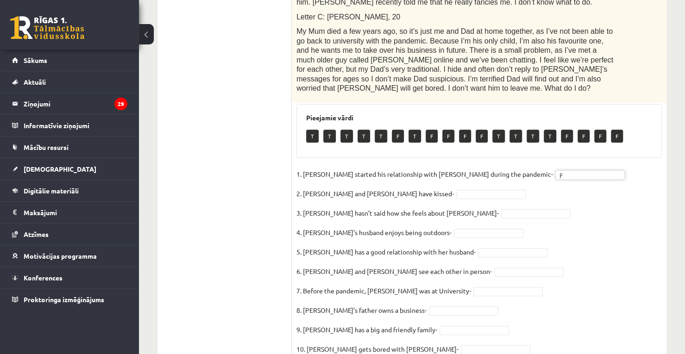
click at [521, 182] on fieldset "1. [PERSON_NAME] started his relationship with [PERSON_NAME] during the pandemi…" at bounding box center [480, 264] width 366 height 195
click at [461, 244] on fieldset "1. [PERSON_NAME] started his relationship with [PERSON_NAME] during the pandemi…" at bounding box center [480, 264] width 366 height 195
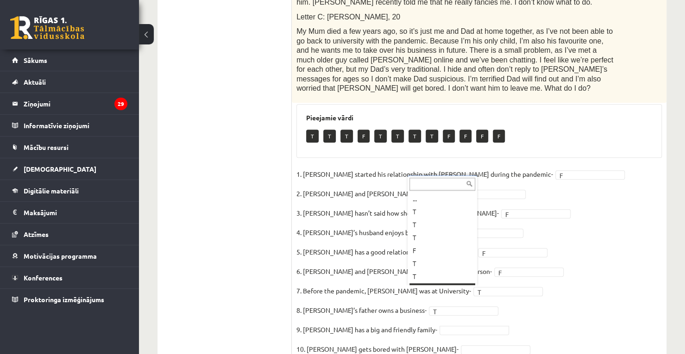
scroll to position [11, 0]
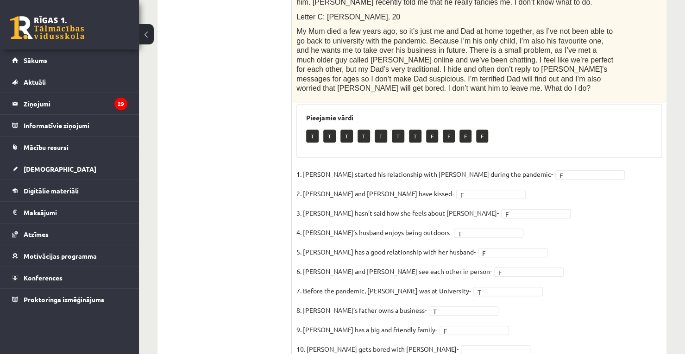
click at [419, 316] on fieldset "1. [PERSON_NAME] started his relationship with [PERSON_NAME] during the pandemi…" at bounding box center [480, 264] width 366 height 195
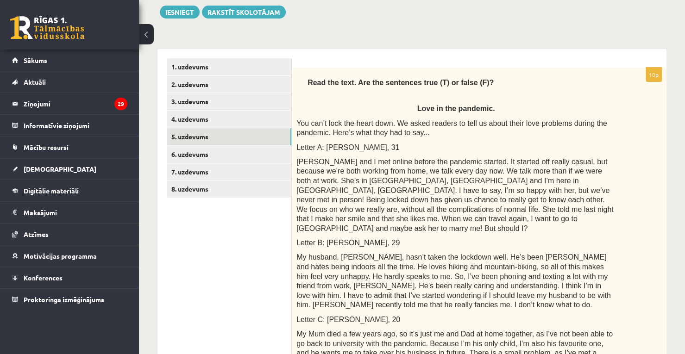
scroll to position [95, 0]
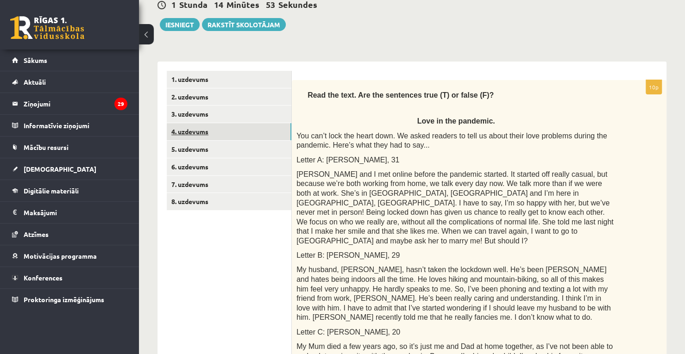
click at [230, 126] on link "4. uzdevums" at bounding box center [229, 131] width 125 height 17
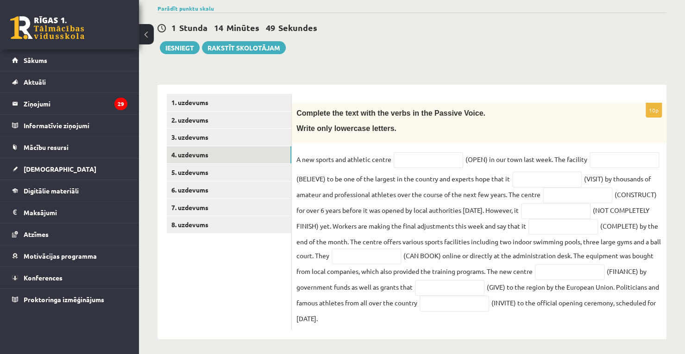
drag, startPoint x: 297, startPoint y: 113, endPoint x: 517, endPoint y: 316, distance: 299.7
click at [517, 316] on div "10p Complete the text with the verbs in the Passive Voice. Write only lowercase…" at bounding box center [479, 216] width 375 height 227
copy div "Complete the text with the verbs in the Passive Voice. Write only lowercase let…"
click at [456, 120] on div "Complete the text with the verbs in the Passive Voice. Write only lowercase let…" at bounding box center [479, 123] width 375 height 40
click at [432, 163] on input "text" at bounding box center [429, 160] width 70 height 16
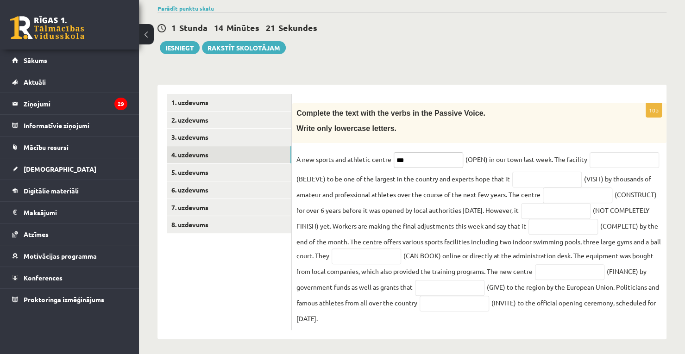
type input "***"
click at [582, 182] on input "text" at bounding box center [547, 180] width 70 height 16
click at [590, 168] on input "text" at bounding box center [625, 160] width 70 height 16
paste input "**********"
click at [590, 168] on input "**********" at bounding box center [625, 160] width 70 height 16
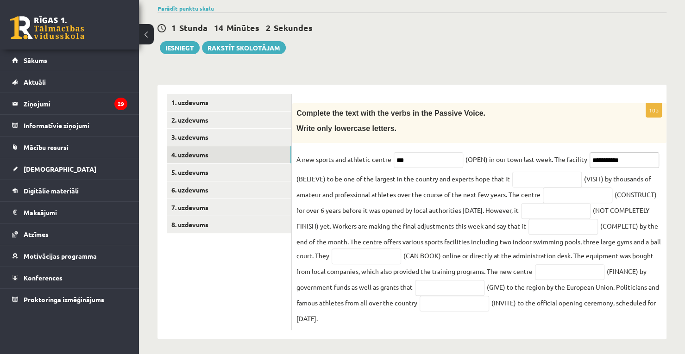
type input "**********"
click at [582, 182] on input "text" at bounding box center [547, 180] width 70 height 16
paste input "**********"
type input "**********"
click at [543, 203] on input "text" at bounding box center [578, 196] width 70 height 16
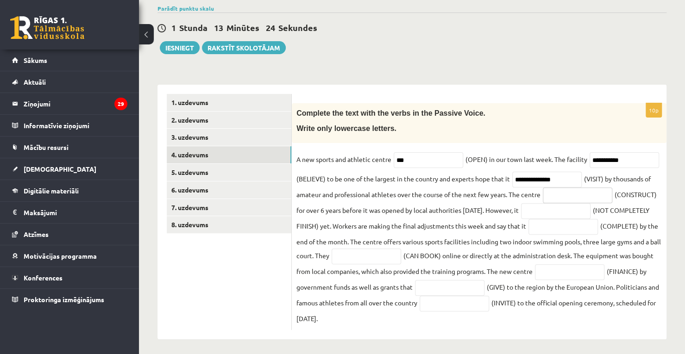
paste input "**********"
type input "**********"
click at [521, 219] on input "text" at bounding box center [556, 211] width 70 height 16
paste input "**********"
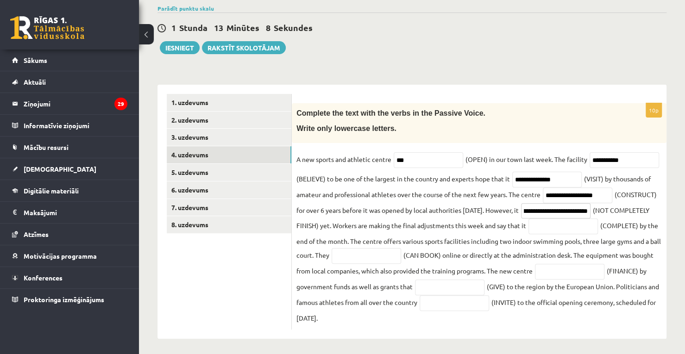
type input "**********"
click at [529, 234] on input "text" at bounding box center [564, 227] width 70 height 16
paste input "**********"
click at [529, 234] on input "**********" at bounding box center [564, 226] width 70 height 15
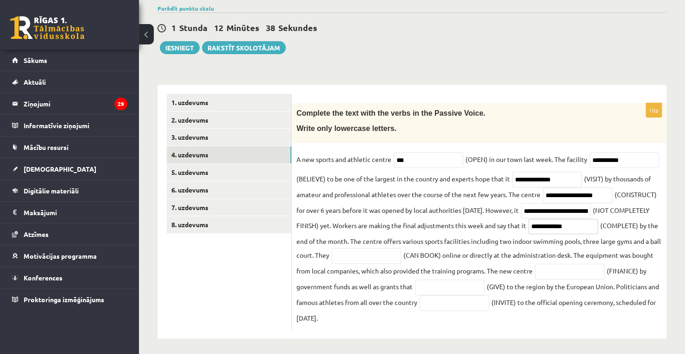
click at [529, 234] on input "**********" at bounding box center [564, 226] width 70 height 15
type input "*"
paste input "**********"
type input "**********"
click at [401, 258] on input "text" at bounding box center [367, 256] width 70 height 16
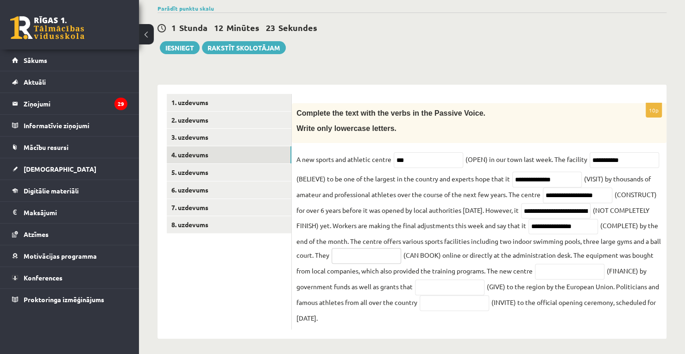
paste input "**********"
type input "**********"
click at [535, 280] on input "text" at bounding box center [570, 272] width 70 height 16
paste input "**********"
type input "**********"
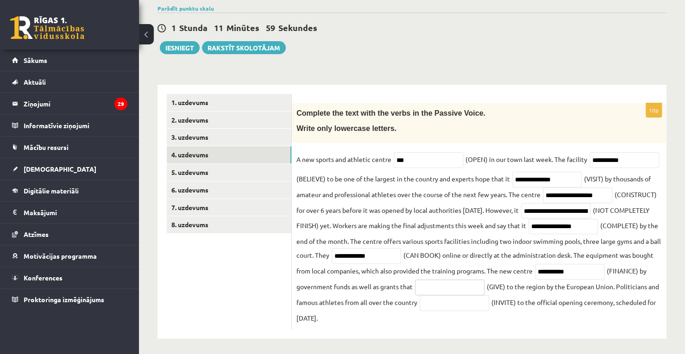
click at [485, 288] on input "text" at bounding box center [450, 288] width 70 height 16
paste input "*********"
type input "*********"
click at [489, 302] on input "text" at bounding box center [455, 304] width 70 height 16
paste input "*********"
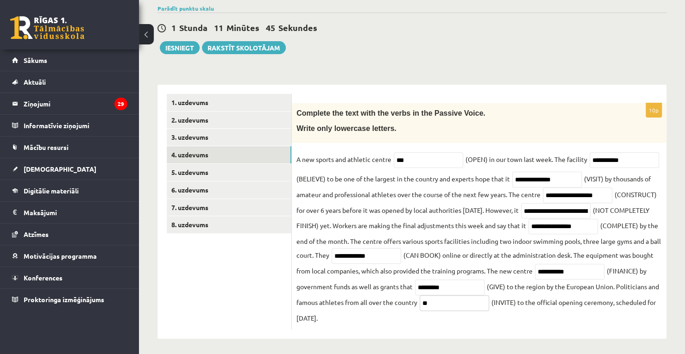
type input "*"
click at [489, 300] on input "text" at bounding box center [455, 304] width 70 height 16
paste input "**********"
type input "**********"
click at [237, 134] on link "3. uzdevums" at bounding box center [229, 137] width 125 height 17
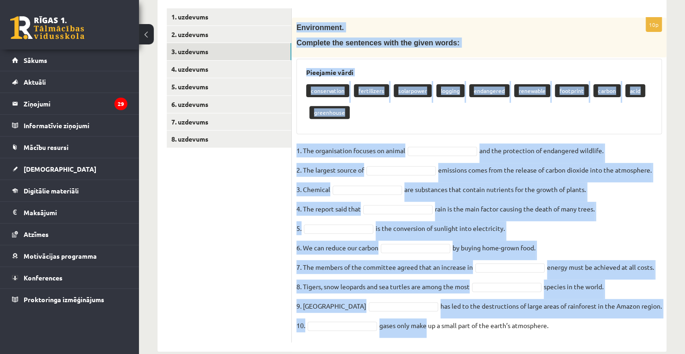
scroll to position [173, 0]
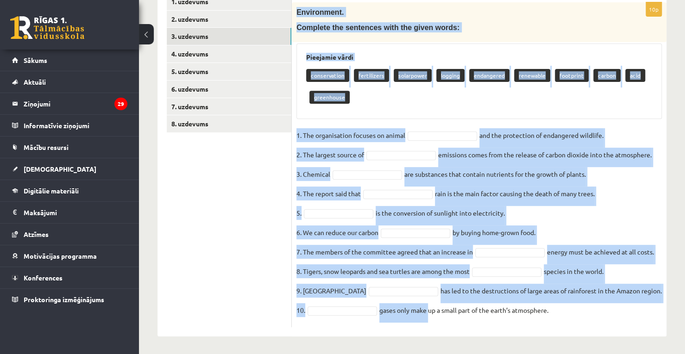
drag, startPoint x: 297, startPoint y: 111, endPoint x: 429, endPoint y: 367, distance: 287.7
click at [429, 181] on html "0 Dāvanas 62 mP 167 xp [PERSON_NAME] Sākums Aktuāli Kā mācīties [PERSON_NAME] K…" at bounding box center [342, 4] width 685 height 354
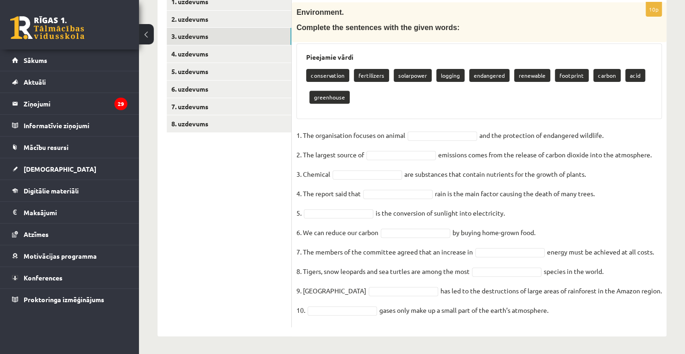
click at [271, 267] on ul "1. uzdevums 2. uzdevums 3. uzdevums 4. uzdevums 5. uzdevums 6. uzdevums 7. uzde…" at bounding box center [229, 160] width 125 height 335
drag, startPoint x: 296, startPoint y: 10, endPoint x: 603, endPoint y: 332, distance: 445.4
click at [603, 332] on div "10p Environment. Complete the sentences with the given words: Pieejamie vārdi c…" at bounding box center [479, 160] width 375 height 353
copy div "Loremipsumd. Sitametc adi elitseddo eius tem incid utlab: Etdolorem aliqu enima…"
click at [423, 103] on div "conservation fertilizers solarpower logging endangered renewable footprint carb…" at bounding box center [479, 88] width 346 height 44
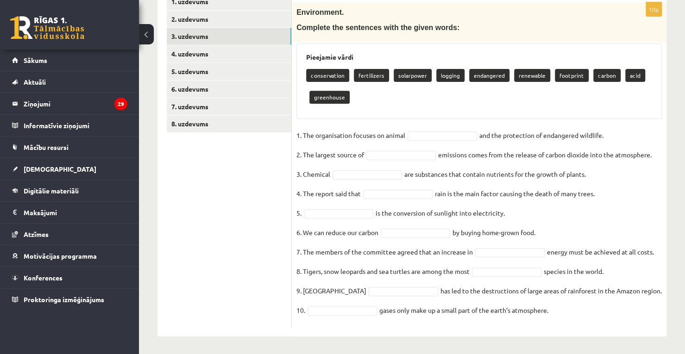
click at [335, 71] on p "conservation" at bounding box center [327, 75] width 43 height 13
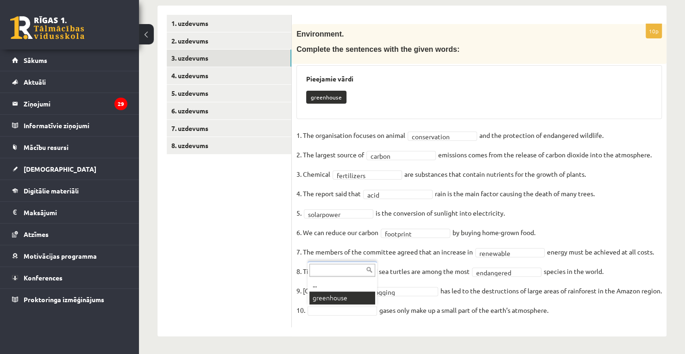
scroll to position [130, 0]
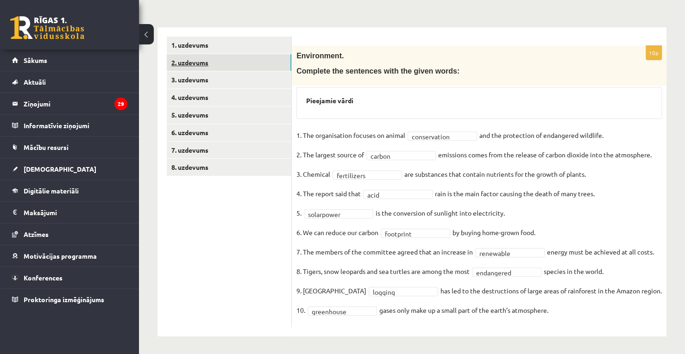
click at [240, 55] on link "2. uzdevums" at bounding box center [229, 62] width 125 height 17
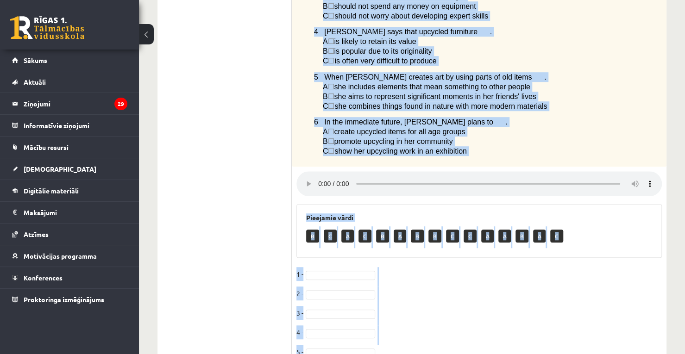
scroll to position [391, 0]
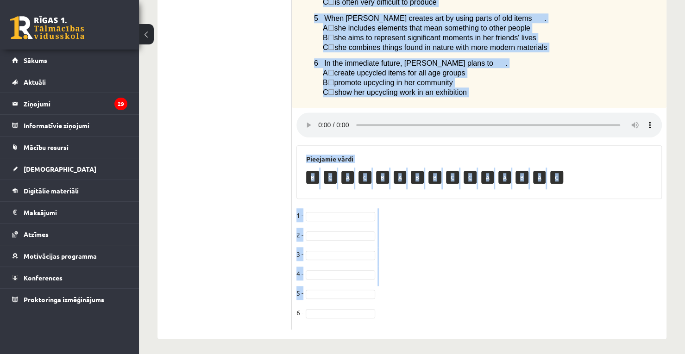
drag, startPoint x: 306, startPoint y: 54, endPoint x: 469, endPoint y: 89, distance: 166.4
copy div "Loremi do s ametc adipiscin elit s doei tempor Incidid utl etd m aliqu enimad m…"
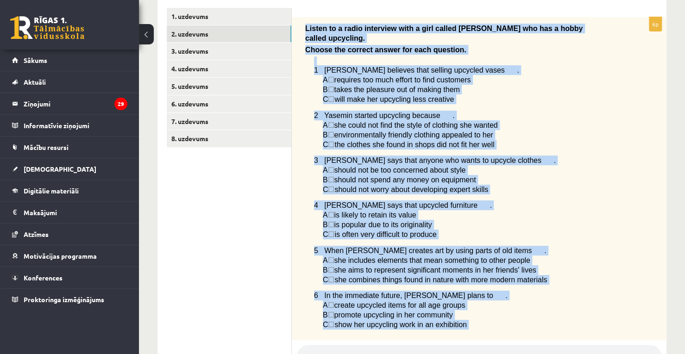
scroll to position [159, 0]
click at [610, 120] on p "A ☐  she could not find the style of clothing she wanted" at bounding box center [469, 125] width 293 height 10
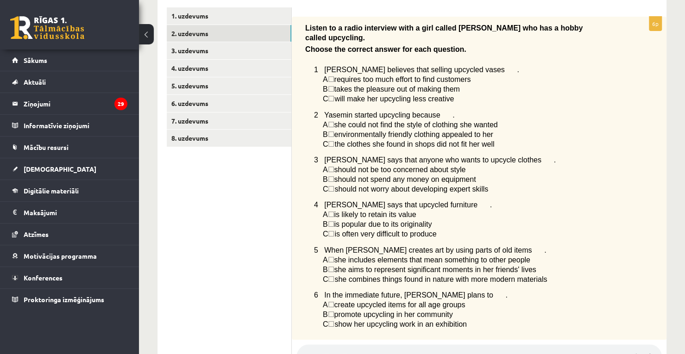
drag, startPoint x: 312, startPoint y: 57, endPoint x: 467, endPoint y: 322, distance: 306.7
click at [467, 322] on div "Listen to a radio interview with a girl called [PERSON_NAME] who has a hobby ca…" at bounding box center [479, 179] width 375 height 324
copy div "3 Loremip dolorsit amet consect adipisci elits . D ☐  eiusmodt inc utla etdolo …"
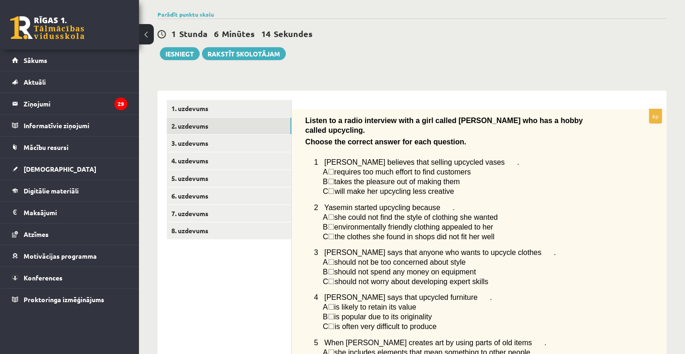
scroll to position [62, 0]
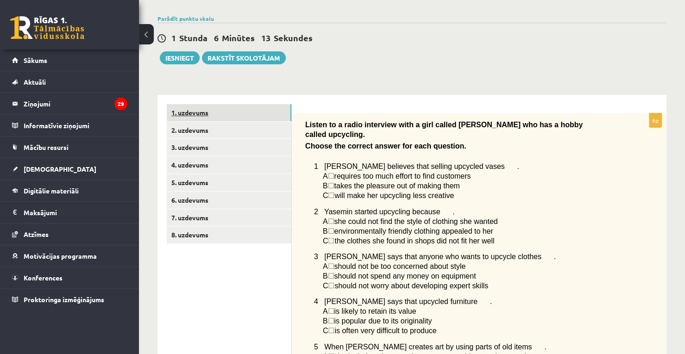
click at [241, 106] on link "1. uzdevums" at bounding box center [229, 112] width 125 height 17
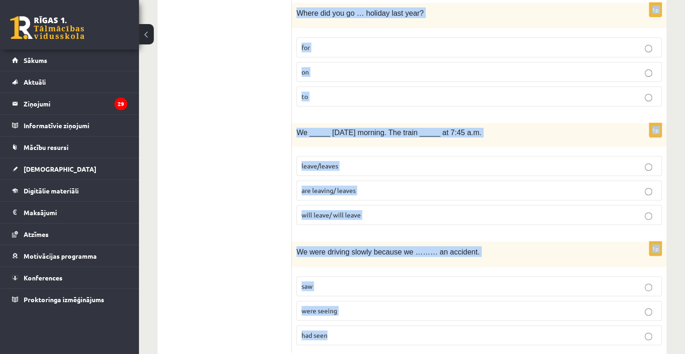
scroll to position [2213, 0]
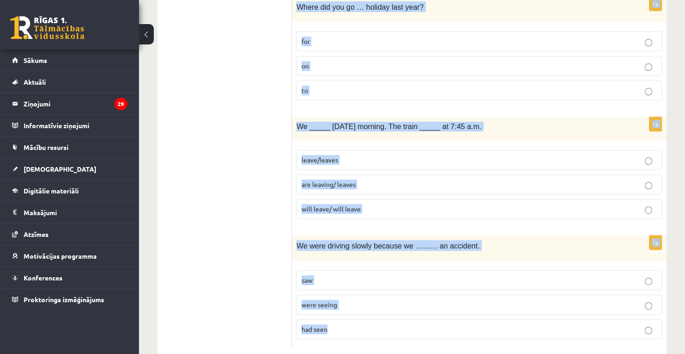
drag, startPoint x: 297, startPoint y: 121, endPoint x: 528, endPoint y: 376, distance: 343.8
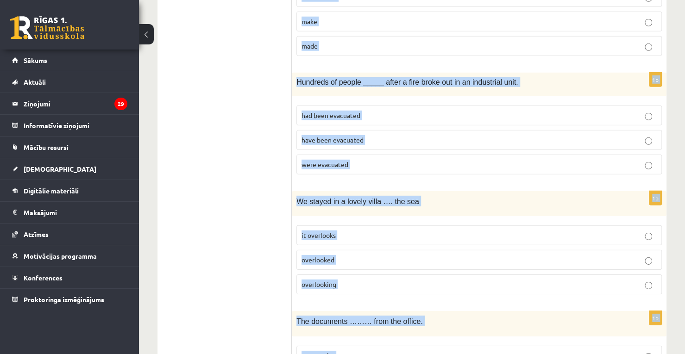
scroll to position [1545, 0]
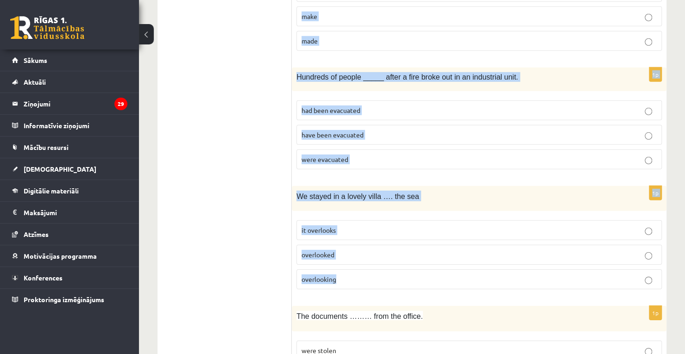
drag, startPoint x: 297, startPoint y: 184, endPoint x: 395, endPoint y: 278, distance: 135.7
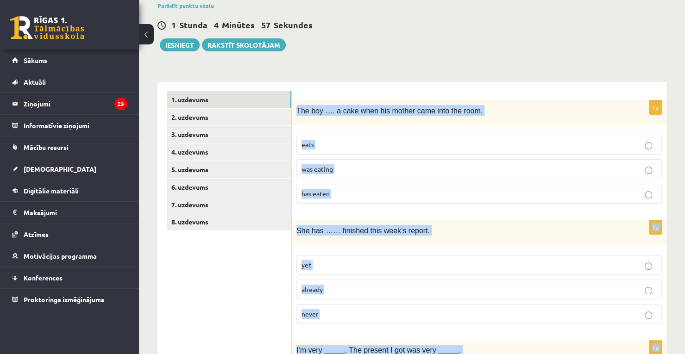
scroll to position [73, 0]
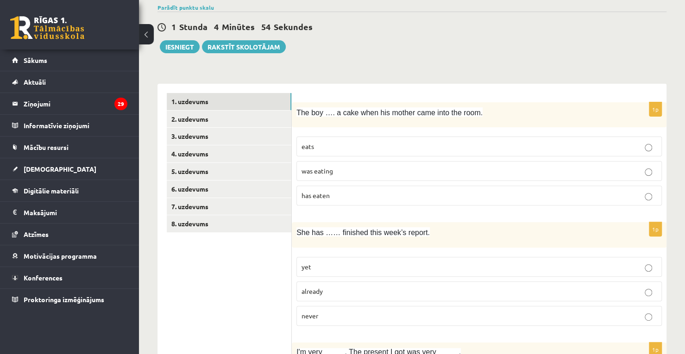
click at [411, 171] on p "was eating" at bounding box center [479, 171] width 355 height 10
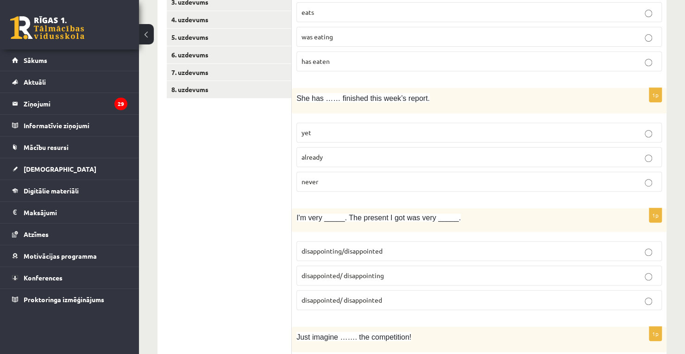
scroll to position [210, 0]
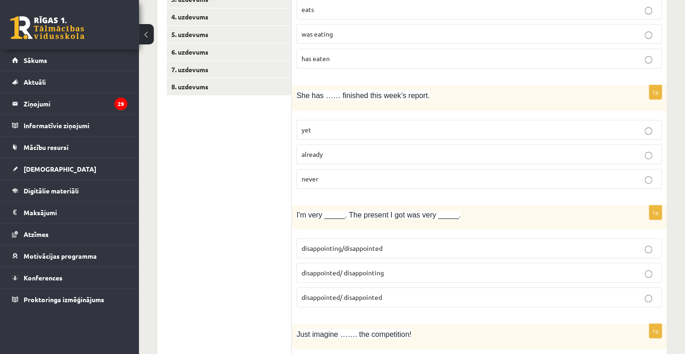
click at [405, 150] on p "already" at bounding box center [479, 155] width 355 height 10
click at [403, 269] on p "disappointed/ disappointing" at bounding box center [479, 273] width 355 height 10
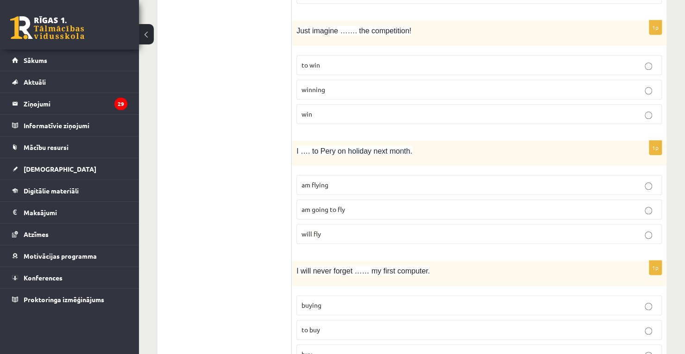
scroll to position [519, 0]
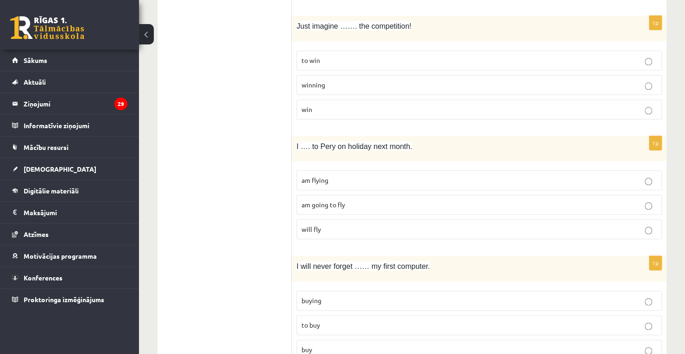
click at [384, 75] on label "winning" at bounding box center [480, 85] width 366 height 20
click at [324, 178] on span "am flying" at bounding box center [315, 180] width 27 height 8
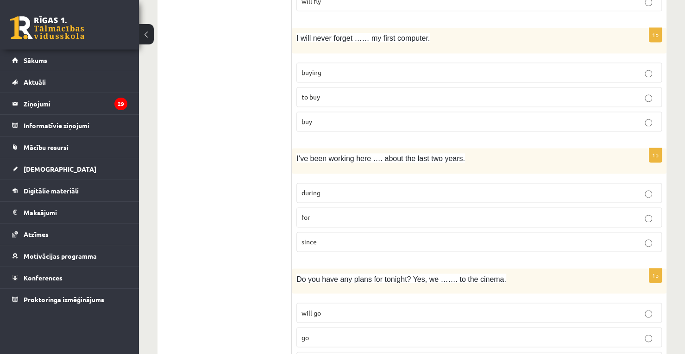
scroll to position [750, 0]
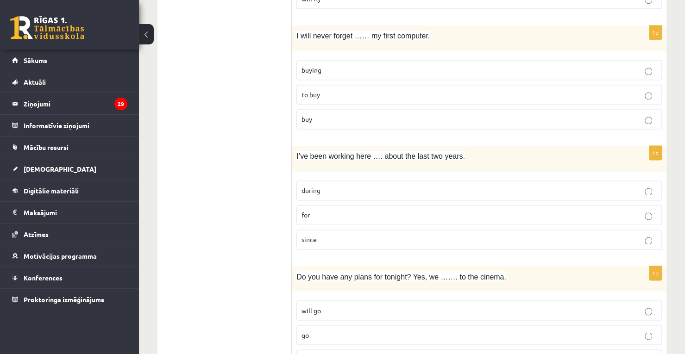
click at [389, 65] on p "buying" at bounding box center [479, 70] width 355 height 10
click at [377, 205] on label "for" at bounding box center [480, 215] width 366 height 20
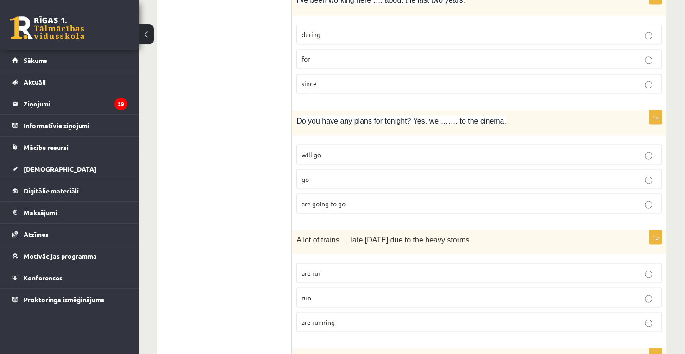
scroll to position [915, 0]
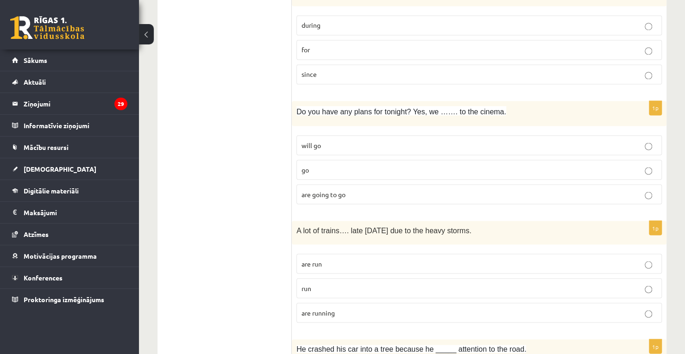
click at [375, 184] on label "are going to go" at bounding box center [480, 194] width 366 height 20
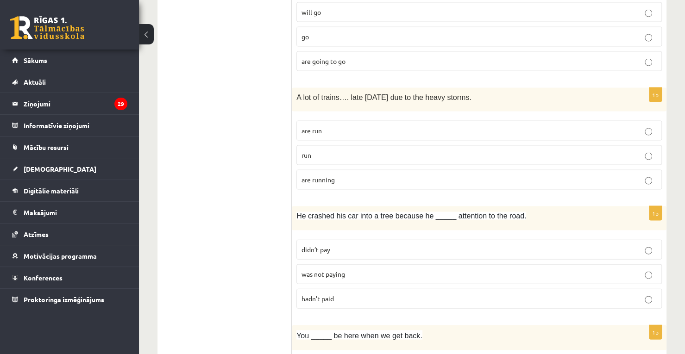
scroll to position [1045, 0]
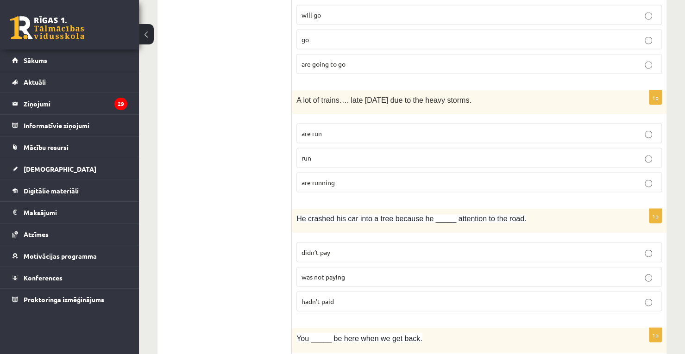
click at [366, 178] on p "are running" at bounding box center [479, 183] width 355 height 10
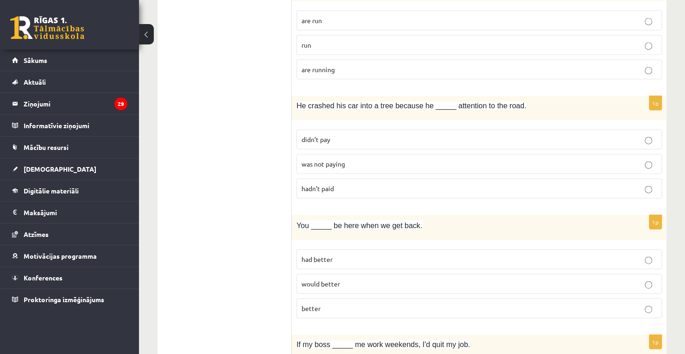
scroll to position [1163, 0]
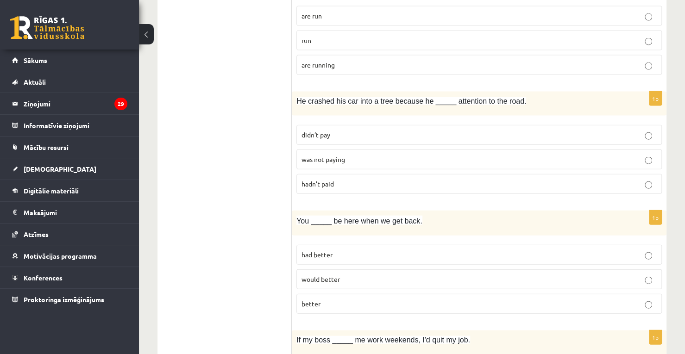
click at [537, 157] on label "was not paying" at bounding box center [480, 160] width 366 height 20
click at [368, 250] on p "had better" at bounding box center [479, 255] width 355 height 10
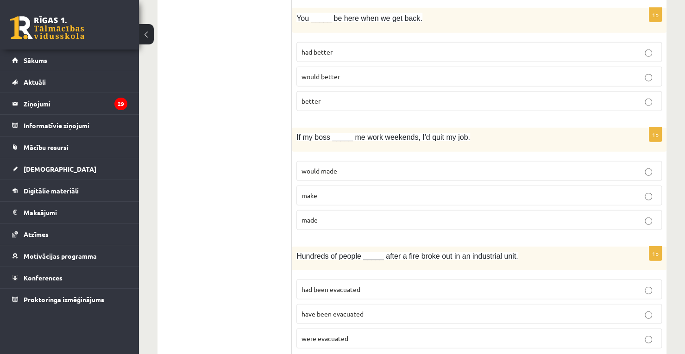
scroll to position [1373, 0]
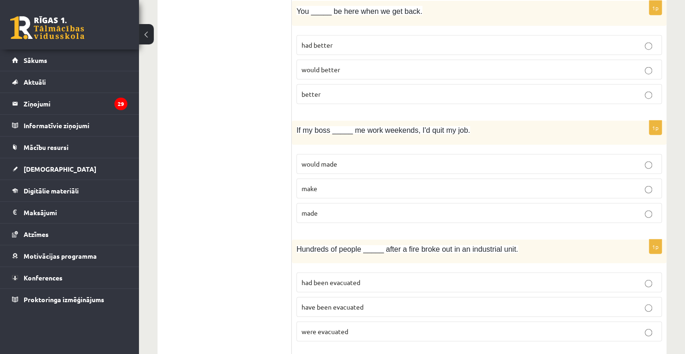
click at [407, 209] on p "made" at bounding box center [479, 214] width 355 height 10
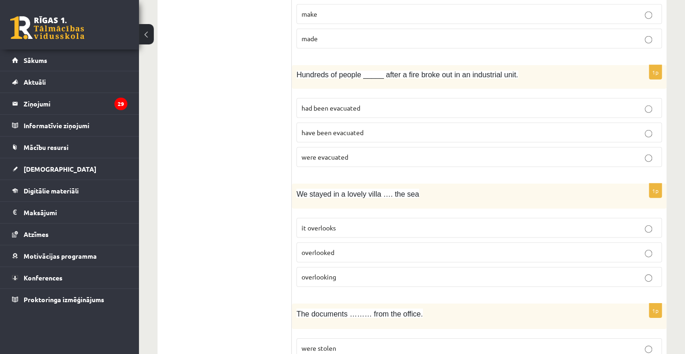
scroll to position [1566, 0]
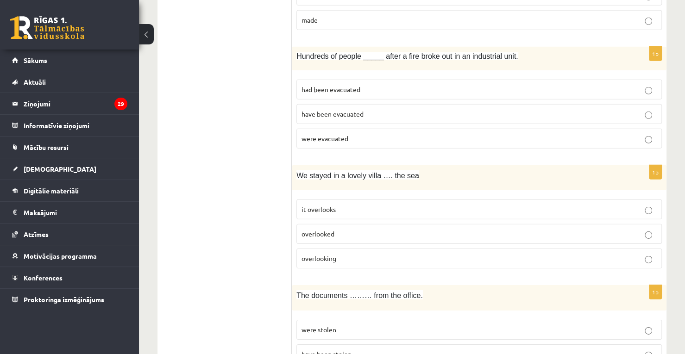
click at [367, 134] on p "were evacuated" at bounding box center [479, 139] width 355 height 10
click at [359, 254] on p "overlooking" at bounding box center [479, 259] width 355 height 10
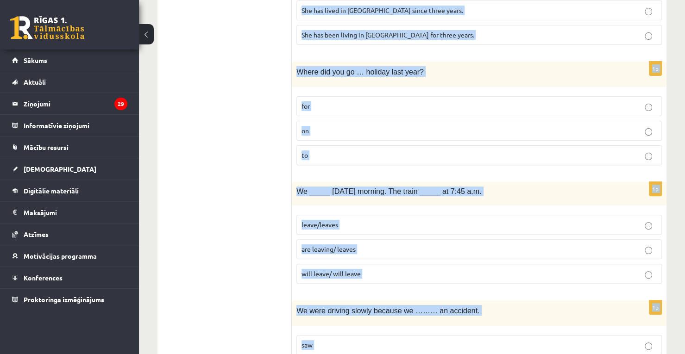
scroll to position [2213, 0]
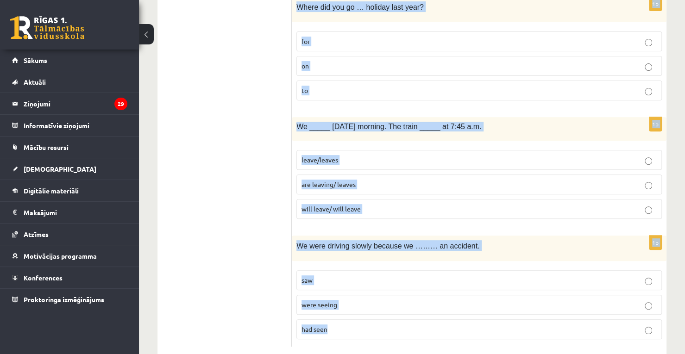
drag, startPoint x: 297, startPoint y: 98, endPoint x: 569, endPoint y: 375, distance: 387.9
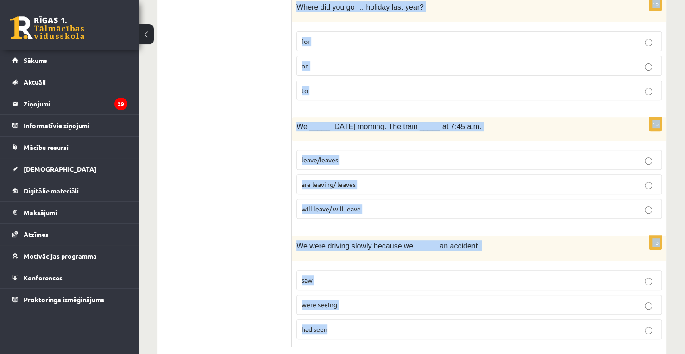
drag, startPoint x: 296, startPoint y: 122, endPoint x: 470, endPoint y: 376, distance: 307.6
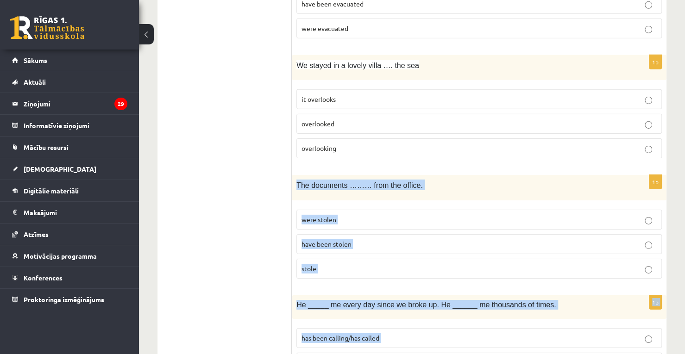
scroll to position [1681, 0]
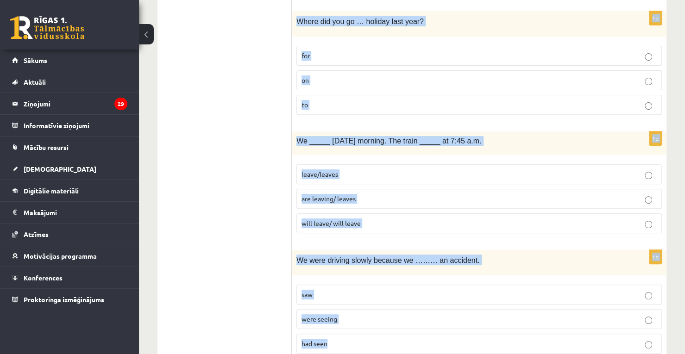
scroll to position [2213, 0]
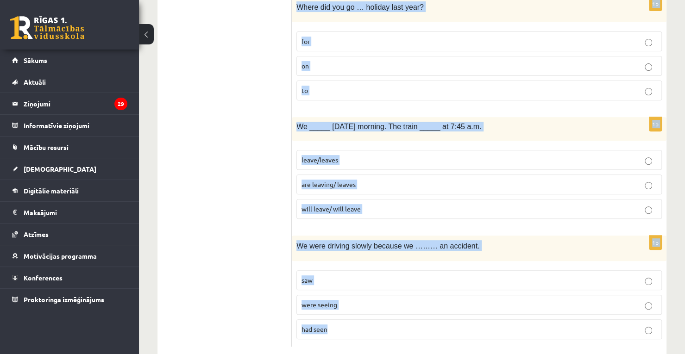
drag, startPoint x: 298, startPoint y: 166, endPoint x: 396, endPoint y: 376, distance: 231.3
drag, startPoint x: 237, startPoint y: 302, endPoint x: 348, endPoint y: 309, distance: 110.9
click at [348, 325] on p "had seen" at bounding box center [479, 330] width 355 height 10
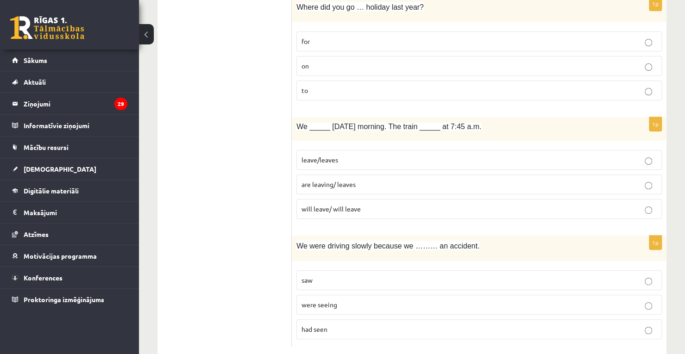
click at [353, 150] on label "leave/leaves" at bounding box center [480, 160] width 366 height 20
click at [363, 180] on p "are leaving/ leaves" at bounding box center [479, 185] width 355 height 10
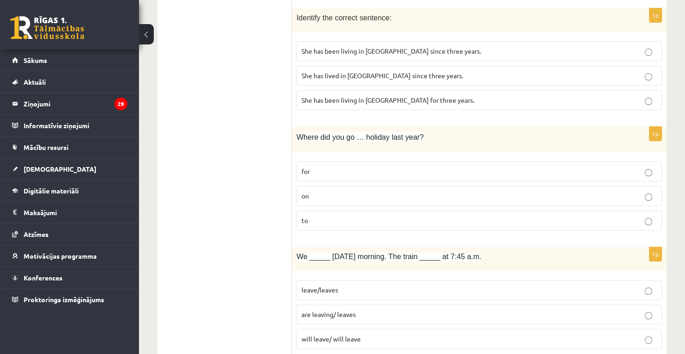
scroll to position [2078, 0]
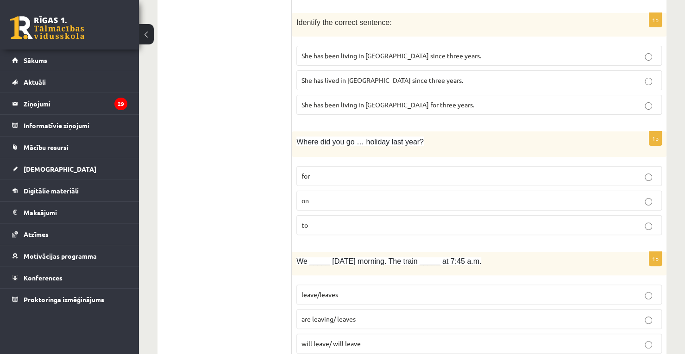
click at [355, 191] on label "on" at bounding box center [480, 201] width 366 height 20
click at [381, 51] on span "She has been living in Paris since three years." at bounding box center [392, 55] width 180 height 8
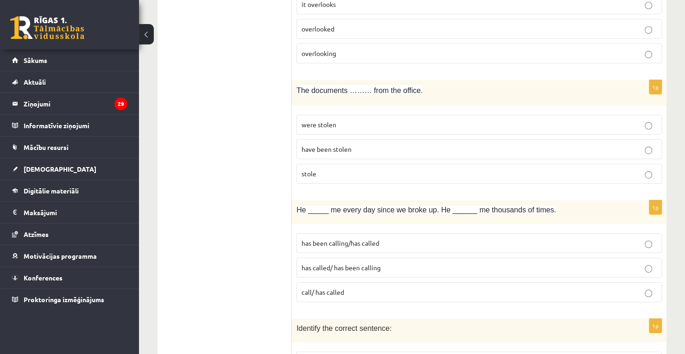
scroll to position [1778, 0]
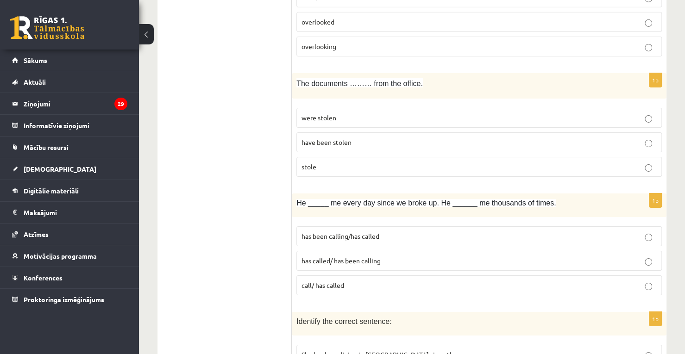
click at [369, 232] on p "has been calling/has called" at bounding box center [479, 237] width 355 height 10
click at [400, 113] on p "were stolen" at bounding box center [479, 118] width 355 height 10
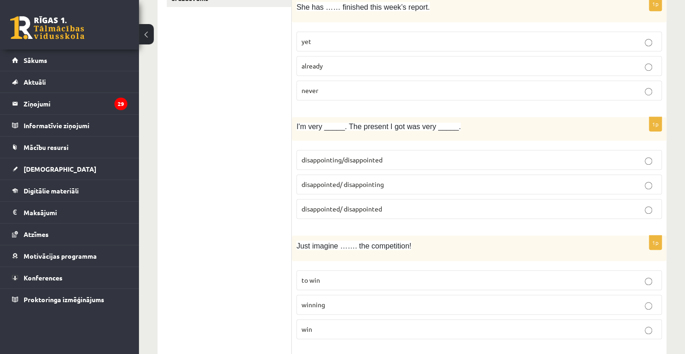
scroll to position [0, 0]
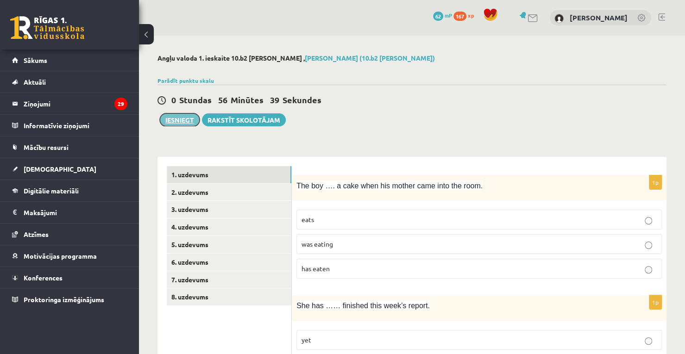
click at [186, 116] on button "Iesniegt" at bounding box center [180, 120] width 40 height 13
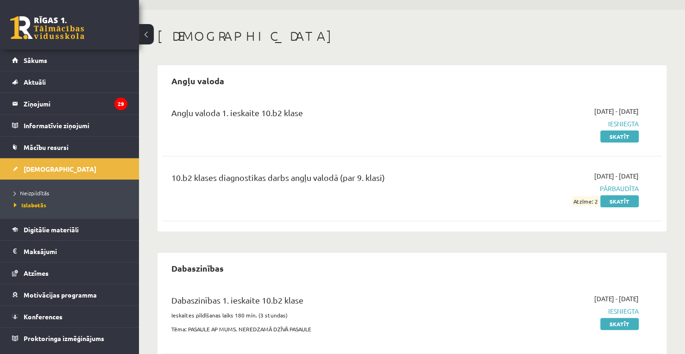
scroll to position [25, 0]
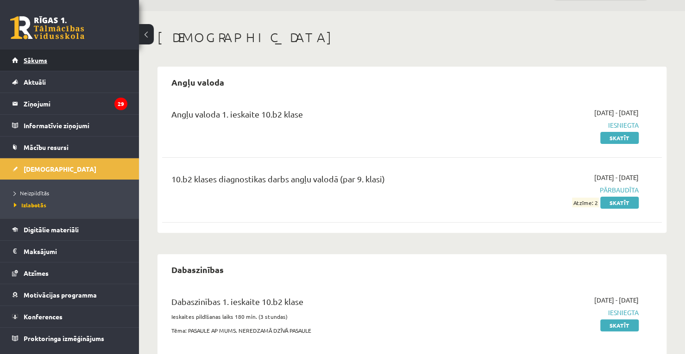
click at [103, 59] on link "Sākums" at bounding box center [69, 60] width 115 height 21
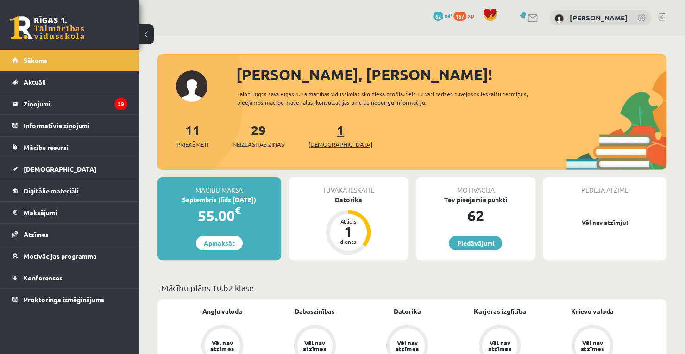
click at [326, 134] on link "1 Ieskaites" at bounding box center [341, 135] width 64 height 27
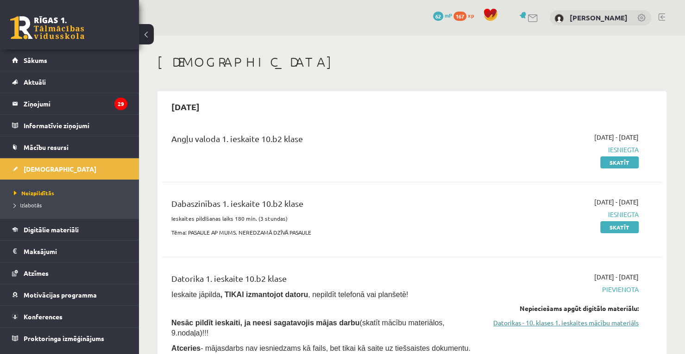
click at [631, 325] on link "Datorikas - 10. klases 1. ieskaites mācību materiāls" at bounding box center [566, 323] width 146 height 10
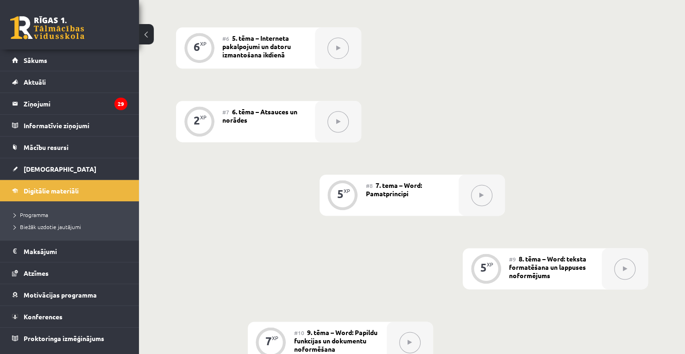
scroll to position [655, 0]
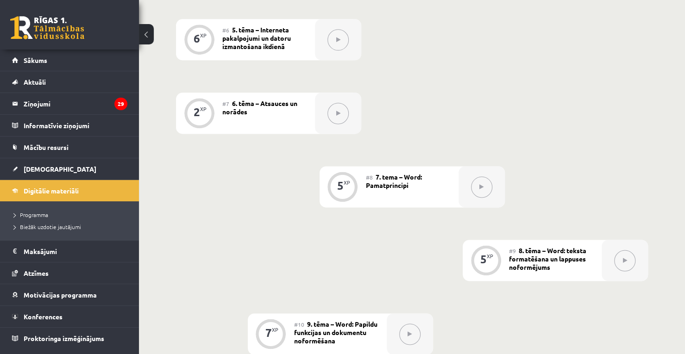
click at [646, 226] on div "0 XP #1 Pirms sāc mācīties! Ievada daļa 6 XP #2 1. tēma – Ievads datorikā un in…" at bounding box center [412, 150] width 472 height 999
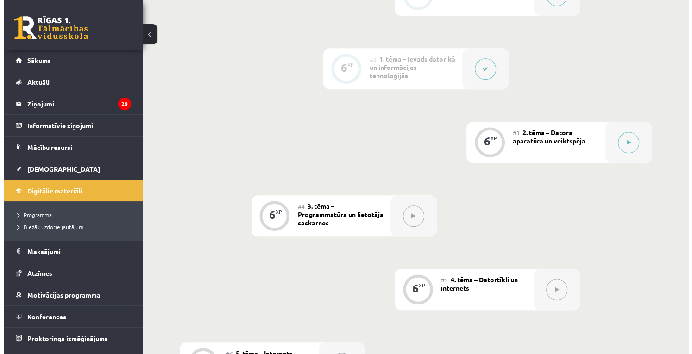
scroll to position [330, 0]
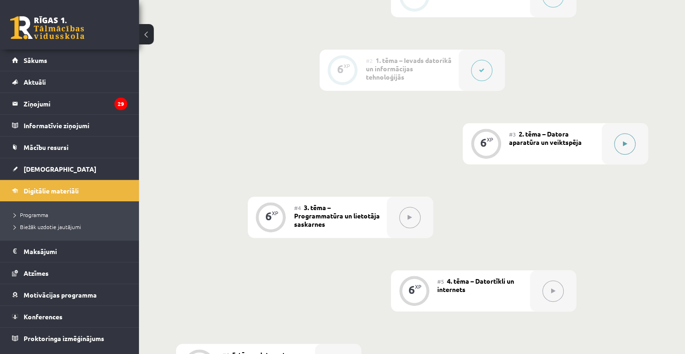
click at [632, 144] on button at bounding box center [624, 143] width 21 height 21
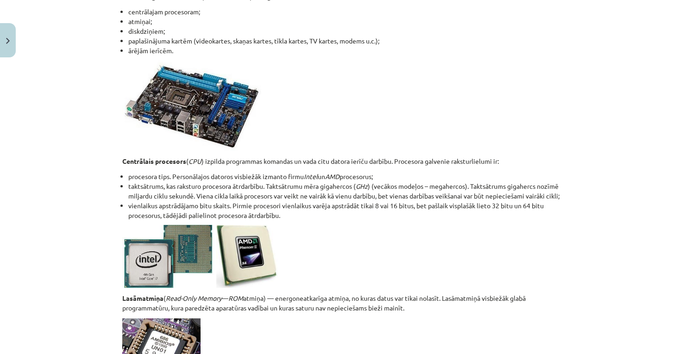
scroll to position [1629, 0]
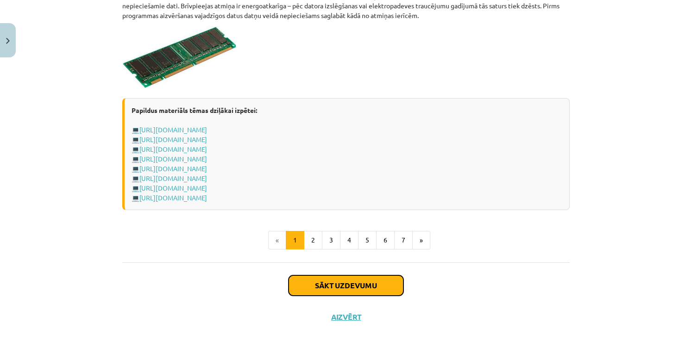
click at [319, 288] on button "Sākt uzdevumu" at bounding box center [346, 286] width 115 height 20
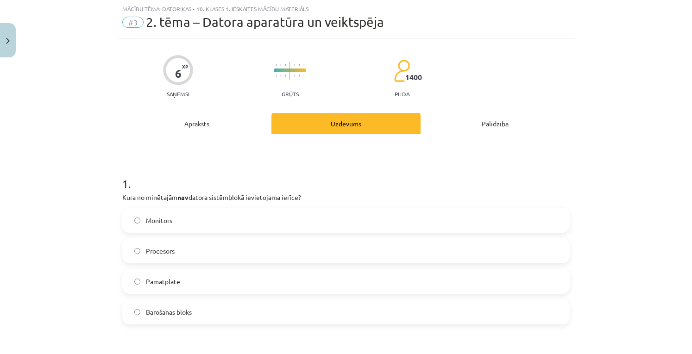
scroll to position [23, 0]
click at [122, 196] on p "Kura no minētajām nav datora sistēmblokā ievietojama ierīce?" at bounding box center [346, 198] width 448 height 10
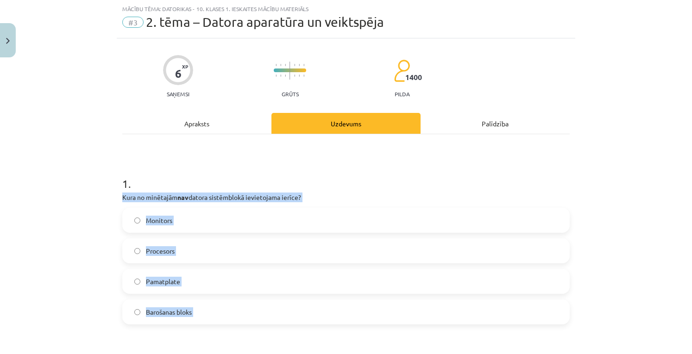
drag, startPoint x: 120, startPoint y: 196, endPoint x: 200, endPoint y: 326, distance: 152.5
copy form "Kura no minētajām nav datora sistēmblokā ievietojama ierīce? Monitors Procesors…"
click at [75, 225] on div "Mācību tēma: Datorikas - 10. klases 1. ieskaites mācību materiāls #3 2. tēma – …" at bounding box center [346, 177] width 692 height 354
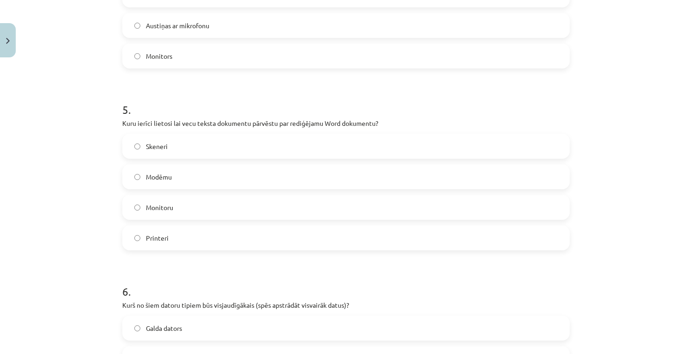
scroll to position [914, 0]
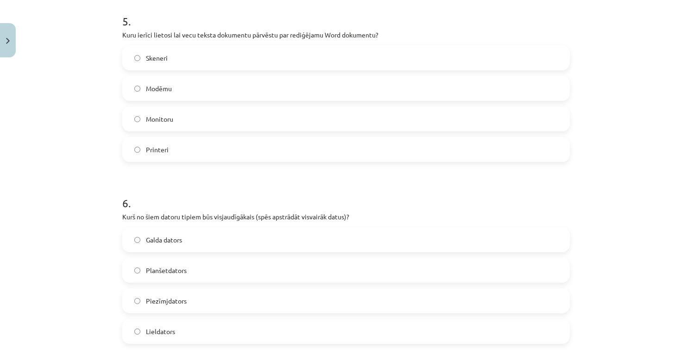
drag, startPoint x: 120, startPoint y: 196, endPoint x: 221, endPoint y: 339, distance: 175.1
copy form "Kura no minētajām nav datora sistēmblokā ievietojama ierīce? Monitors Procesors…"
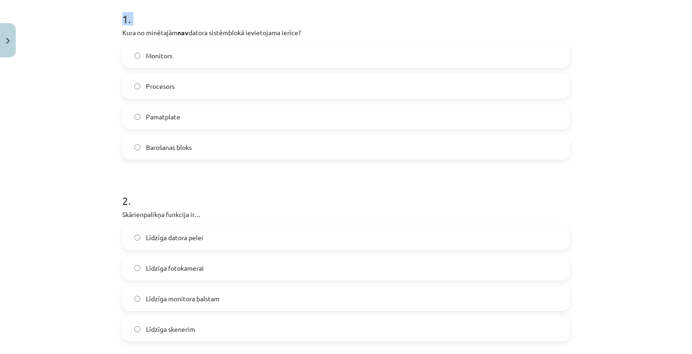
scroll to position [184, 0]
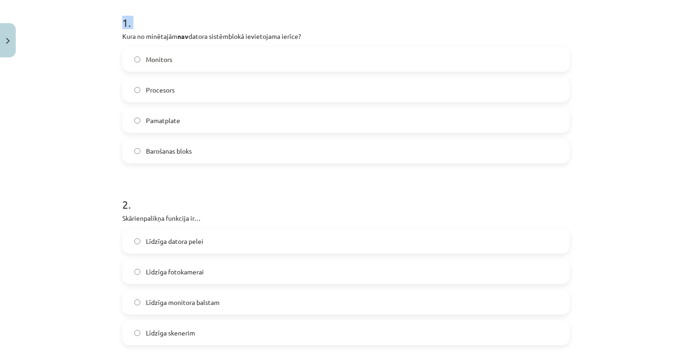
click at [614, 98] on div "Mācību tēma: Datorikas - 10. klases 1. ieskaites mācību materiāls #3 2. tēma – …" at bounding box center [346, 177] width 692 height 354
click at [298, 60] on label "Monitors" at bounding box center [346, 59] width 446 height 23
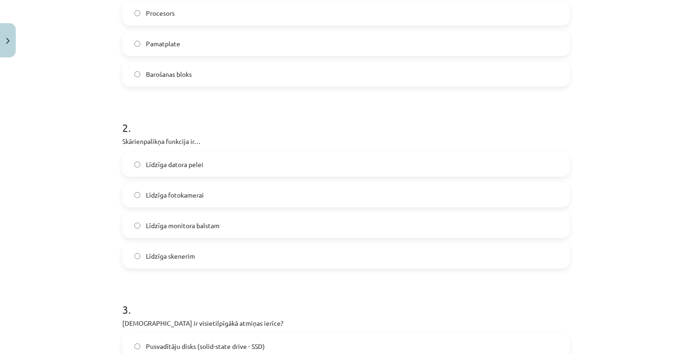
scroll to position [264, 0]
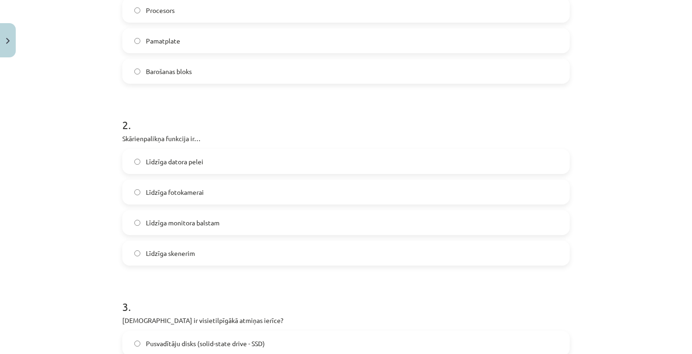
click at [410, 155] on label "Līdzīga datora pelei" at bounding box center [346, 161] width 446 height 23
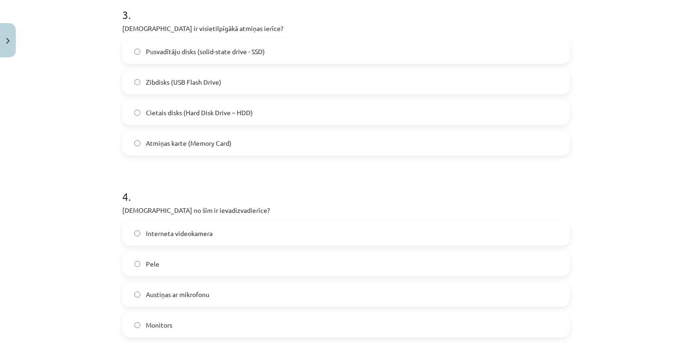
scroll to position [573, 0]
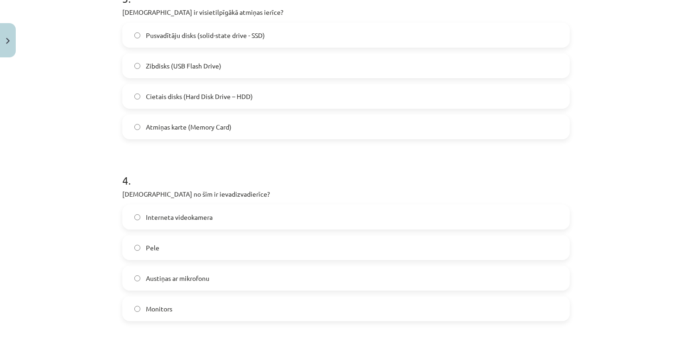
click at [241, 94] on span "Cietais disks (Hard Disk Drive – HDD)" at bounding box center [199, 97] width 107 height 10
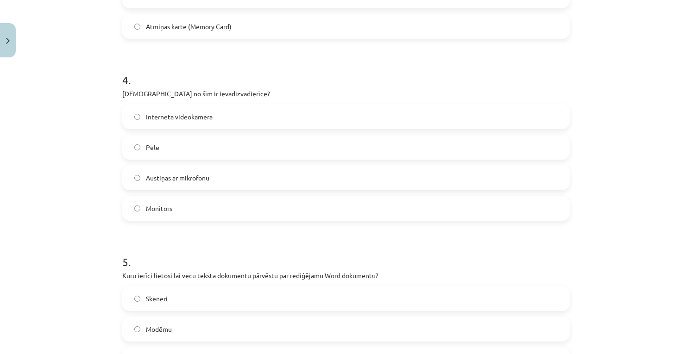
scroll to position [668, 0]
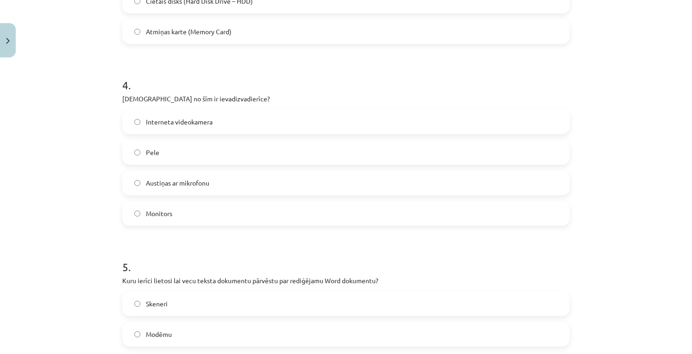
click at [209, 182] on label "Austiņas ar mikrofonu" at bounding box center [346, 182] width 446 height 23
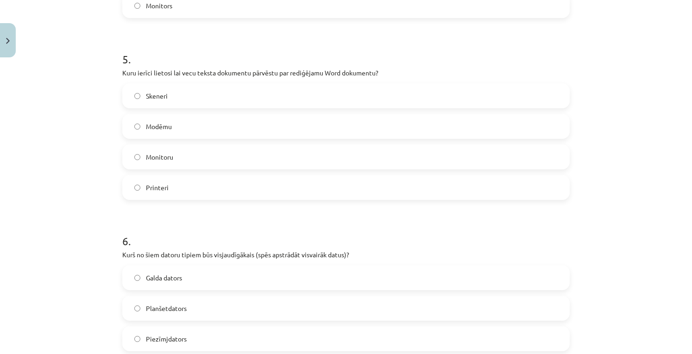
scroll to position [887, 0]
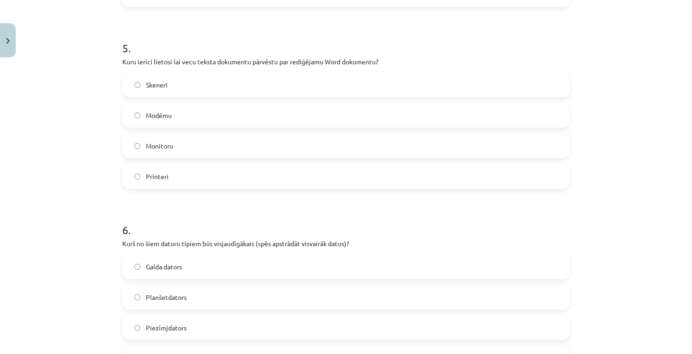
click at [236, 73] on label "Skeneri" at bounding box center [346, 84] width 446 height 23
click at [336, 278] on div "Galda dators" at bounding box center [346, 266] width 448 height 25
click at [328, 267] on label "Galda dators" at bounding box center [346, 266] width 446 height 23
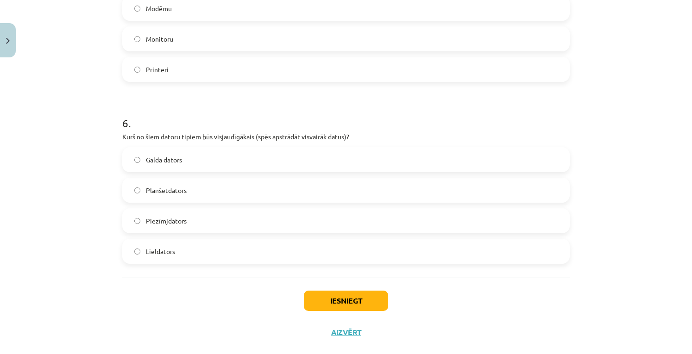
scroll to position [1011, 0]
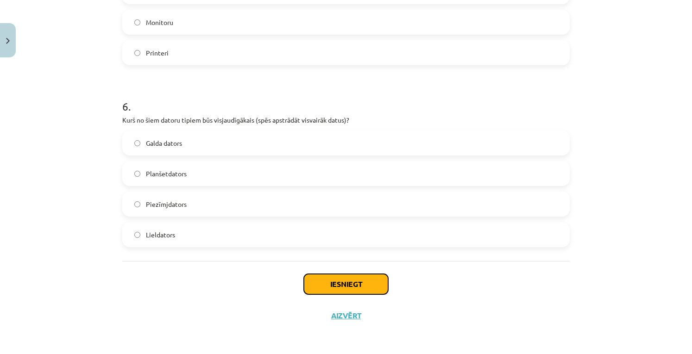
click at [339, 278] on button "Iesniegt" at bounding box center [346, 284] width 84 height 20
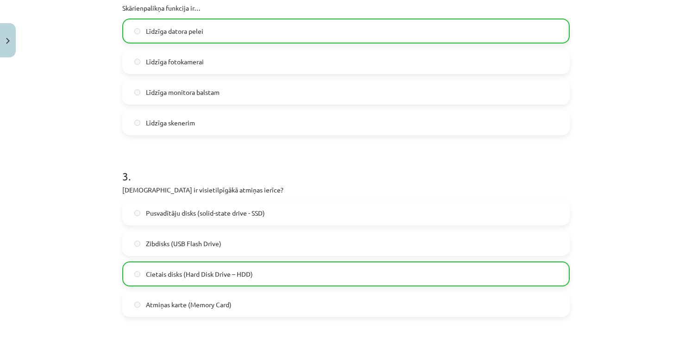
scroll to position [1040, 0]
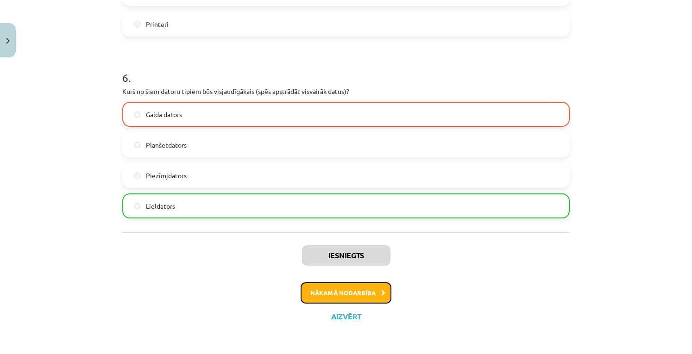
click at [367, 293] on button "Nākamā nodarbība" at bounding box center [346, 293] width 91 height 21
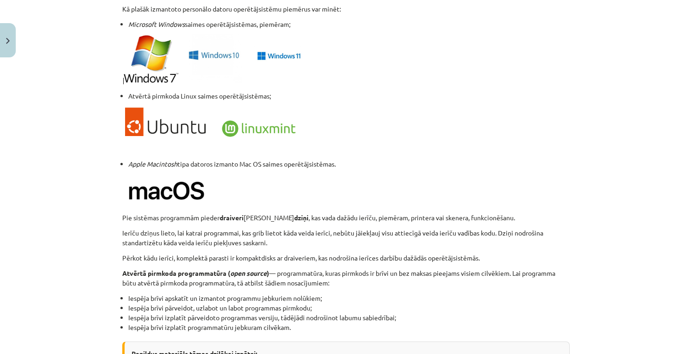
scroll to position [956, 0]
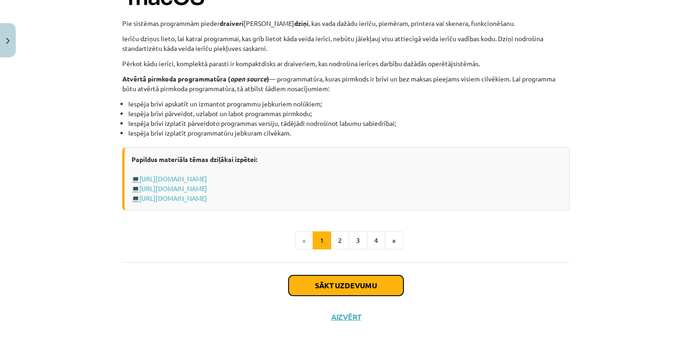
click at [366, 279] on button "Sākt uzdevumu" at bounding box center [346, 286] width 115 height 20
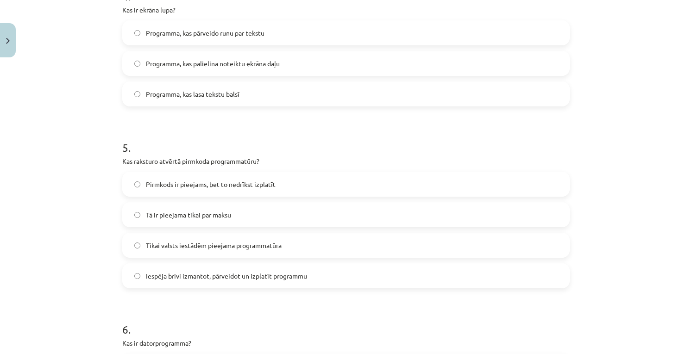
scroll to position [950, 0]
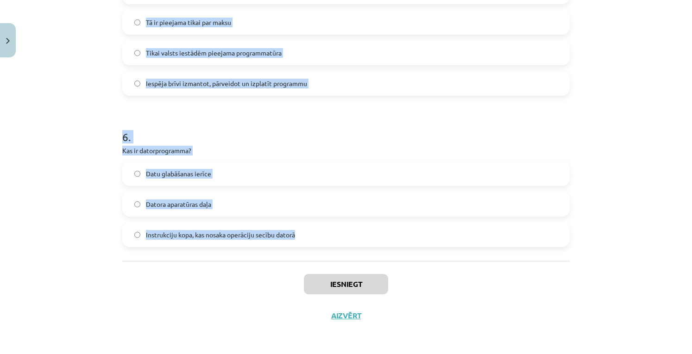
drag, startPoint x: 119, startPoint y: 57, endPoint x: 313, endPoint y: 257, distance: 278.5
copy form "Kura no programmām ir piemērs datu bāzu pārvaldības sistēmai? Paint.net GIMP Li…"
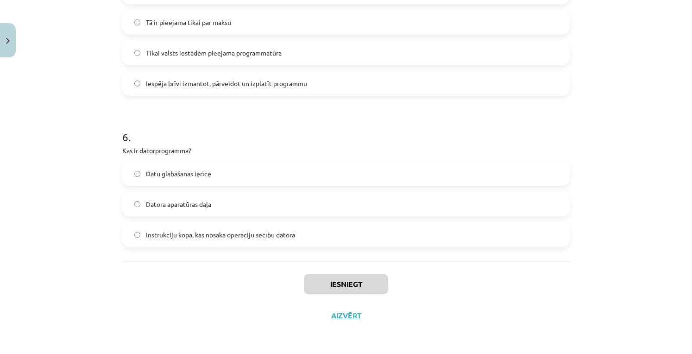
click at [443, 310] on div "Iesniegt Aizvērt" at bounding box center [346, 293] width 448 height 65
click at [341, 240] on label "Instrukciju kopa, kas nosaka operāciju secību datorā" at bounding box center [346, 234] width 446 height 23
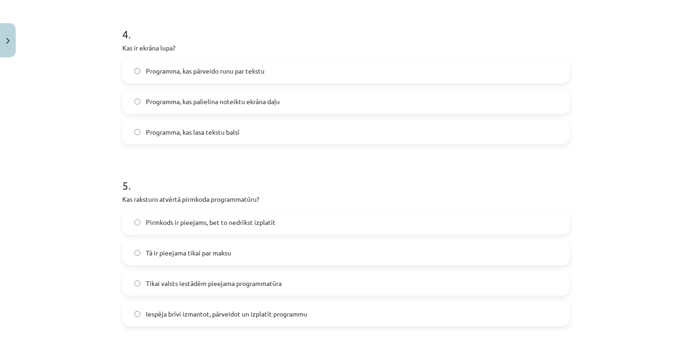
scroll to position [728, 0]
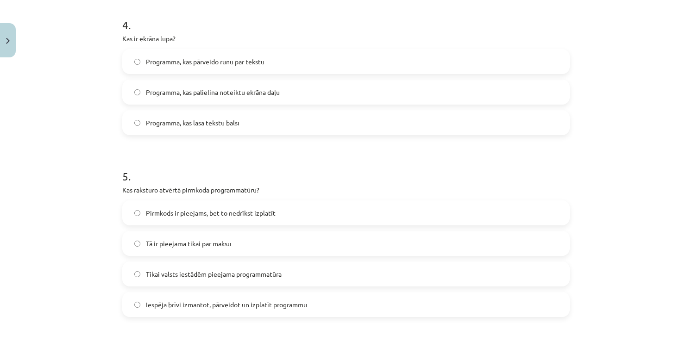
click at [346, 303] on label "Iespēja brīvi izmantot, pārveidot un izplatīt programmu" at bounding box center [346, 304] width 446 height 23
click at [258, 97] on label "Programma, kas palielina noteiktu ekrāna daļu" at bounding box center [346, 92] width 446 height 23
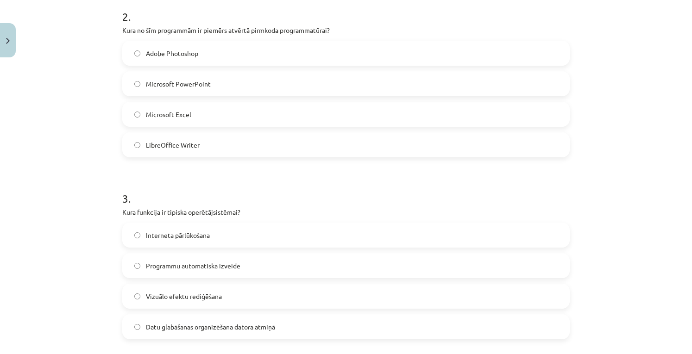
scroll to position [368, 0]
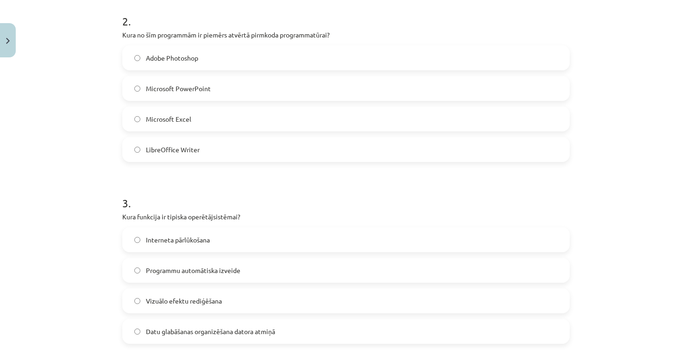
click at [280, 331] on label "Datu glabāšanas organizēšana datora atmiņā" at bounding box center [346, 331] width 446 height 23
click at [264, 148] on label "LibreOffice Writer" at bounding box center [346, 149] width 446 height 23
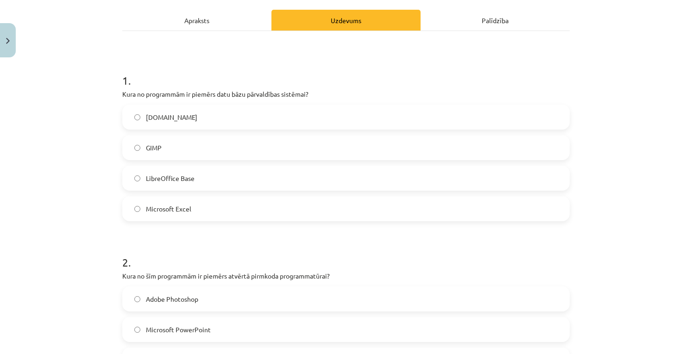
scroll to position [122, 0]
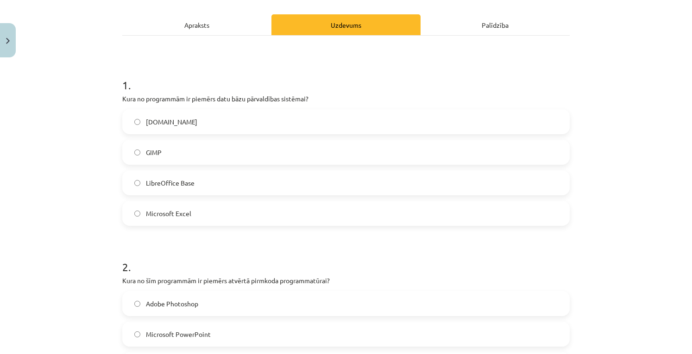
click at [280, 178] on label "LibreOffice Base" at bounding box center [346, 182] width 446 height 23
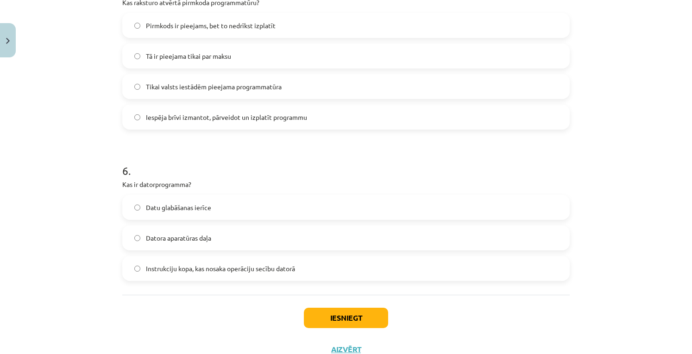
scroll to position [942, 0]
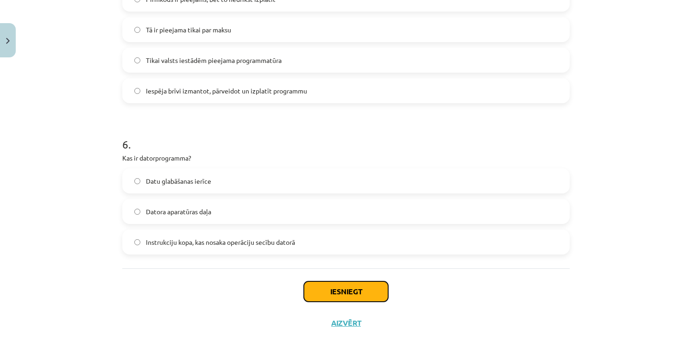
click at [365, 288] on button "Iesniegt" at bounding box center [346, 292] width 84 height 20
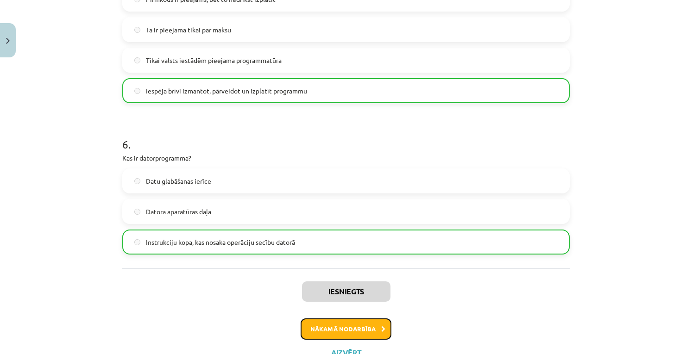
click at [363, 329] on button "Nākamā nodarbība" at bounding box center [346, 329] width 91 height 21
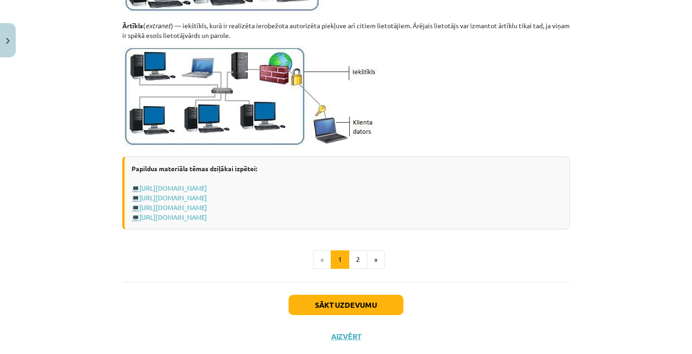
scroll to position [1104, 0]
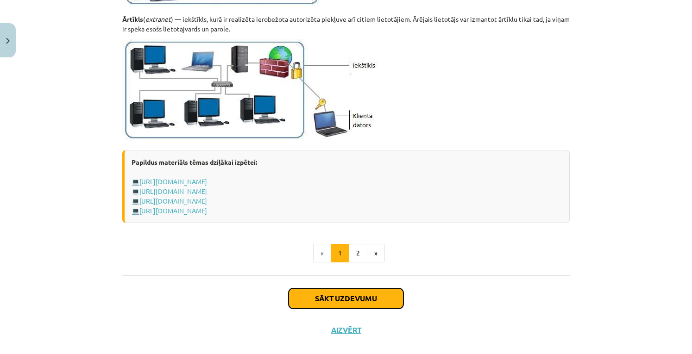
click at [383, 295] on button "Sākt uzdevumu" at bounding box center [346, 299] width 115 height 20
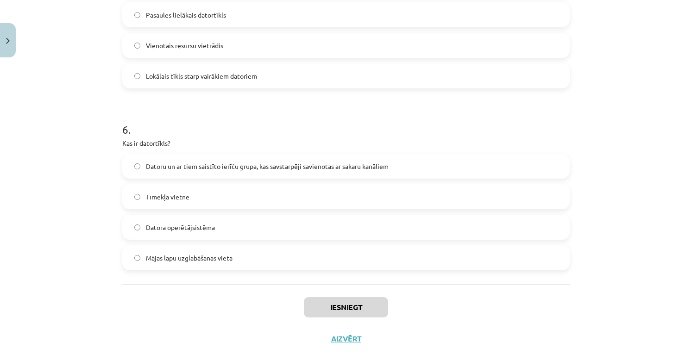
scroll to position [1011, 0]
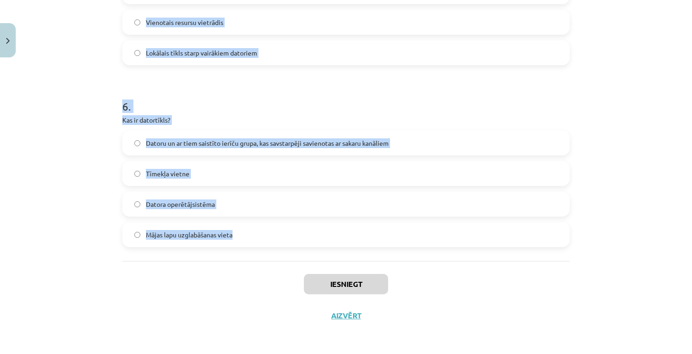
drag, startPoint x: 119, startPoint y: 196, endPoint x: 280, endPoint y: 249, distance: 169.7
copy form "Kas ir lokālais tīkls (LAN)? Tīkls, kas aptver visu pasauli Tīkls, kas izvietot…"
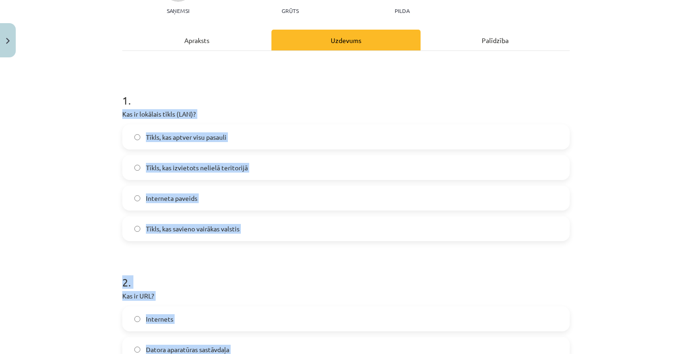
scroll to position [109, 0]
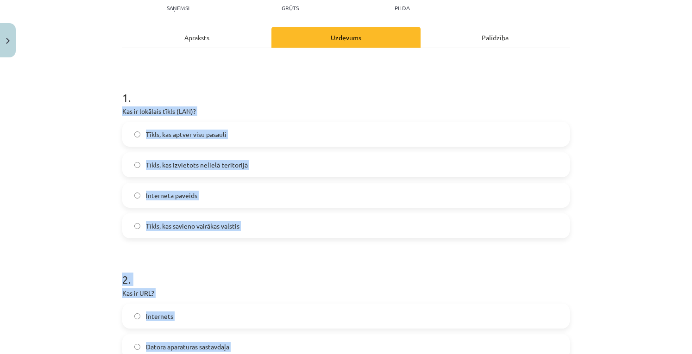
click at [615, 118] on div "Mācību tēma: Datorikas - 10. klases 1. ieskaites mācību materiāls #5 4. tēma – …" at bounding box center [346, 177] width 692 height 354
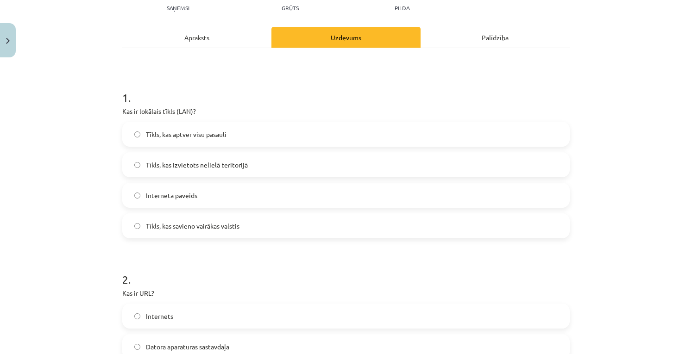
click at [278, 164] on label "Tīkls, kas izvietots nelielā teritorijā" at bounding box center [346, 164] width 446 height 23
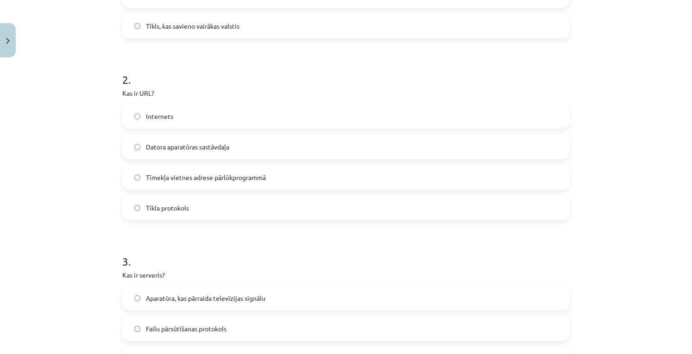
scroll to position [321, 0]
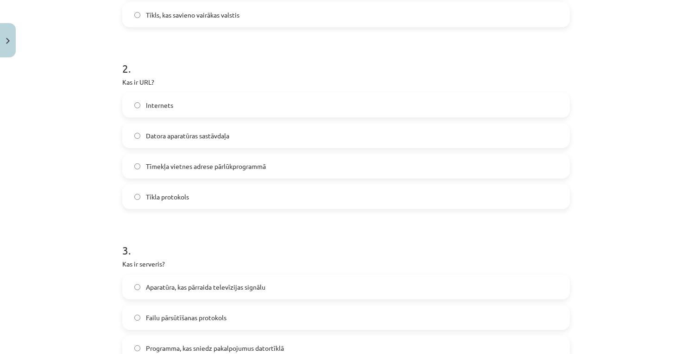
click at [259, 163] on span "Tīmekļa vietnes adrese pārlūkprogrammā" at bounding box center [206, 167] width 120 height 10
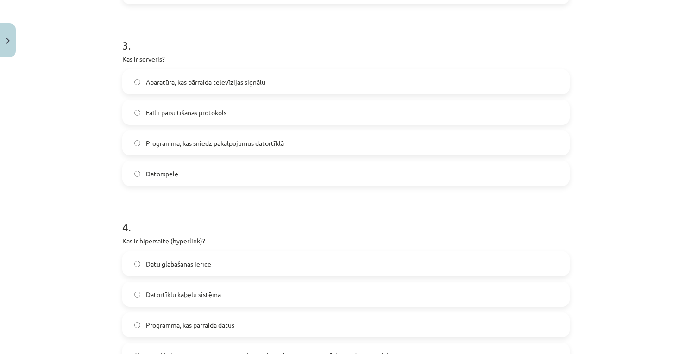
scroll to position [528, 0]
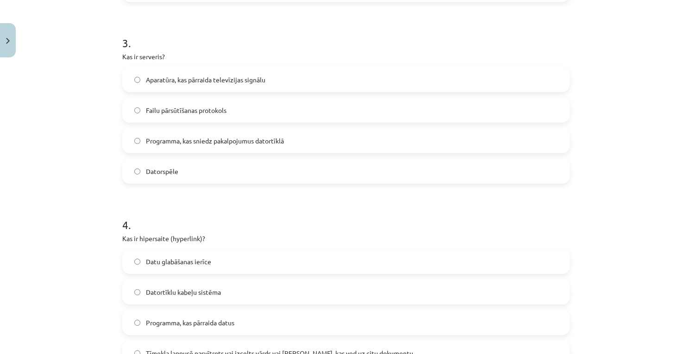
click at [300, 143] on label "Programma, kas sniedz pakalpojumus datortīklā" at bounding box center [346, 140] width 446 height 23
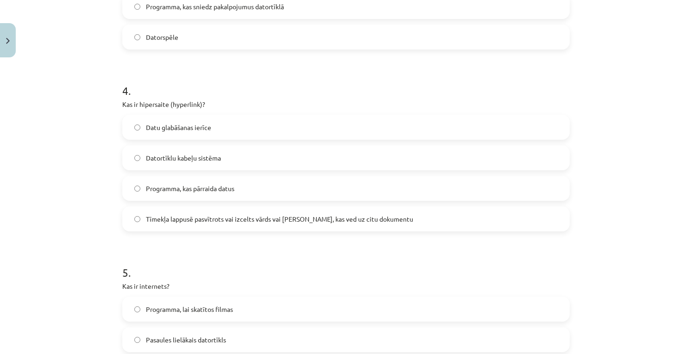
scroll to position [680, 0]
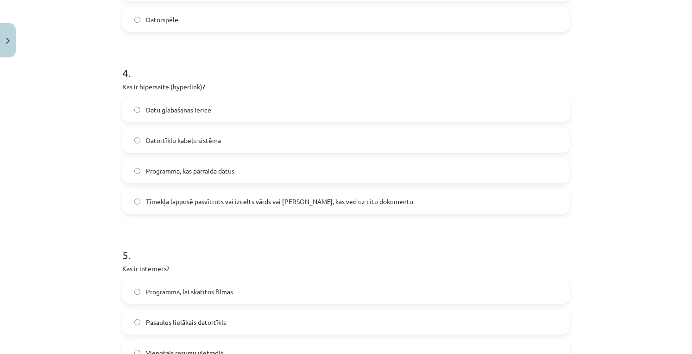
click at [186, 216] on form "1 . Kas ir lokālais tīkls (LAN)? Tīkls, kas aptver visu pasauli Tīkls, kas izvi…" at bounding box center [346, 41] width 448 height 1074
click at [206, 200] on span "Tīmekļa lappusē pasvītrots vai izcelts vārds vai frāze, kas ved uz citu dokumen…" at bounding box center [279, 202] width 267 height 10
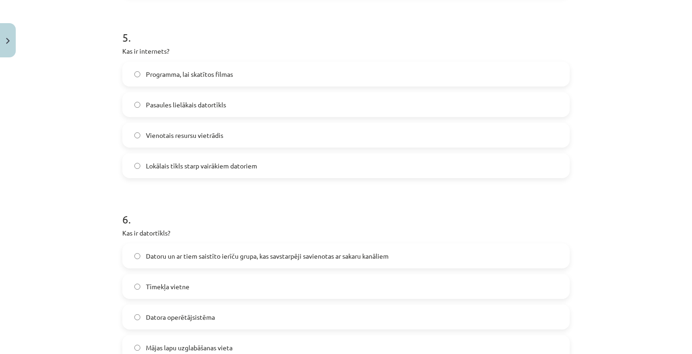
scroll to position [900, 0]
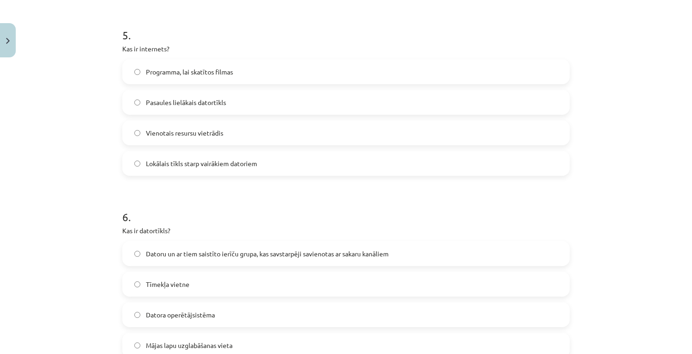
click at [305, 102] on label "Pasaules lielākais datortīkls" at bounding box center [346, 102] width 446 height 23
click at [425, 257] on label "Datoru un ar tiem saistīto ierīču grupa, kas savstarpēji savienotas ar sakaru k…" at bounding box center [346, 253] width 446 height 23
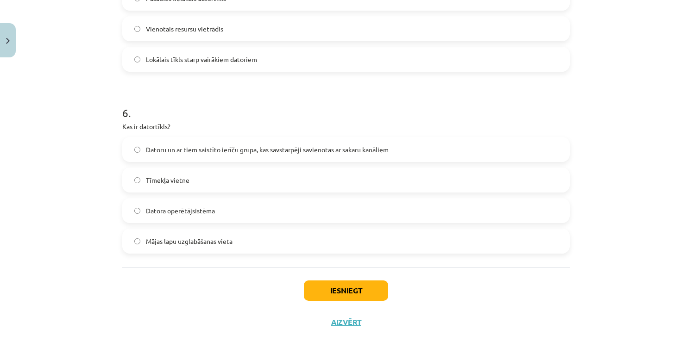
scroll to position [1011, 0]
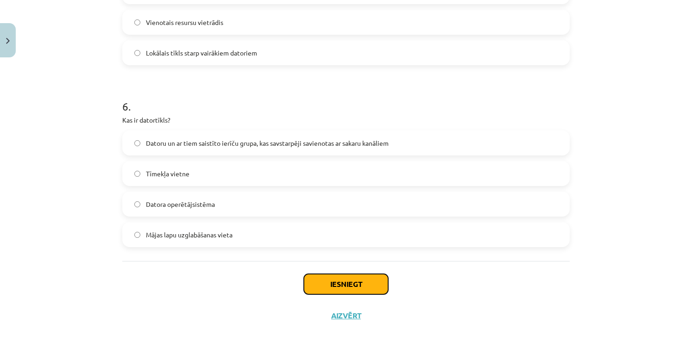
click at [330, 290] on button "Iesniegt" at bounding box center [346, 284] width 84 height 20
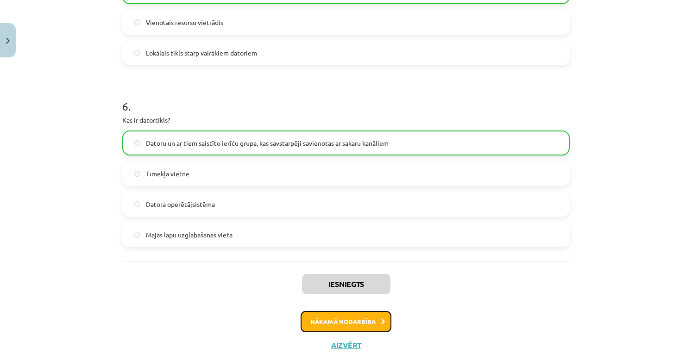
click at [349, 324] on button "Nākamā nodarbība" at bounding box center [346, 321] width 91 height 21
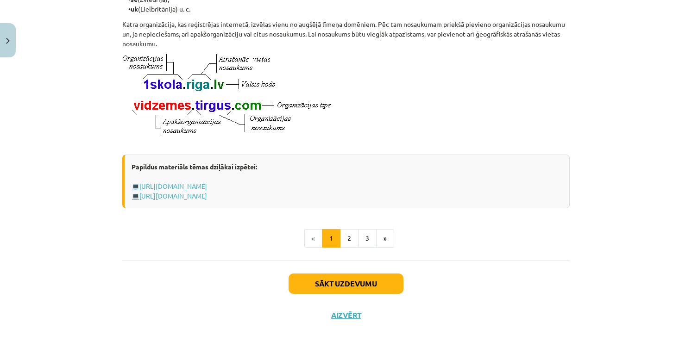
scroll to position [505, 0]
click at [364, 280] on button "Sākt uzdevumu" at bounding box center [346, 284] width 115 height 20
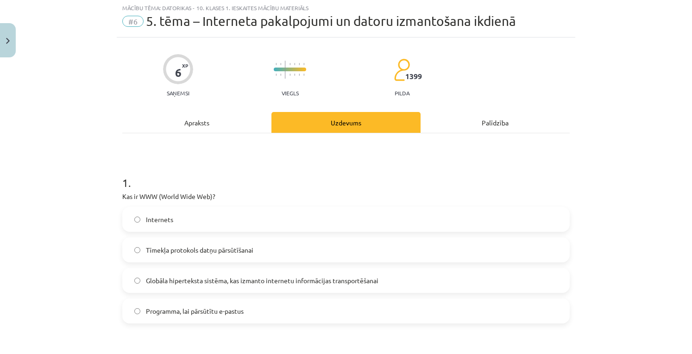
scroll to position [23, 0]
click at [218, 221] on label "Internets" at bounding box center [346, 220] width 446 height 23
click at [465, 250] on label "Tīmekļa protokols datņu pārsūtīšanai" at bounding box center [346, 251] width 446 height 23
click at [441, 216] on label "Internets" at bounding box center [346, 220] width 446 height 23
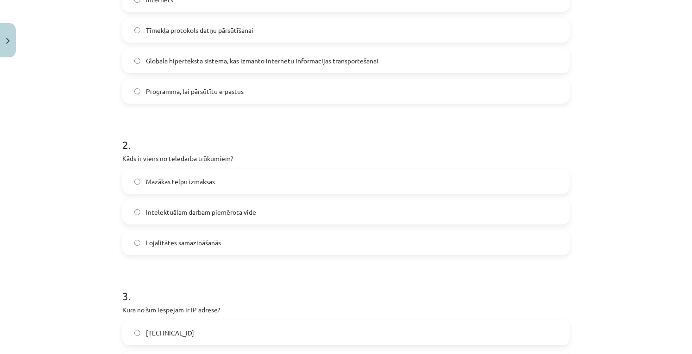
scroll to position [249, 0]
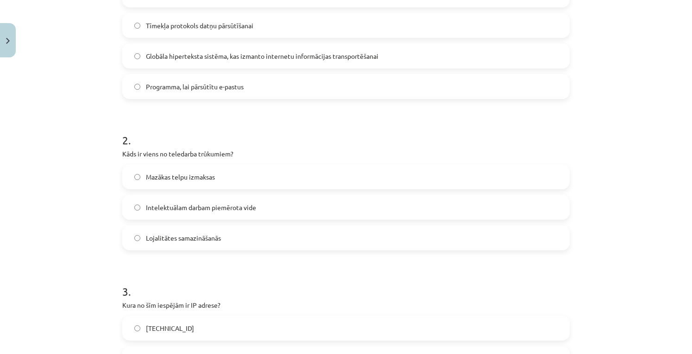
click at [302, 207] on label "Intelektuālam darbam piemērota vide" at bounding box center [346, 207] width 446 height 23
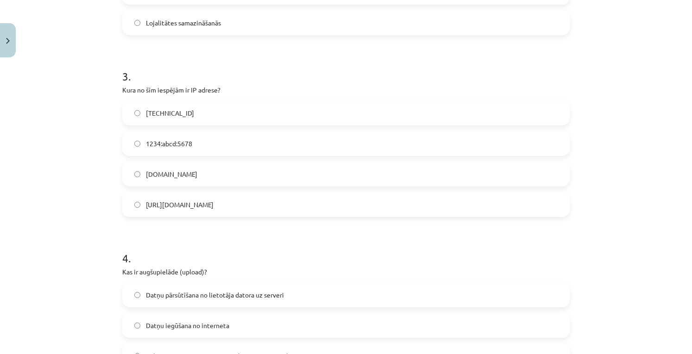
scroll to position [465, 0]
click at [483, 102] on label "192.100.81.101" at bounding box center [346, 112] width 446 height 23
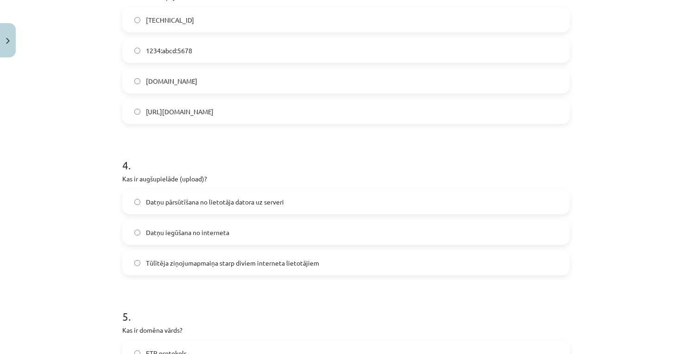
scroll to position [559, 0]
click at [423, 99] on label "http://IP.com" at bounding box center [346, 110] width 446 height 23
click at [298, 262] on span "Tūlītēja ziņojumapmaiņa starp diviem interneta lietotājiem" at bounding box center [232, 262] width 173 height 10
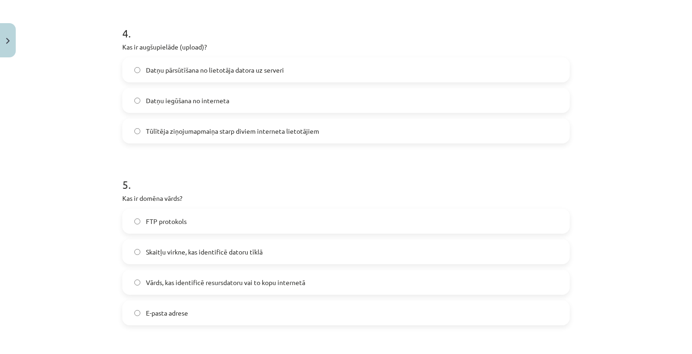
scroll to position [684, 0]
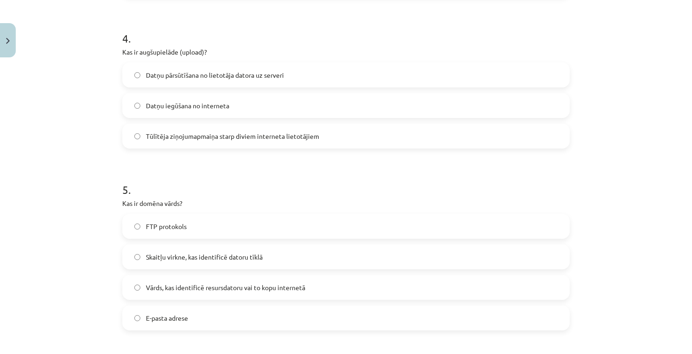
click at [417, 106] on label "Datņu iegūšana no interneta" at bounding box center [346, 105] width 446 height 23
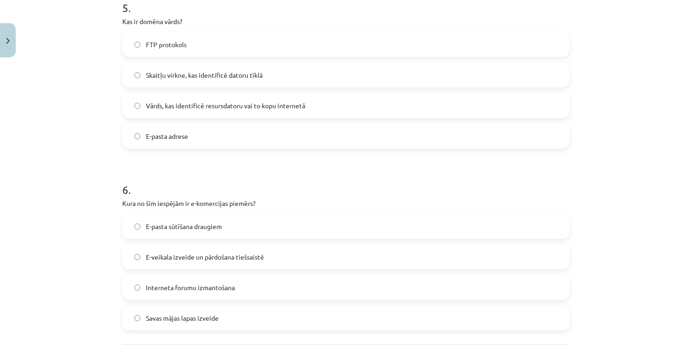
scroll to position [867, 0]
click at [472, 302] on div "E-pasta sūtīšana draugiem E-veikala izveide un pārdošana tiešsaistē Interneta f…" at bounding box center [346, 271] width 448 height 117
click at [468, 311] on label "Savas mājas lapas izveide" at bounding box center [346, 317] width 446 height 23
click at [351, 253] on label "E-veikala izveide un pārdošana tiešsaistē" at bounding box center [346, 256] width 446 height 23
click at [345, 280] on label "Interneta forumu izmantošana" at bounding box center [346, 286] width 446 height 23
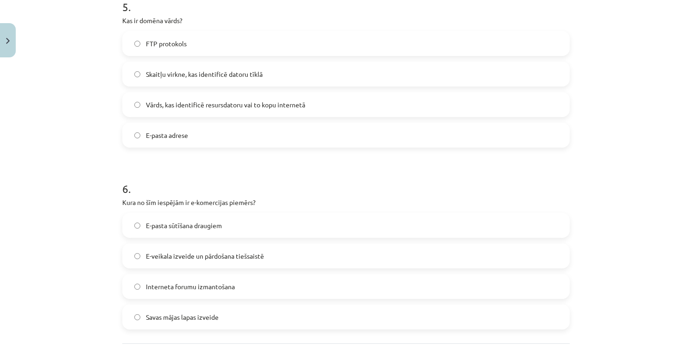
click at [330, 224] on label "E-pasta sūtīšana draugiem" at bounding box center [346, 225] width 446 height 23
click at [265, 254] on label "E-veikala izveide un pārdošana tiešsaistē" at bounding box center [346, 256] width 446 height 23
click at [183, 75] on span "Skaitļu virkne, kas identificē datoru tīklā" at bounding box center [204, 75] width 117 height 10
click at [382, 109] on label "Vārds, kas identificē resursdatoru vai to kopu internetā" at bounding box center [346, 104] width 446 height 23
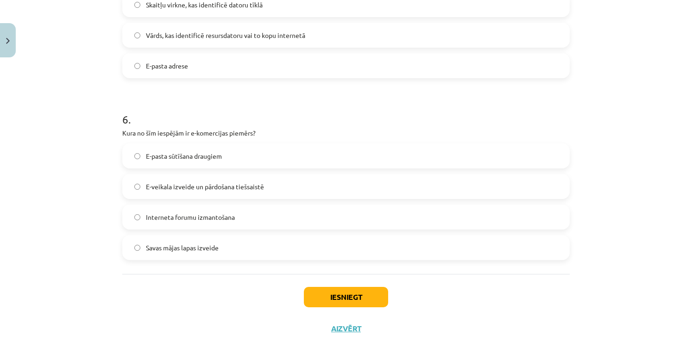
scroll to position [941, 0]
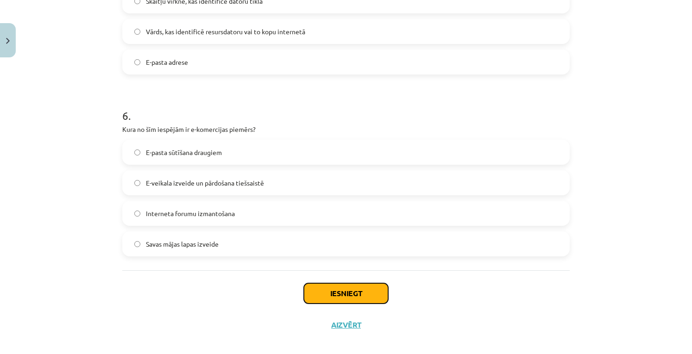
click at [350, 295] on button "Iesniegt" at bounding box center [346, 294] width 84 height 20
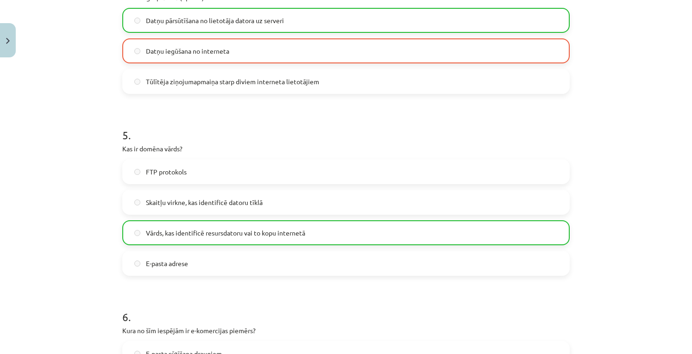
scroll to position [979, 0]
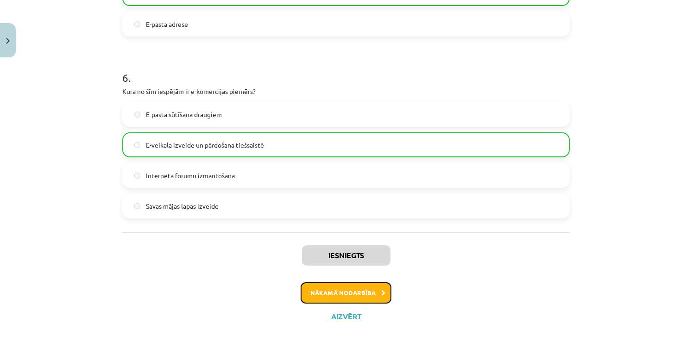
click at [362, 296] on button "Nākamā nodarbība" at bounding box center [346, 293] width 91 height 21
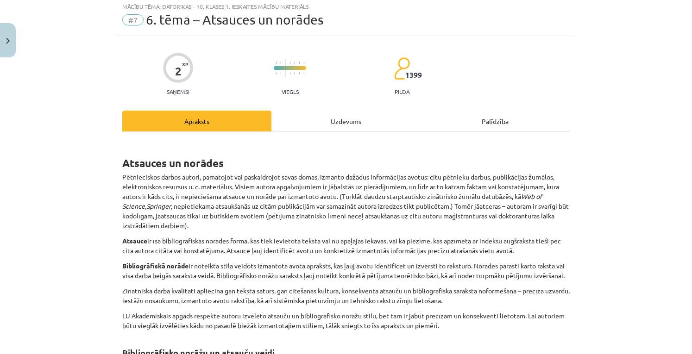
scroll to position [23, 0]
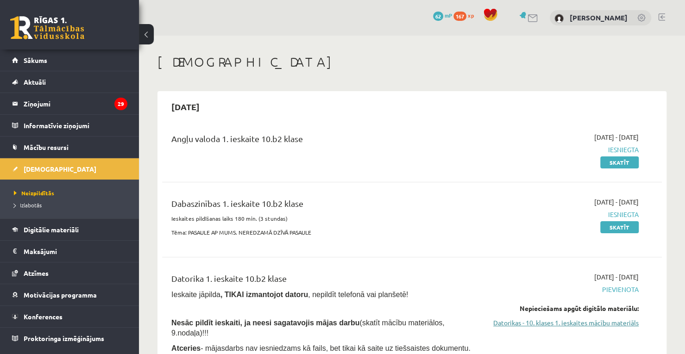
click at [580, 324] on link "Datorikas - 10. klases 1. ieskaites mācību materiāls" at bounding box center [566, 323] width 146 height 10
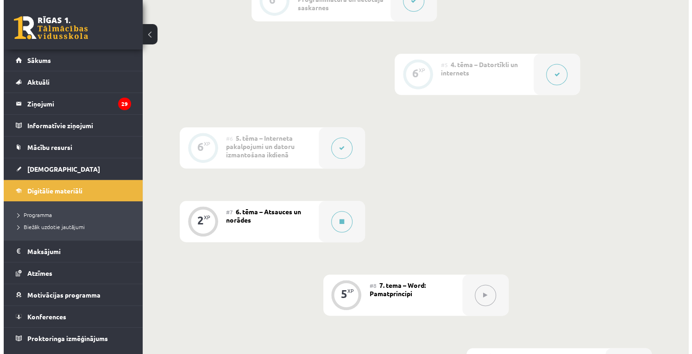
scroll to position [555, 0]
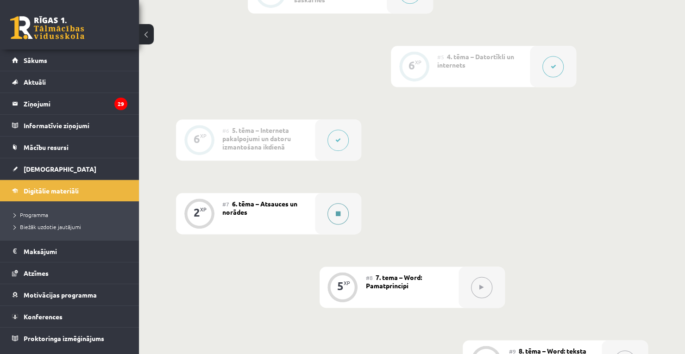
click at [338, 219] on button at bounding box center [338, 213] width 21 height 21
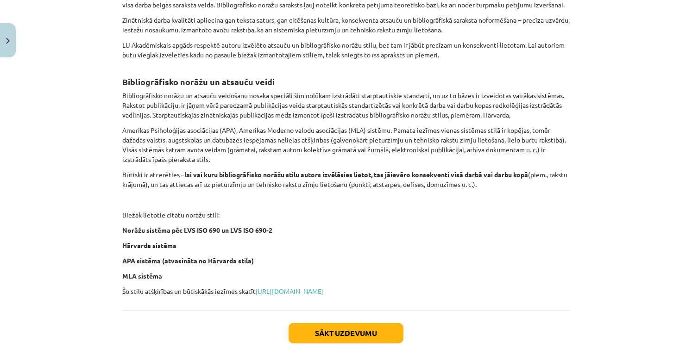
scroll to position [354, 0]
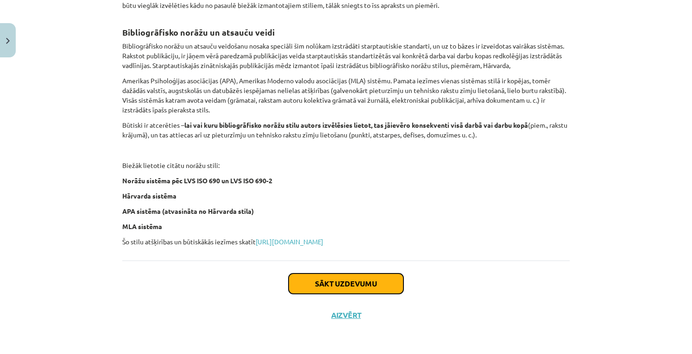
click at [329, 285] on button "Sākt uzdevumu" at bounding box center [346, 284] width 115 height 20
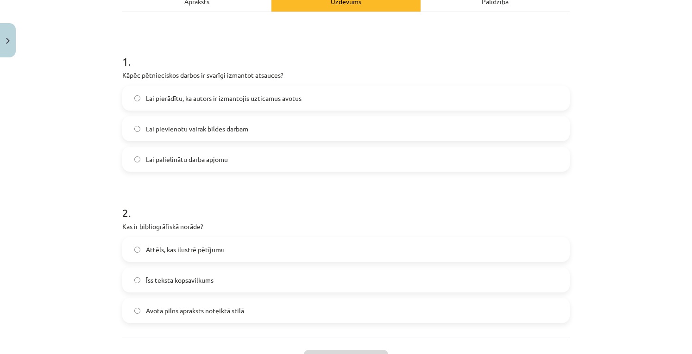
scroll to position [146, 0]
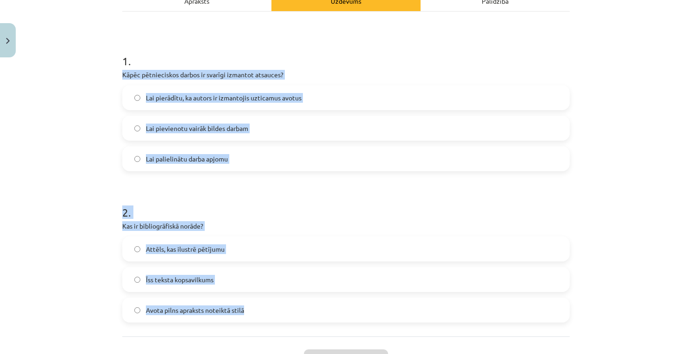
drag, startPoint x: 119, startPoint y: 74, endPoint x: 247, endPoint y: 311, distance: 269.7
click at [247, 311] on form "1 . Kāpēc pētnieciskos darbos ir svarīgi izmantot atsauces? Lai pierādītu, ka a…" at bounding box center [346, 180] width 448 height 284
copy form "Kāpēc pētnieciskos darbos ir svarīgi izmantot atsauces? Lai pierādītu, ka autor…"
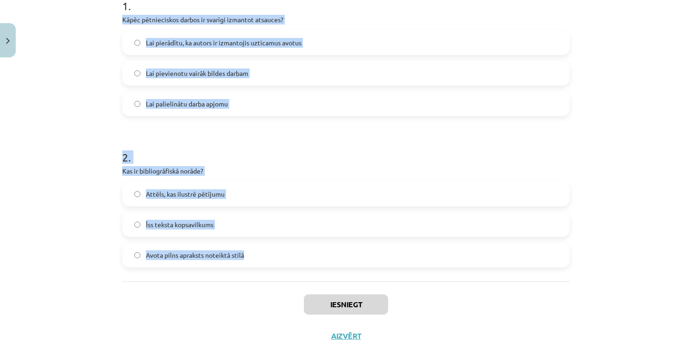
scroll to position [200, 0]
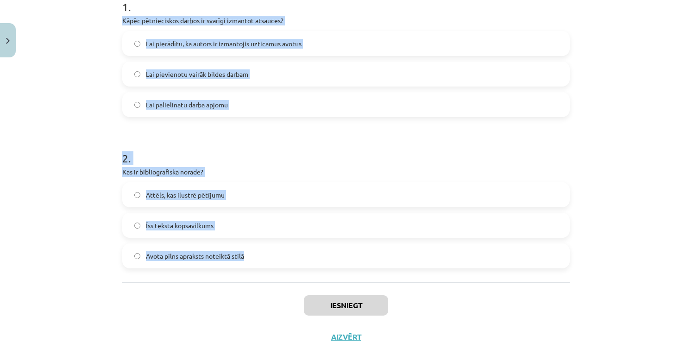
click at [336, 156] on h1 "2 ." at bounding box center [346, 150] width 448 height 29
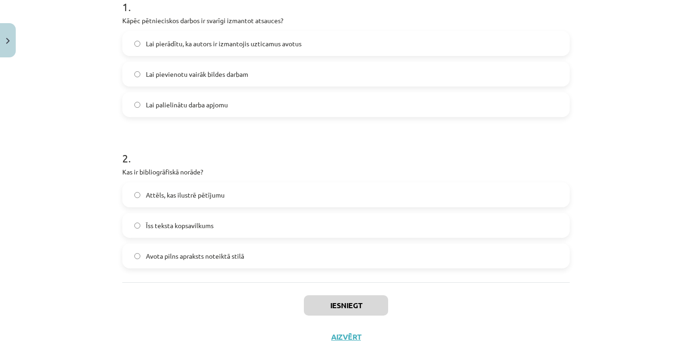
click at [321, 47] on label "Lai pierādītu, ka autors ir izmantojis uzticamus avotus" at bounding box center [346, 43] width 446 height 23
click at [322, 265] on label "Avota pilns apraksts noteiktā stilā" at bounding box center [346, 256] width 446 height 23
click at [350, 304] on button "Iesniegt" at bounding box center [346, 306] width 84 height 20
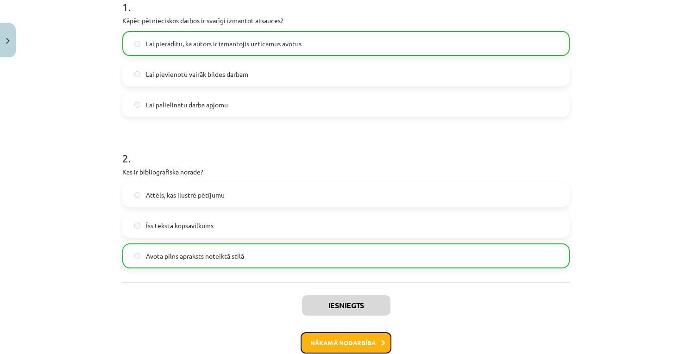
click at [359, 337] on button "Nākamā nodarbība" at bounding box center [346, 343] width 91 height 21
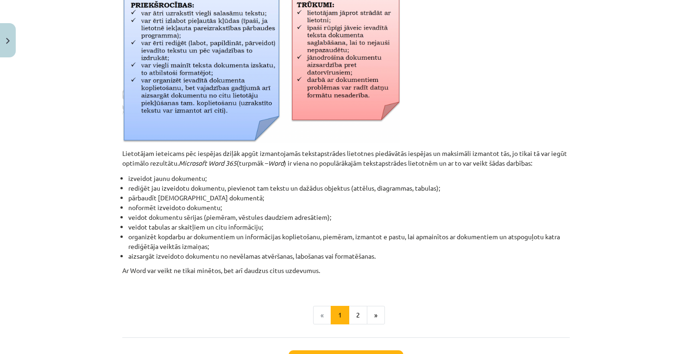
scroll to position [415, 0]
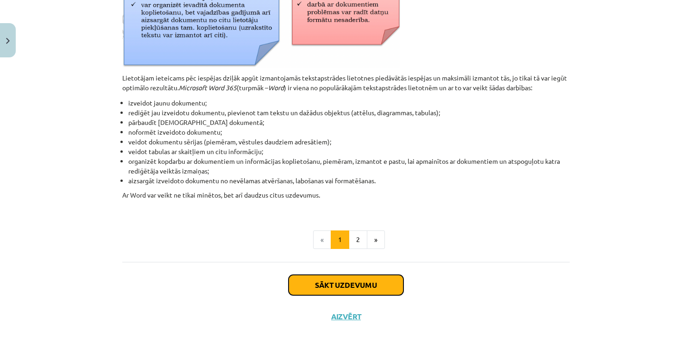
click at [383, 277] on button "Sākt uzdevumu" at bounding box center [346, 285] width 115 height 20
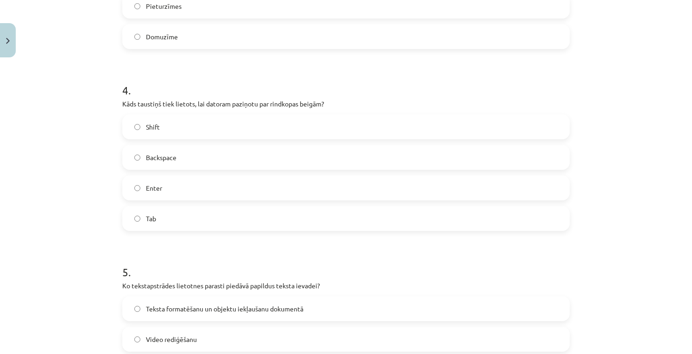
scroll to position [798, 0]
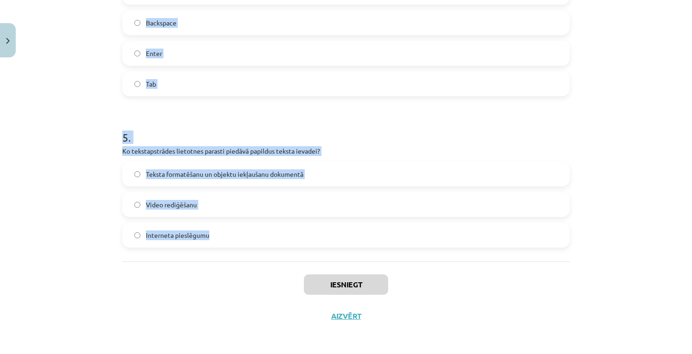
drag, startPoint x: 120, startPoint y: 196, endPoint x: 263, endPoint y: 236, distance: 149.1
copy form "Kāda ir tekstapstrādes lietotnes galvenā funkcija? Teksta ievadīšana, labošanai…"
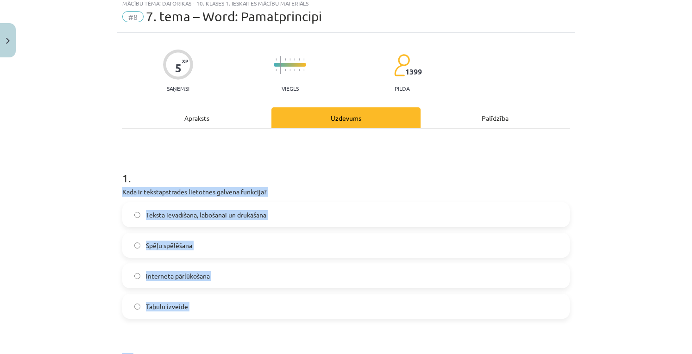
scroll to position [16, 0]
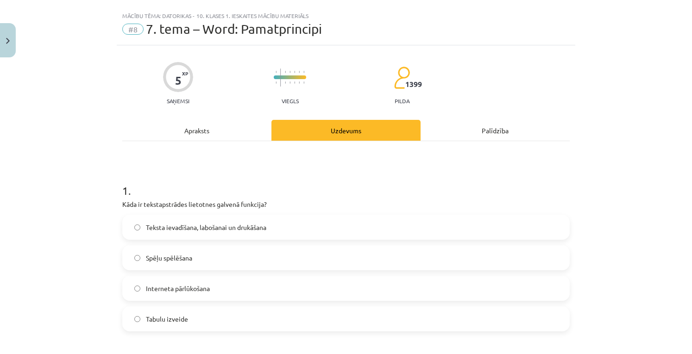
click at [637, 112] on div "Mācību tēma: Datorikas - 10. klases 1. ieskaites mācību materiāls #8 7. tema – …" at bounding box center [346, 177] width 692 height 354
click at [305, 221] on label "Teksta ievadīšana, labošanai un drukāšana" at bounding box center [346, 227] width 446 height 23
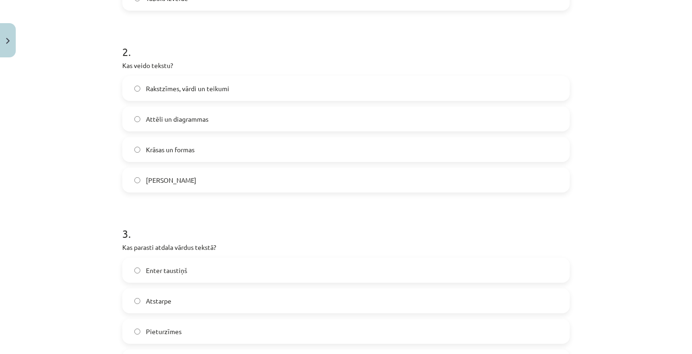
scroll to position [338, 0]
click at [257, 83] on label "Rakstzīmes, vārdi un teikumi" at bounding box center [346, 87] width 446 height 23
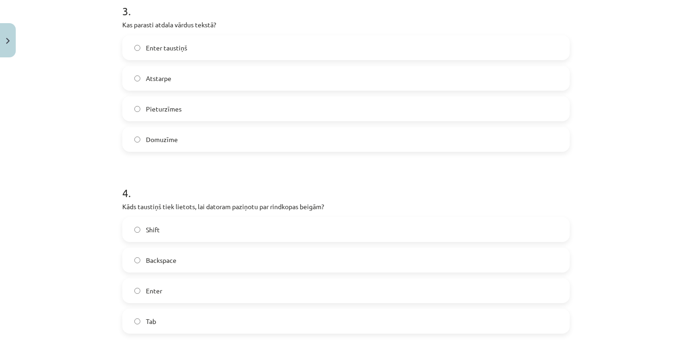
scroll to position [562, 0]
click at [268, 86] on label "Atstarpe" at bounding box center [346, 76] width 446 height 23
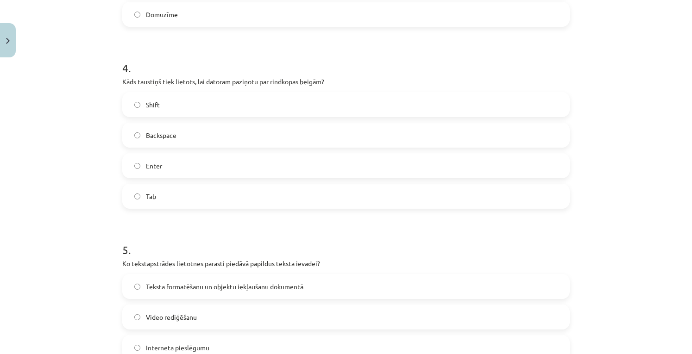
scroll to position [688, 0]
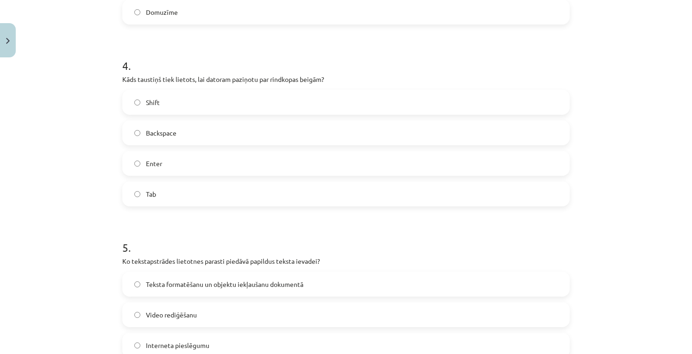
click at [343, 166] on label "Enter" at bounding box center [346, 163] width 446 height 23
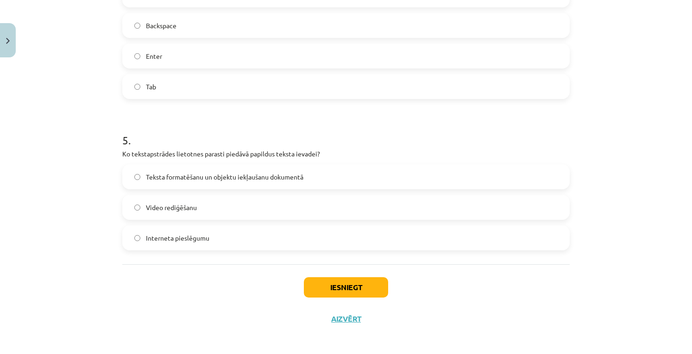
scroll to position [798, 0]
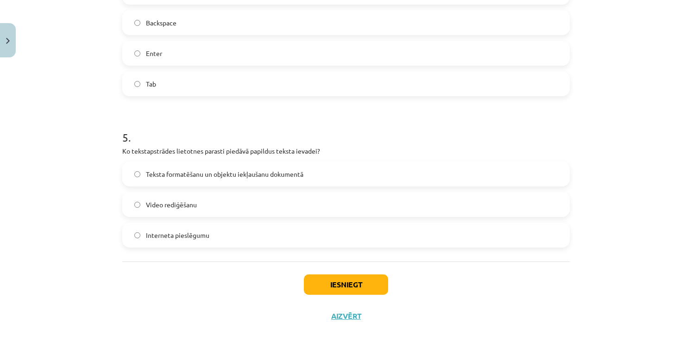
click at [361, 174] on label "Teksta formatēšanu un objektu iekļaušanu dokumentā" at bounding box center [346, 174] width 446 height 23
click at [356, 286] on button "Iesniegt" at bounding box center [346, 285] width 84 height 20
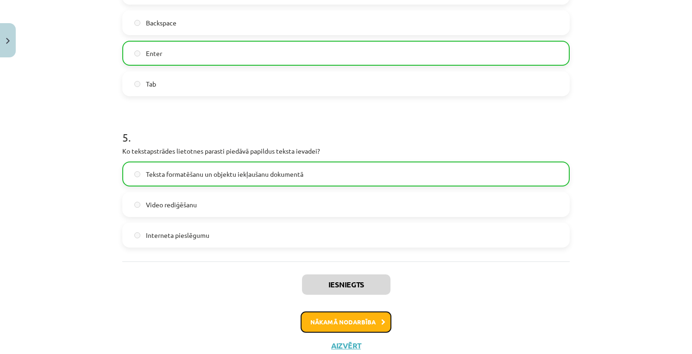
click at [365, 317] on button "Nākamā nodarbība" at bounding box center [346, 322] width 91 height 21
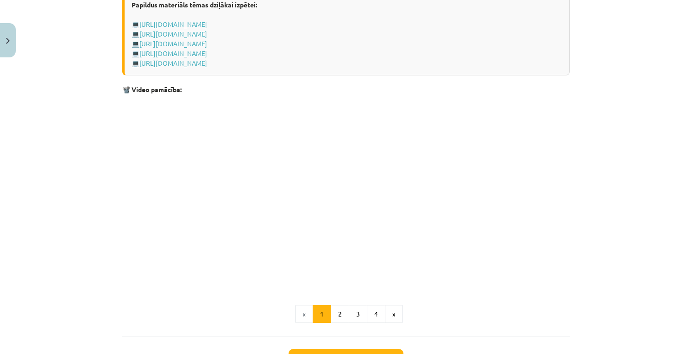
scroll to position [1839, 0]
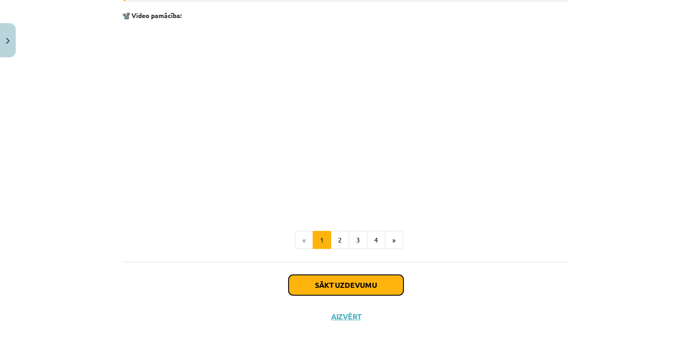
click at [387, 285] on button "Sākt uzdevumu" at bounding box center [346, 285] width 115 height 20
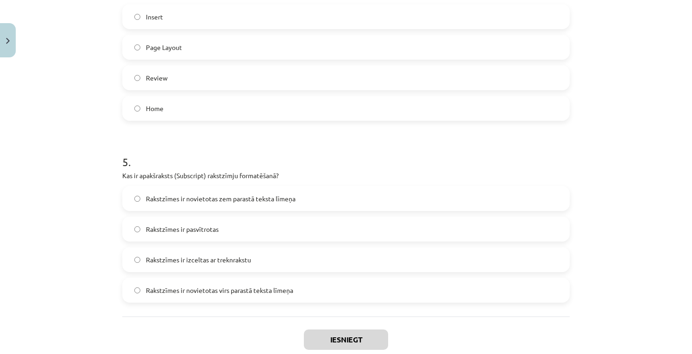
scroll to position [838, 0]
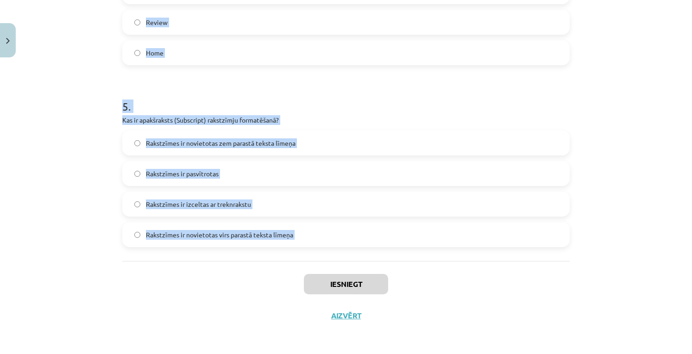
drag, startPoint x: 120, startPoint y: 148, endPoint x: 246, endPoint y: 289, distance: 189.7
copy form "Kāds ir rezultāts, ja lieto "tOGGLE cASE" opciju teksta formatēšanai? Lielie bu…"
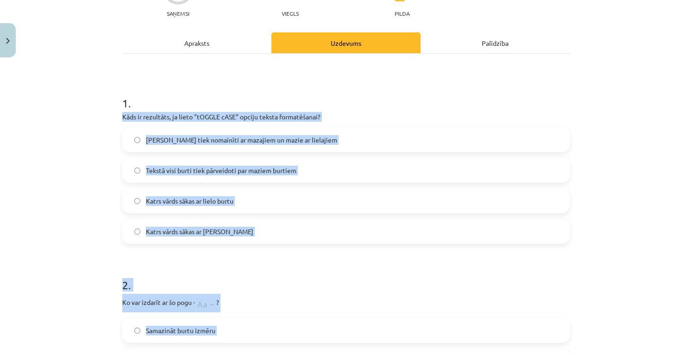
scroll to position [97, 0]
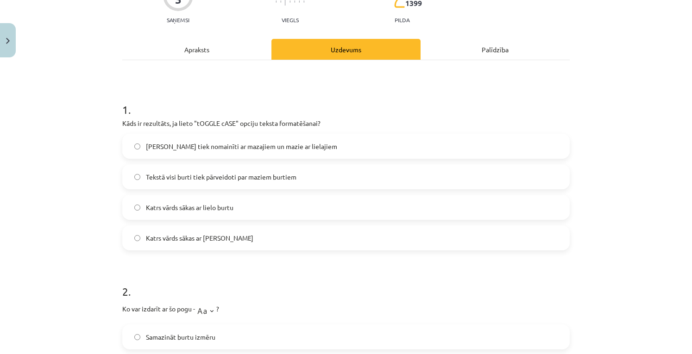
click at [629, 74] on div "Mācību tēma: Datorikas - 10. klases 1. ieskaites mācību materiāls #9 8. tēma – …" at bounding box center [346, 177] width 692 height 354
click at [387, 152] on label "[PERSON_NAME] tiek nomainīti ar mazajiem un mazie ar lielajiem" at bounding box center [346, 146] width 446 height 23
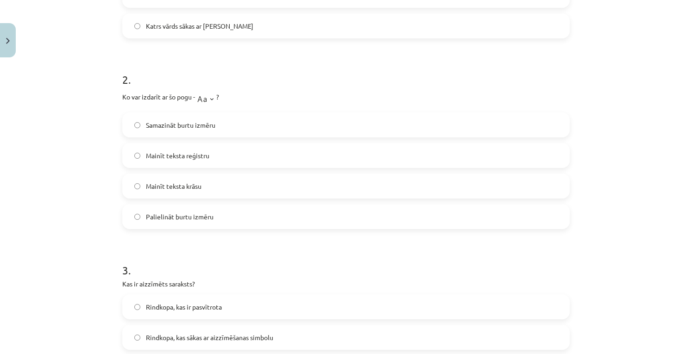
scroll to position [345, 0]
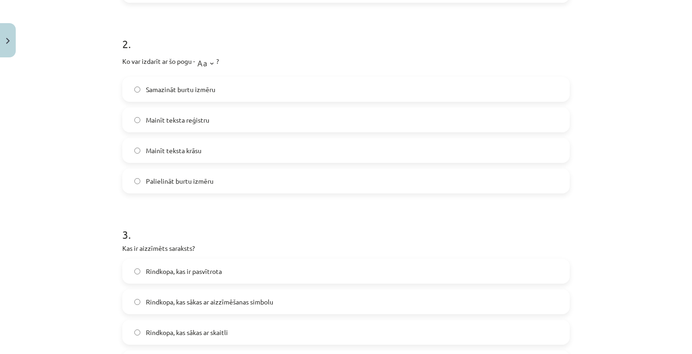
click at [274, 118] on label "Mainīt teksta reģistru" at bounding box center [346, 119] width 446 height 23
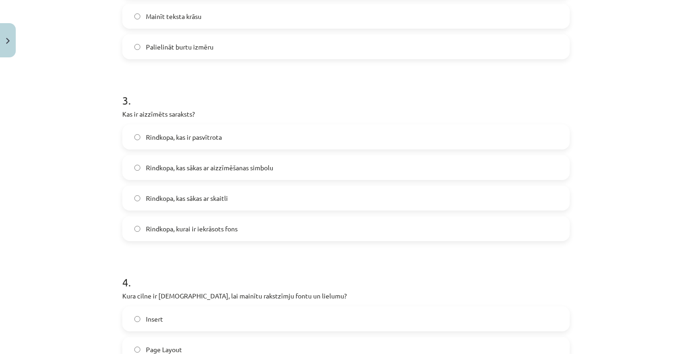
scroll to position [487, 0]
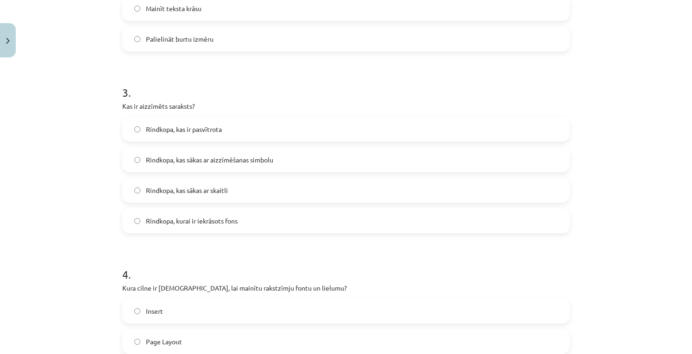
click at [224, 157] on span "Rindkopa, kas sākas ar aizzīmēšanas simbolu" at bounding box center [209, 160] width 127 height 10
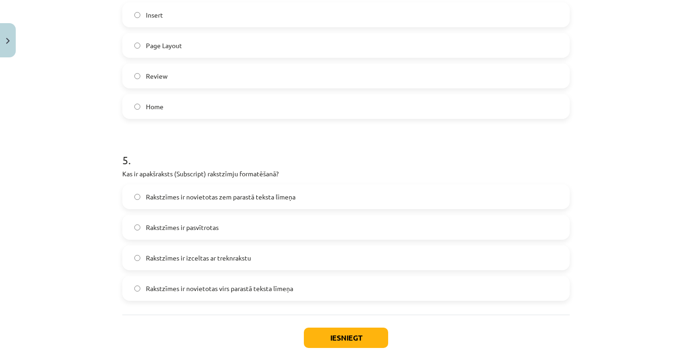
scroll to position [788, 0]
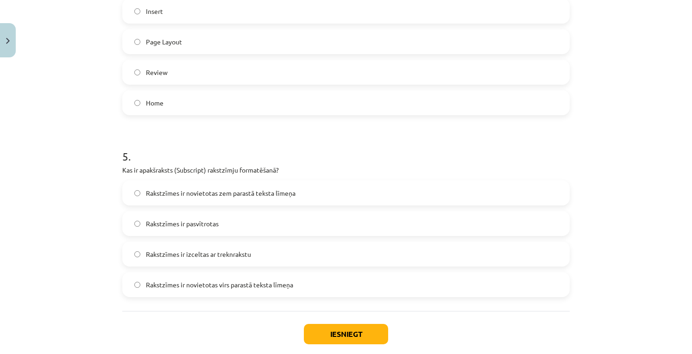
click at [279, 98] on label "Home" at bounding box center [346, 102] width 446 height 23
click at [322, 192] on label "Rakstzīmes ir novietotas zem parastā teksta līmeņa" at bounding box center [346, 193] width 446 height 23
click at [361, 334] on button "Iesniegt" at bounding box center [346, 334] width 84 height 20
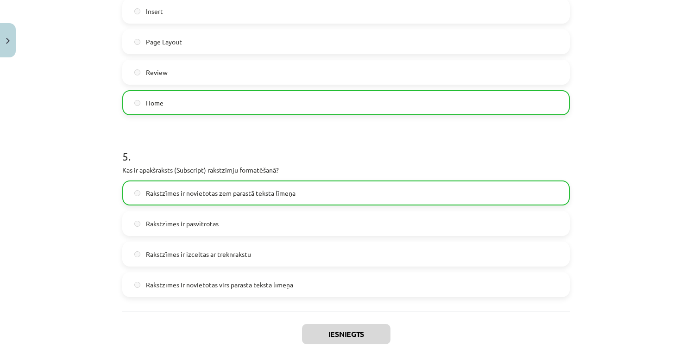
scroll to position [866, 0]
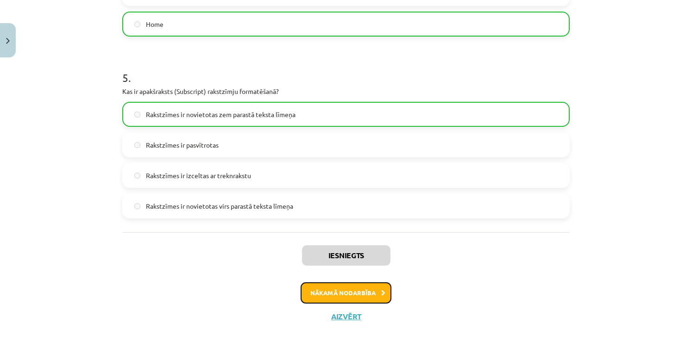
click at [353, 295] on button "Nākamā nodarbība" at bounding box center [346, 293] width 91 height 21
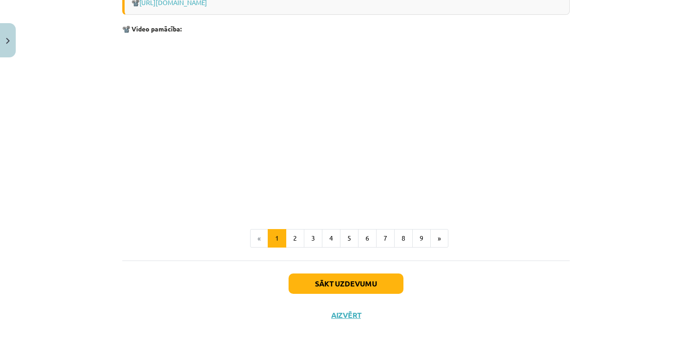
scroll to position [1934, 0]
drag, startPoint x: 350, startPoint y: 273, endPoint x: 359, endPoint y: 280, distance: 10.9
click at [359, 280] on div "Sākt uzdevumu Aizvērt" at bounding box center [346, 293] width 448 height 65
click at [359, 280] on button "Sākt uzdevumu" at bounding box center [346, 284] width 115 height 20
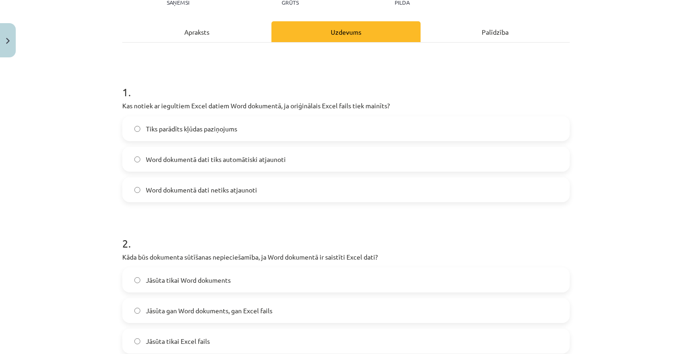
scroll to position [116, 0]
